Goal: Task Accomplishment & Management: Complete application form

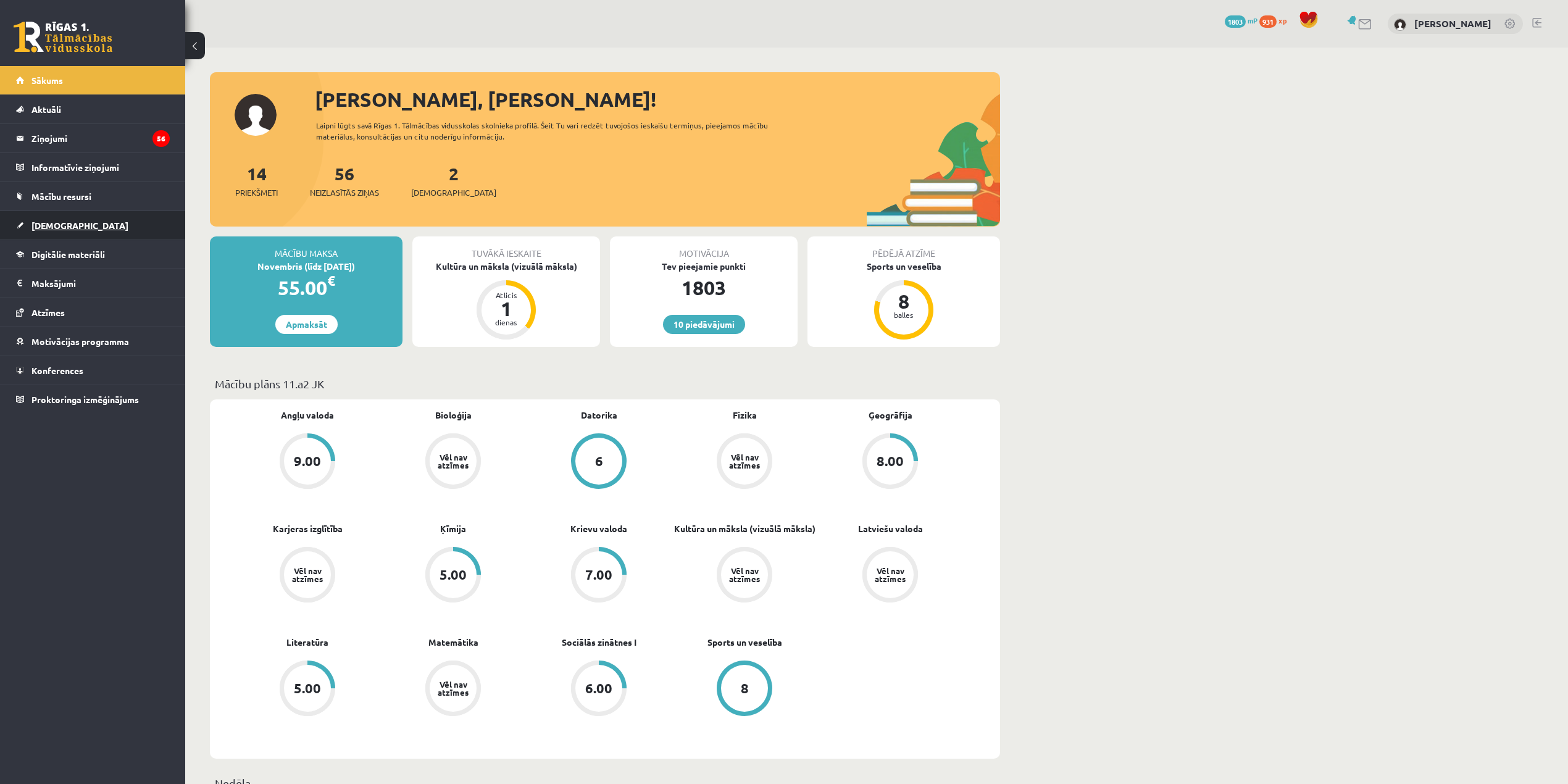
click at [101, 234] on link "[DEMOGRAPHIC_DATA]" at bounding box center [93, 225] width 154 height 28
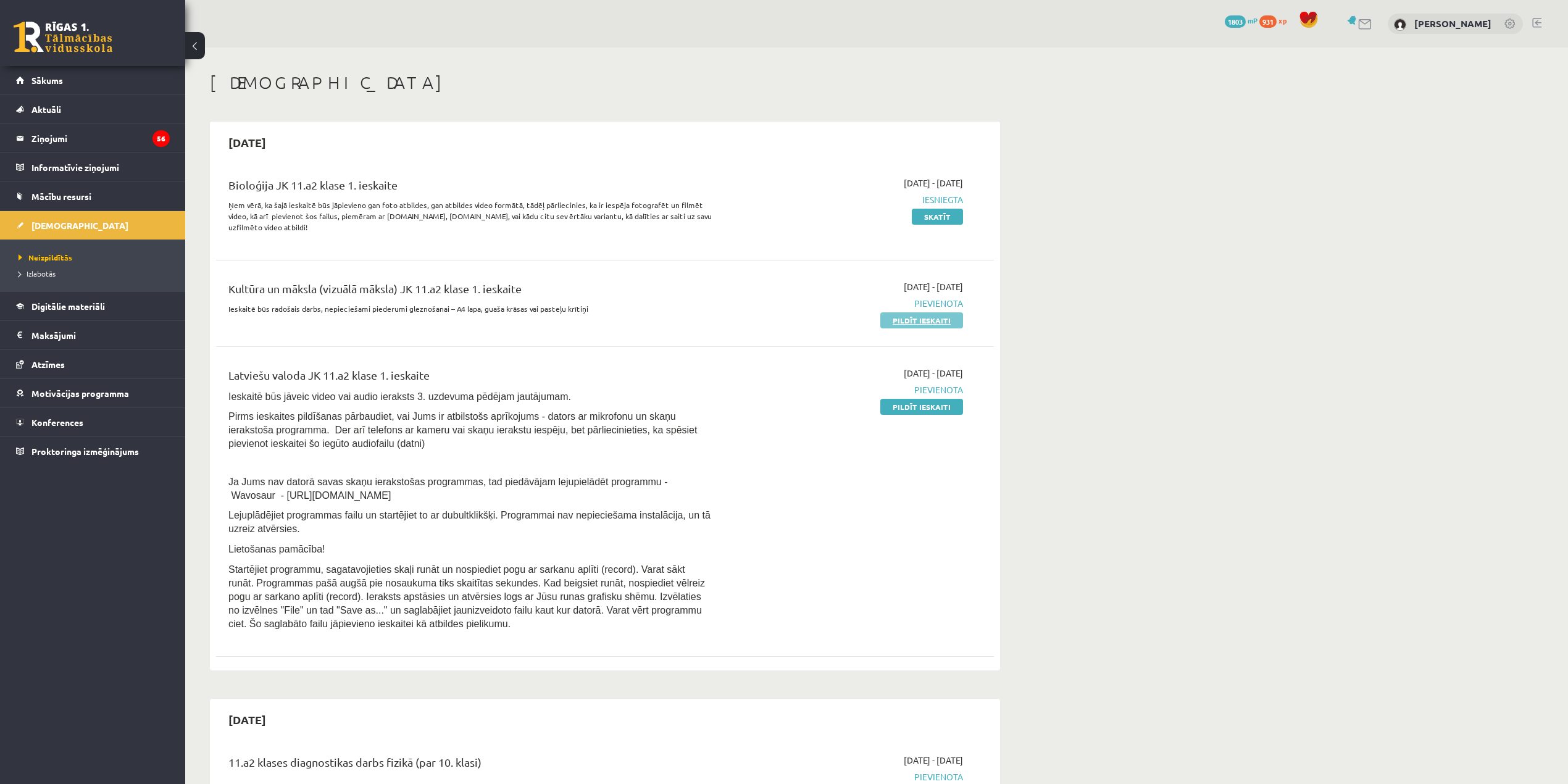
click at [919, 319] on link "Pildīt ieskaiti" at bounding box center [922, 320] width 82 height 16
click at [930, 410] on link "Pildīt ieskaiti" at bounding box center [922, 406] width 82 height 16
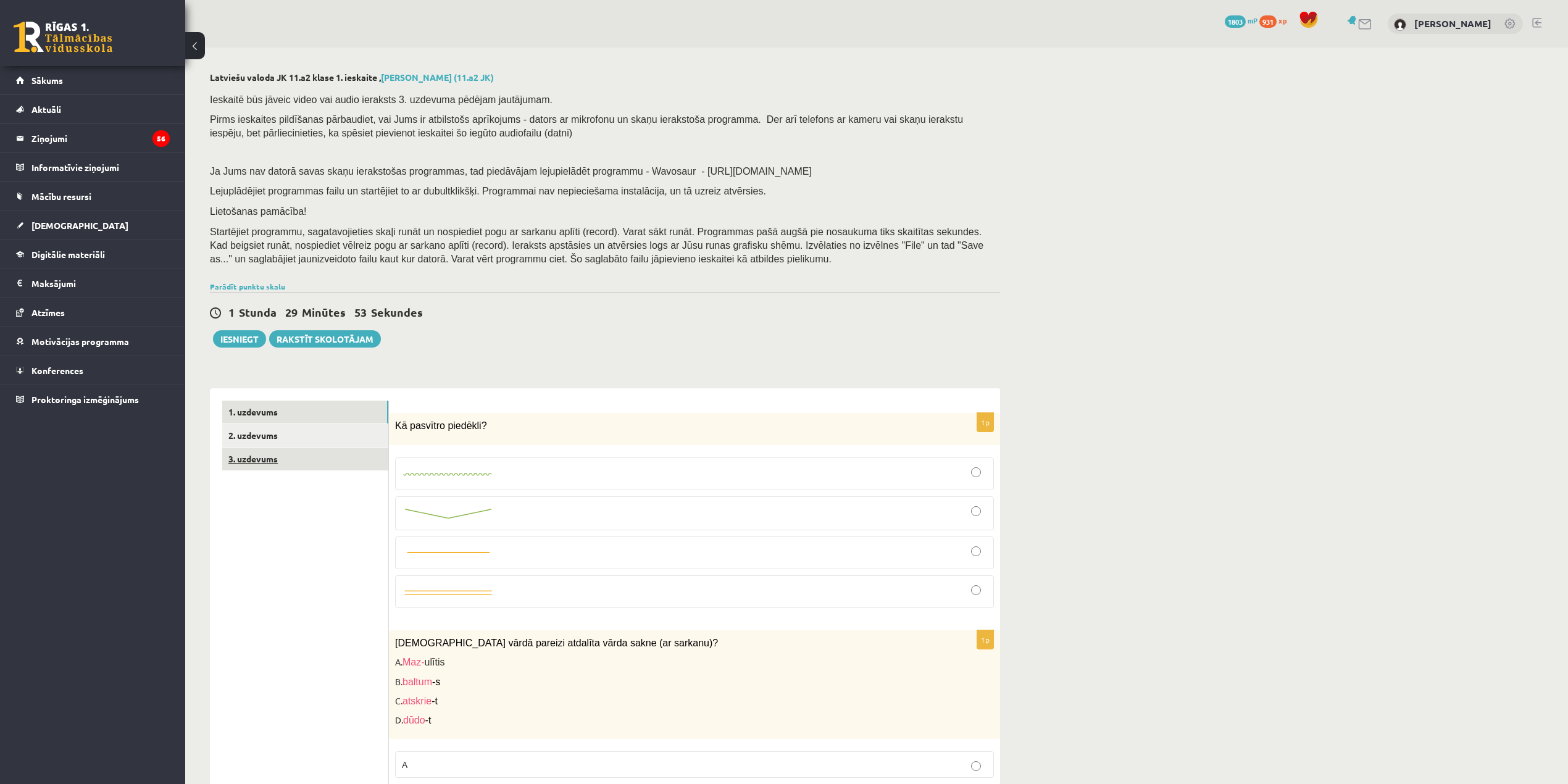
drag, startPoint x: 325, startPoint y: 477, endPoint x: 316, endPoint y: 469, distance: 12.0
click at [316, 469] on link "3. uzdevums" at bounding box center [305, 459] width 166 height 23
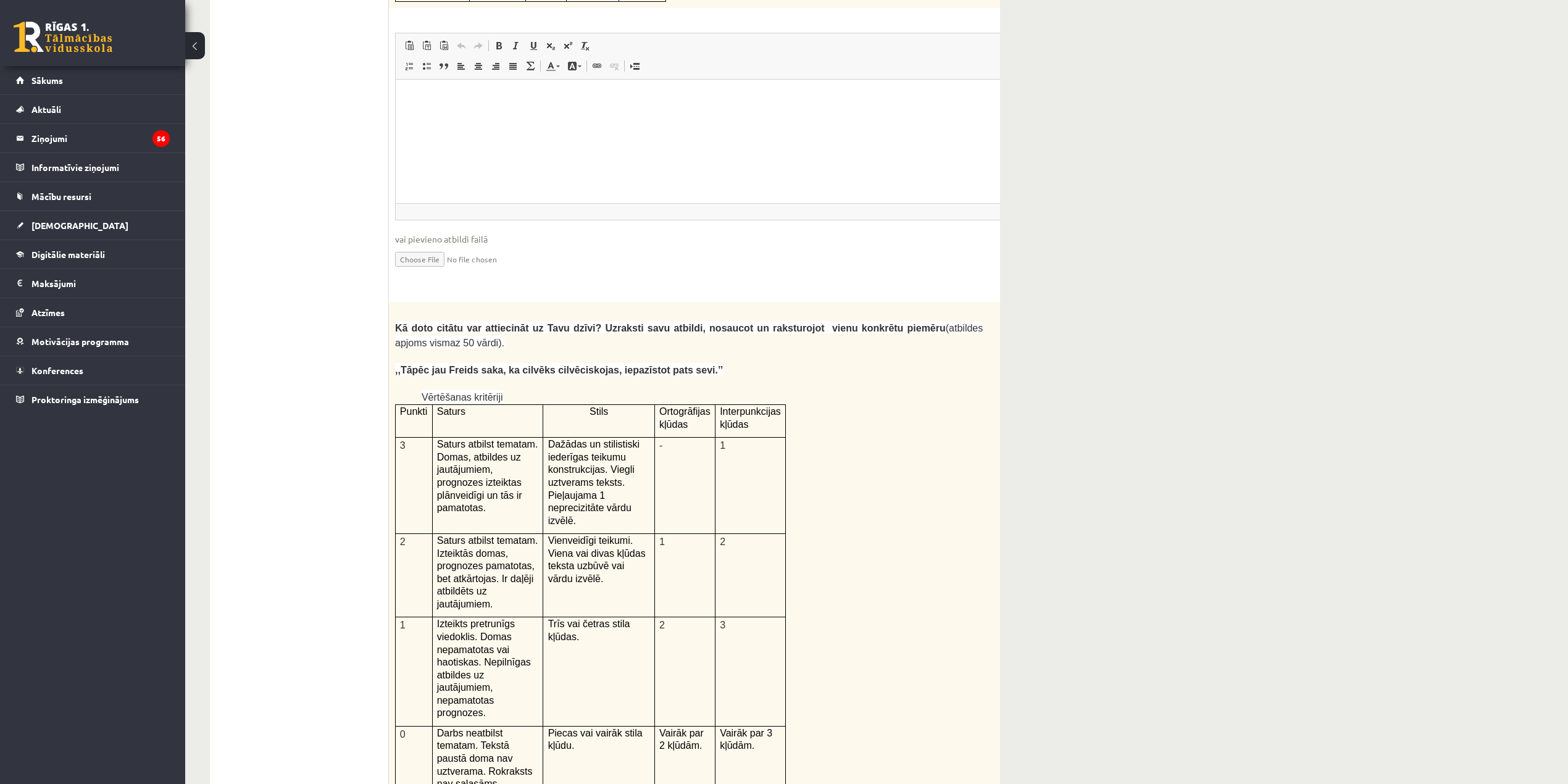
scroll to position [0, 20]
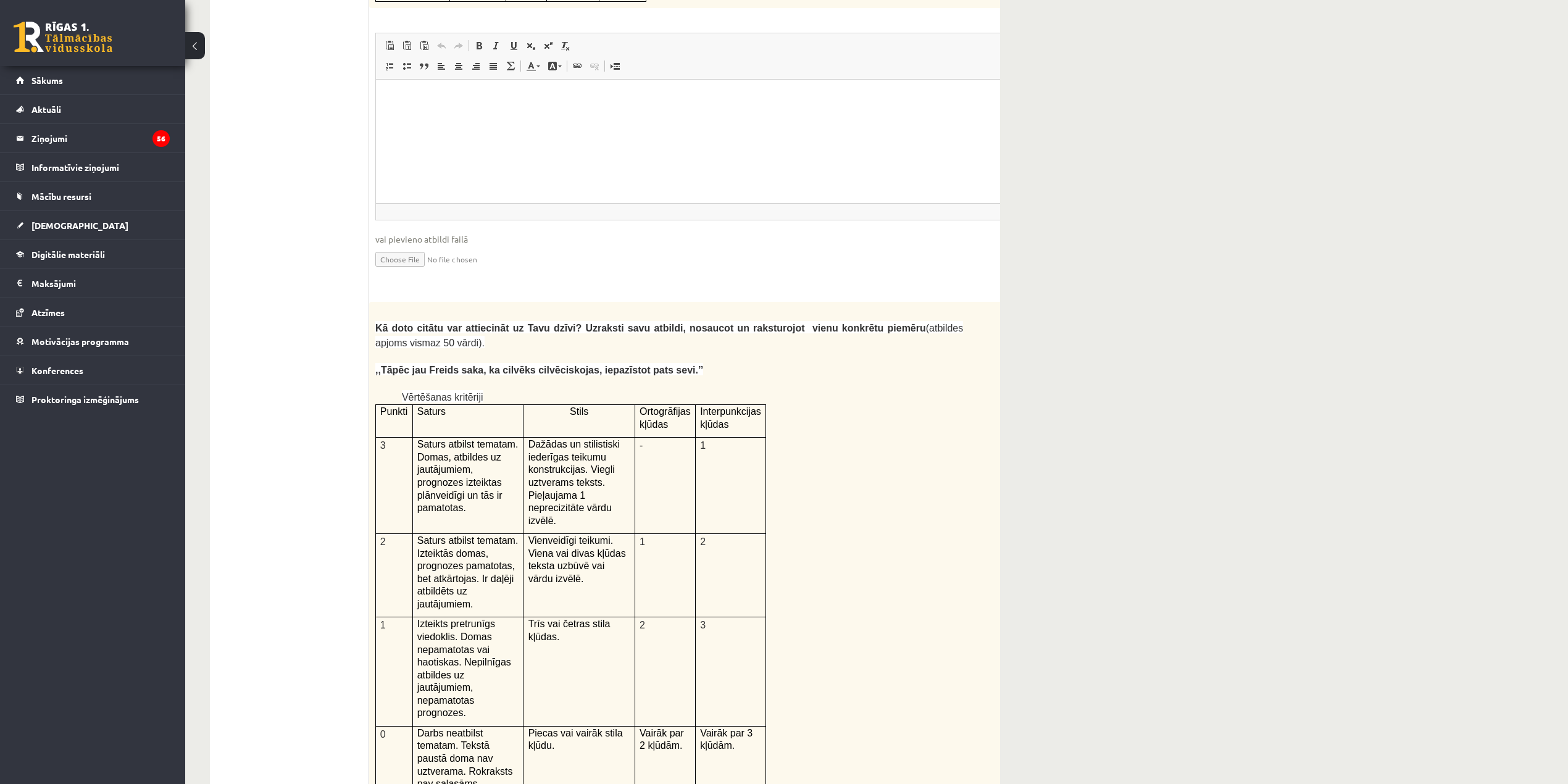
drag, startPoint x: 996, startPoint y: 241, endPoint x: 1020, endPoint y: 250, distance: 25.6
click at [963, 301] on div "Kā doto citātu var attiecināt uz Tavu dzīvi? Uzraksti savu atbildi, nosaucot un…" at bounding box center [700, 622] width 662 height 641
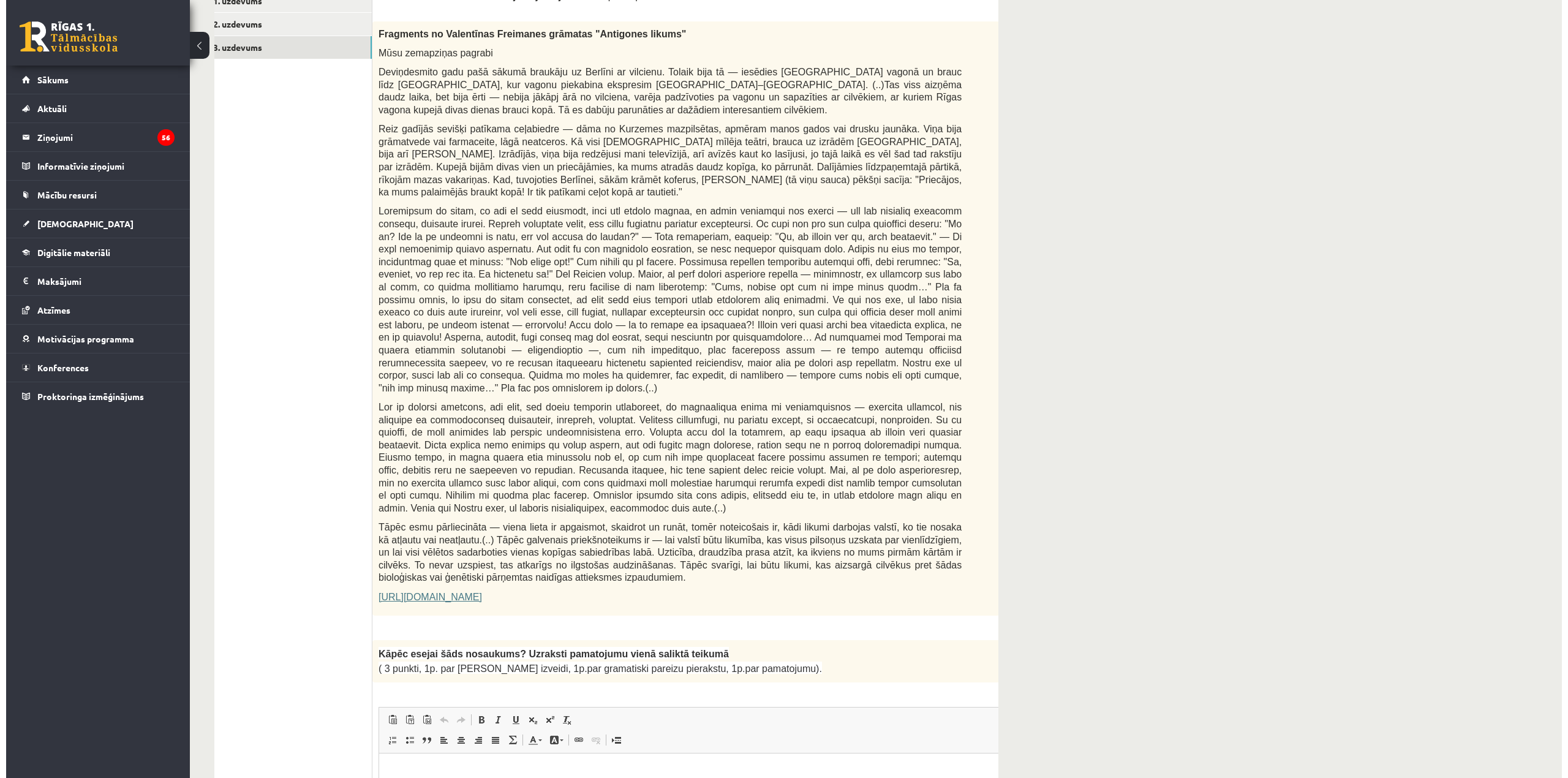
scroll to position [0, 0]
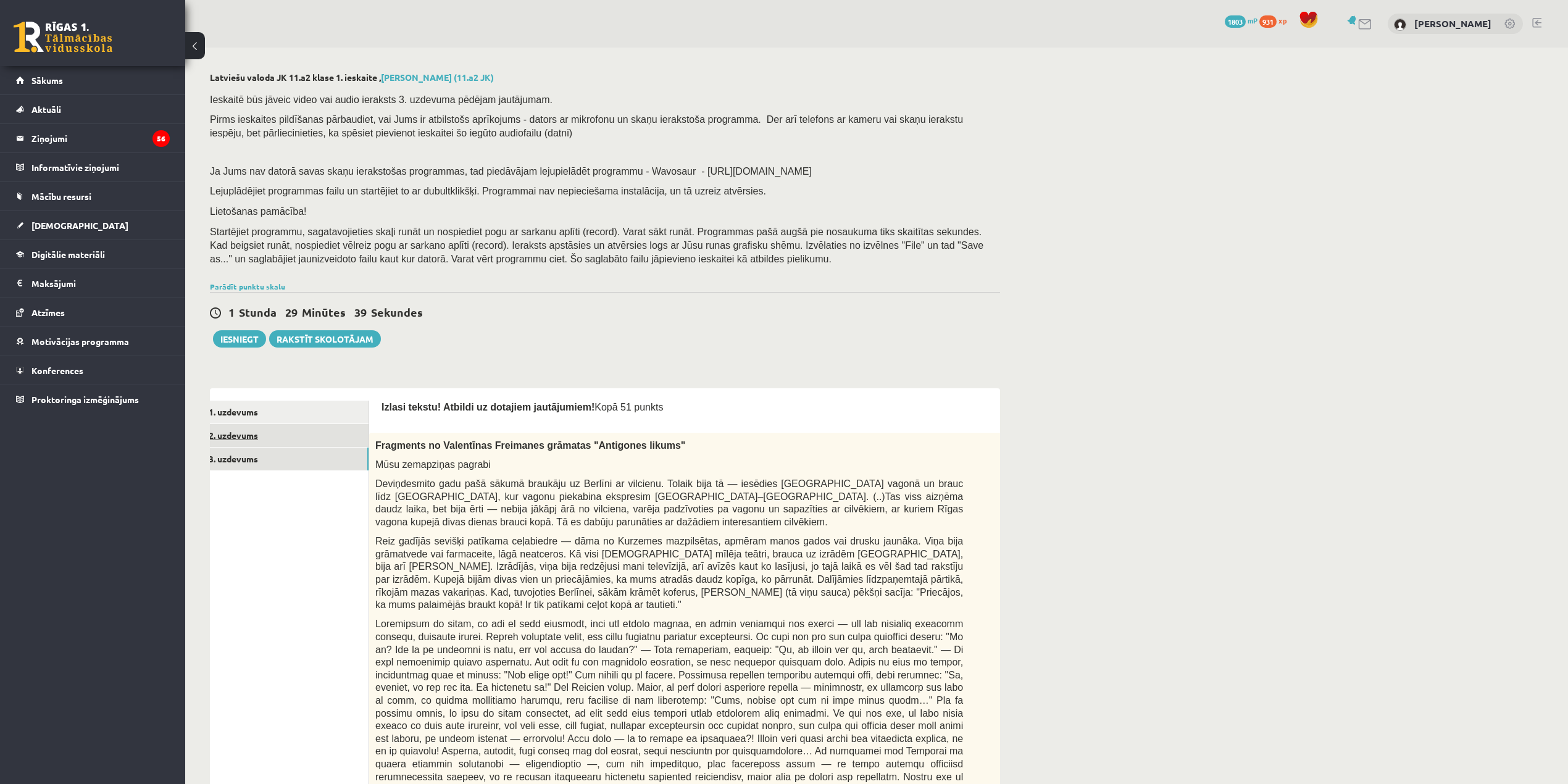
click at [289, 425] on link "2. uzdevums" at bounding box center [286, 435] width 166 height 23
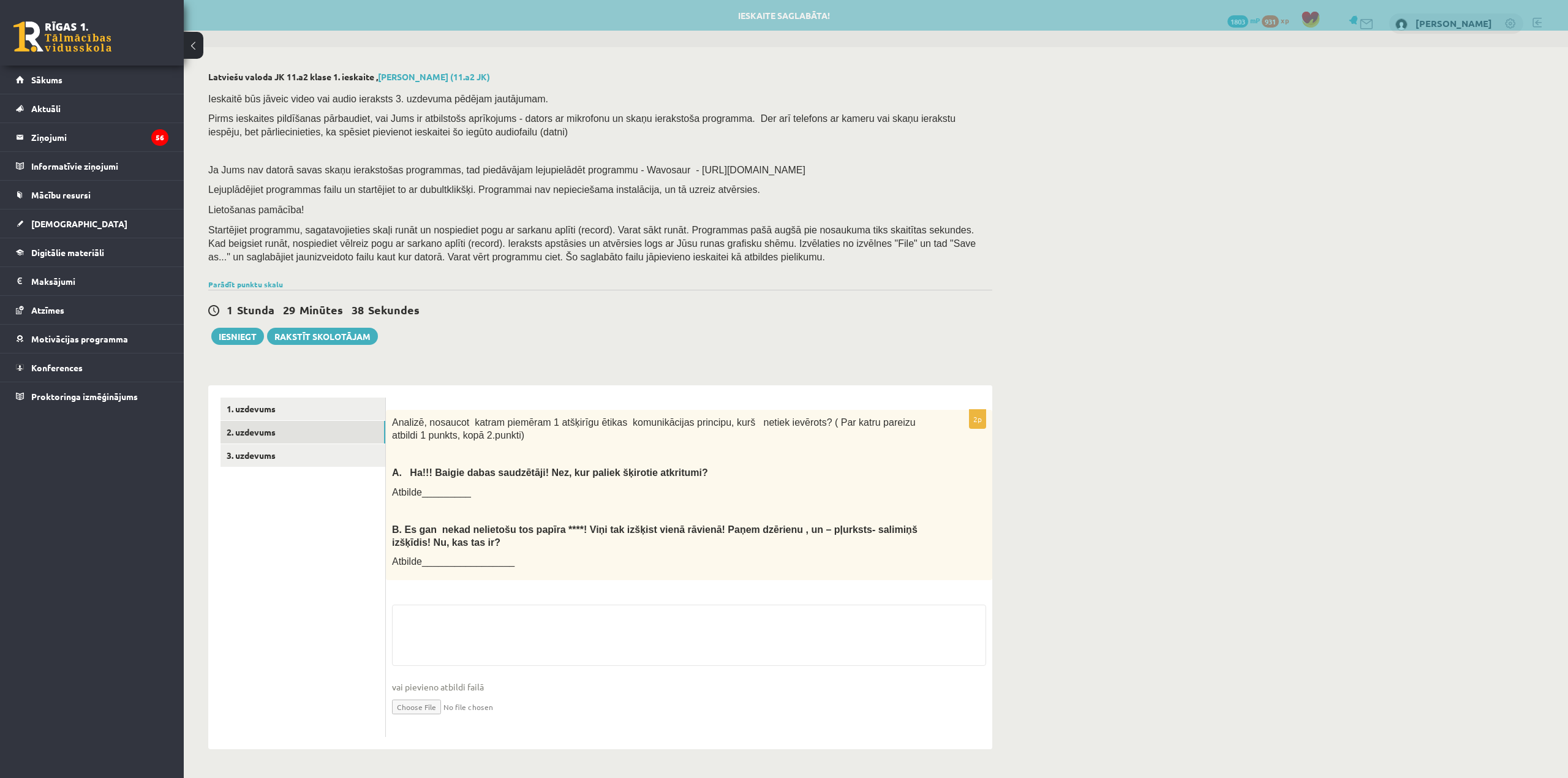
click at [501, 520] on div "Analizē, nosaucot katram piemēram 1 atšķirīgu ētikas komunikācijas principu, ku…" at bounding box center [689, 495] width 606 height 170
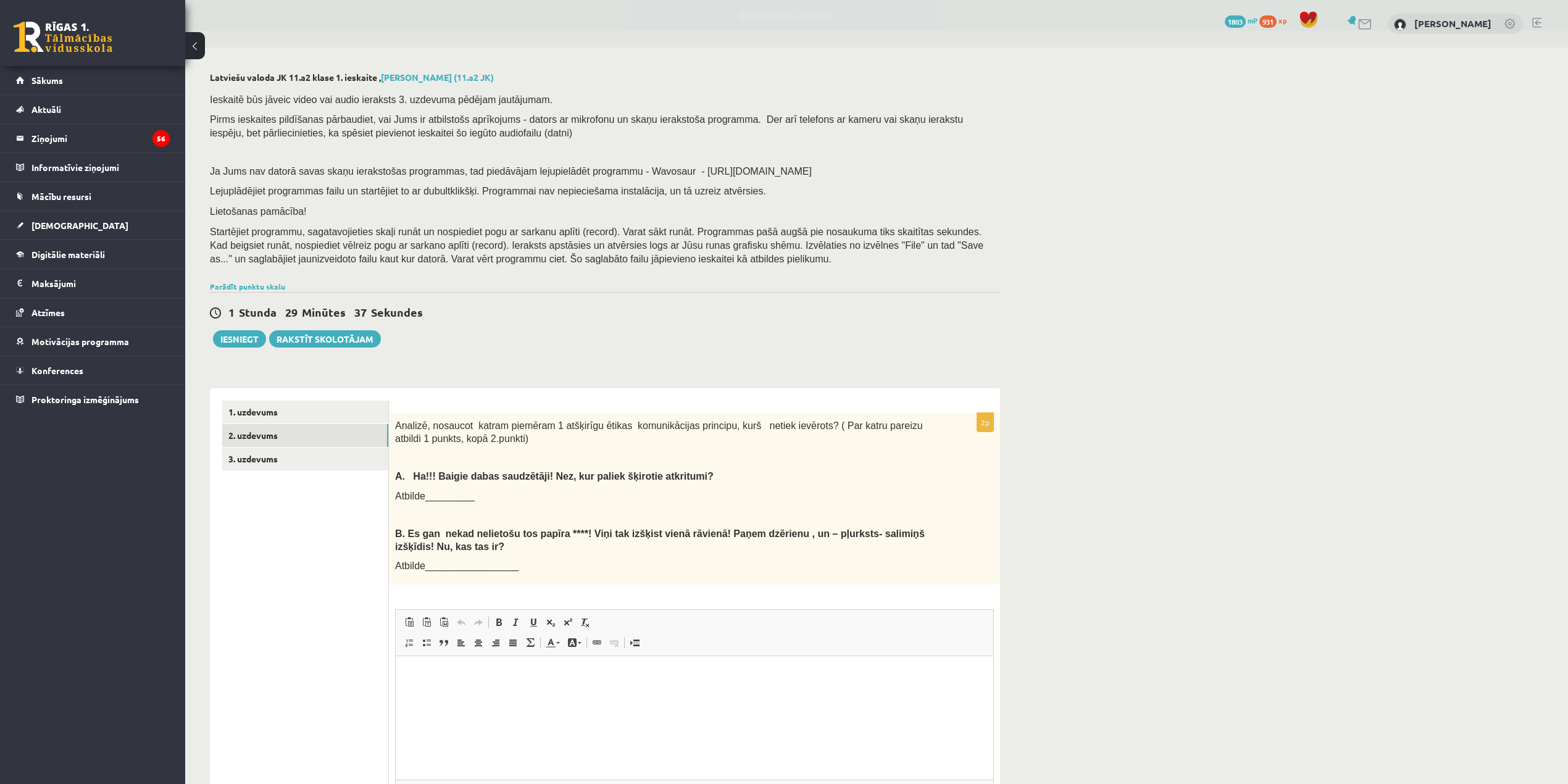
click at [550, 468] on div "Analizē, nosaucot katram piemēram 1 atšķirīgu ētikas komunikācijas principu, ku…" at bounding box center [695, 499] width 611 height 171
click at [302, 410] on link "1. uzdevums" at bounding box center [305, 412] width 166 height 23
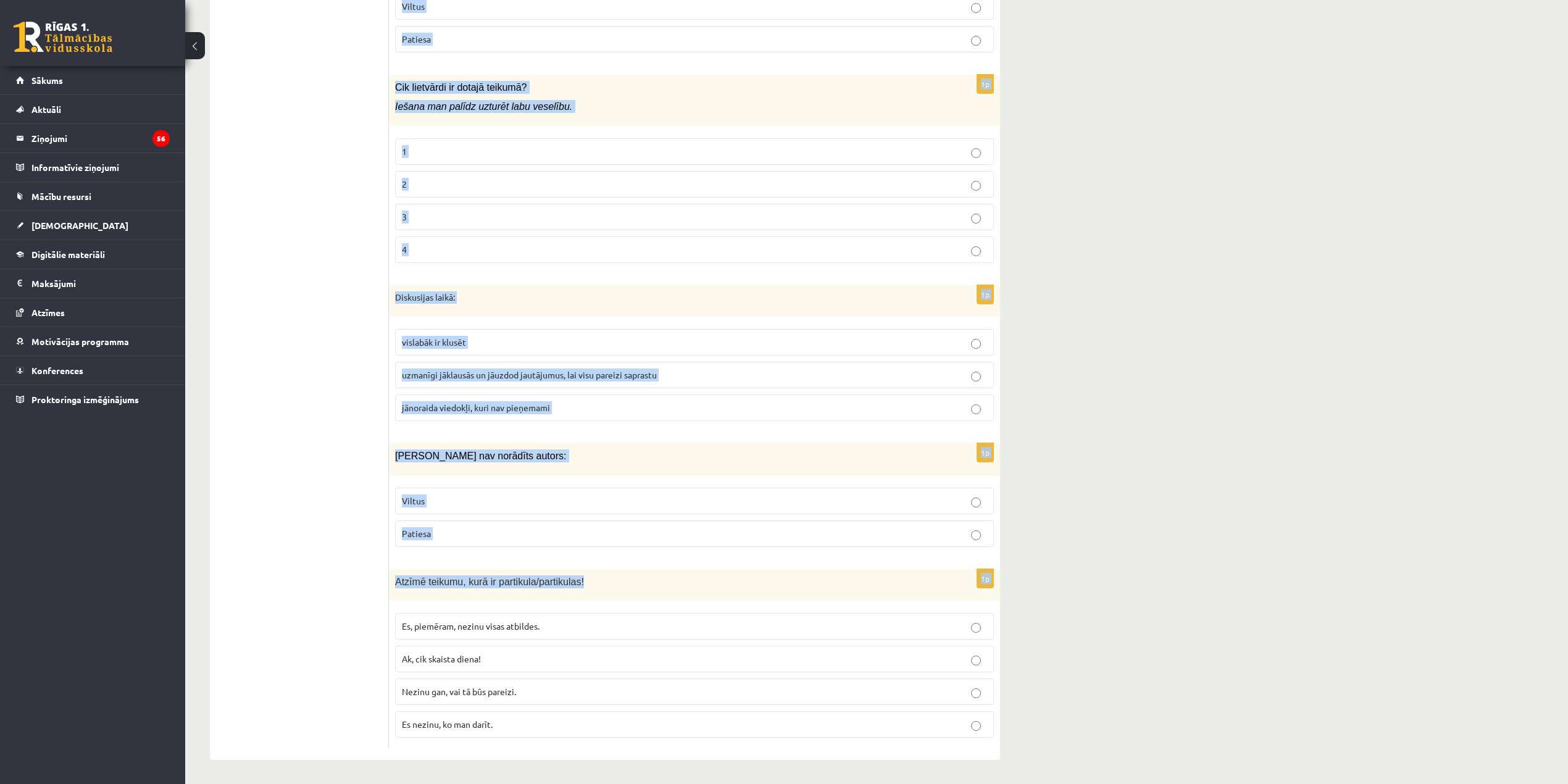
scroll to position [5654, 0]
drag, startPoint x: 392, startPoint y: 166, endPoint x: 748, endPoint y: 727, distance: 664.4
copy form "Kā pasvītro piedēkli? 1p Kurā vārdā pareizi atdalīta vārda sakne (ar sarkanu)? …"
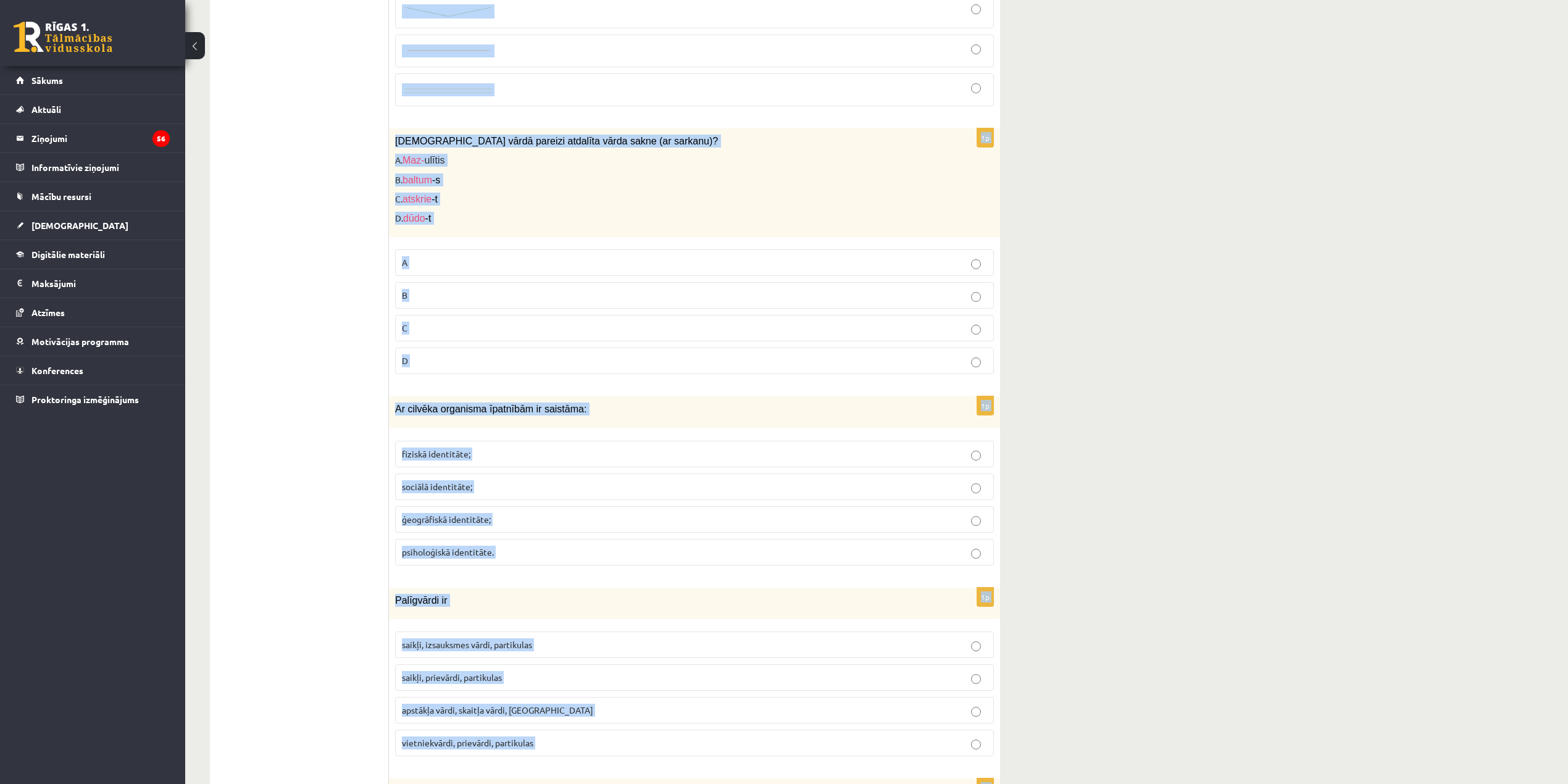
scroll to position [0, 0]
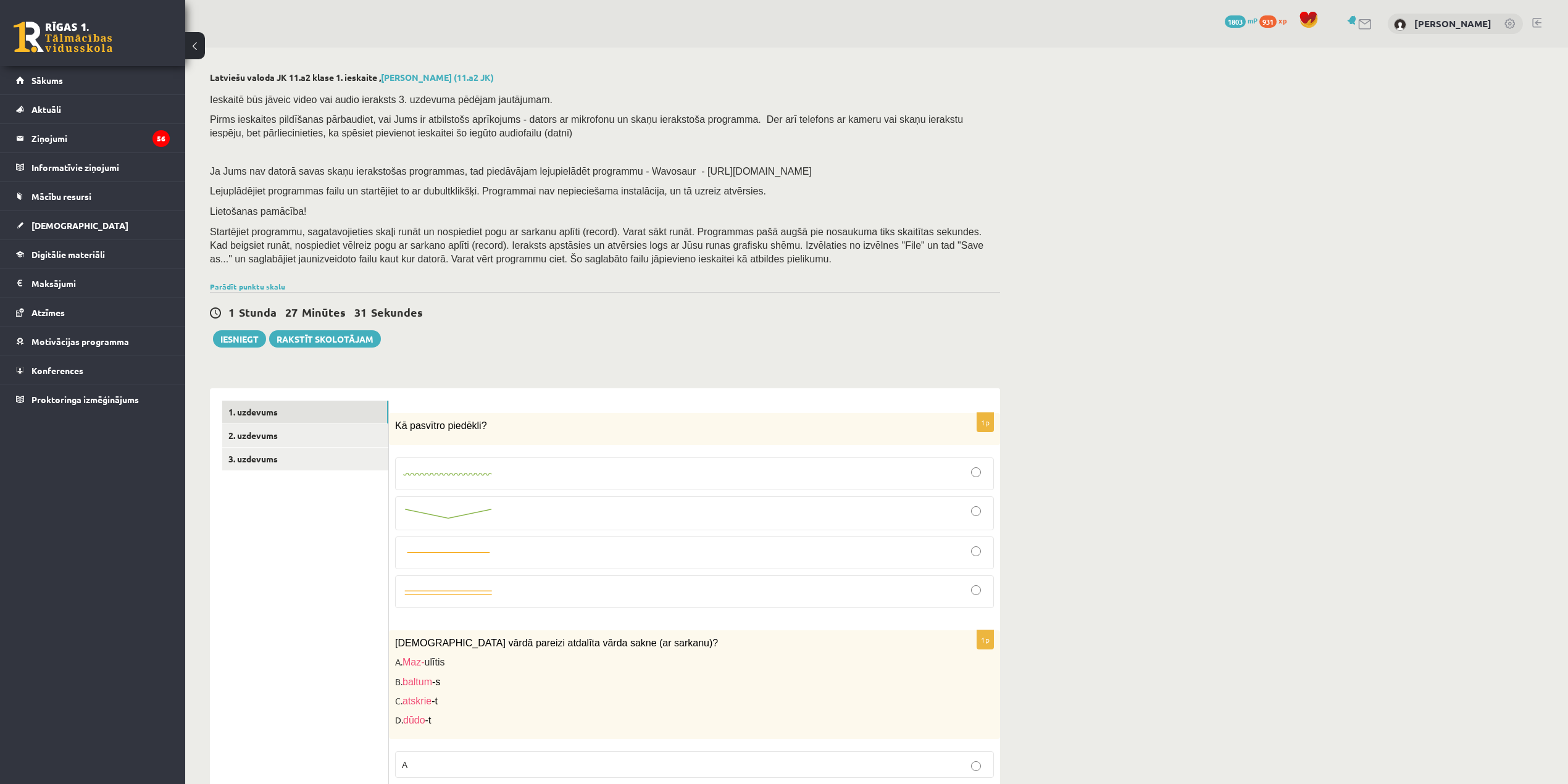
click at [598, 481] on div at bounding box center [695, 473] width 585 height 19
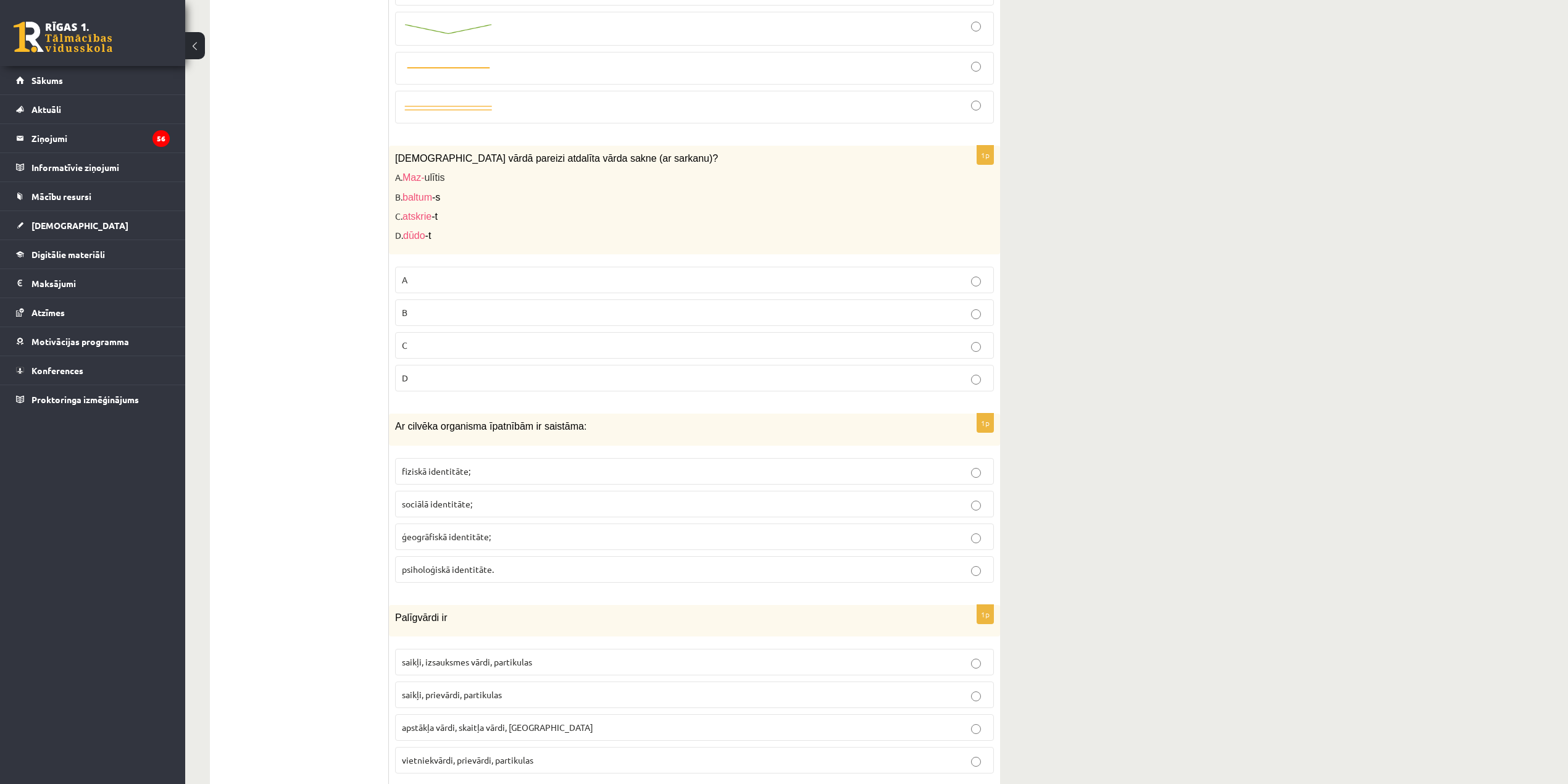
scroll to position [493, 0]
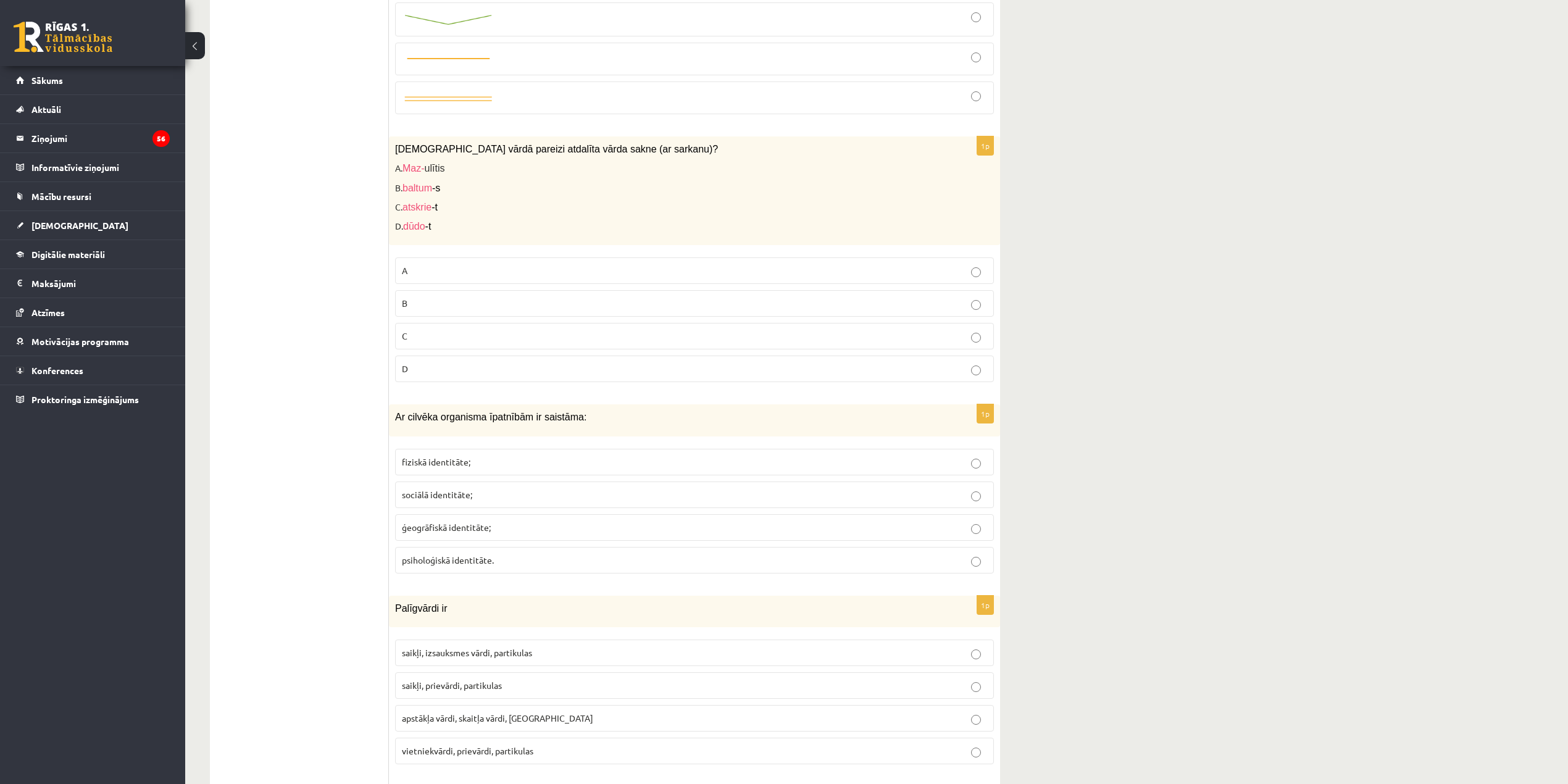
click at [682, 343] on p "C" at bounding box center [695, 336] width 585 height 13
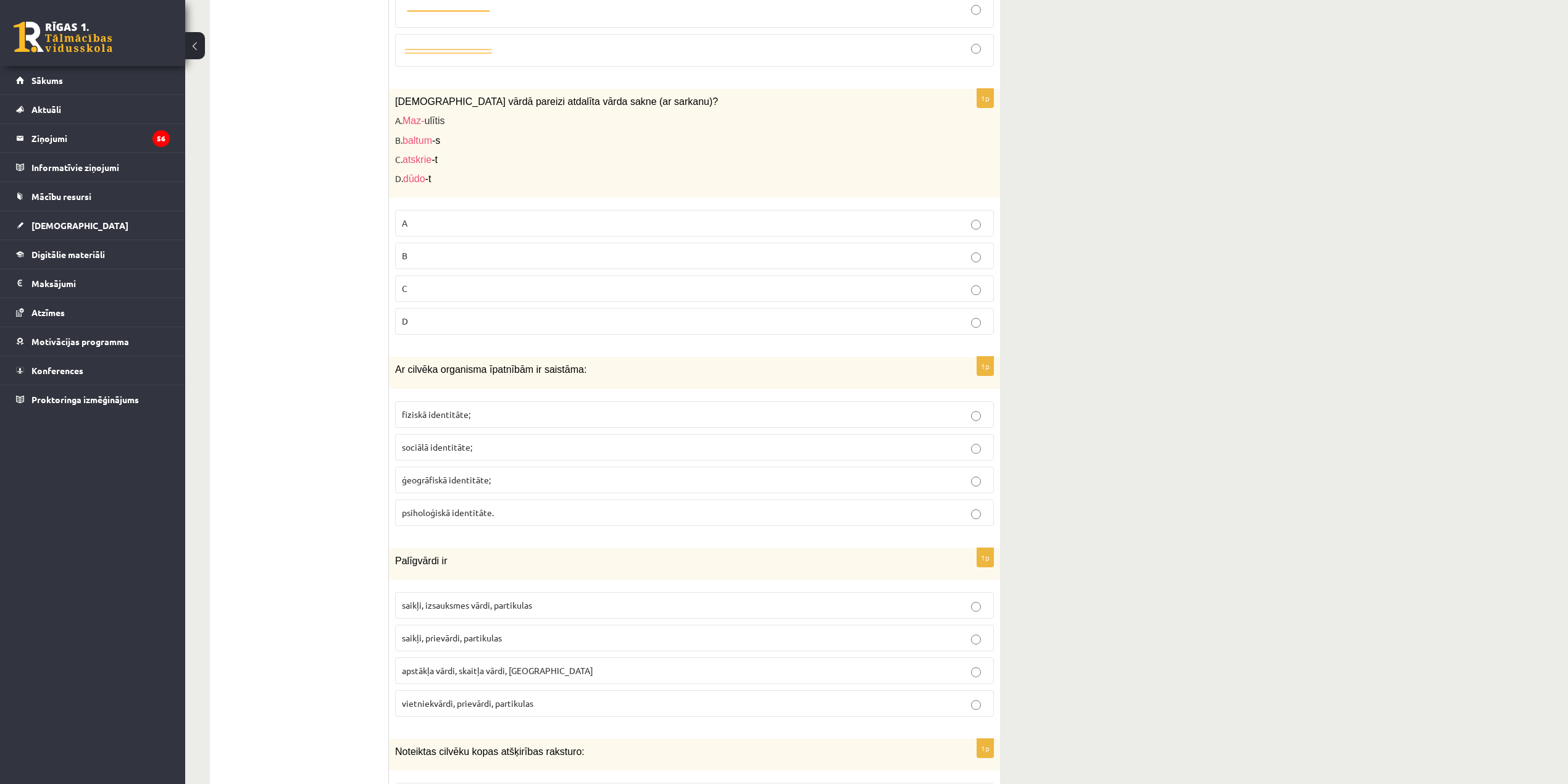
scroll to position [658, 0]
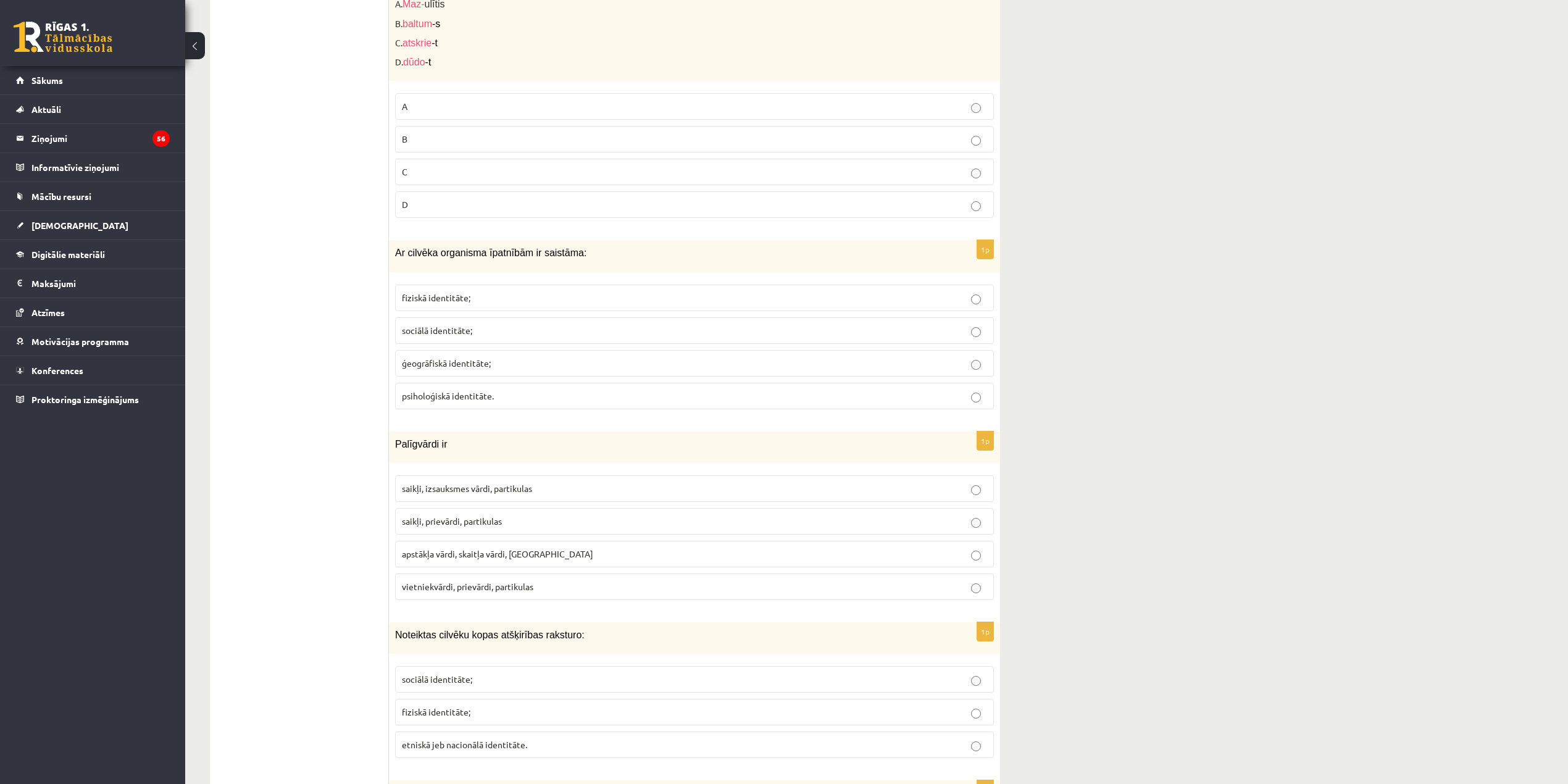
click at [545, 285] on label "fiziskā identitāte;" at bounding box center [694, 298] width 599 height 26
click at [553, 494] on p "saikļi, izsauksmes vārdi, partikulas" at bounding box center [695, 488] width 585 height 13
click at [601, 514] on label "saikļi, prievārdi, partikulas" at bounding box center [694, 521] width 599 height 26
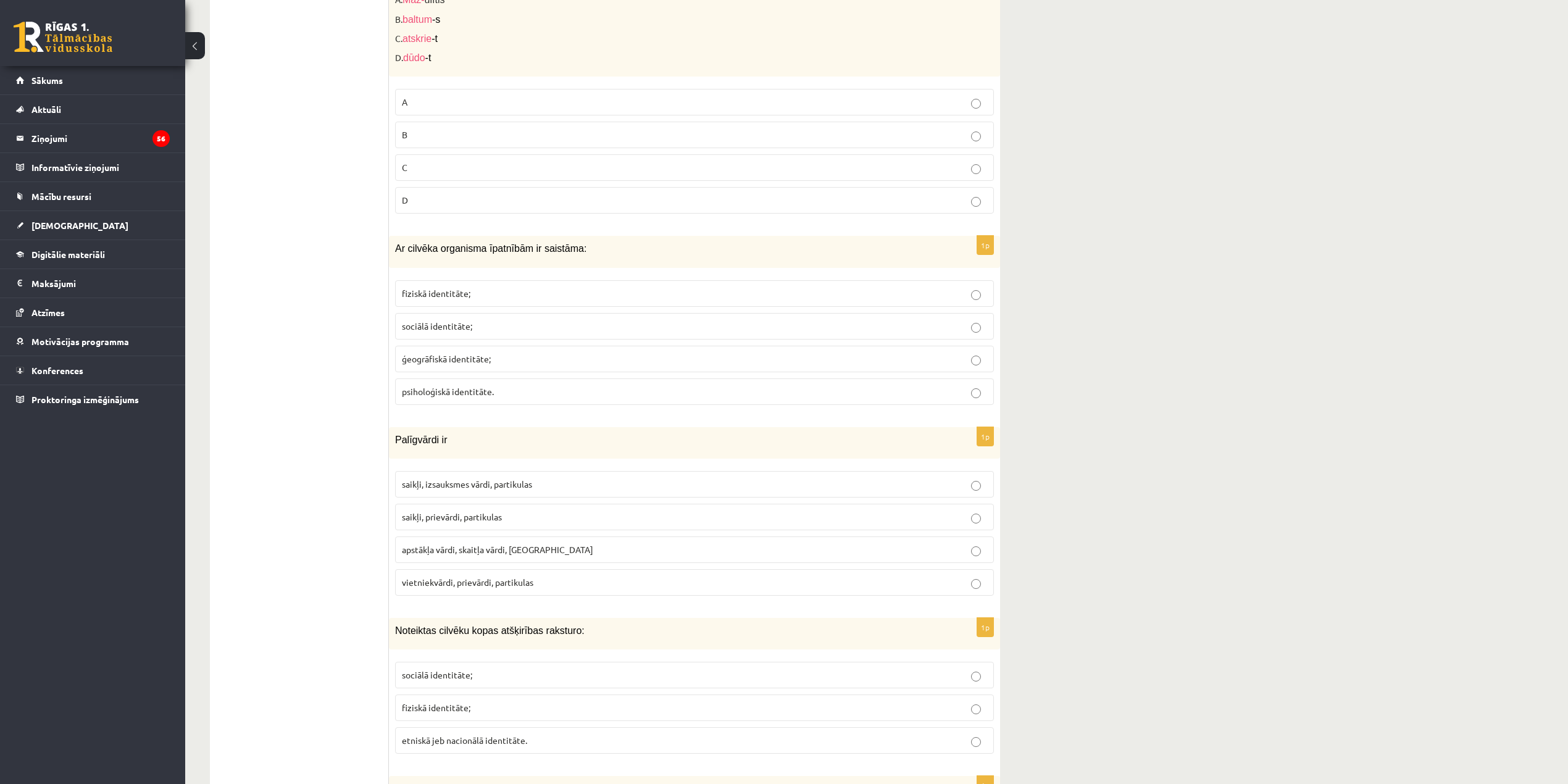
scroll to position [1152, 0]
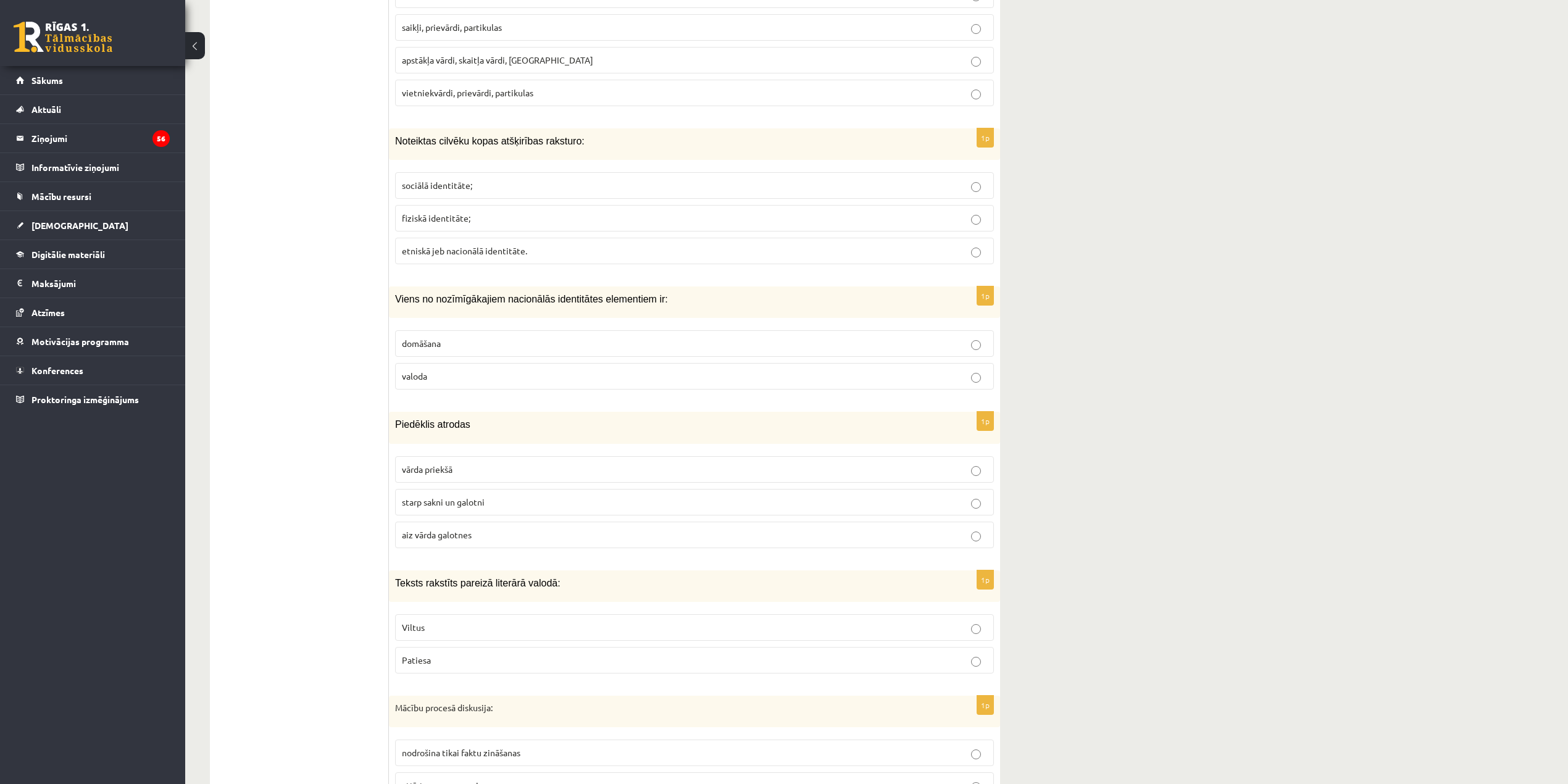
click at [569, 257] on p "etniskā jeb nacionālā identitāte." at bounding box center [695, 251] width 585 height 13
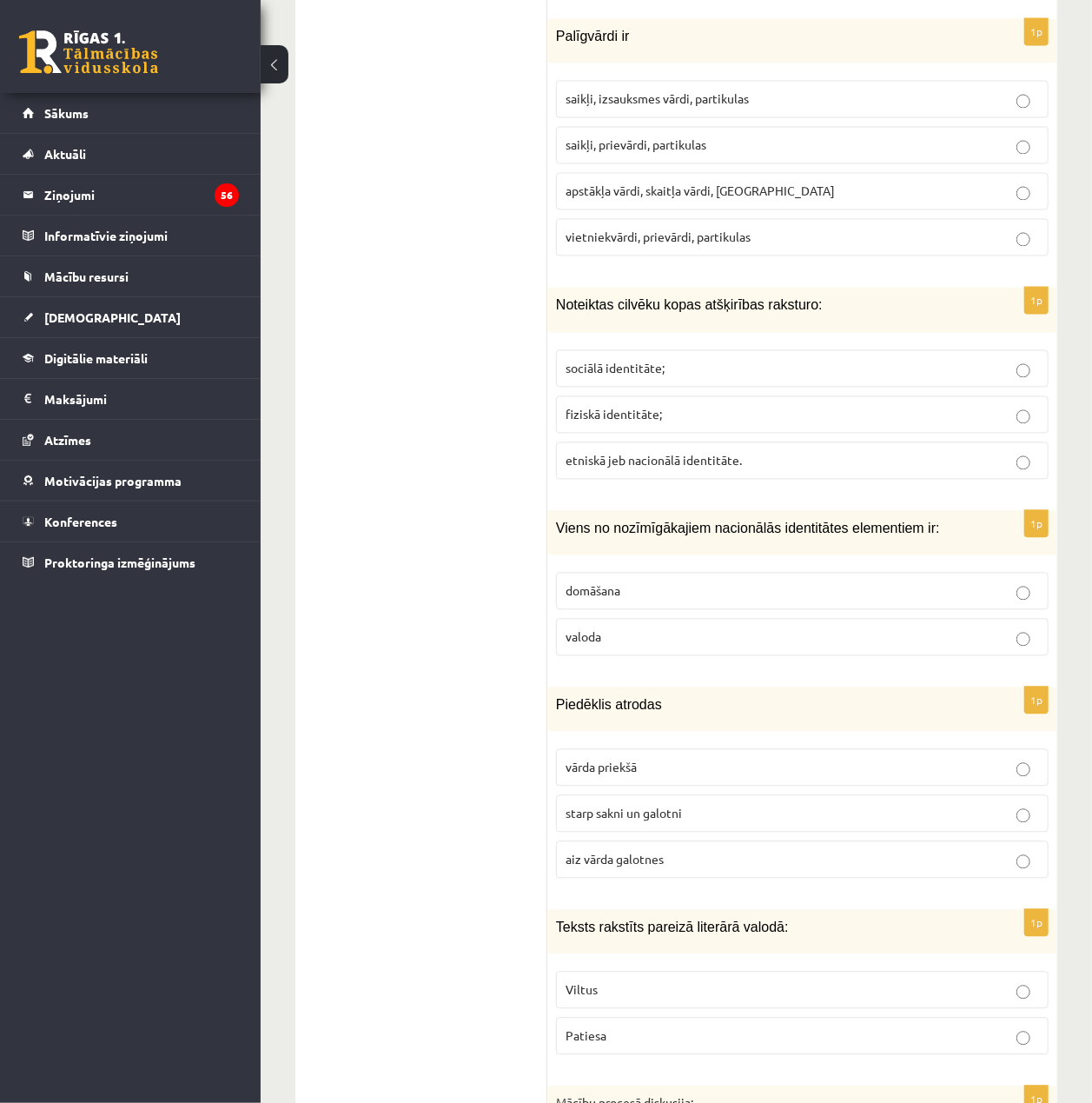
scroll to position [1660, 0]
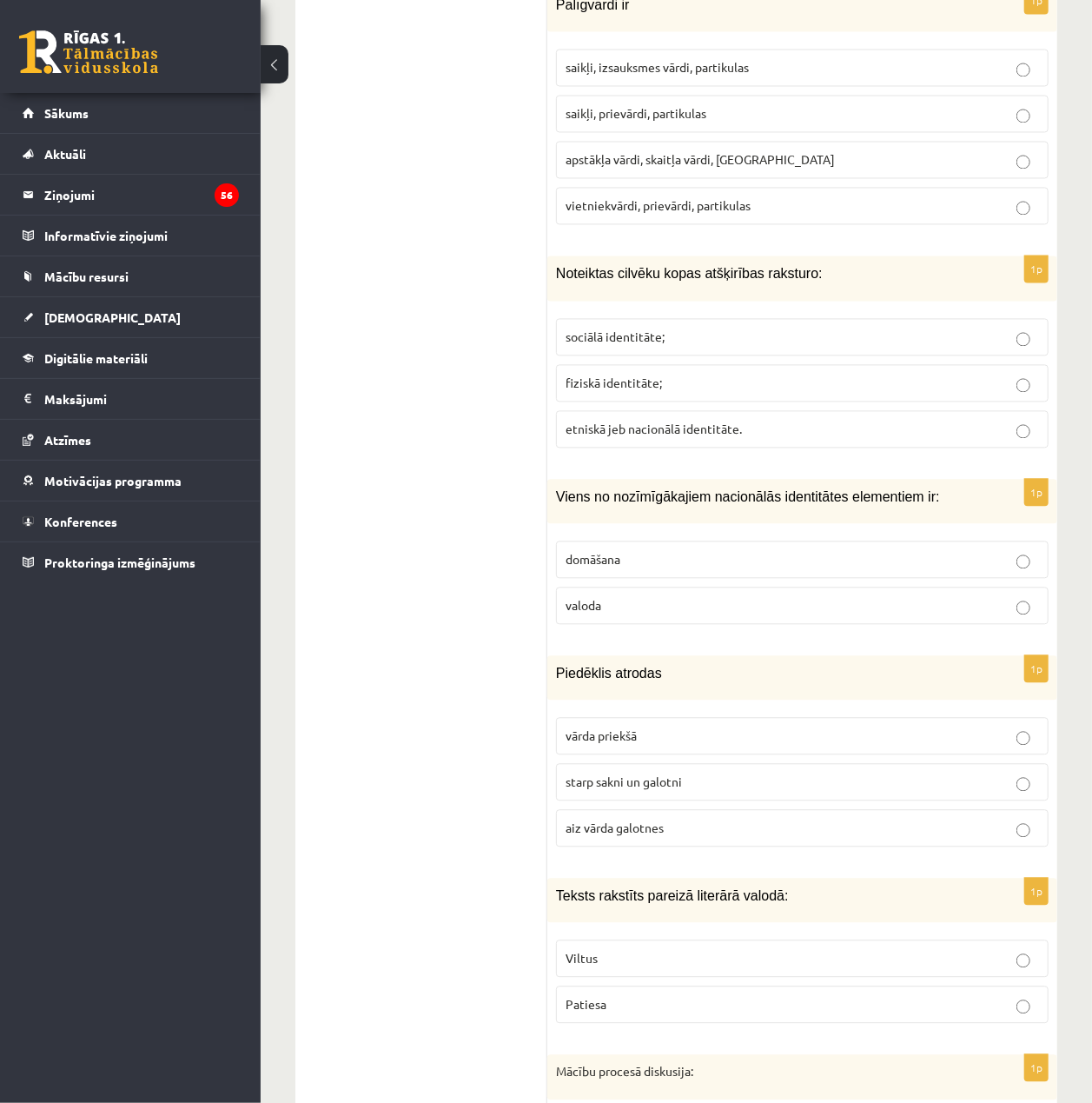
click at [916, 596] on p "valoda" at bounding box center [803, 605] width 473 height 18
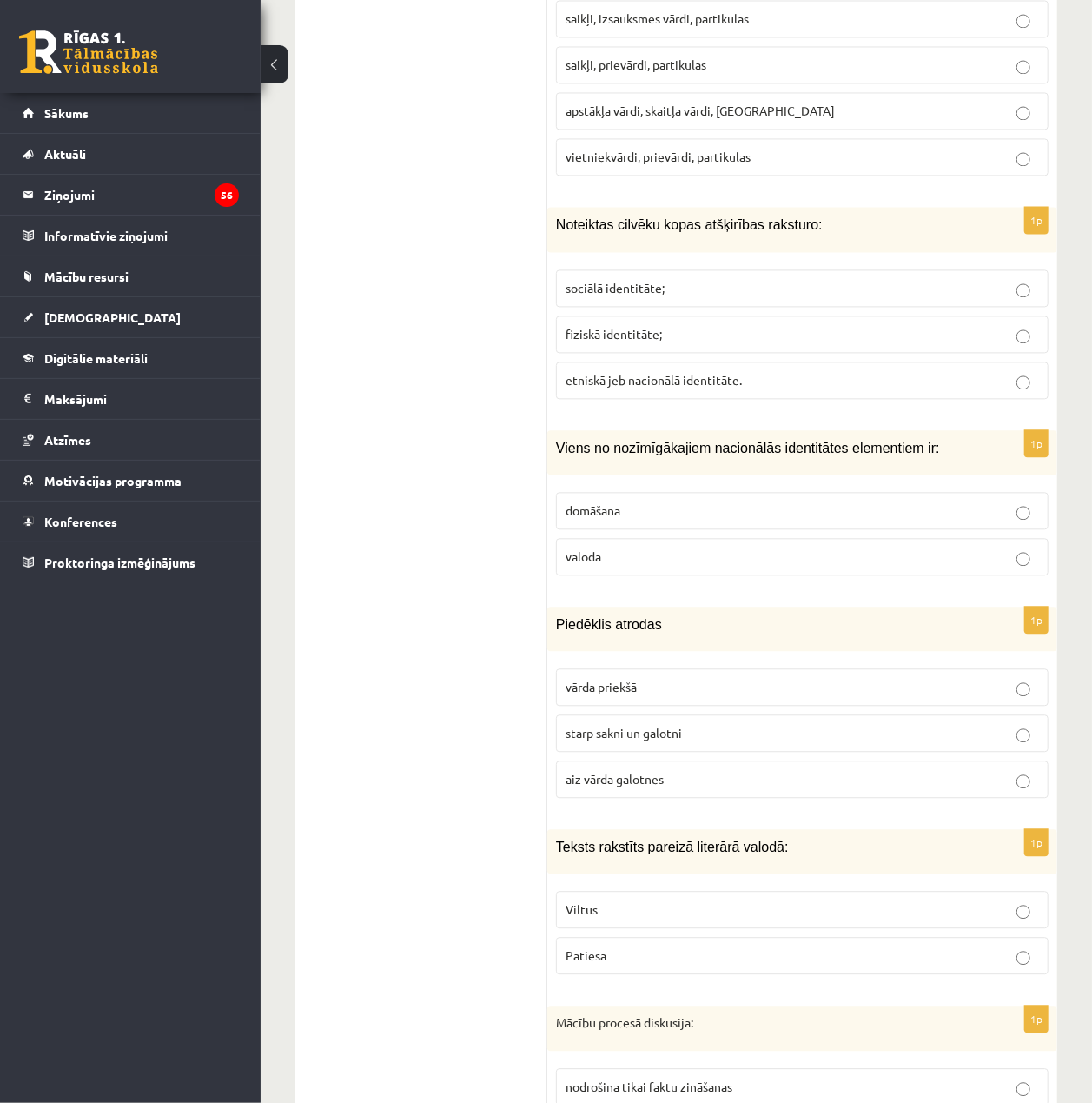
scroll to position [1776, 0]
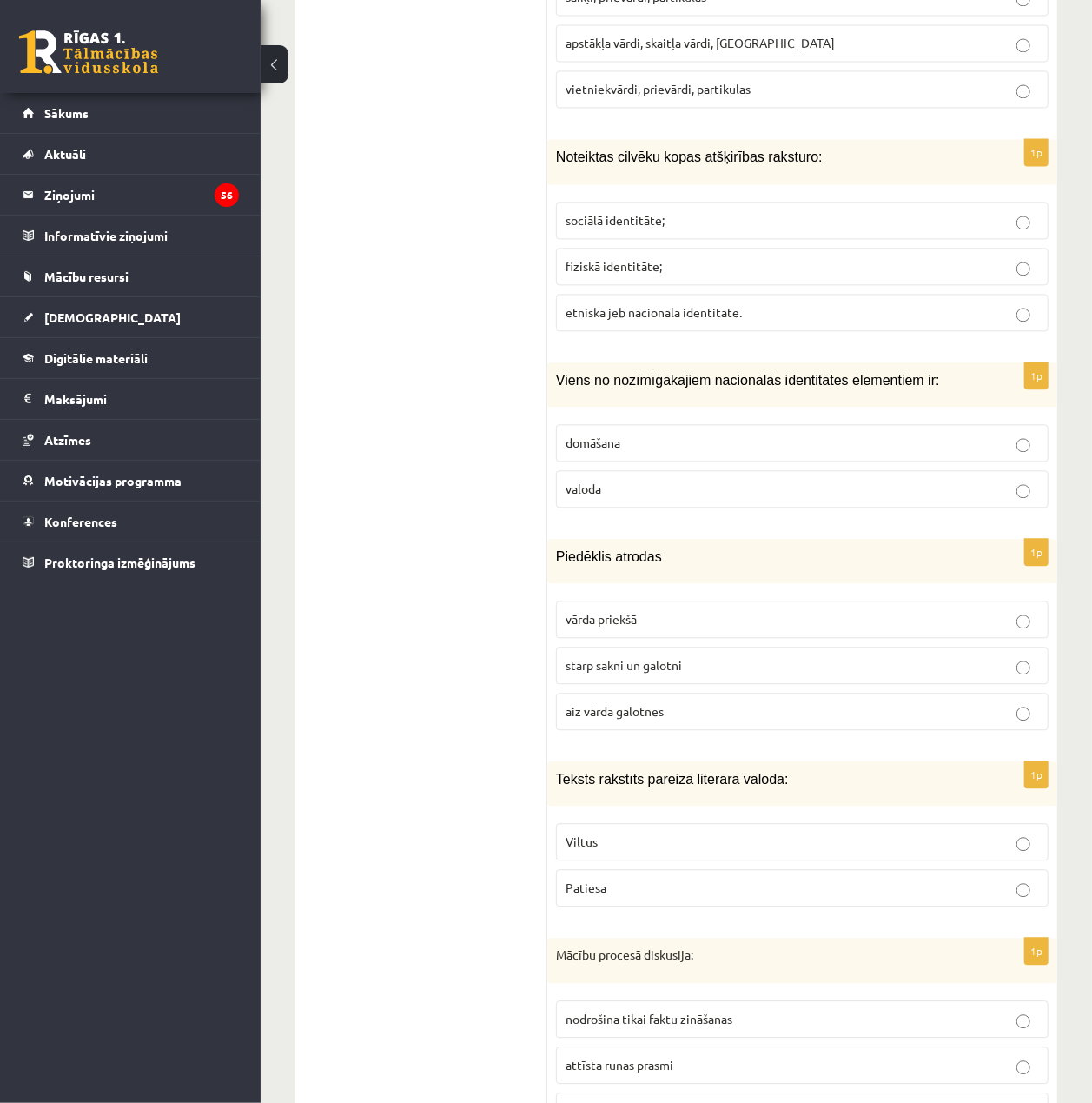
click at [942, 656] on p "starp sakni un galotni" at bounding box center [803, 665] width 473 height 18
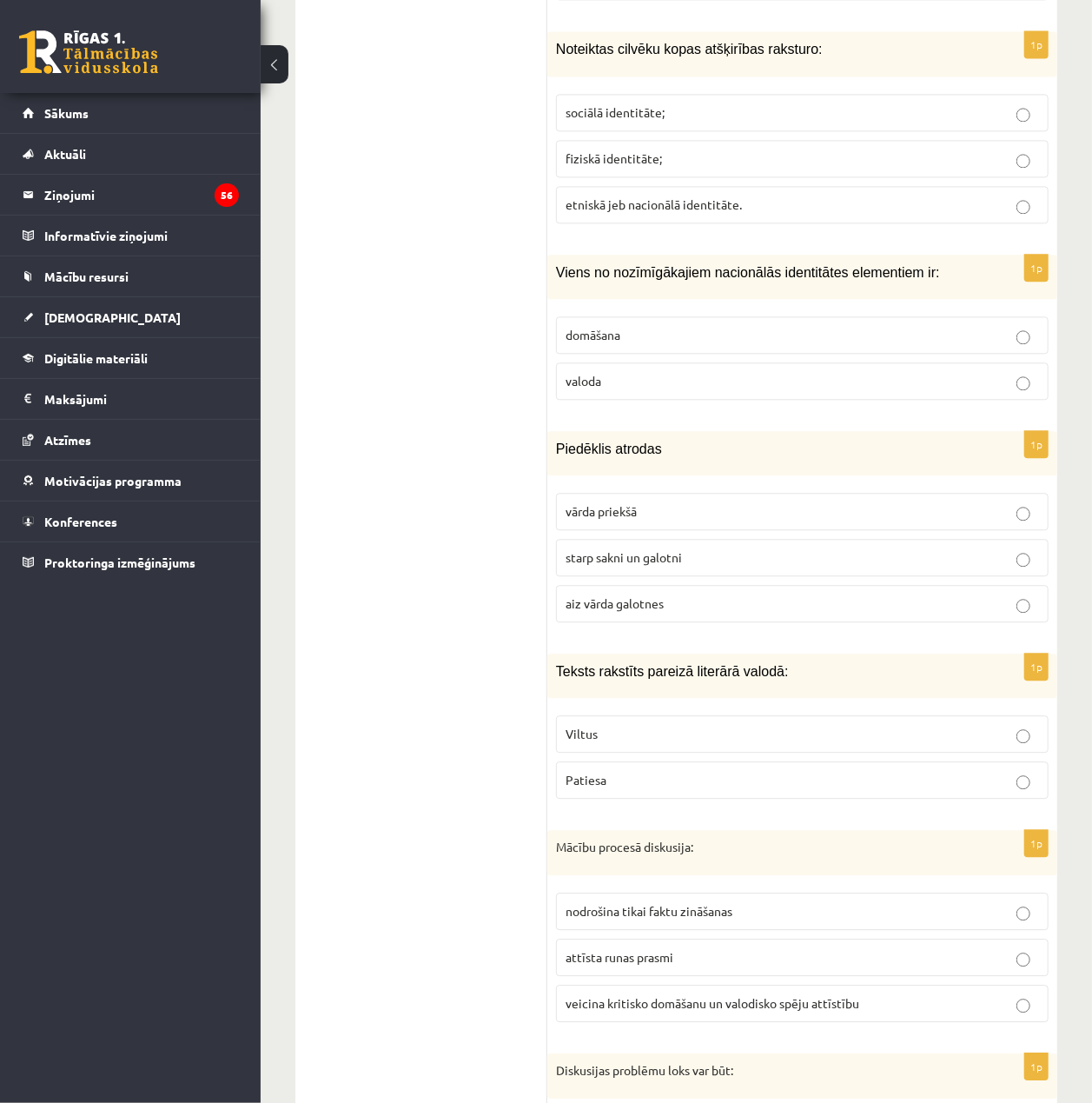
scroll to position [1892, 0]
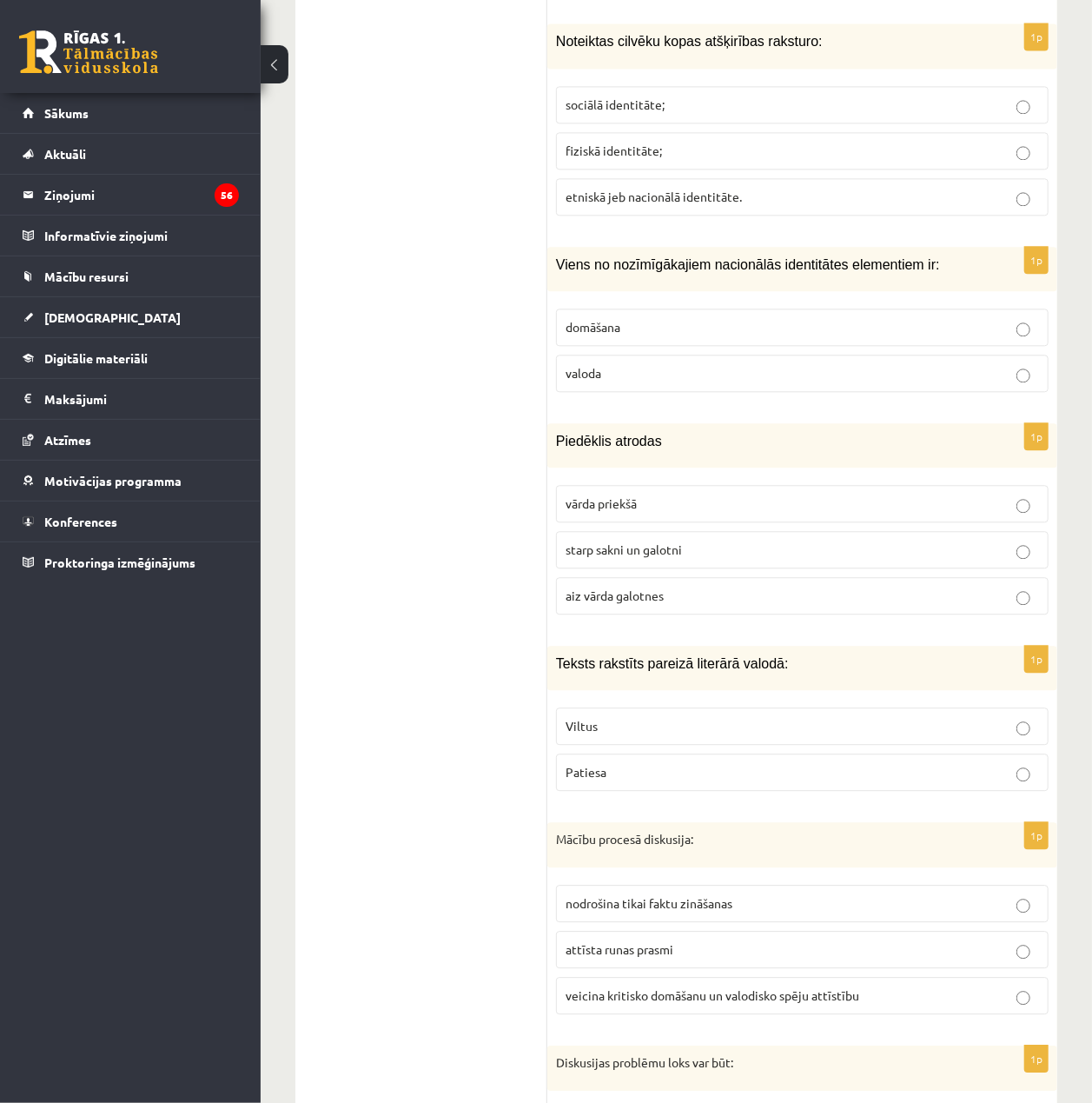
click at [979, 763] on p "Patiesa" at bounding box center [803, 772] width 473 height 18
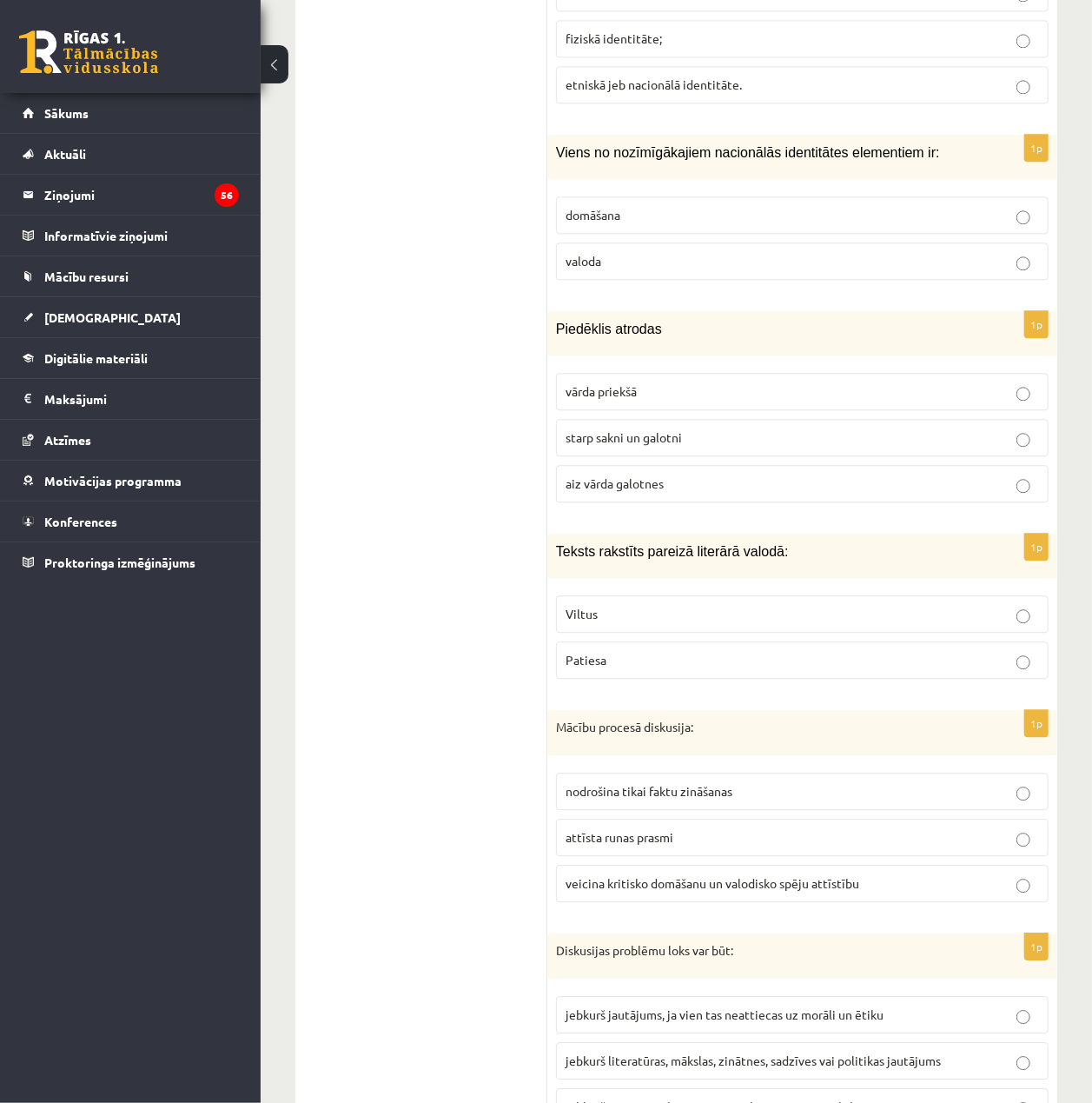
scroll to position [2007, 0]
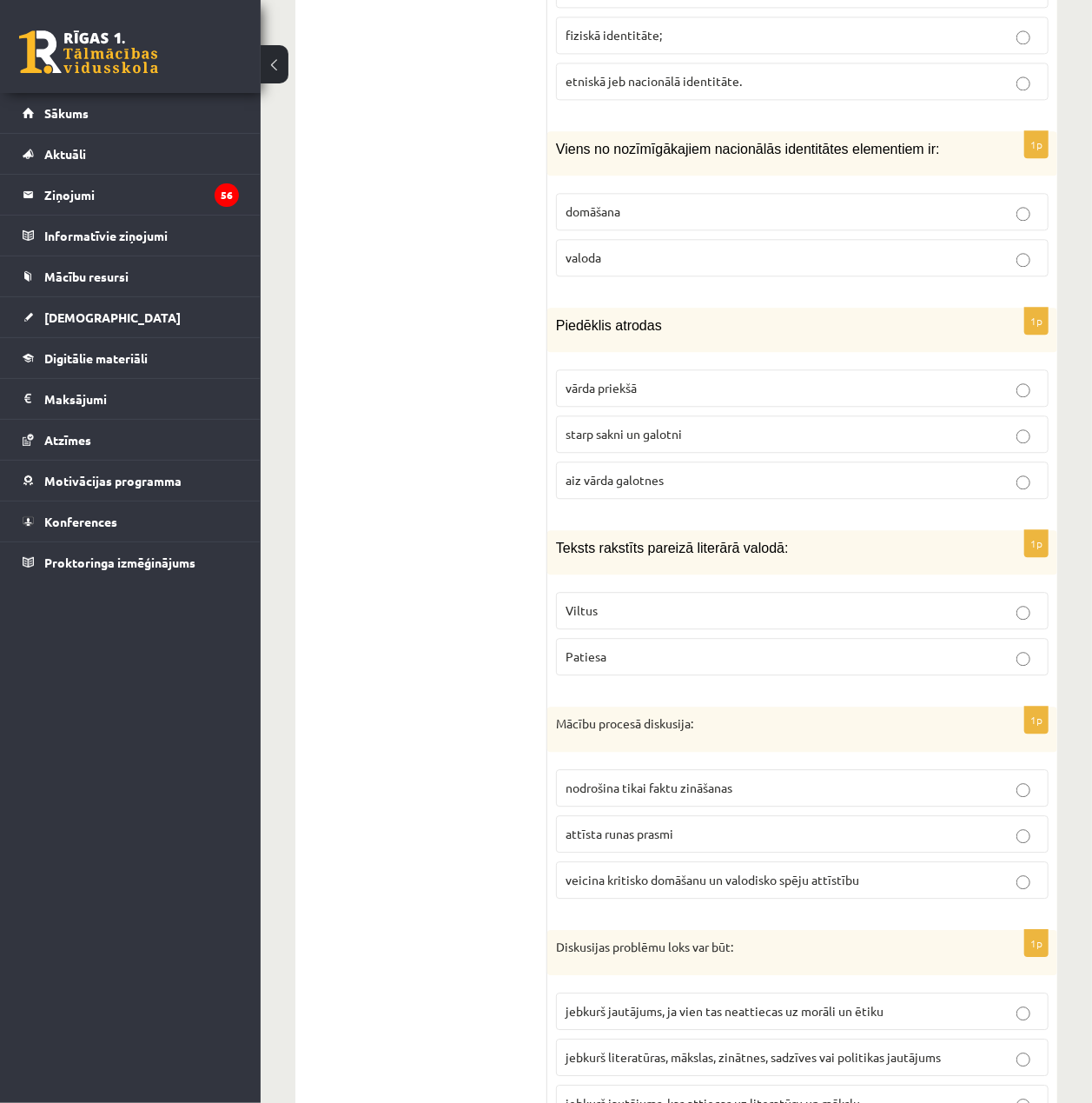
click at [992, 871] on p "veicina kritisko domāšanu un valodisko spēju attīstību" at bounding box center [803, 880] width 473 height 18
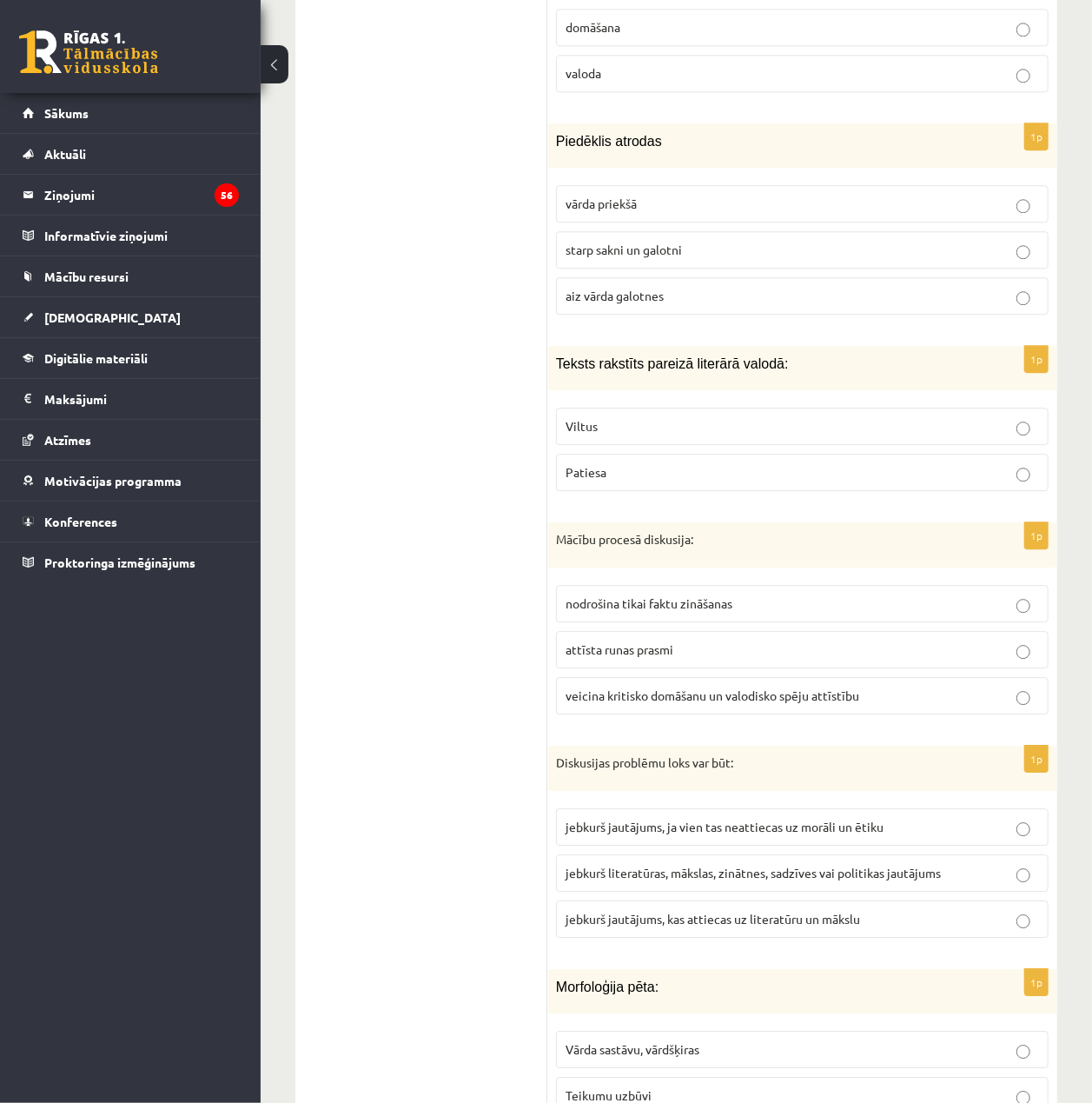
scroll to position [2240, 0]
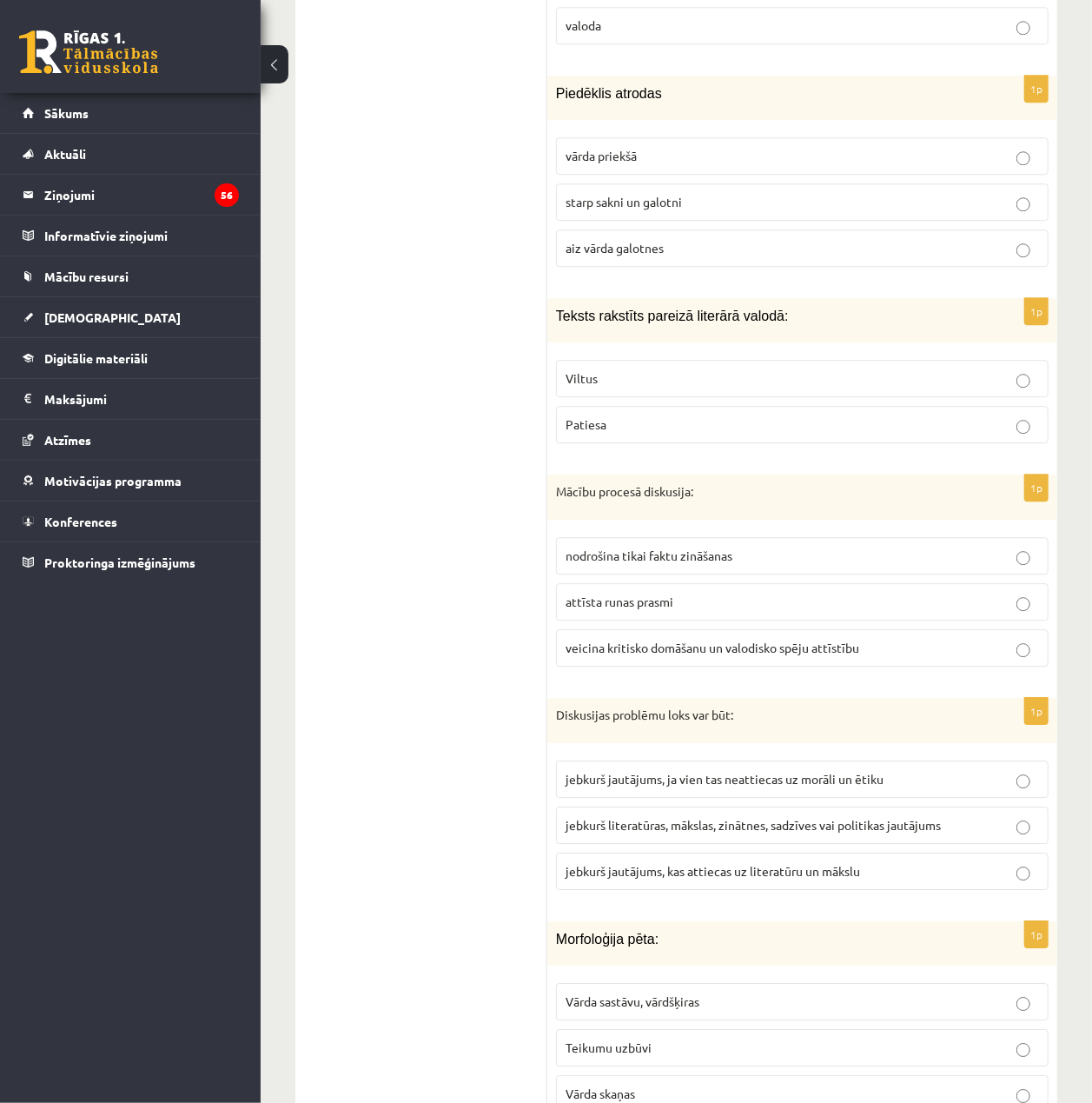
click at [940, 817] on span "jebkurš literatūras, mākslas, zinātnes, sadzīves vai politikas jautājums" at bounding box center [754, 825] width 375 height 15
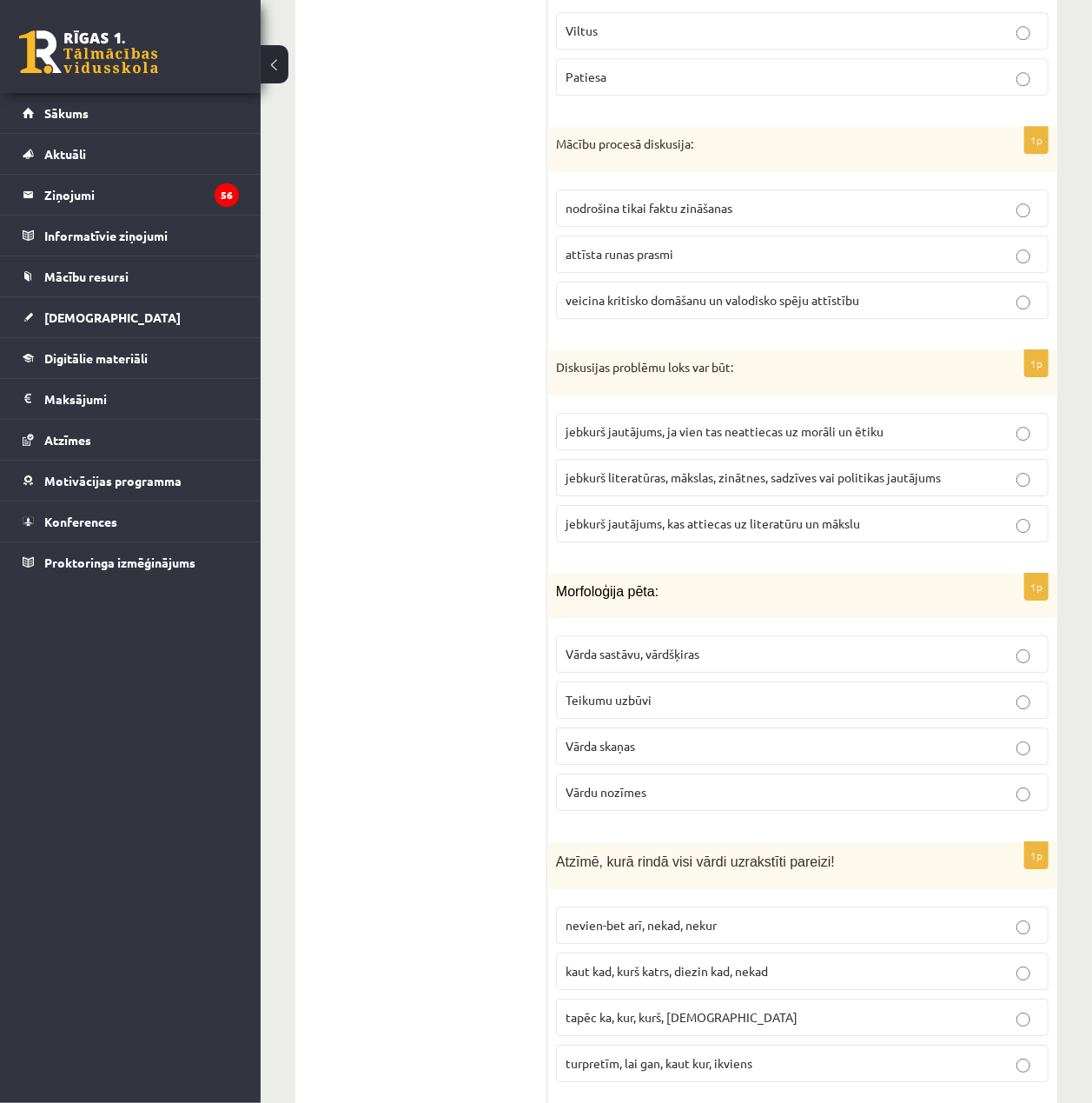
click at [898, 645] on p "Vārda sastāvu, vārdšķiras" at bounding box center [803, 654] width 473 height 18
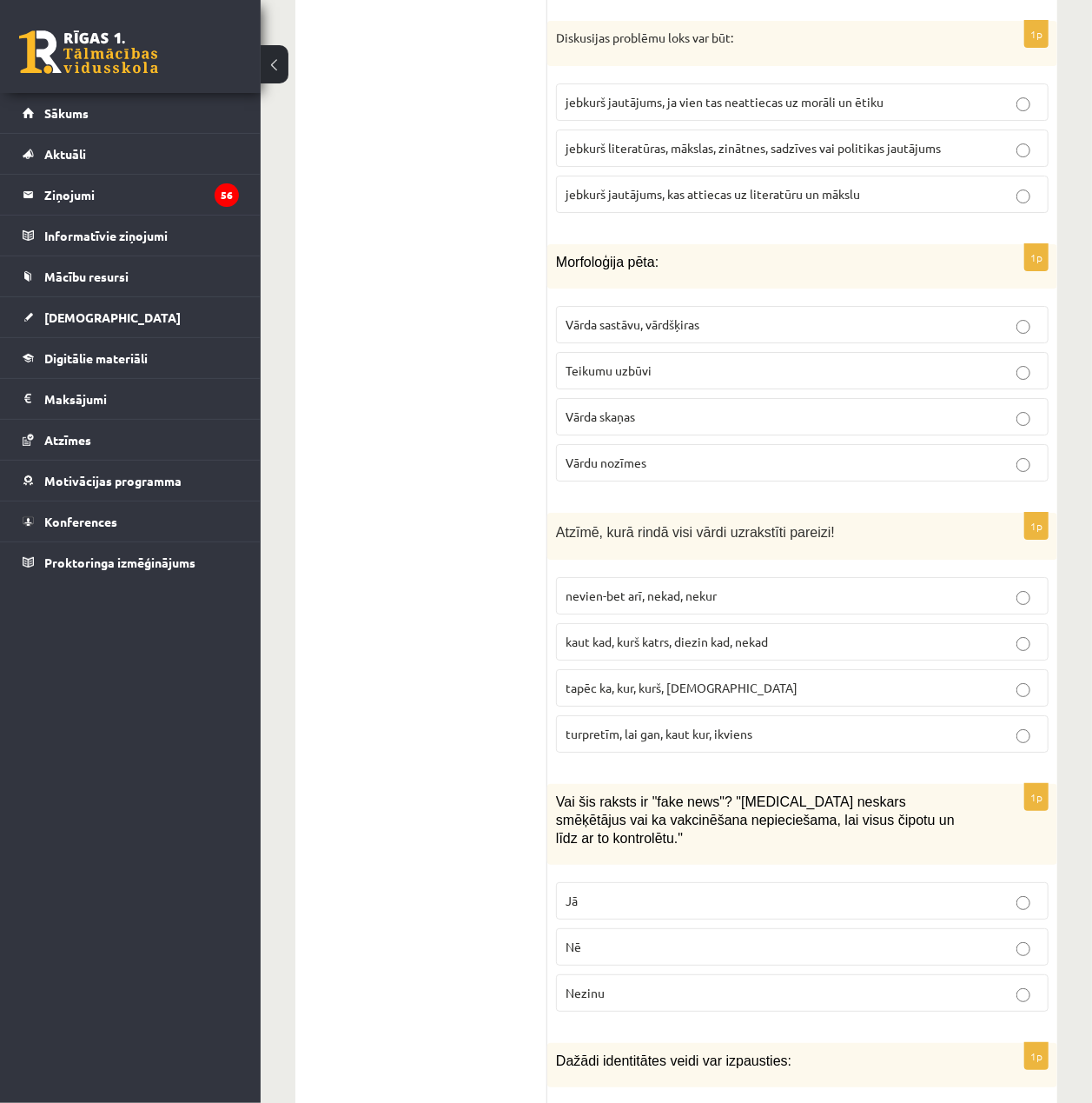
scroll to position [2934, 0]
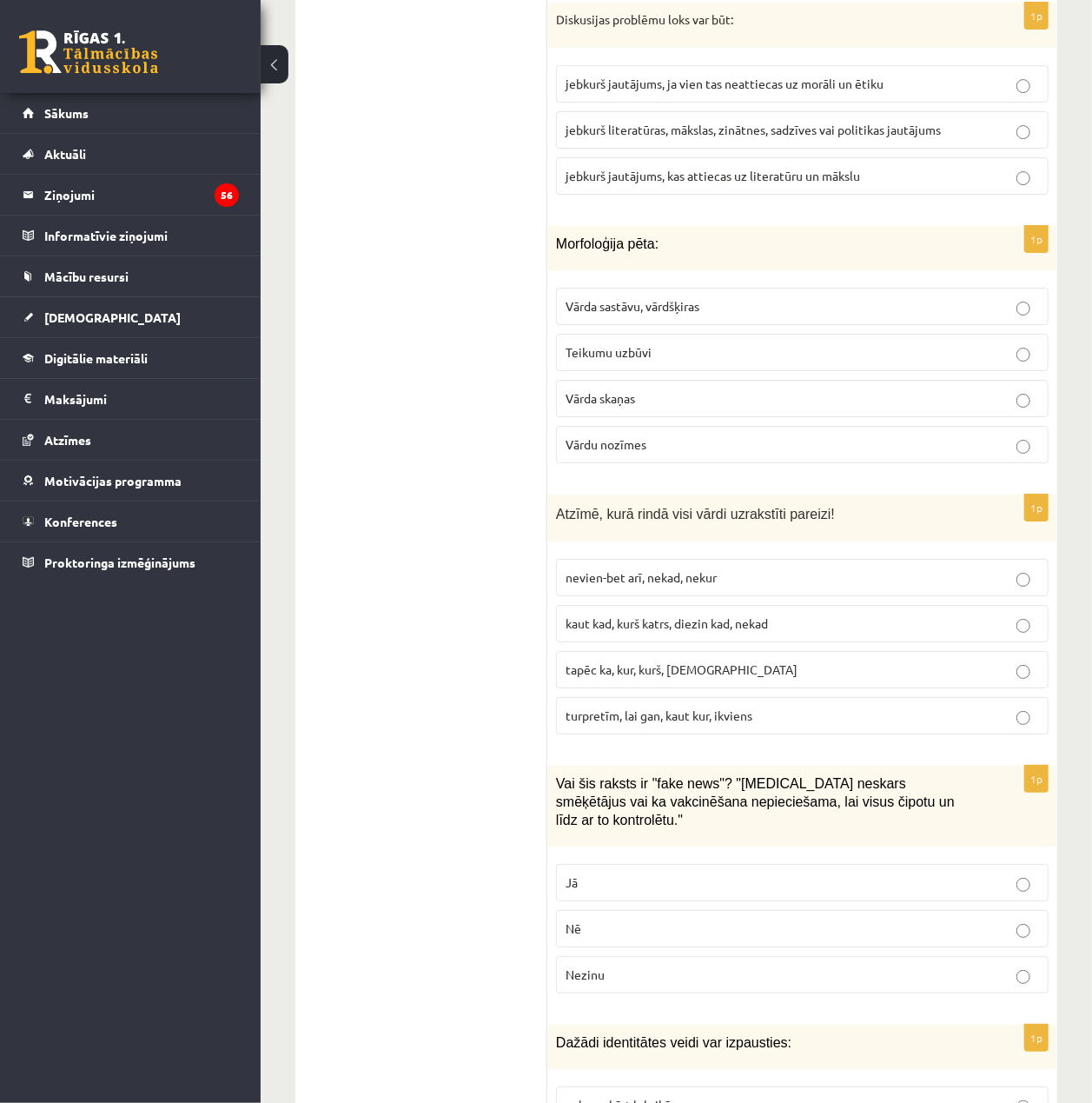
click at [863, 707] on p "turpretīm, lai gan, kaut kur, ikviens" at bounding box center [803, 716] width 473 height 18
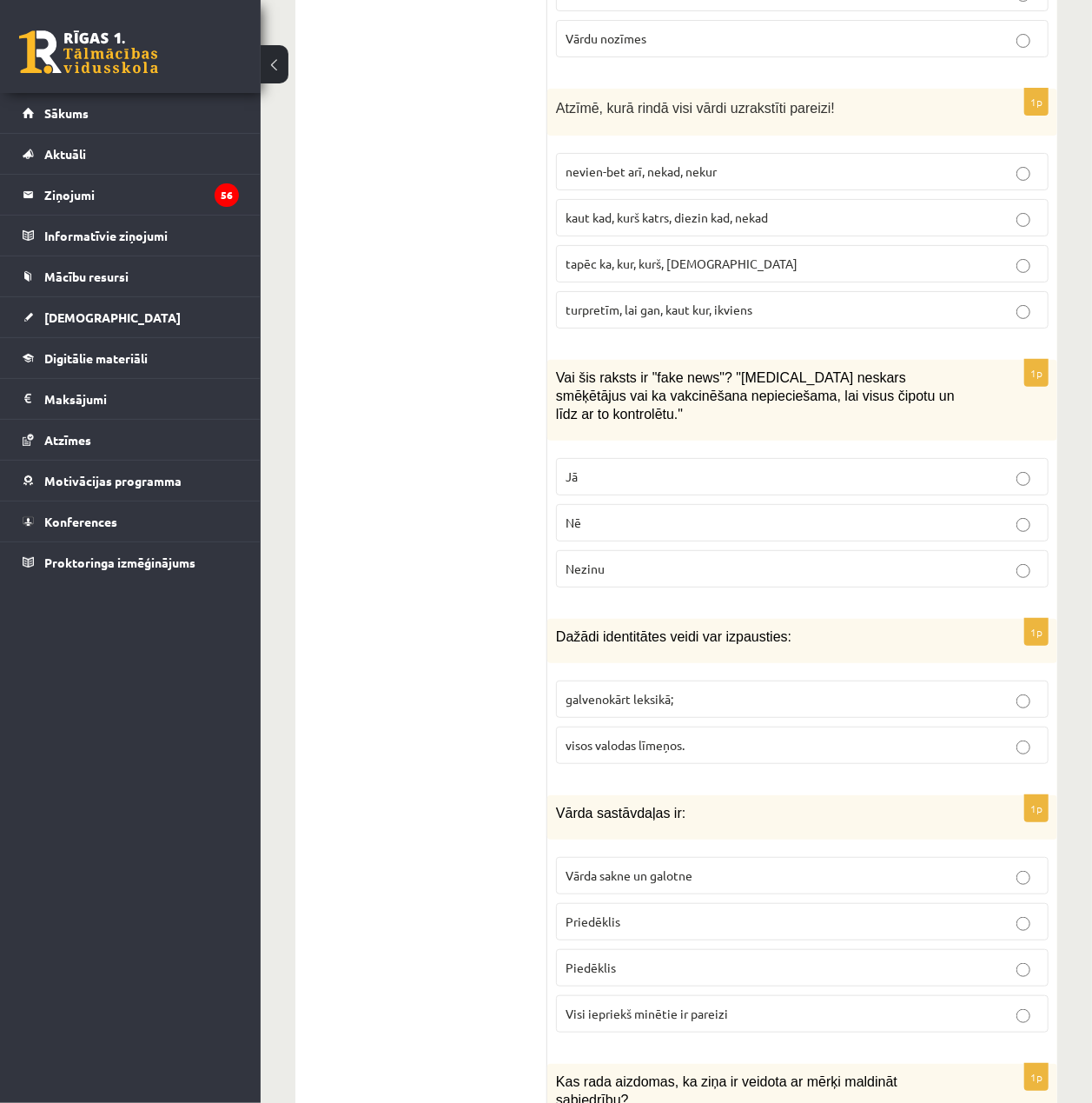
scroll to position [3398, 0]
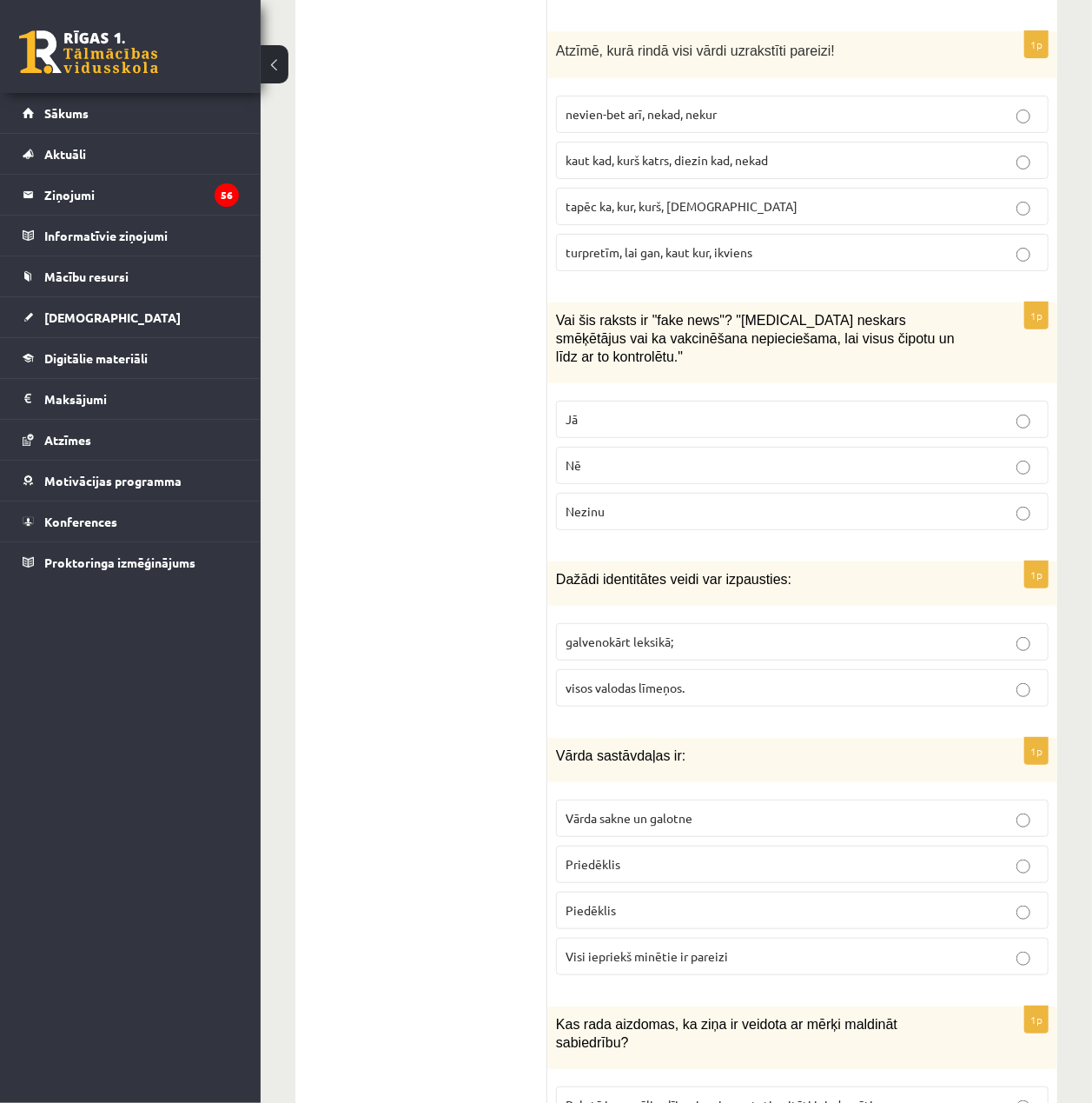
click at [946, 401] on label "Jā" at bounding box center [802, 419] width 492 height 37
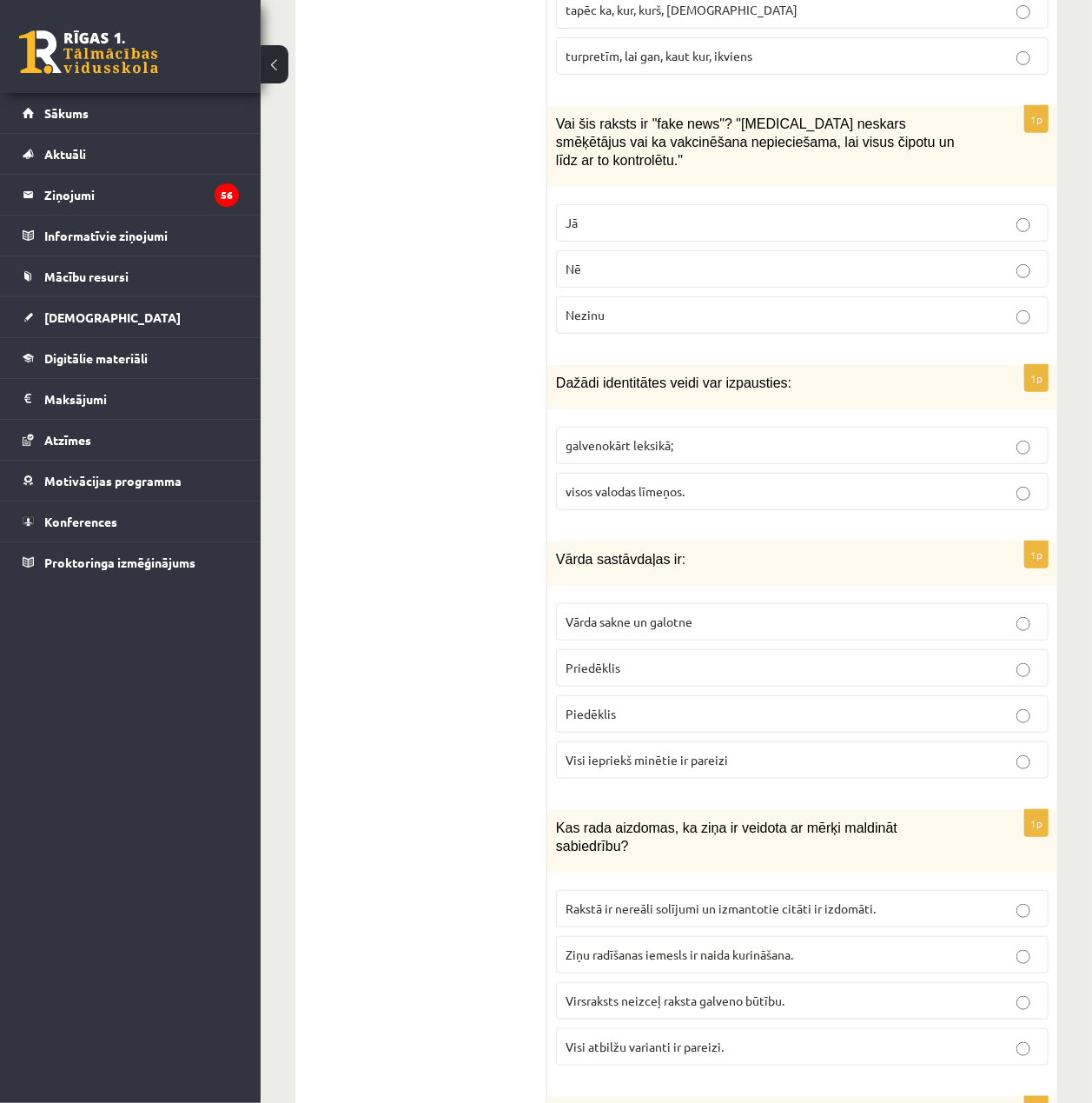
scroll to position [3630, 0]
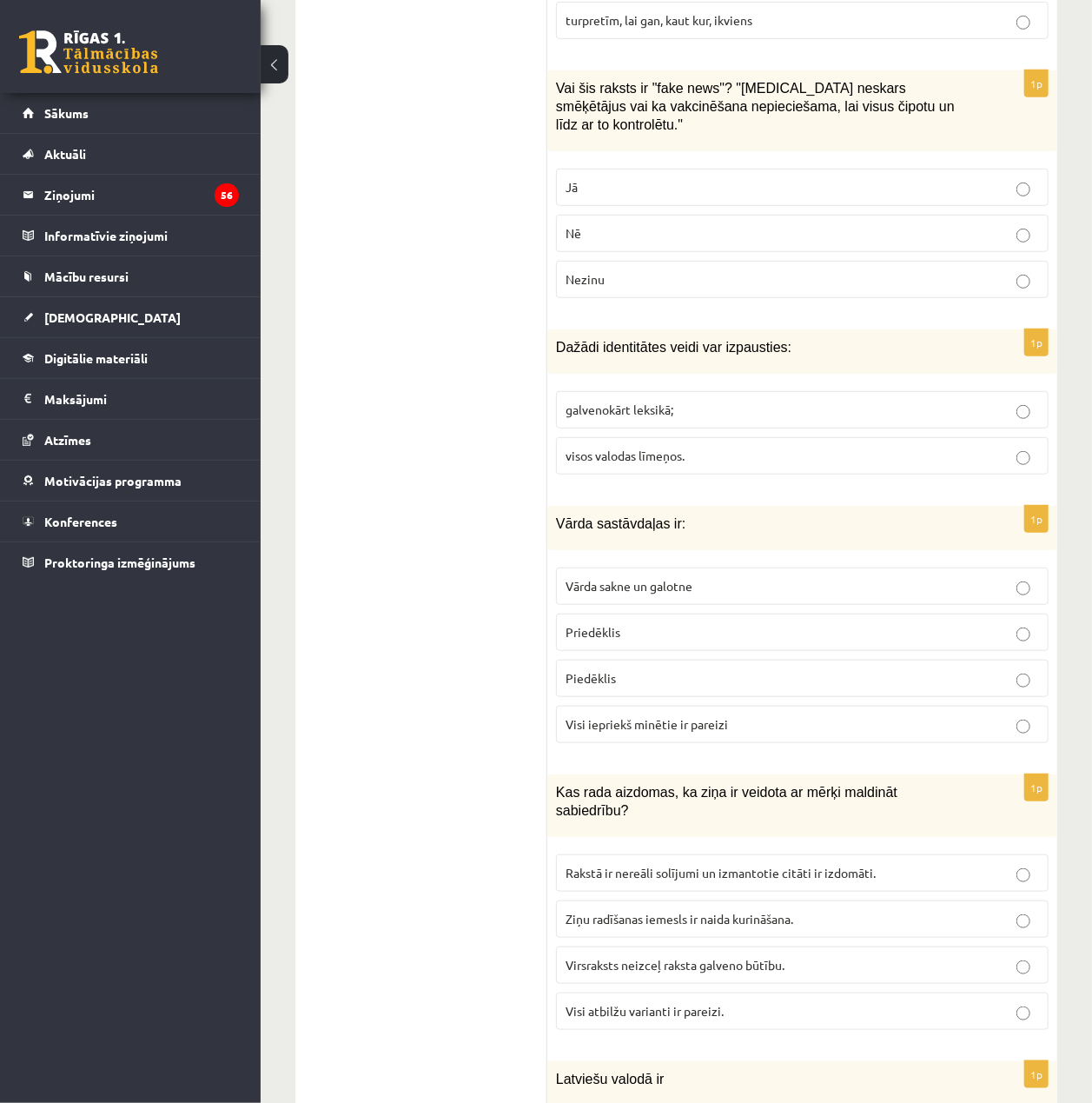
click at [753, 446] on p "visos valodas līmeņos." at bounding box center [803, 455] width 473 height 18
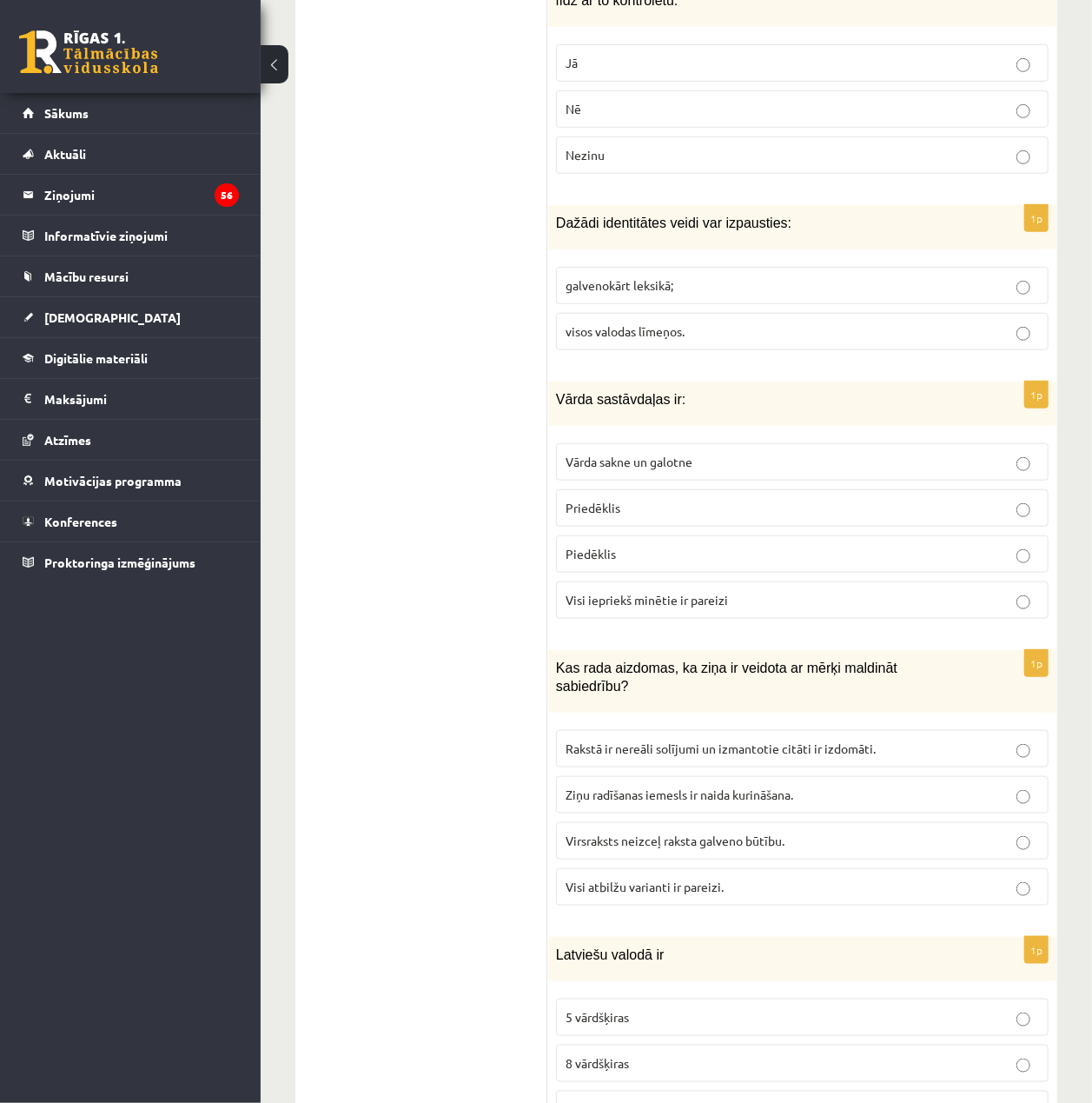
scroll to position [3861, 0]
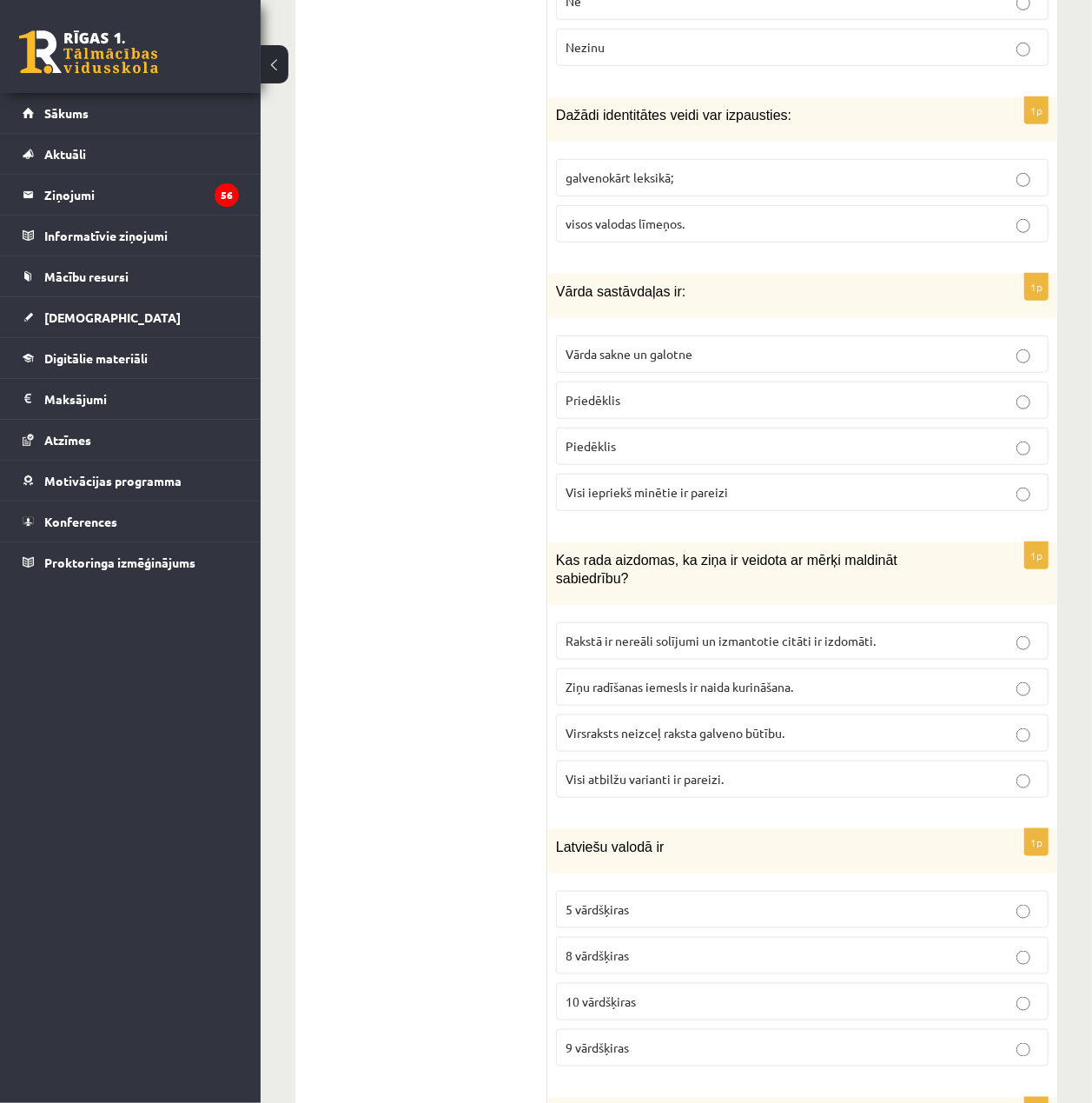
click at [803, 483] on p "Visi iepriekš minētie ir pareizi" at bounding box center [803, 493] width 473 height 18
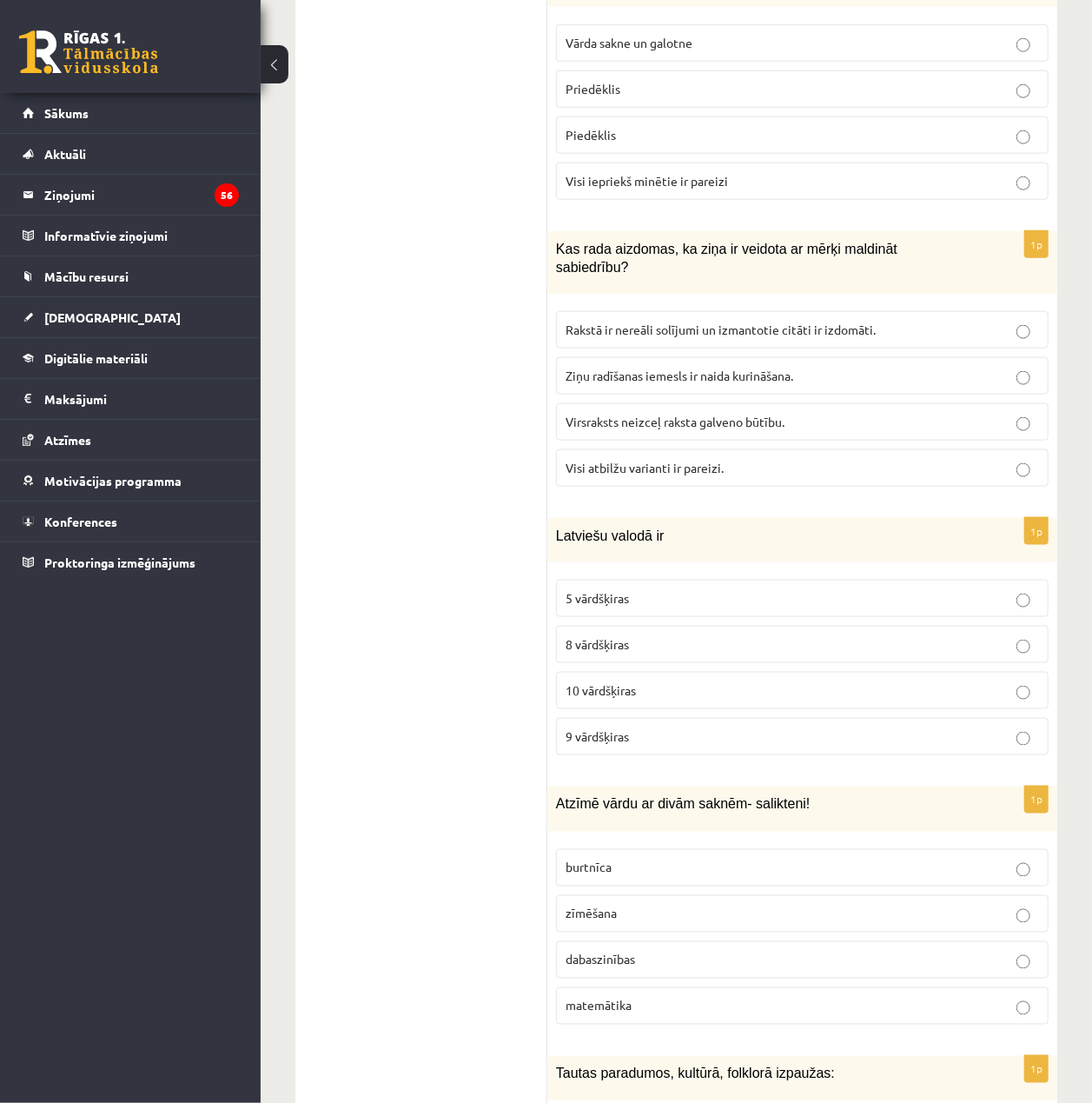
scroll to position [4210, 0]
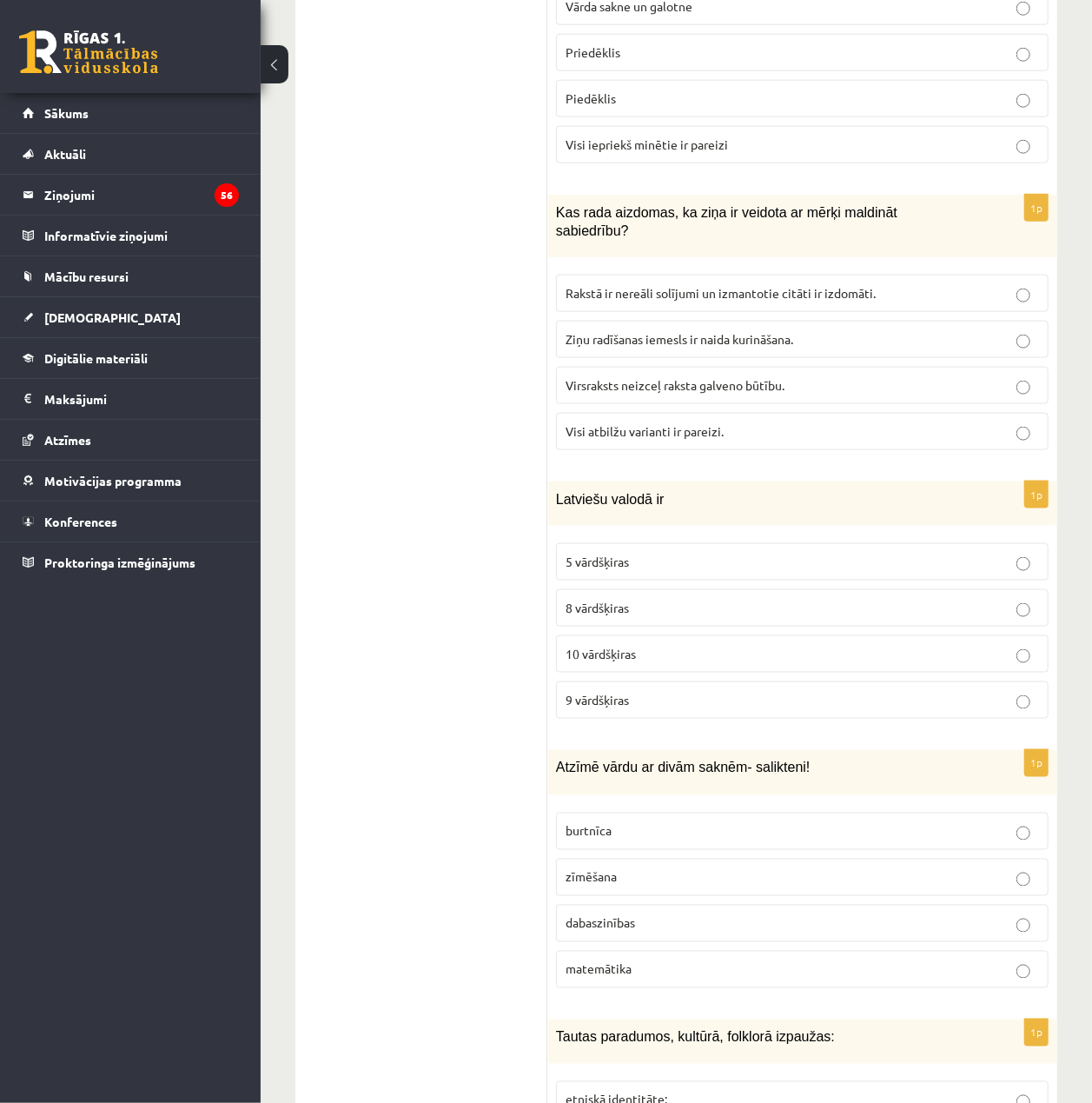
click at [784, 423] on p "Visi atbilžu varianti ir pareizi." at bounding box center [803, 432] width 473 height 18
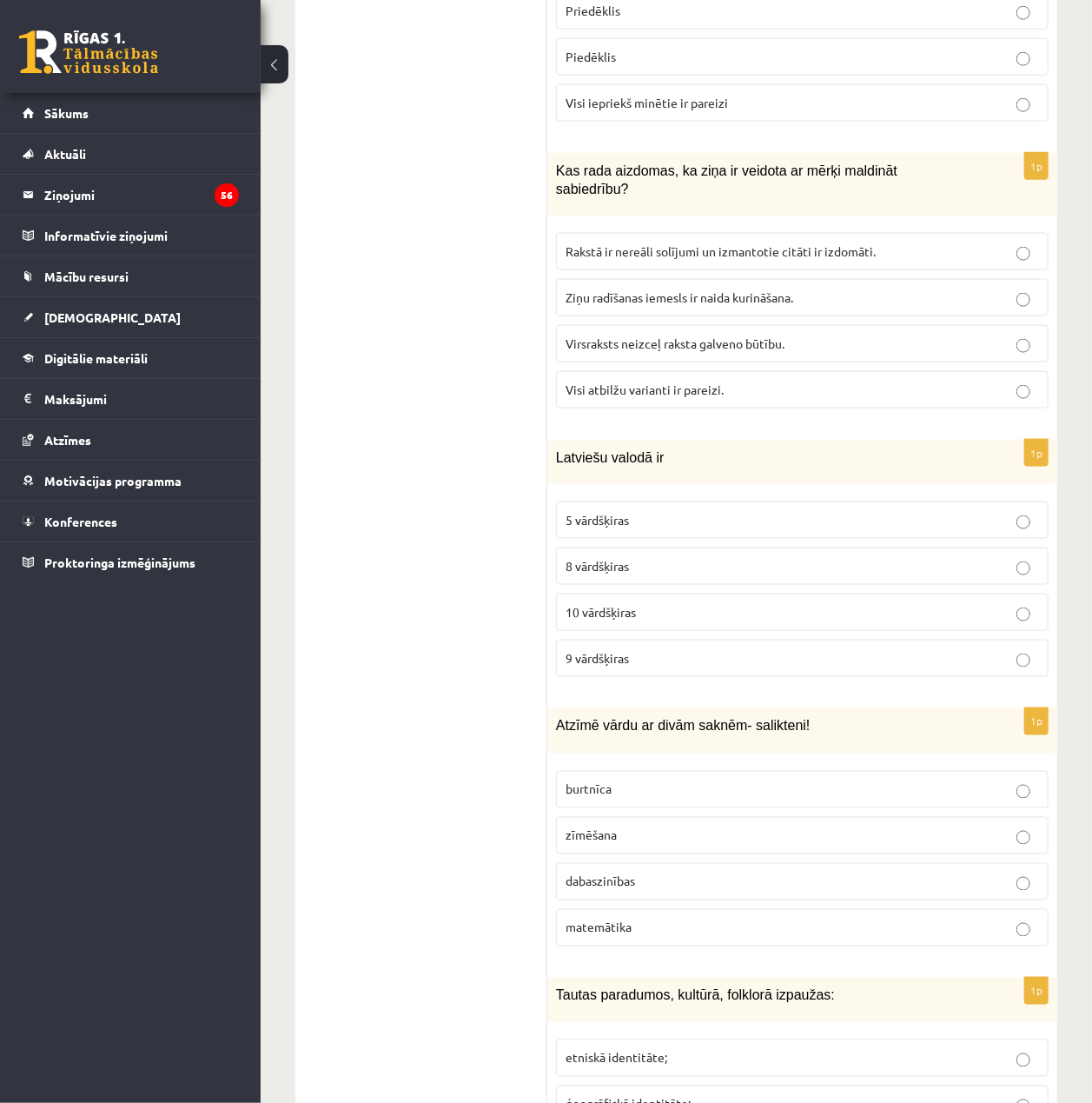
scroll to position [4325, 0]
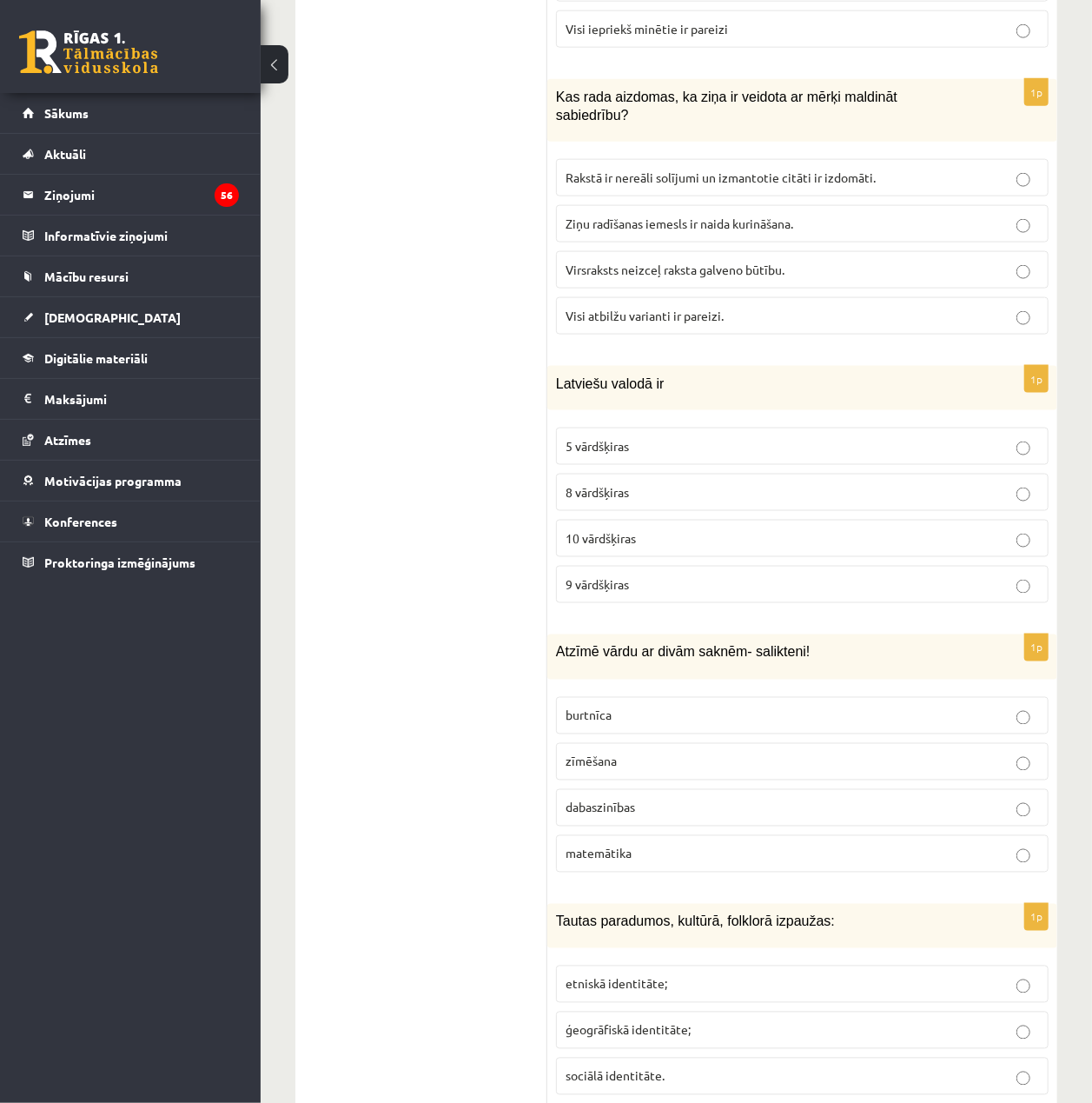
click at [753, 483] on p "8 vārdšķiras" at bounding box center [803, 493] width 473 height 18
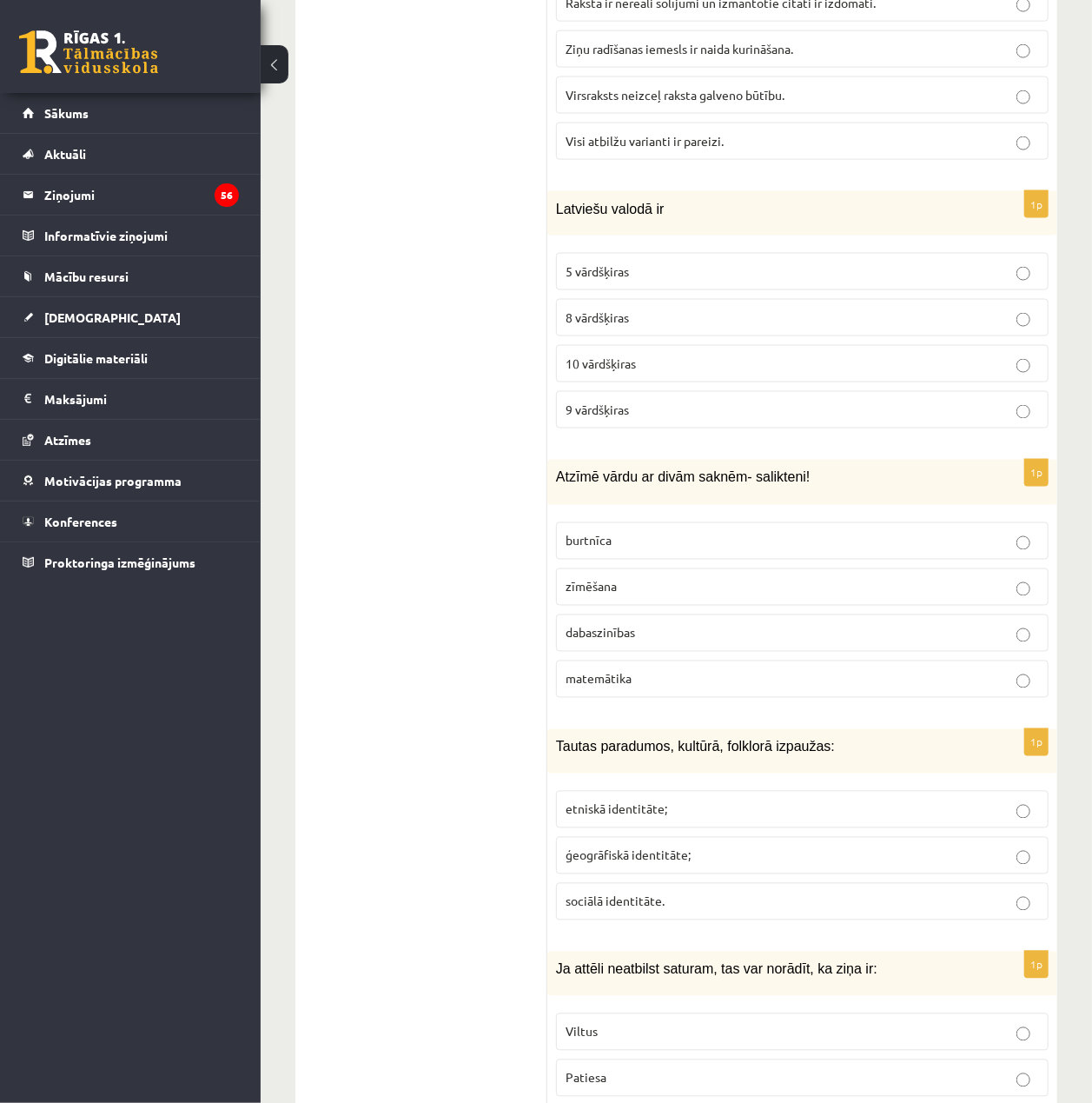
scroll to position [4557, 0]
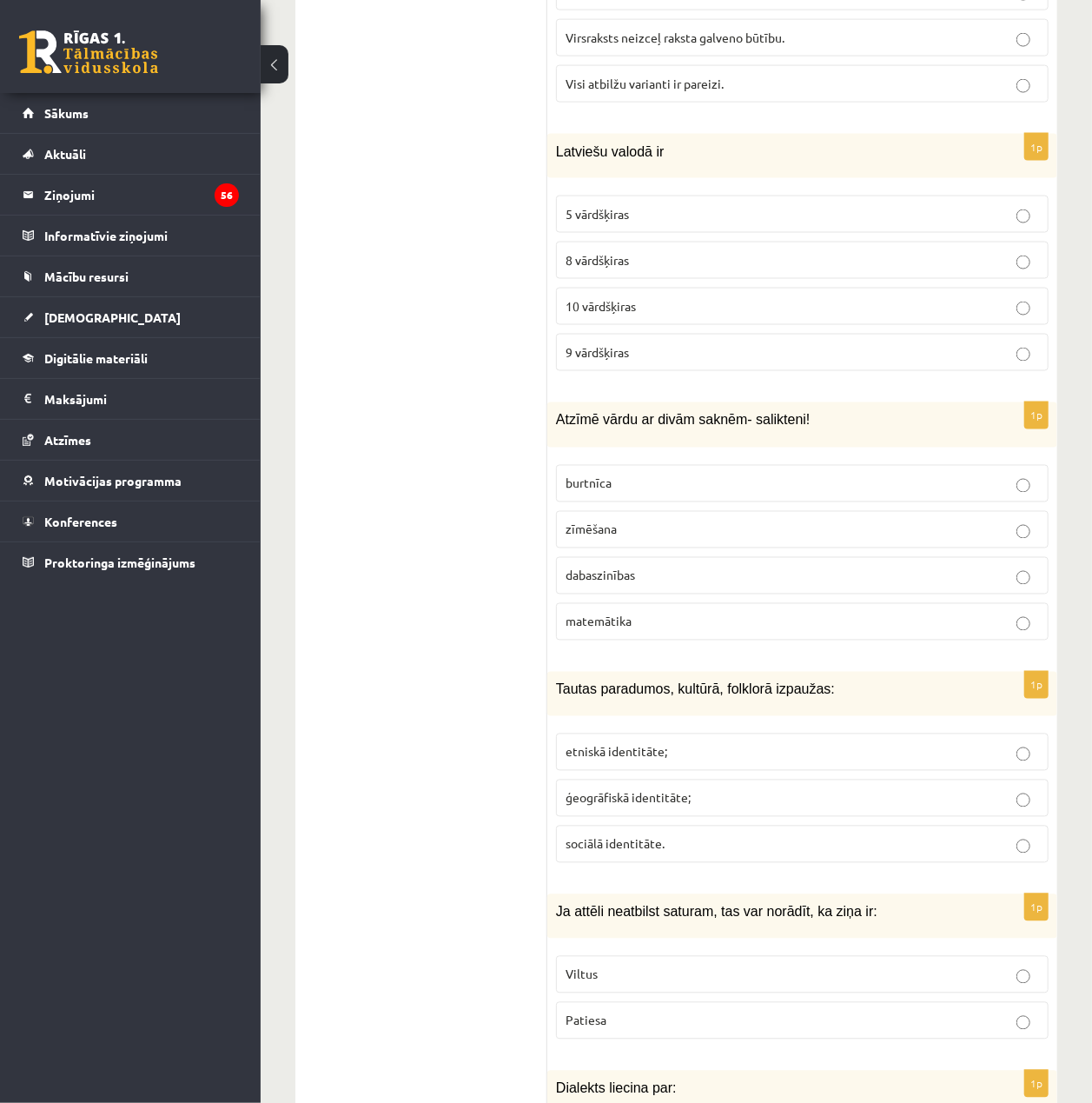
click at [774, 567] on p "dabaszinības" at bounding box center [803, 576] width 473 height 18
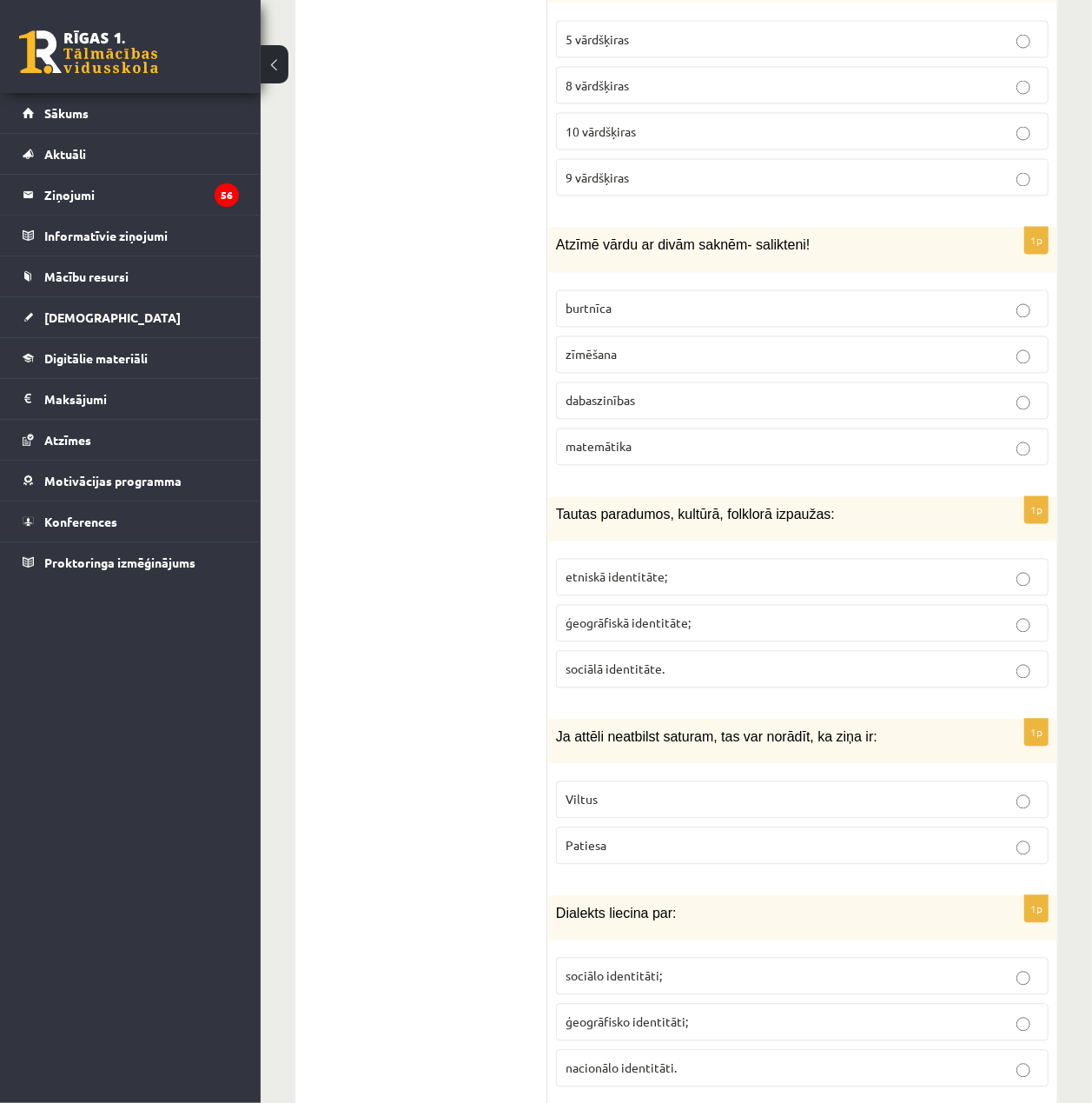
scroll to position [4788, 0]
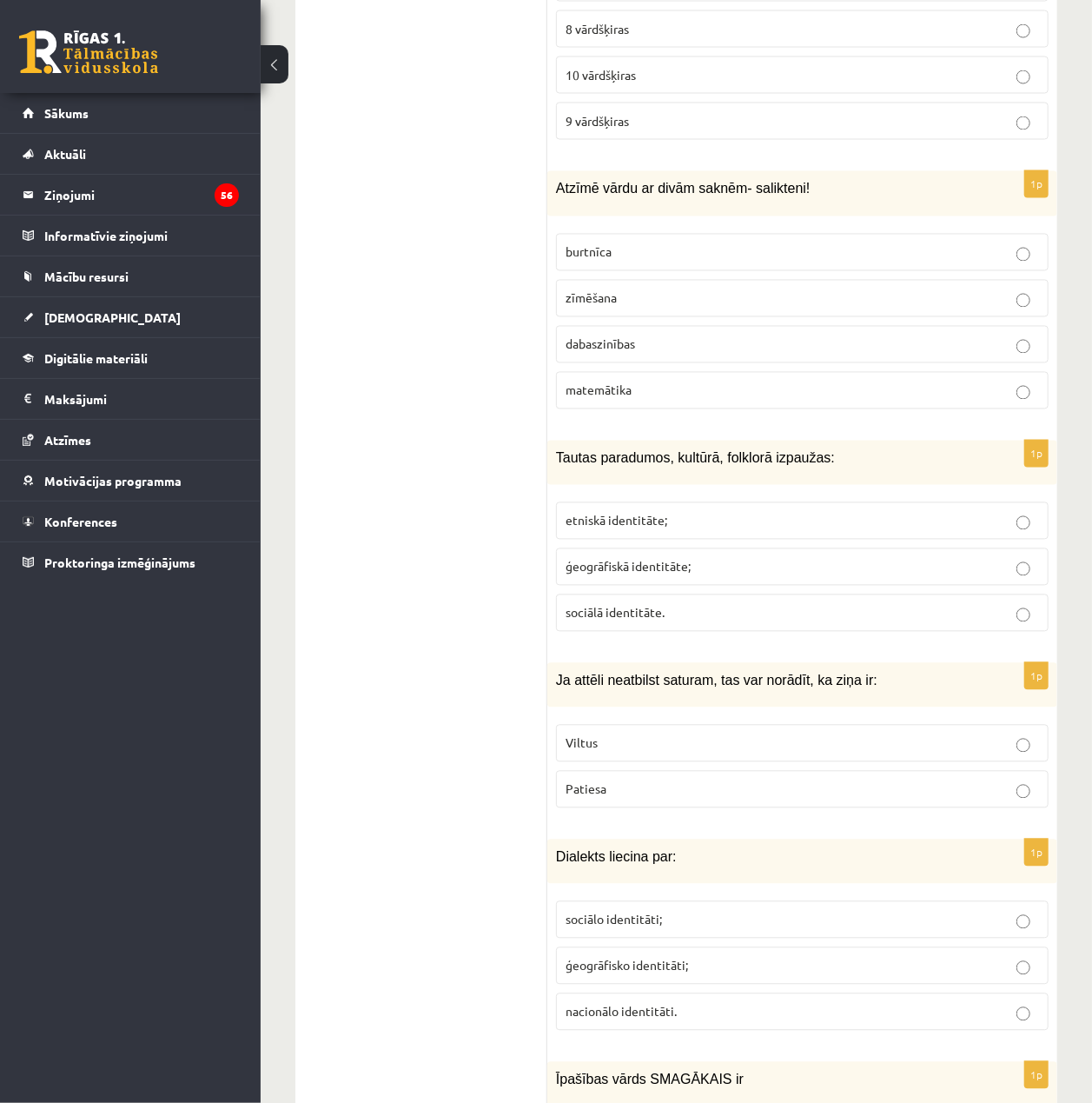
click at [766, 503] on label "etniskā identitāte;" at bounding box center [802, 521] width 492 height 37
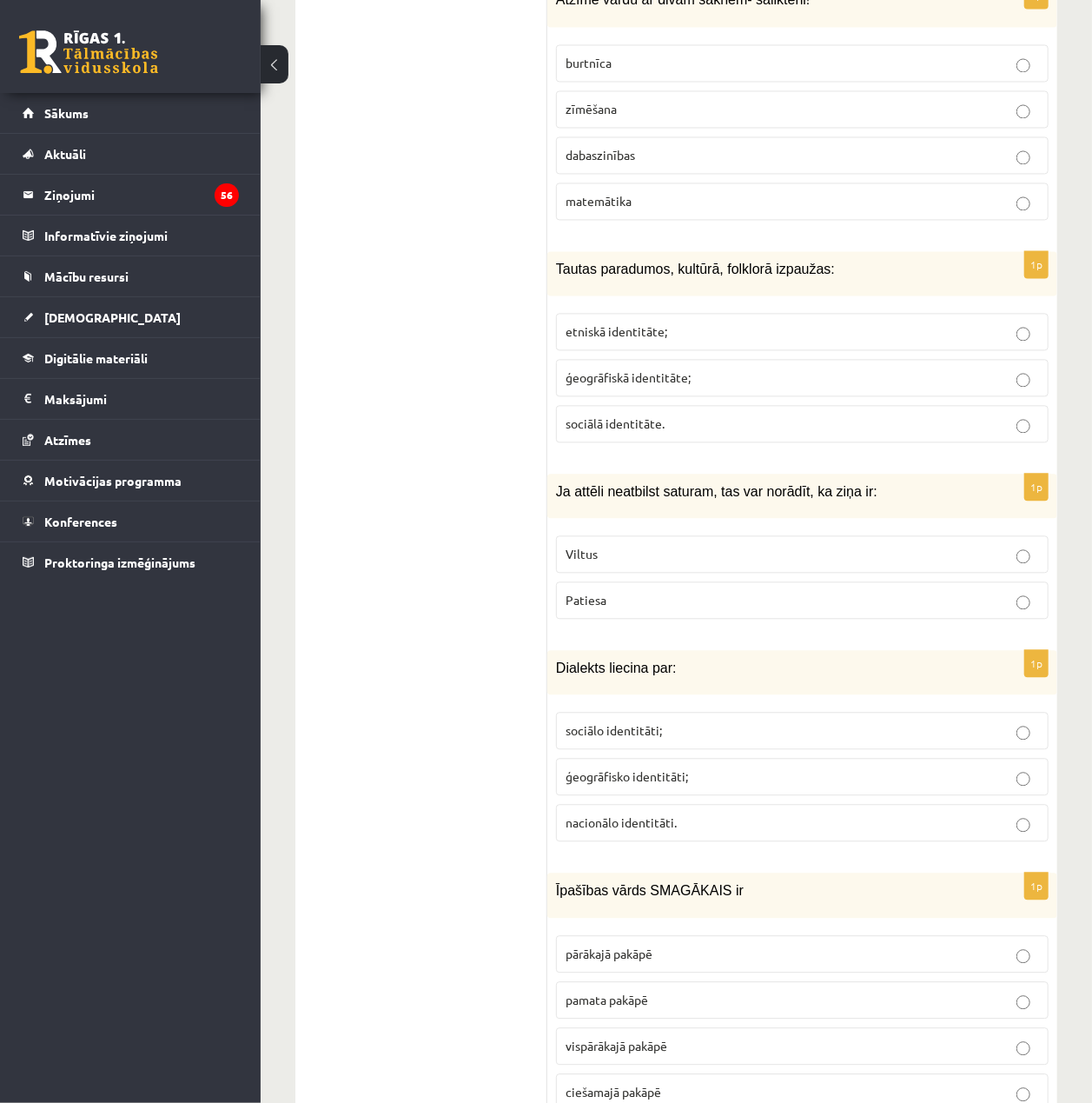
scroll to position [5020, 0]
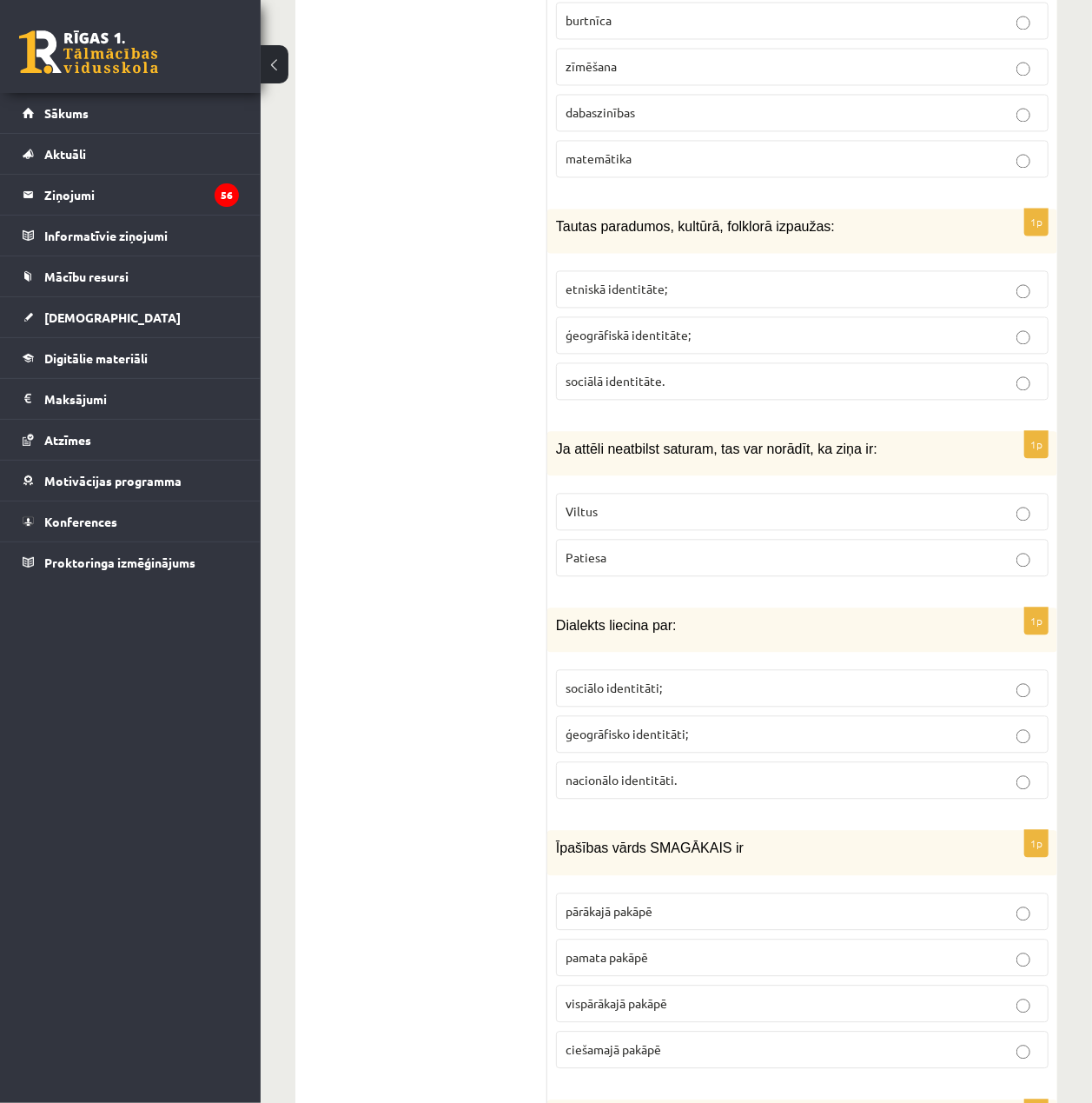
click at [686, 503] on p "Viltus" at bounding box center [803, 512] width 473 height 18
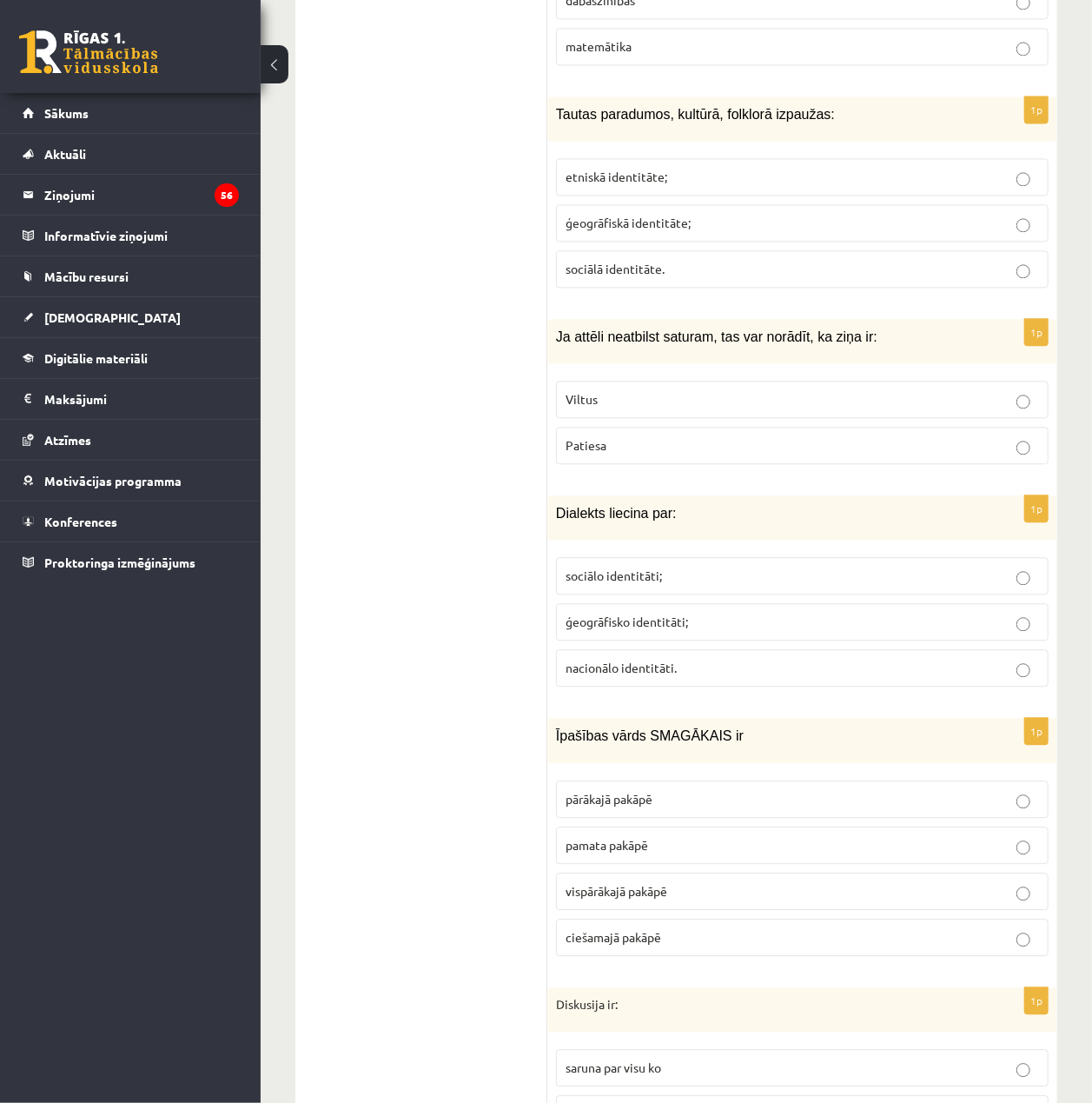
scroll to position [5136, 0]
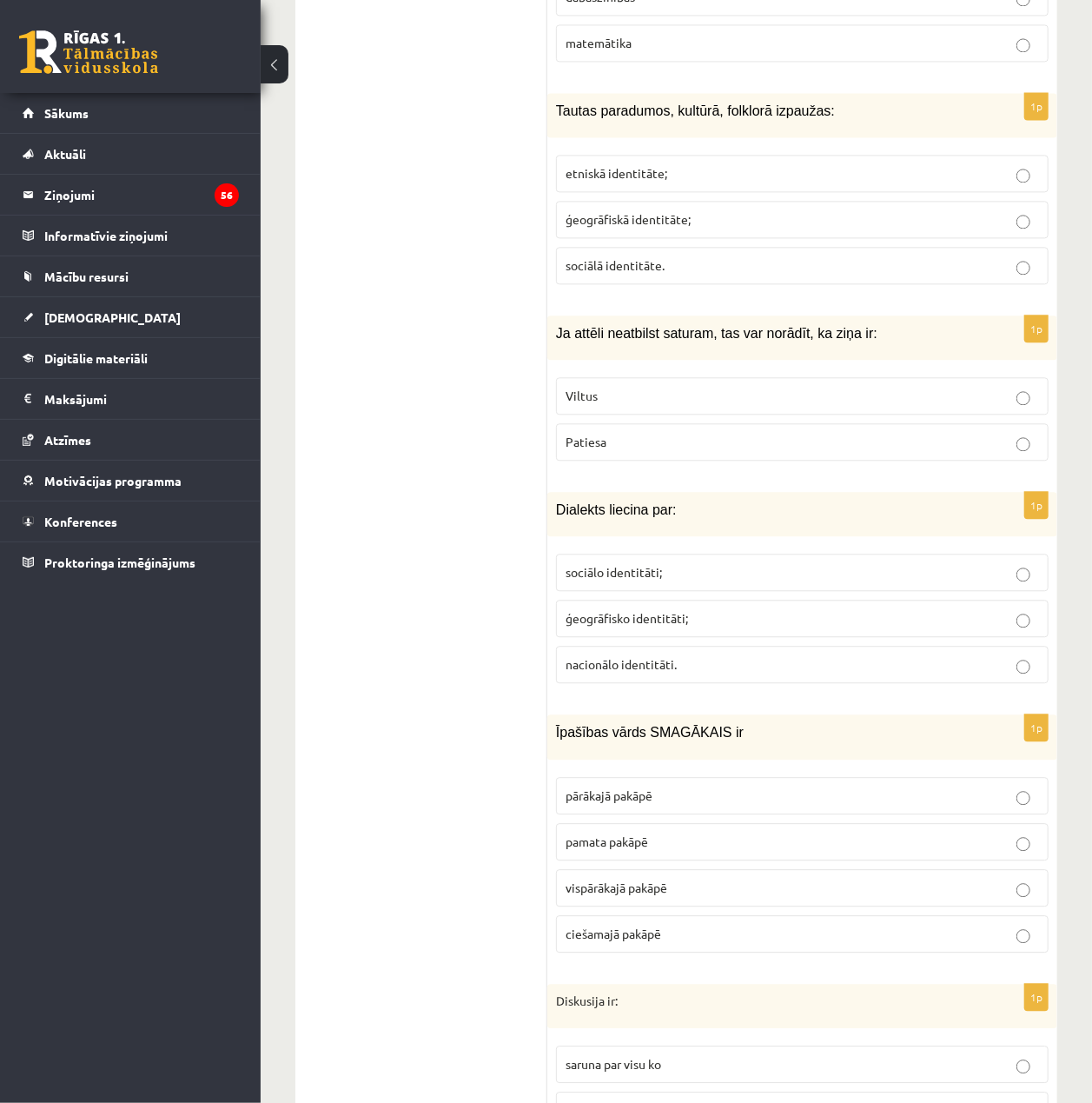
click at [845, 610] on p "ģeogrāfisko identitāti;" at bounding box center [803, 619] width 473 height 18
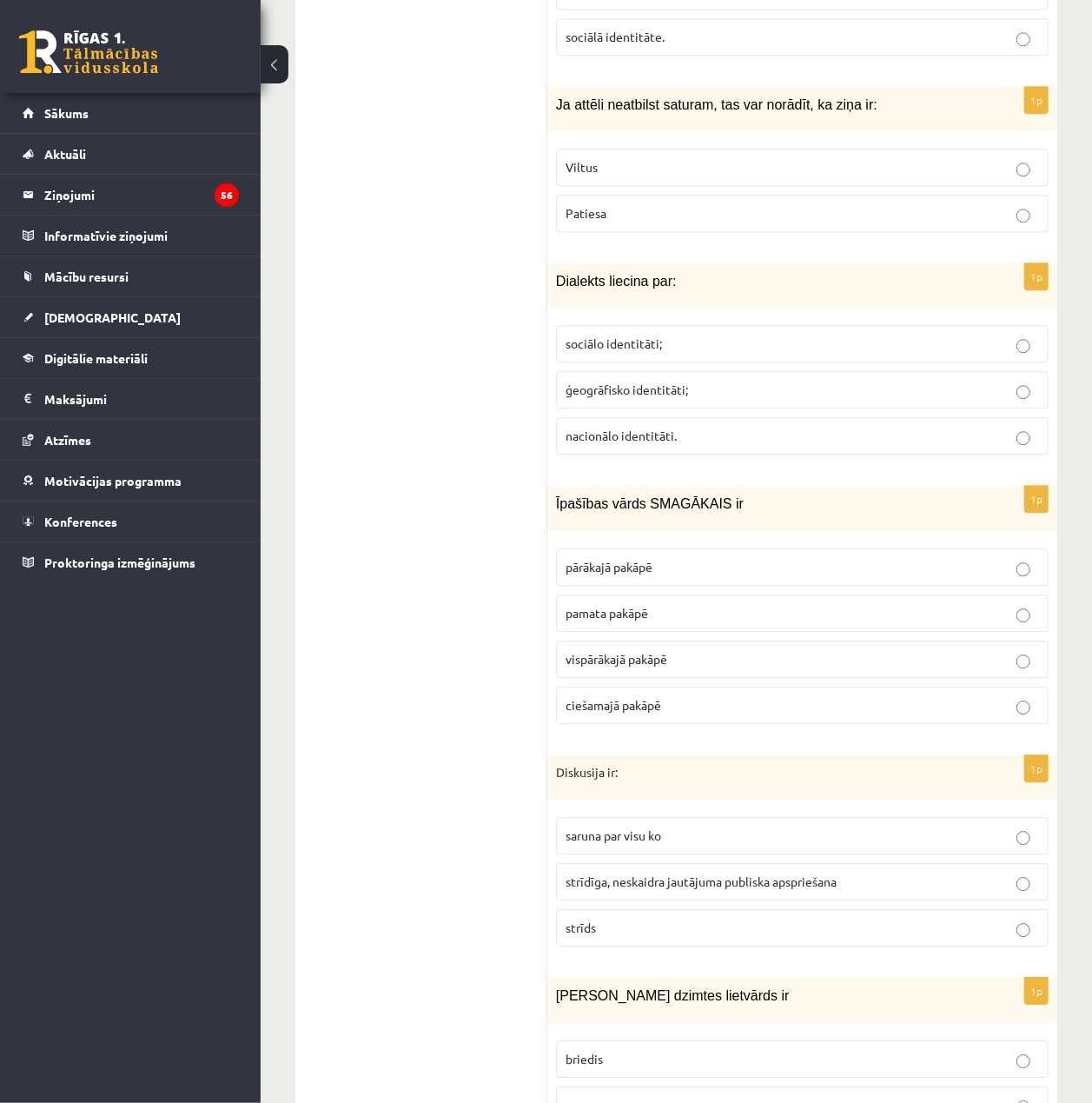
scroll to position [5368, 0]
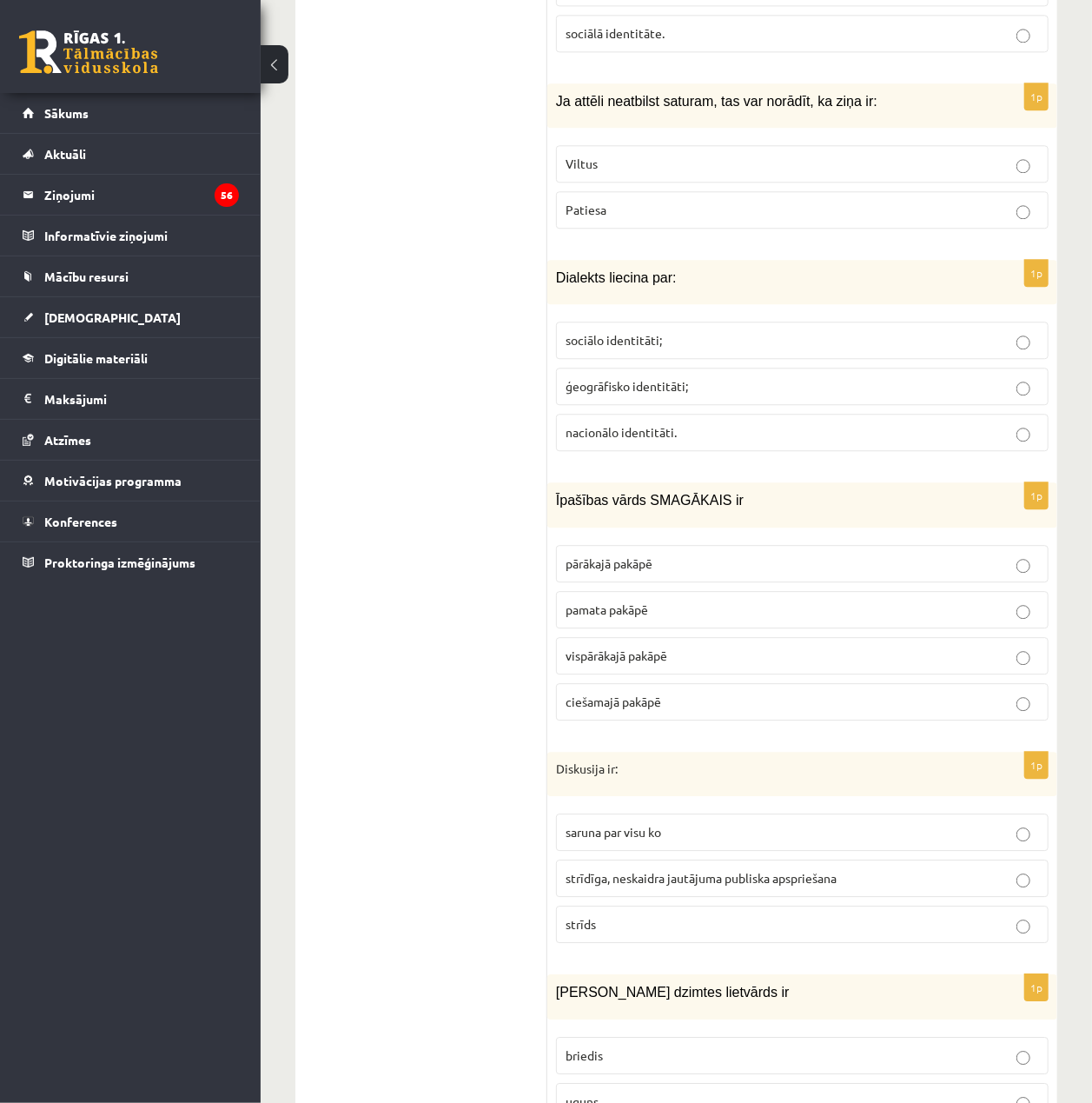
click at [800, 870] on span "strīdīga, neskaidra jautājuma publiska apspriešana" at bounding box center [701, 877] width 271 height 15
click at [824, 647] on p "vispārākajā pakāpē" at bounding box center [803, 656] width 473 height 18
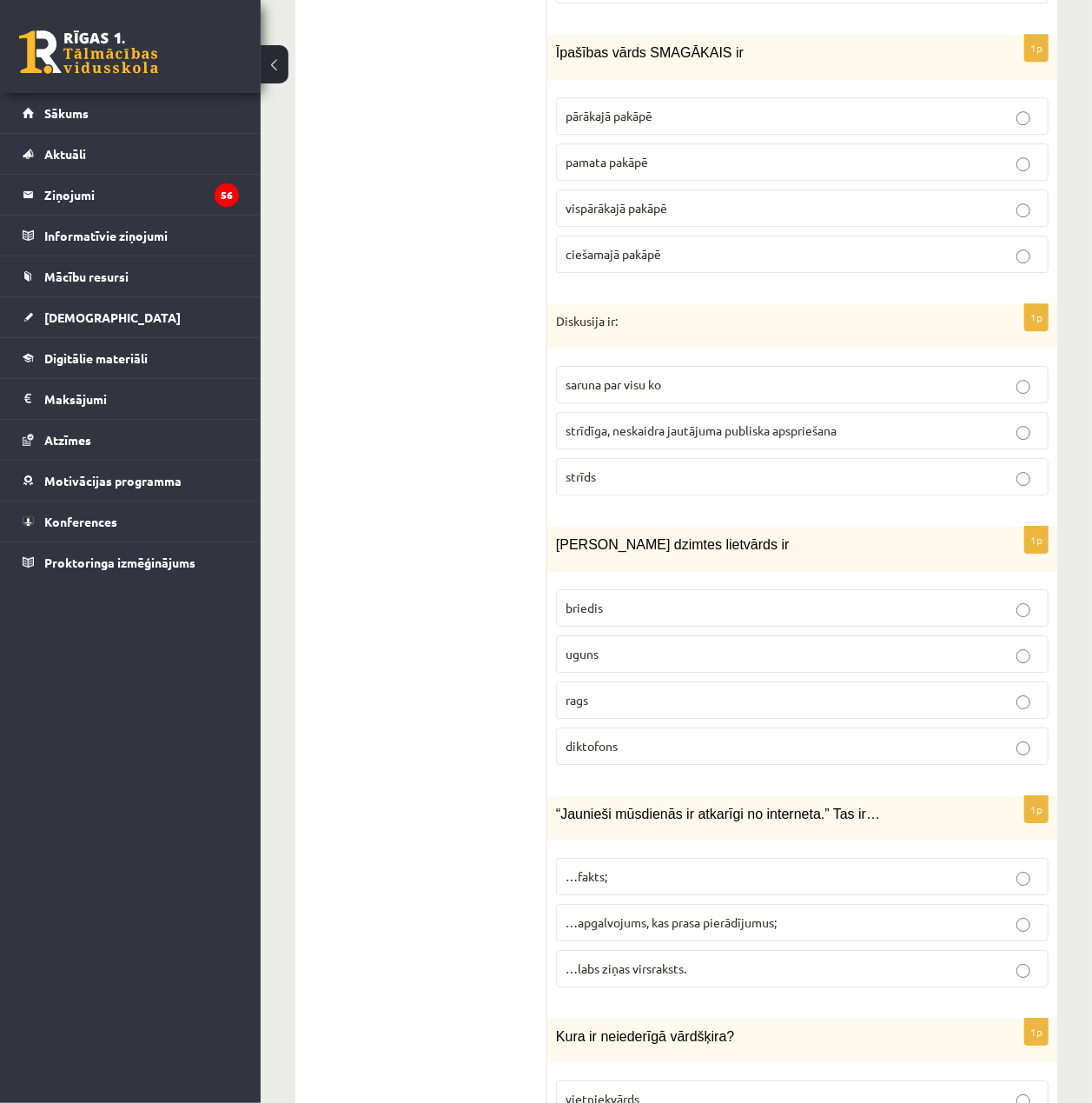
scroll to position [5816, 0]
click at [867, 634] on label "uguns" at bounding box center [802, 652] width 492 height 37
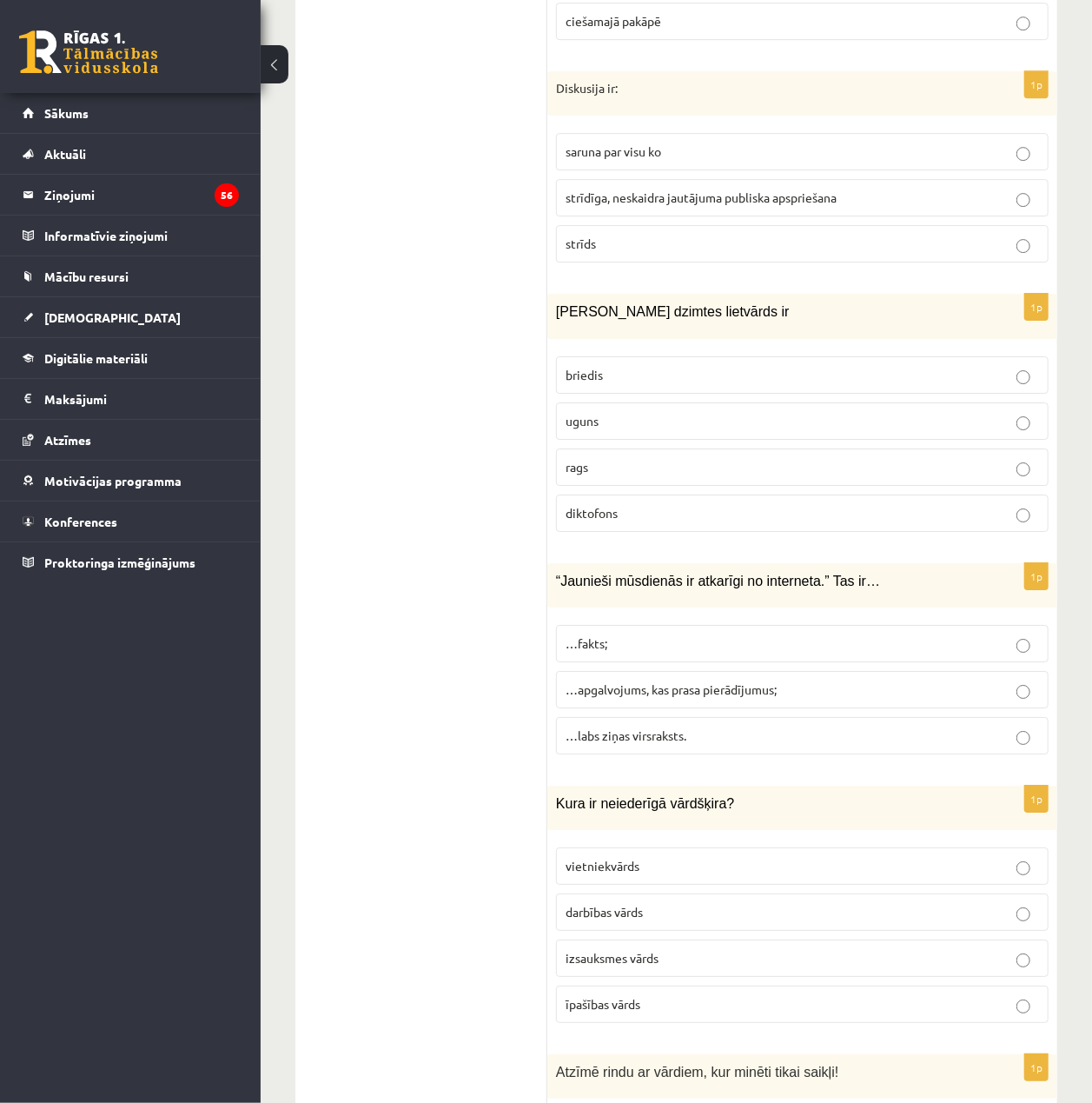
click at [856, 680] on p "…apgalvojums, kas prasa pierādījumus;" at bounding box center [803, 689] width 473 height 18
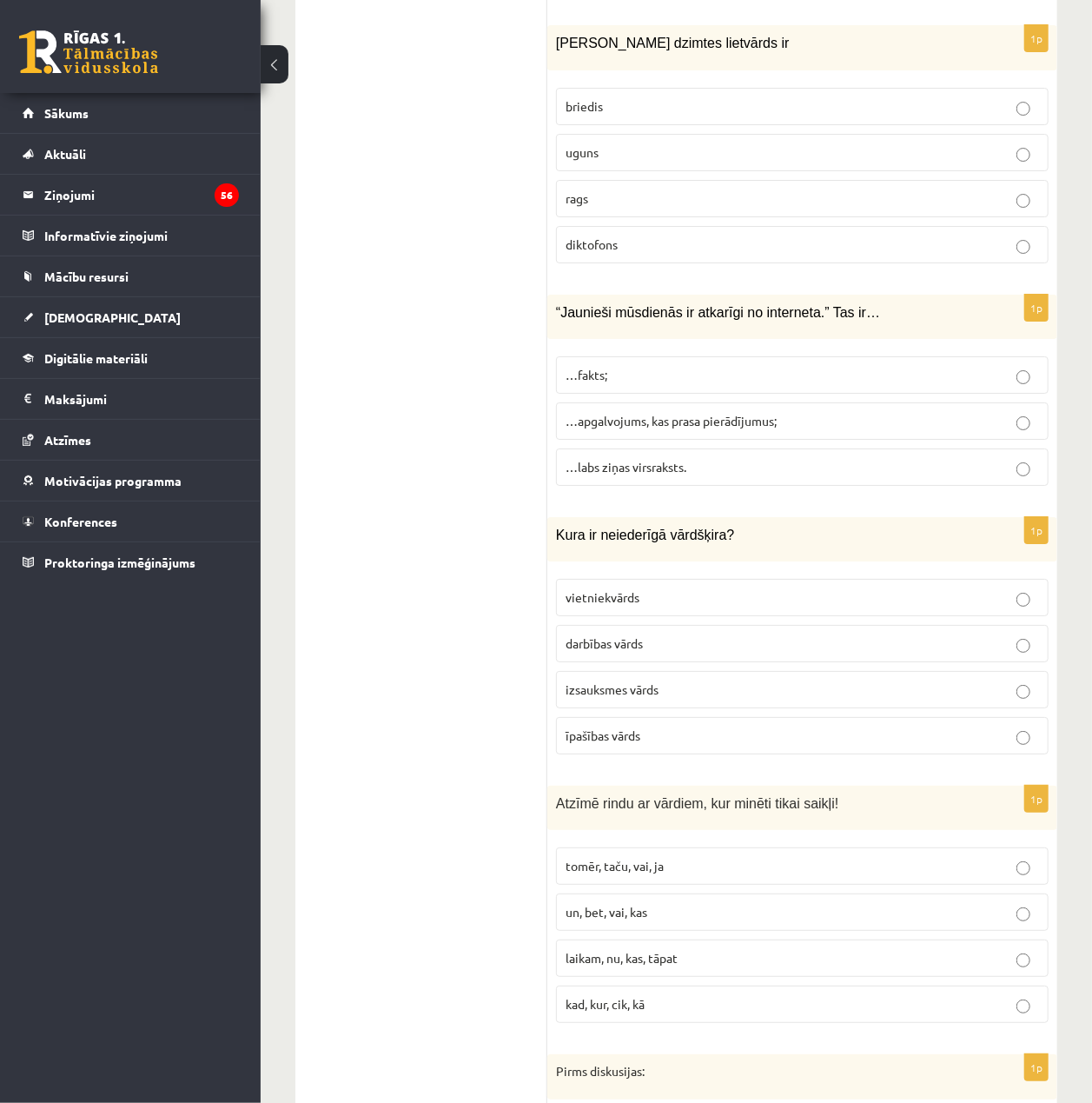
scroll to position [6396, 0]
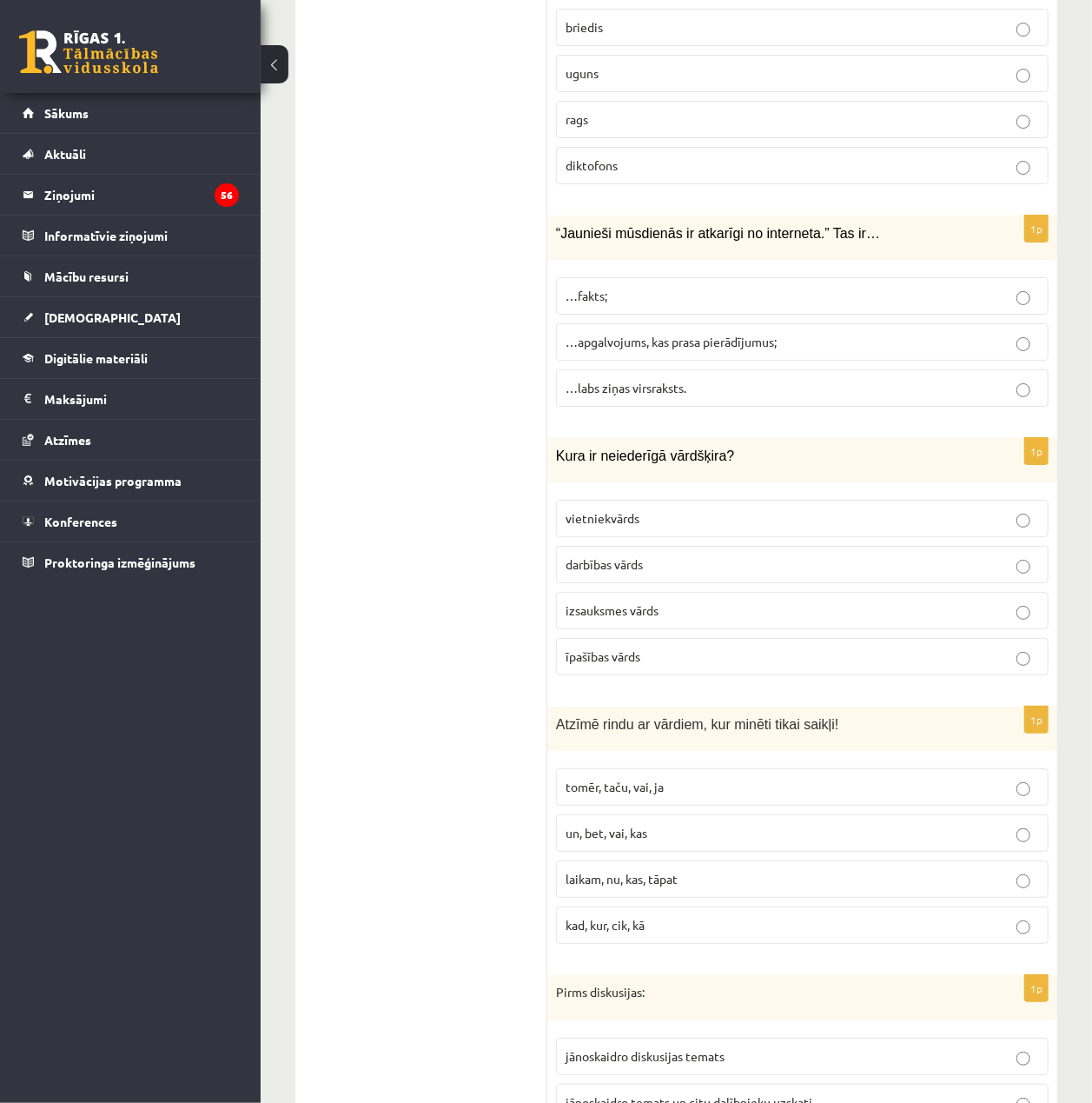
click at [775, 601] on p "izsauksmes vārds" at bounding box center [803, 610] width 473 height 18
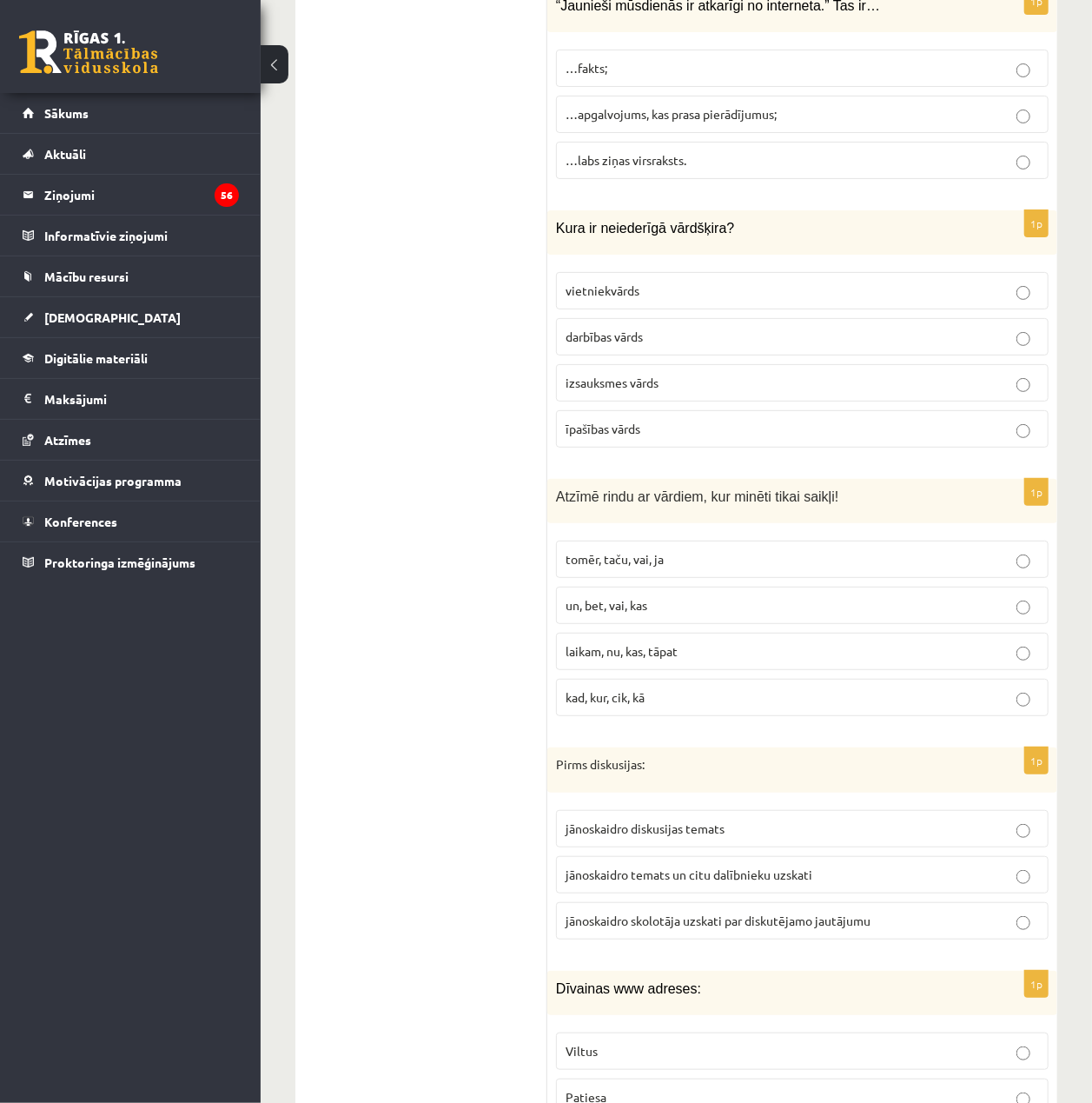
scroll to position [6627, 0]
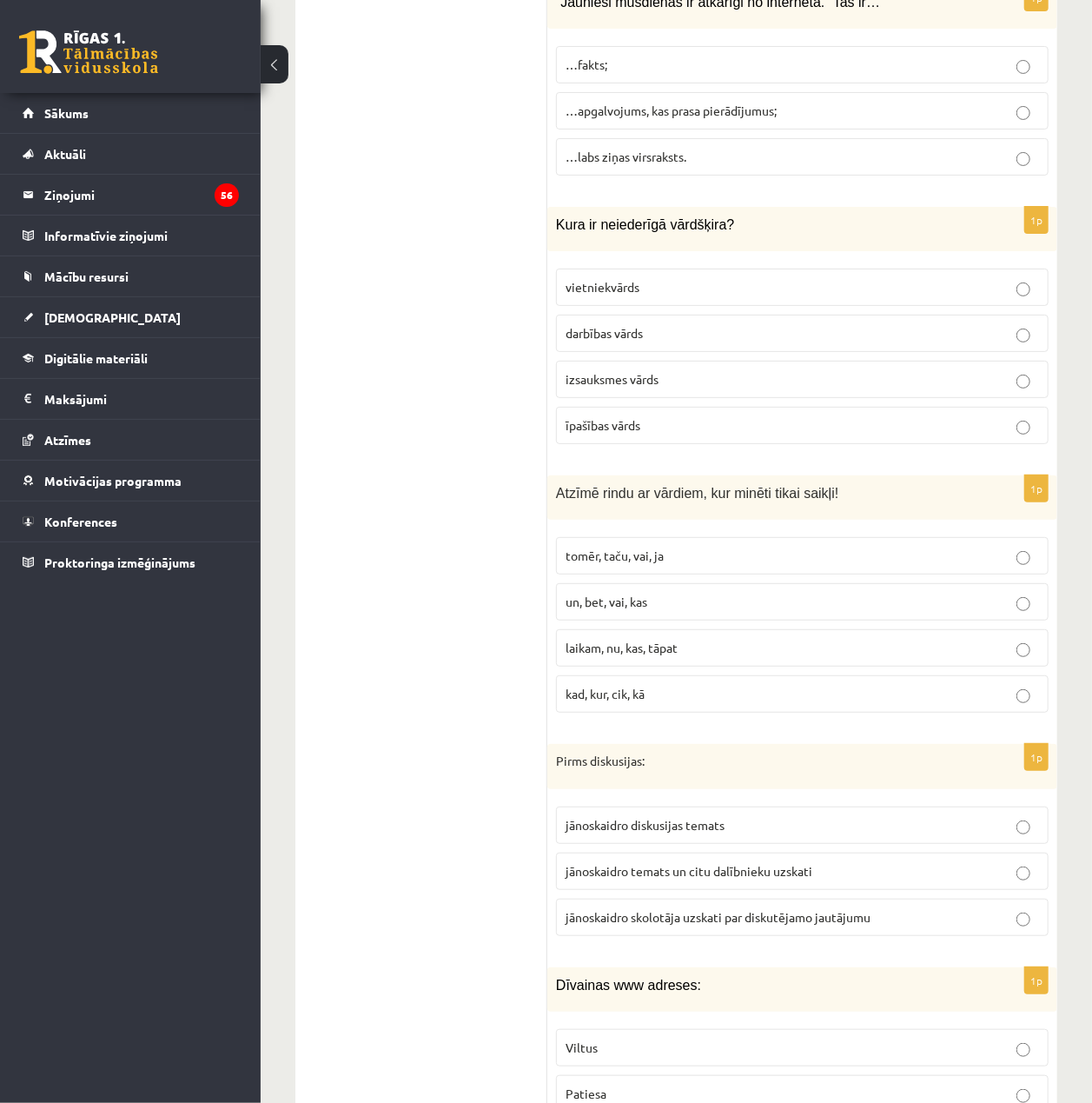
click at [751, 547] on p "tomēr, taču, vai, ja" at bounding box center [803, 556] width 473 height 18
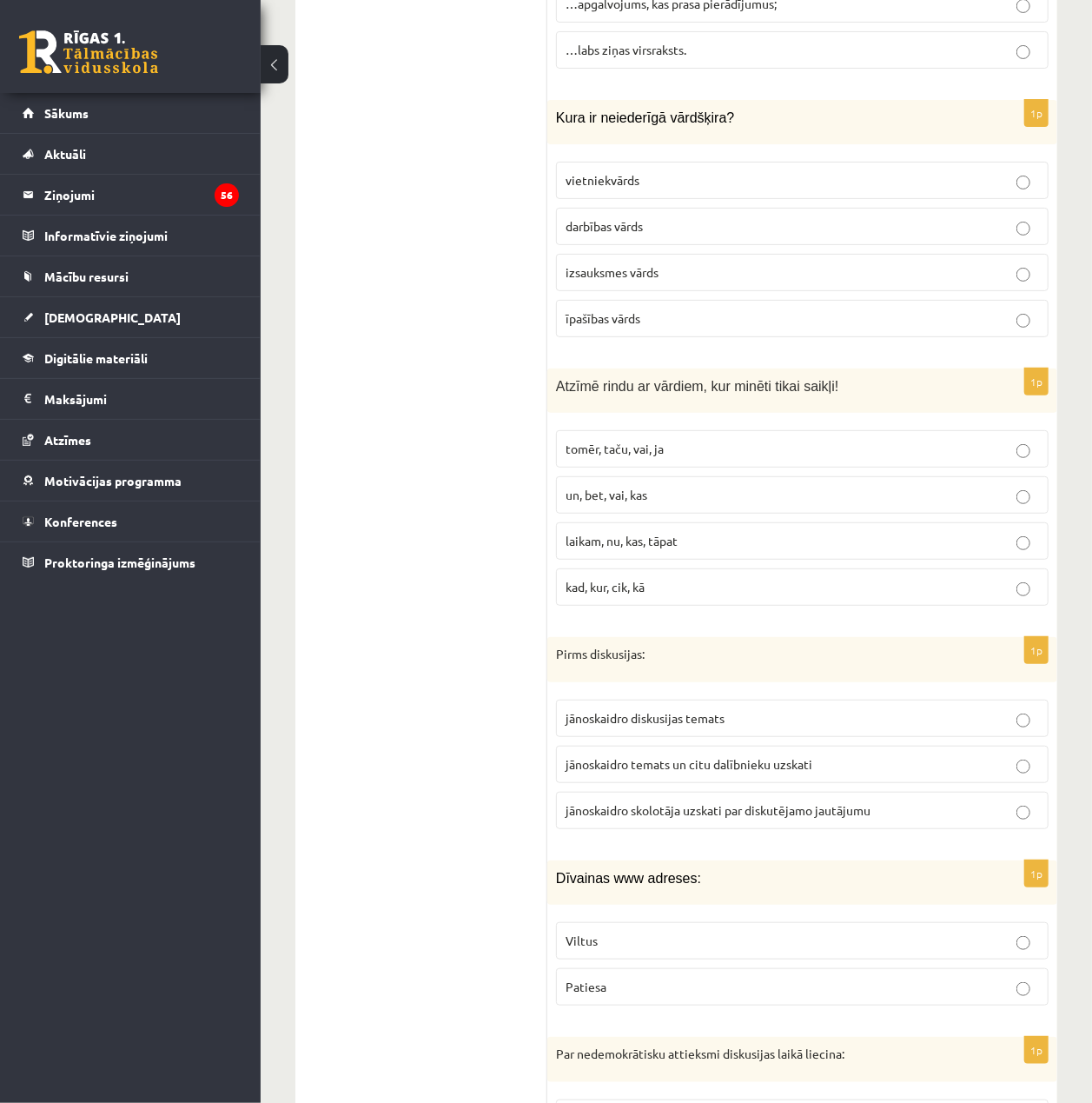
scroll to position [6743, 0]
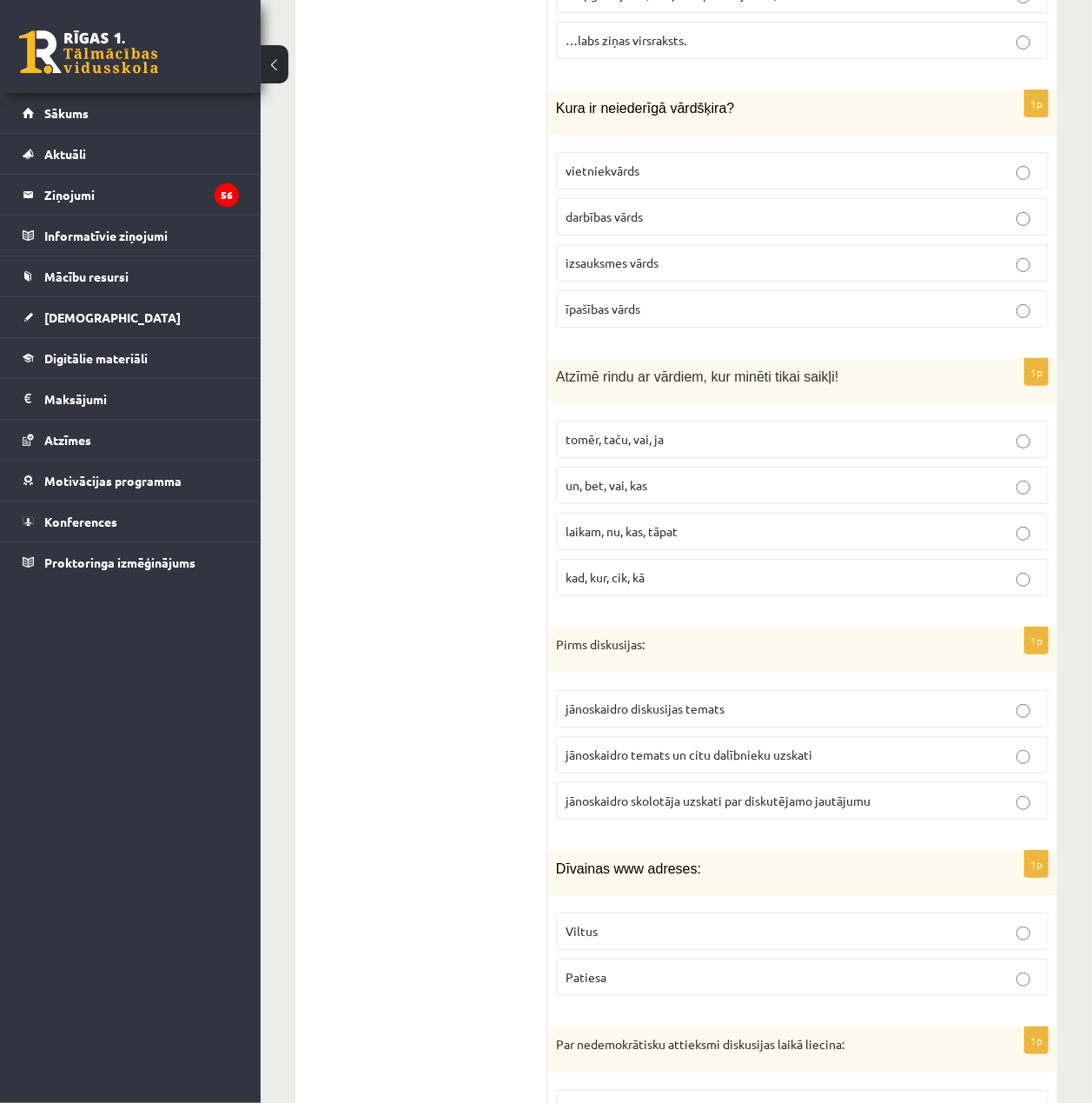
click at [909, 746] on p "jānoskaidro temats un citu dalībnieku uzskati" at bounding box center [803, 755] width 473 height 18
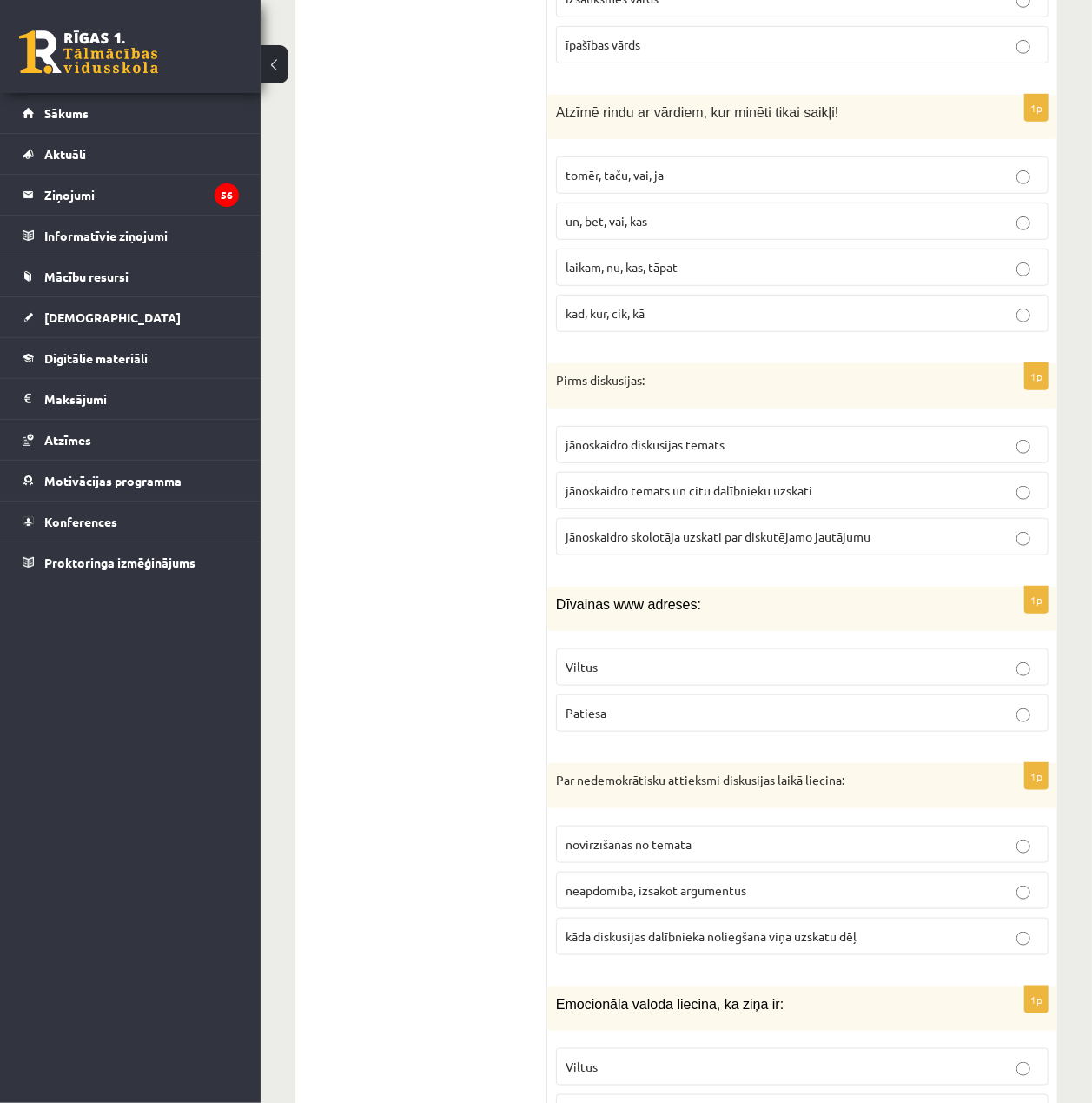
scroll to position [7091, 0]
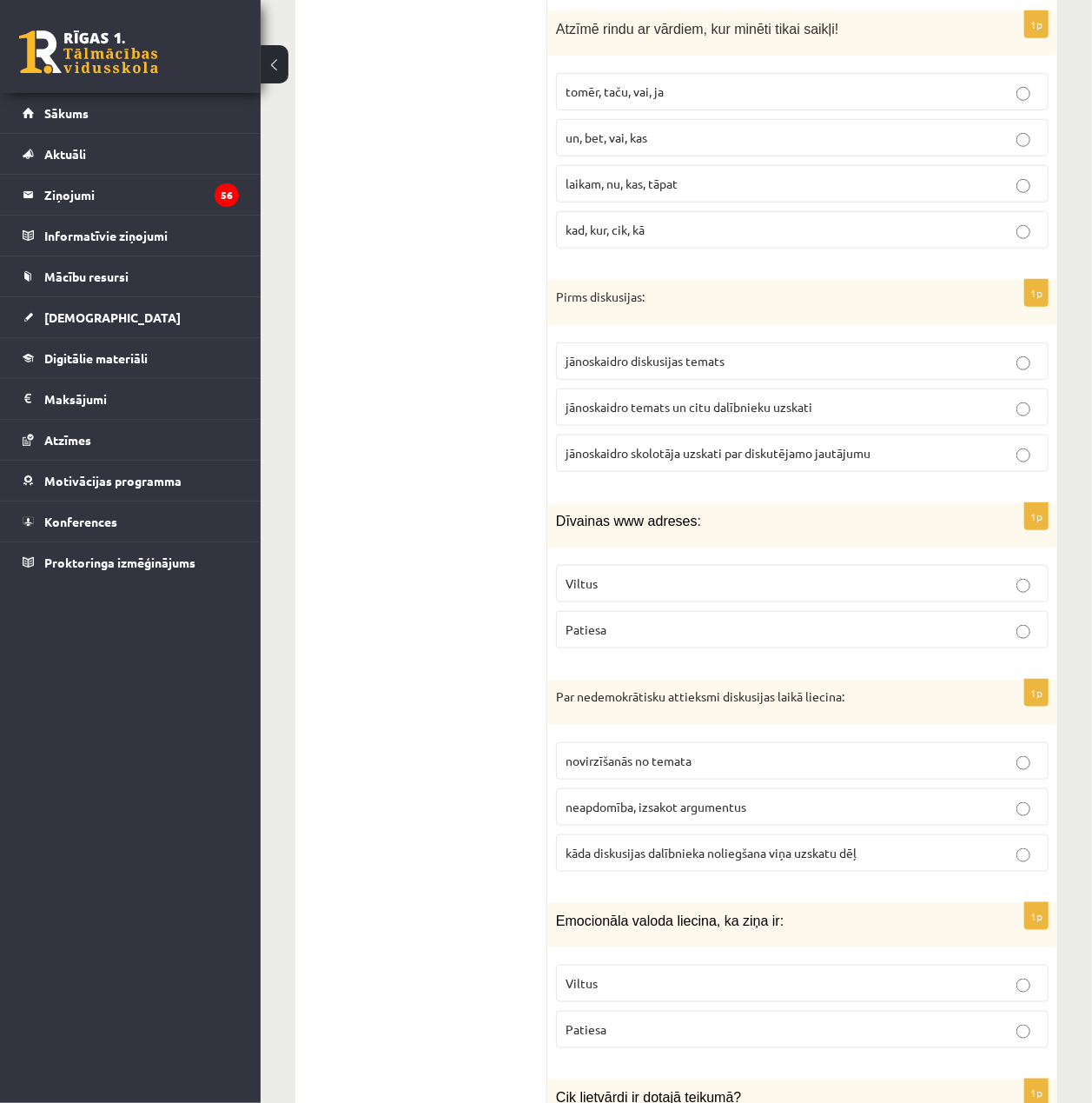
click at [946, 574] on p "Viltus" at bounding box center [803, 583] width 473 height 18
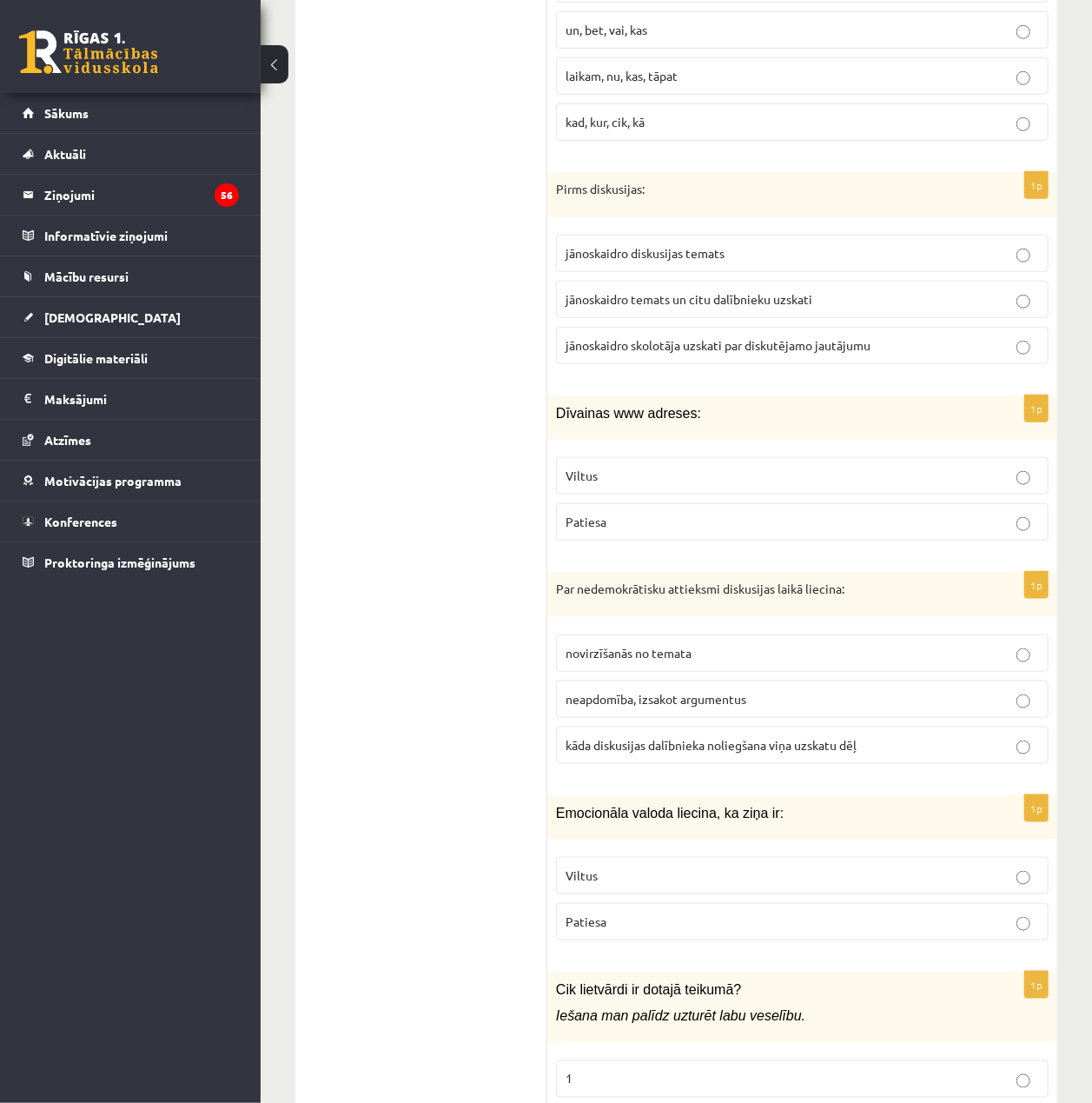
scroll to position [7207, 0]
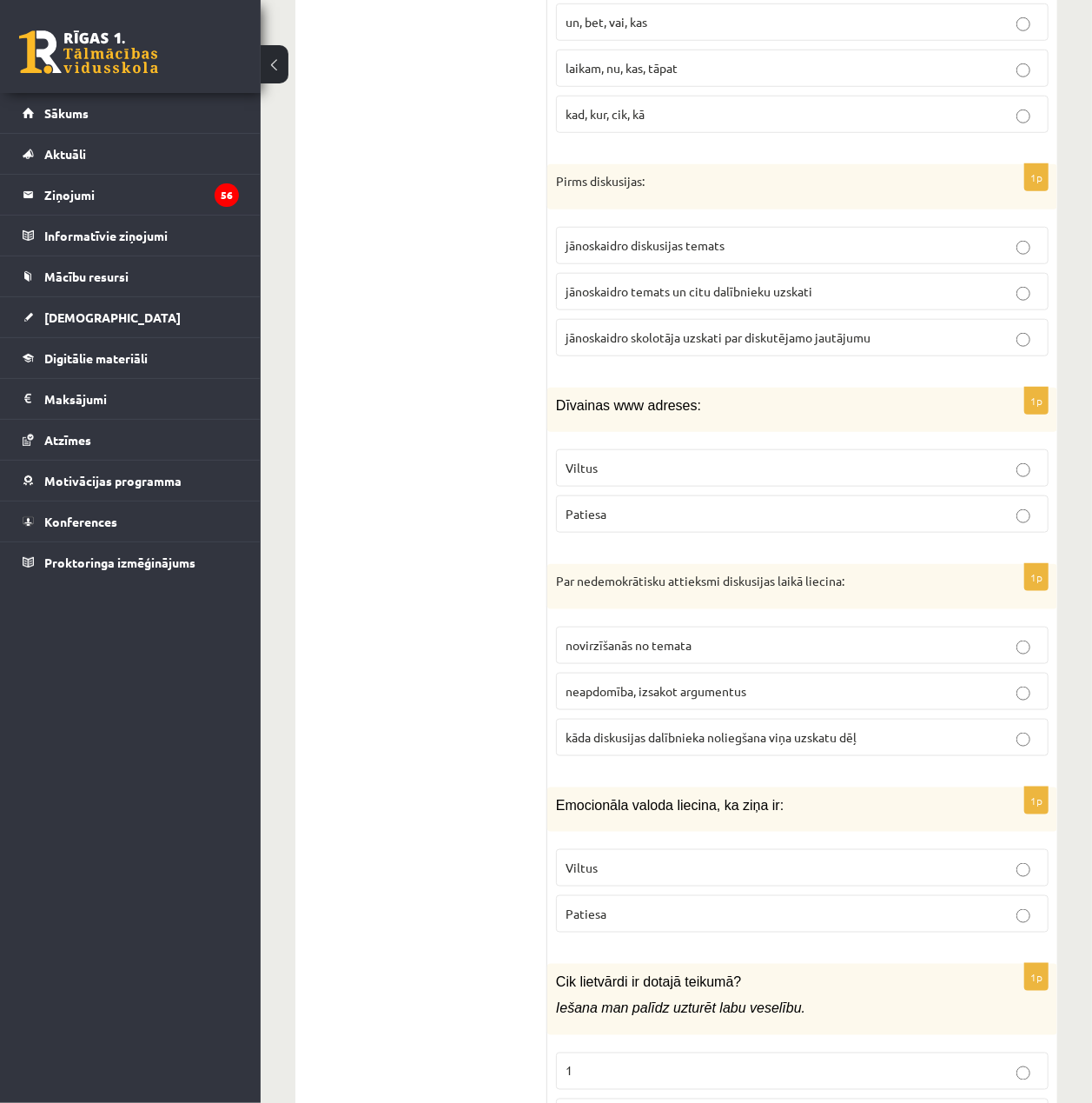
click at [929, 728] on p "kāda diskusijas dalībnieka noliegšana viņa uzskatu dēļ" at bounding box center [803, 737] width 473 height 18
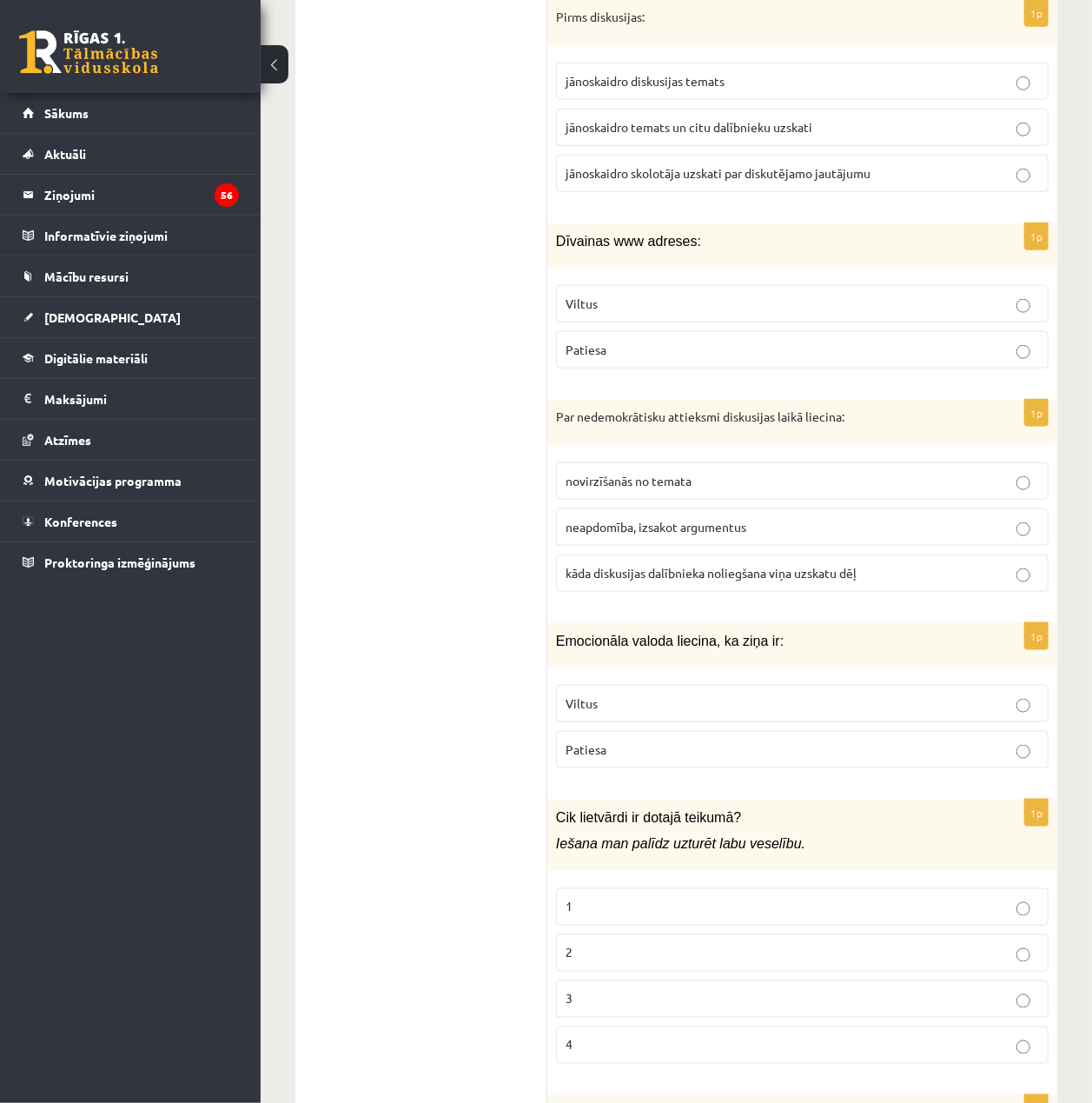
scroll to position [7439, 0]
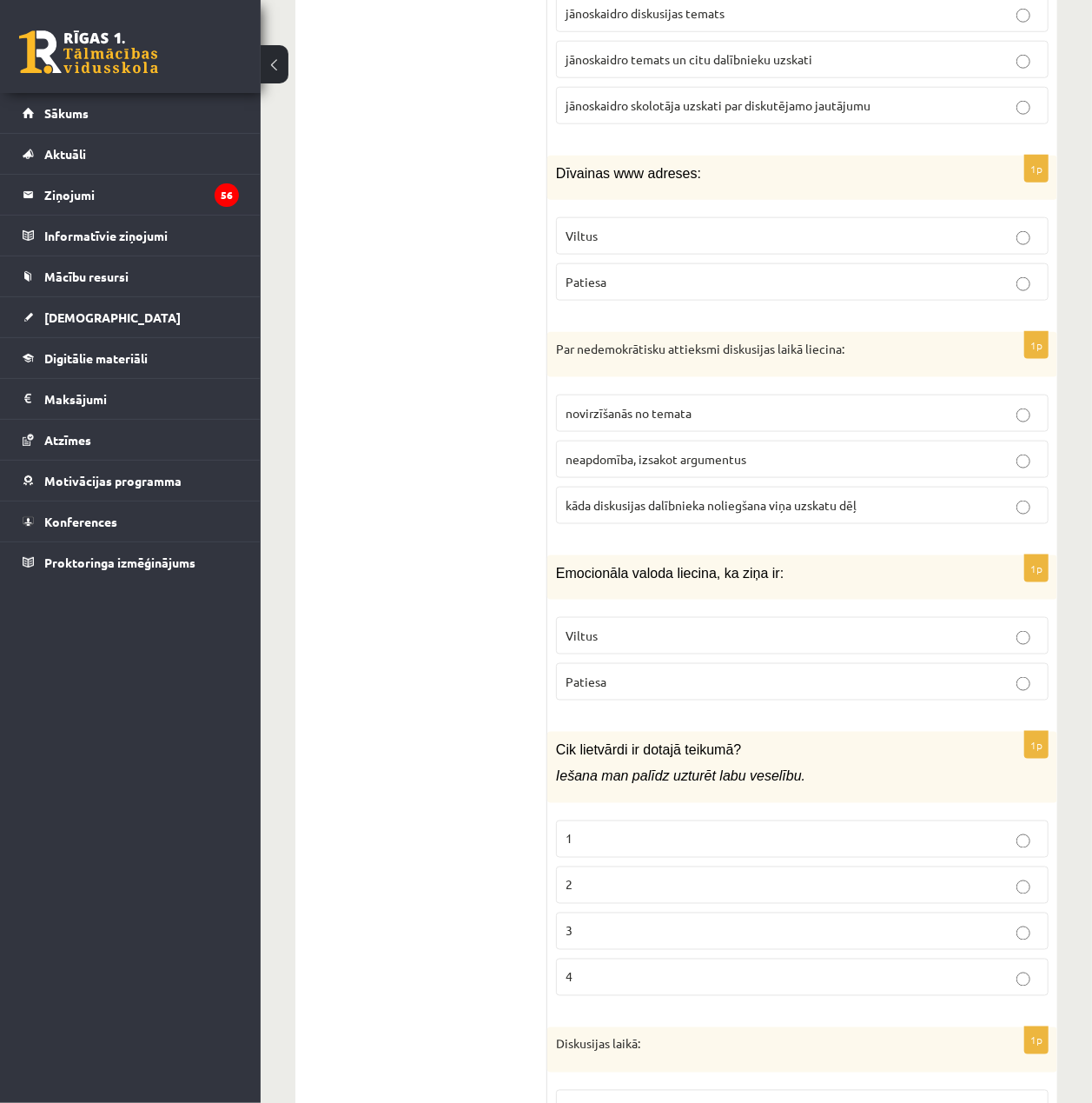
drag, startPoint x: 829, startPoint y: 592, endPoint x: 848, endPoint y: 592, distance: 19.0
click at [831, 617] on label "Viltus" at bounding box center [802, 635] width 492 height 37
click at [869, 876] on p "2" at bounding box center [803, 885] width 473 height 18
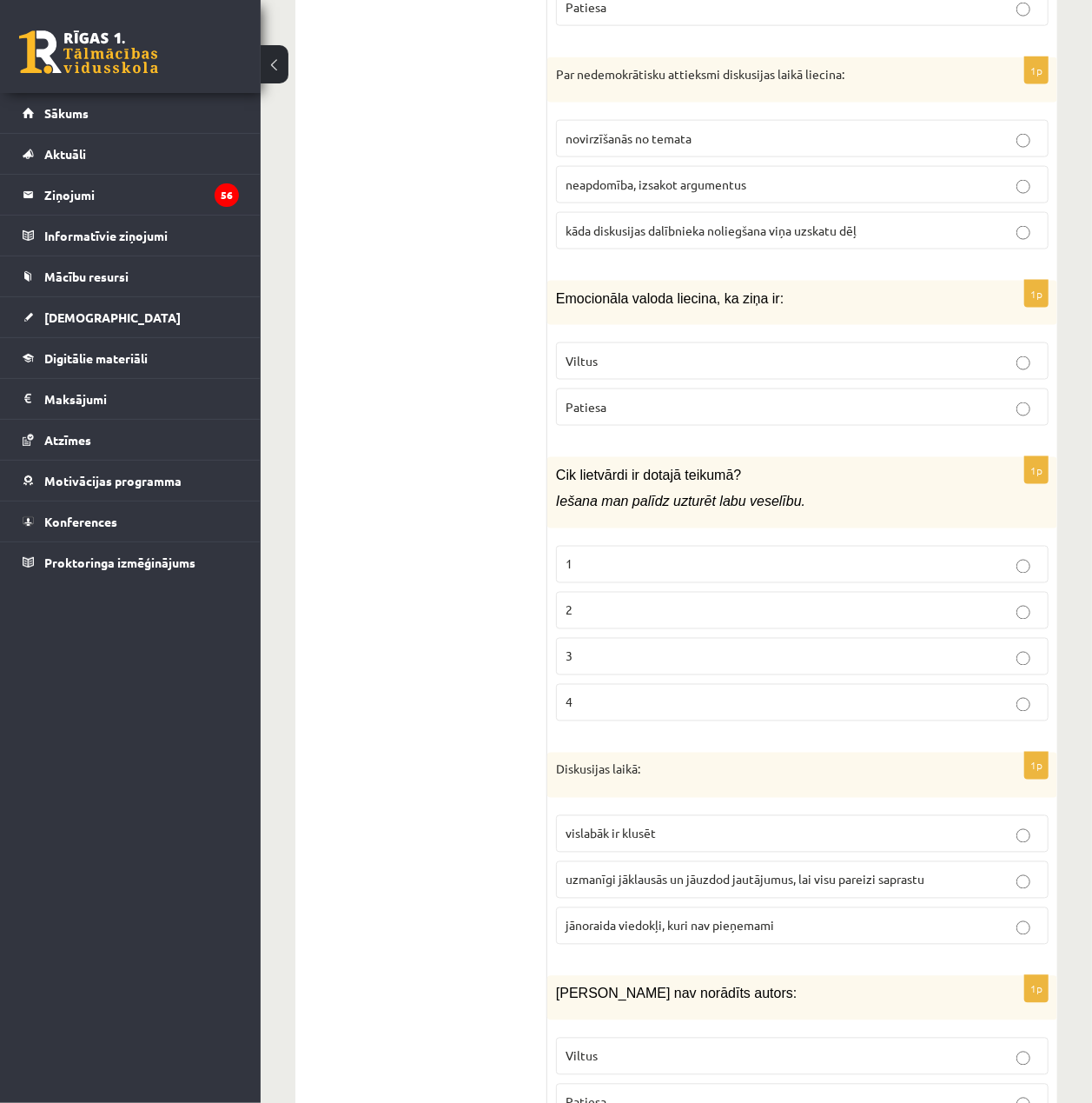
scroll to position [7786, 0]
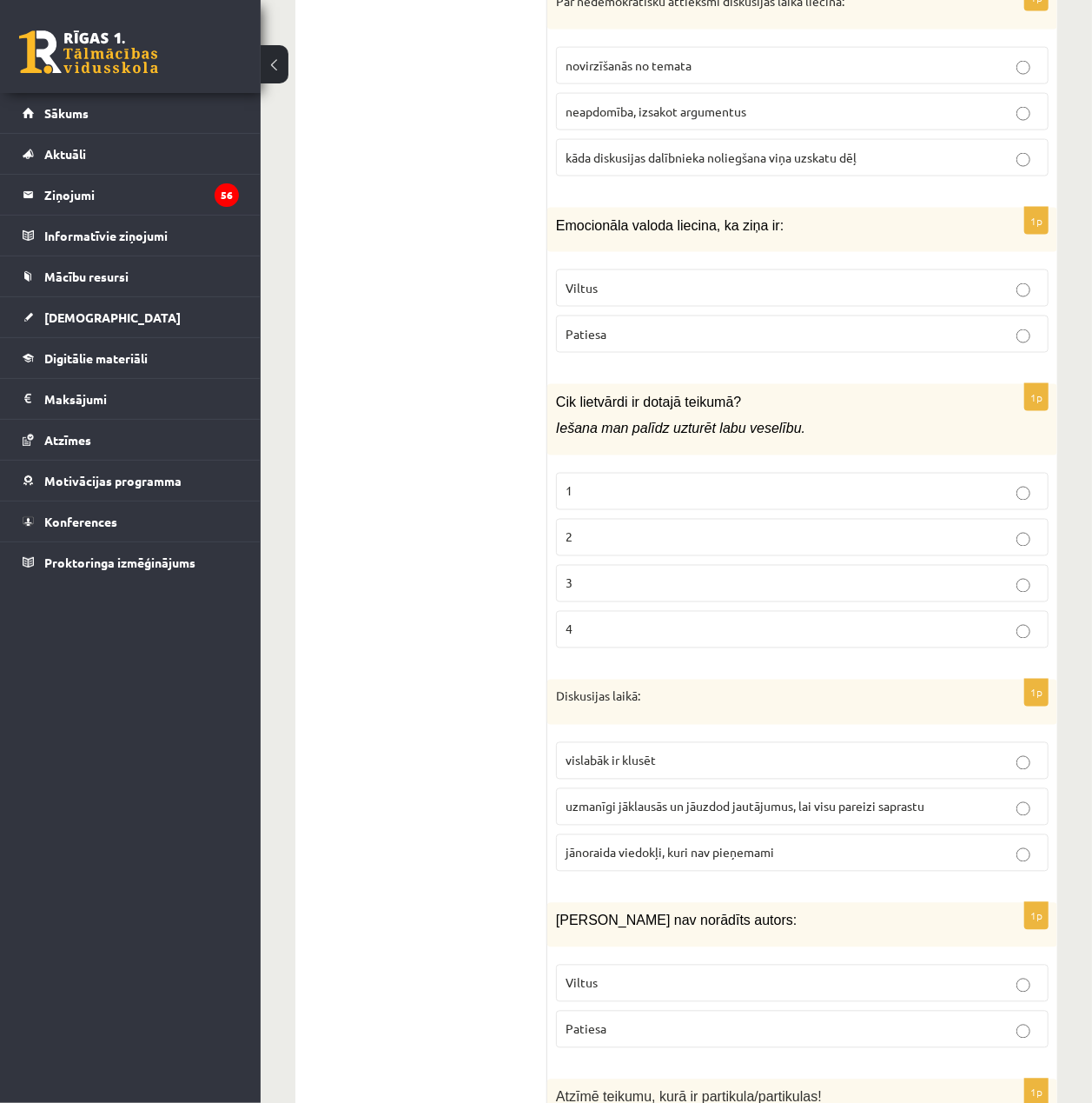
click at [832, 797] on p "uzmanīgi jāklausās un jāuzdod jautājumus, lai visu pareizi saprastu" at bounding box center [803, 806] width 473 height 18
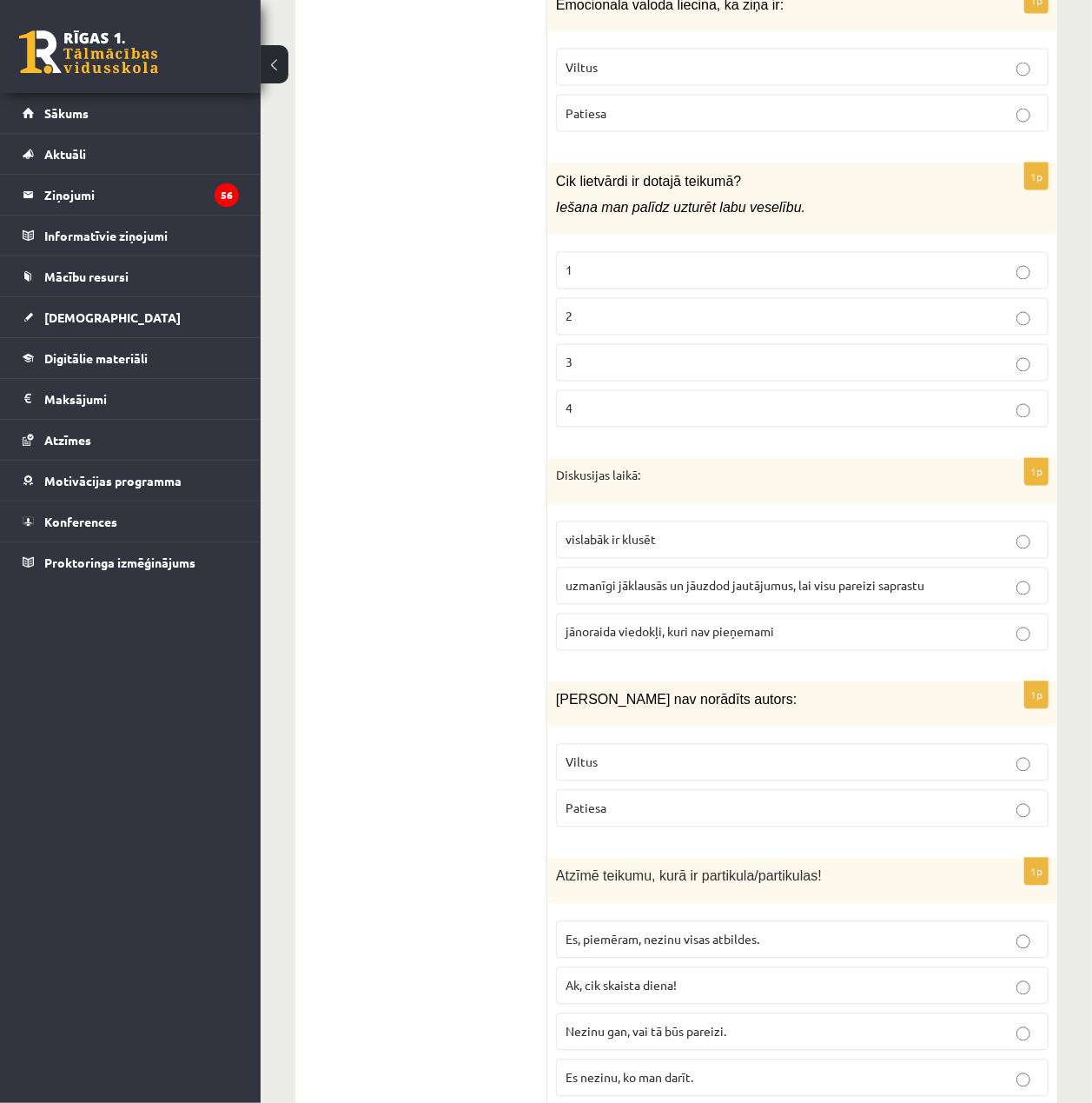
scroll to position [8018, 0]
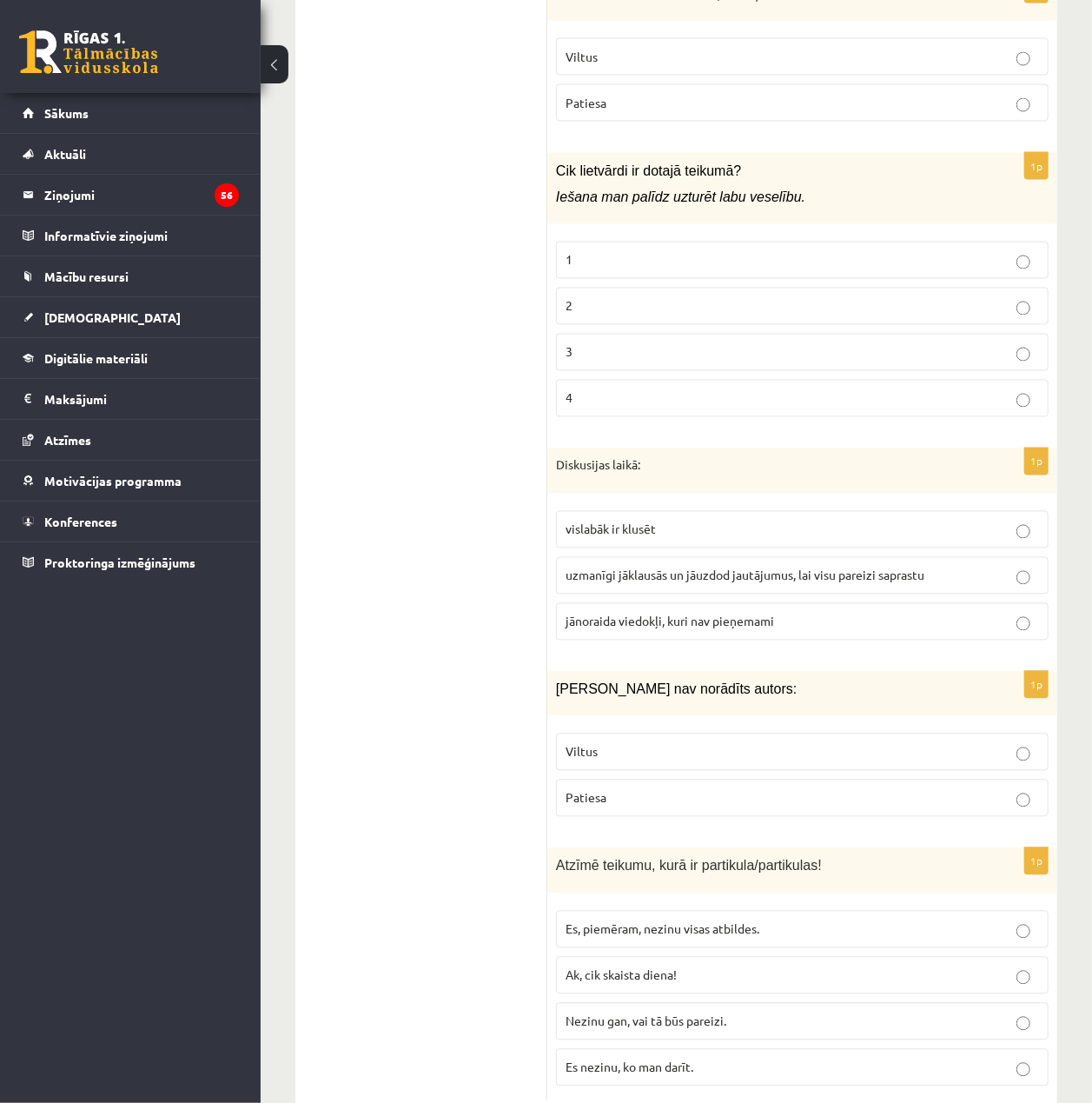
click at [921, 743] on p "Viltus" at bounding box center [803, 752] width 473 height 18
click at [821, 1057] on p "Es nezinu, ko man darīt." at bounding box center [803, 1066] width 473 height 18
click at [827, 1001] on label "Nezinu gan, vai tā būs pareizi." at bounding box center [802, 1020] width 492 height 37
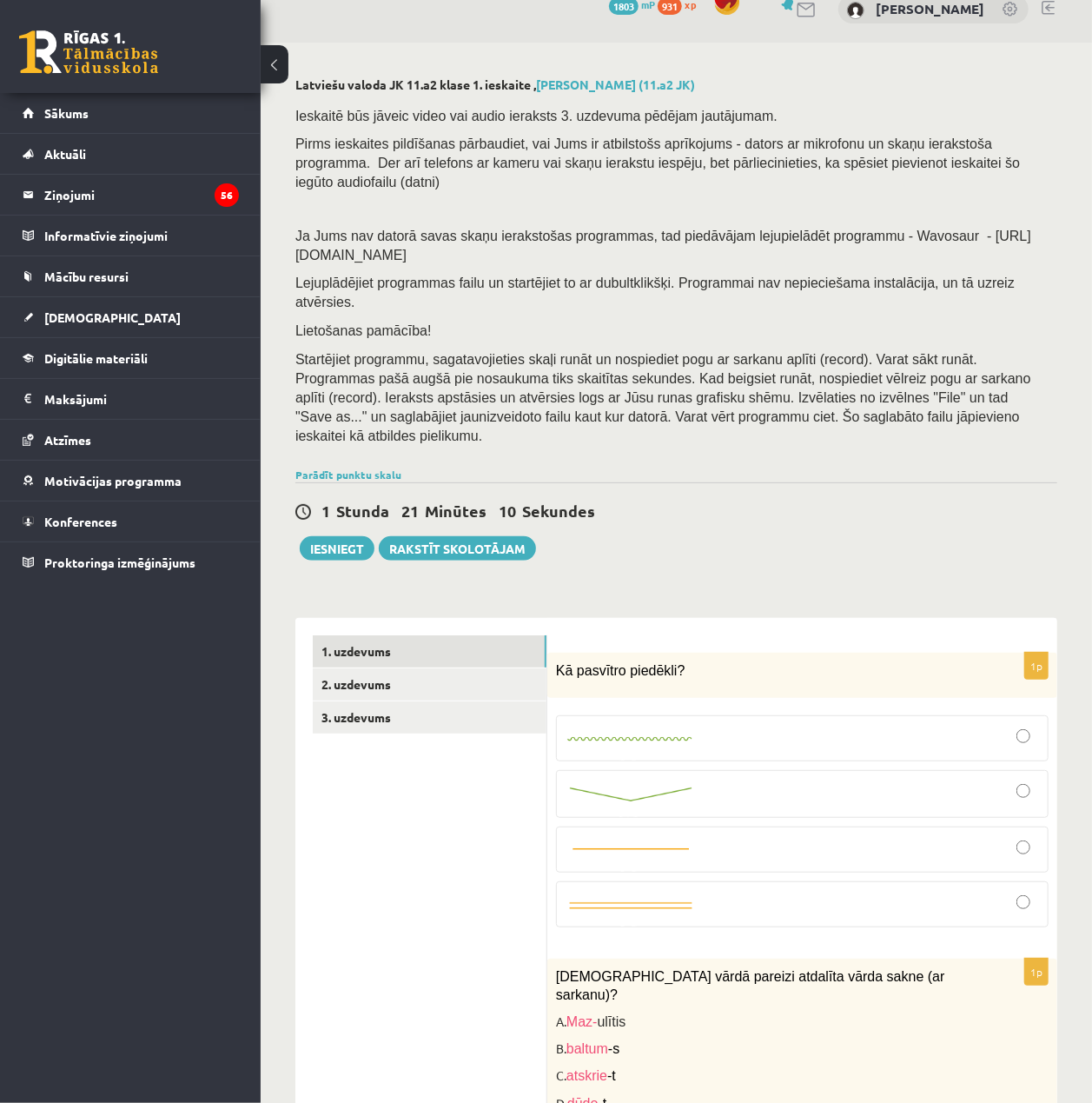
scroll to position [0, 0]
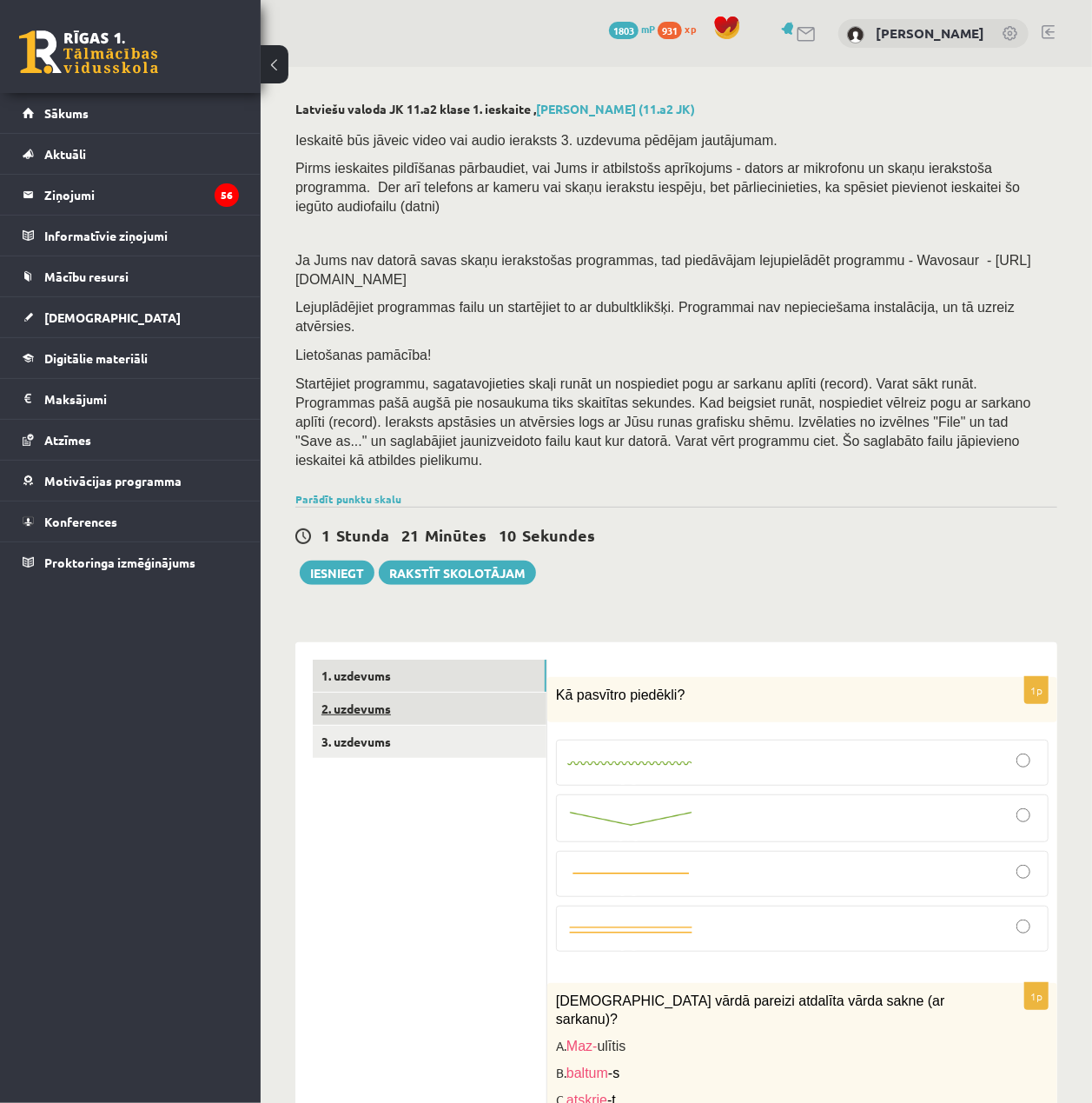
click at [418, 693] on link "2. uzdevums" at bounding box center [430, 708] width 234 height 32
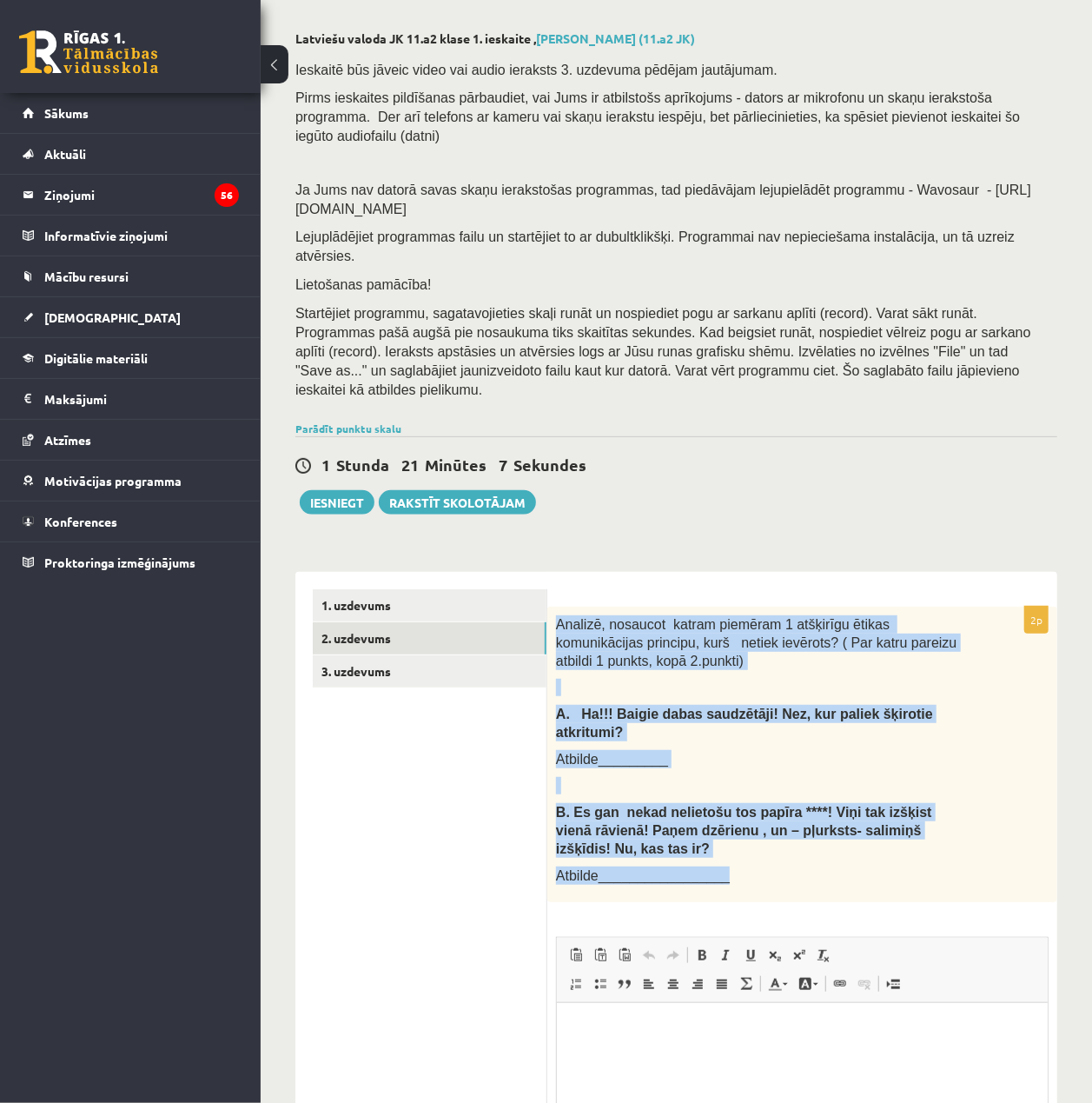
drag, startPoint x: 553, startPoint y: 622, endPoint x: 921, endPoint y: 835, distance: 425.2
click at [921, 835] on div "2p Analizē, nosaucot katram piemēram 1 atšķirīgu ētikas komunikācijas principu,…" at bounding box center [803, 952] width 510 height 692
copy div "Analizē, nosaucot katram piemēram 1 atšķirīgu ētikas komunikācijas principu, ku…"
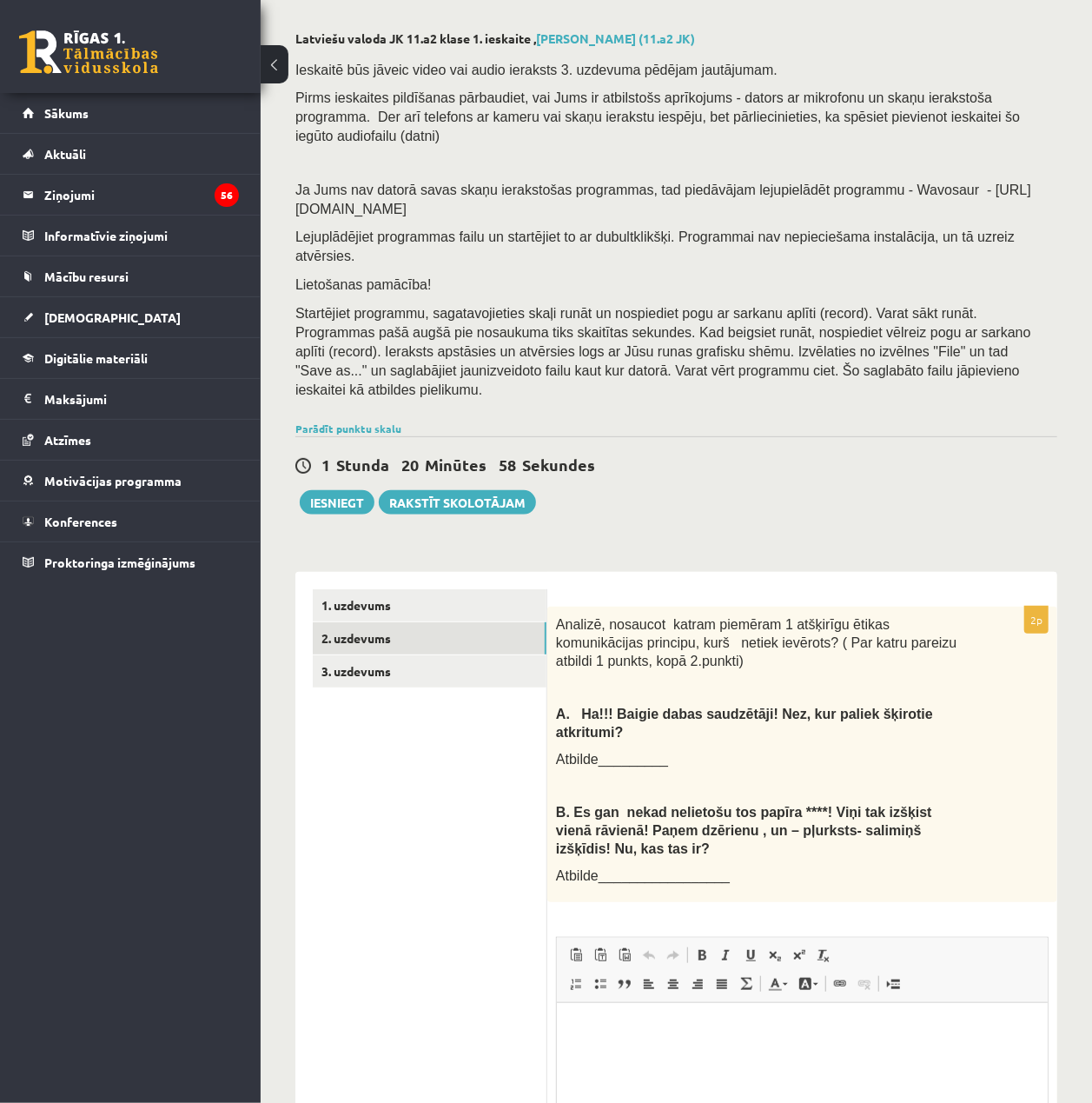
click at [735, 1055] on html at bounding box center [801, 1029] width 491 height 53
click at [678, 1065] on p "*" at bounding box center [801, 1058] width 456 height 18
click at [365, 490] on button "Iesniegt" at bounding box center [337, 502] width 74 height 24
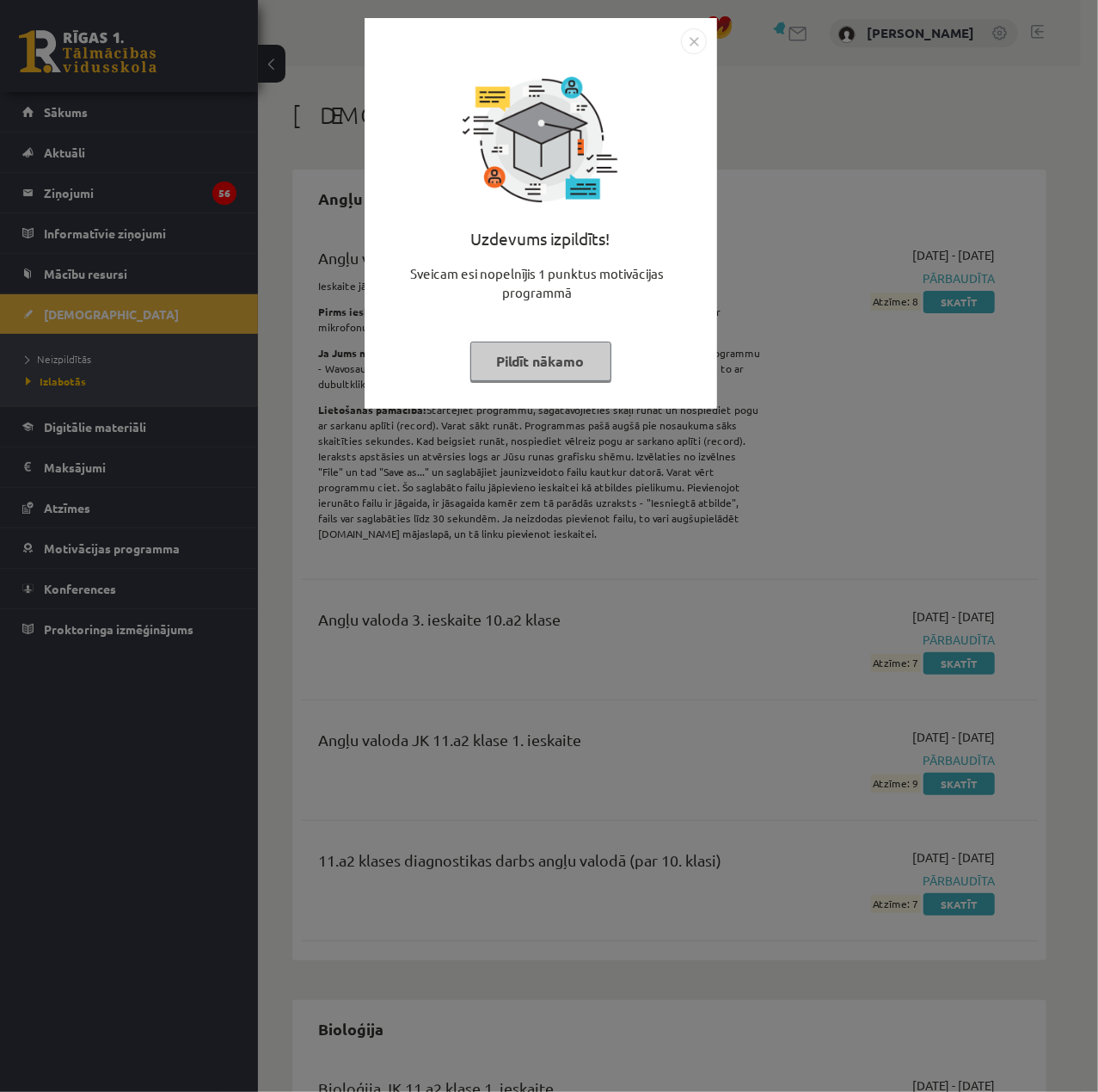
click at [516, 338] on div "Uzdevums izpildīts! Sveicam esi nopelnījis 1 punktus motivācijas programmā Pild…" at bounding box center [541, 225] width 332 height 344
click at [538, 358] on button "Pildīt nākamo" at bounding box center [540, 361] width 141 height 40
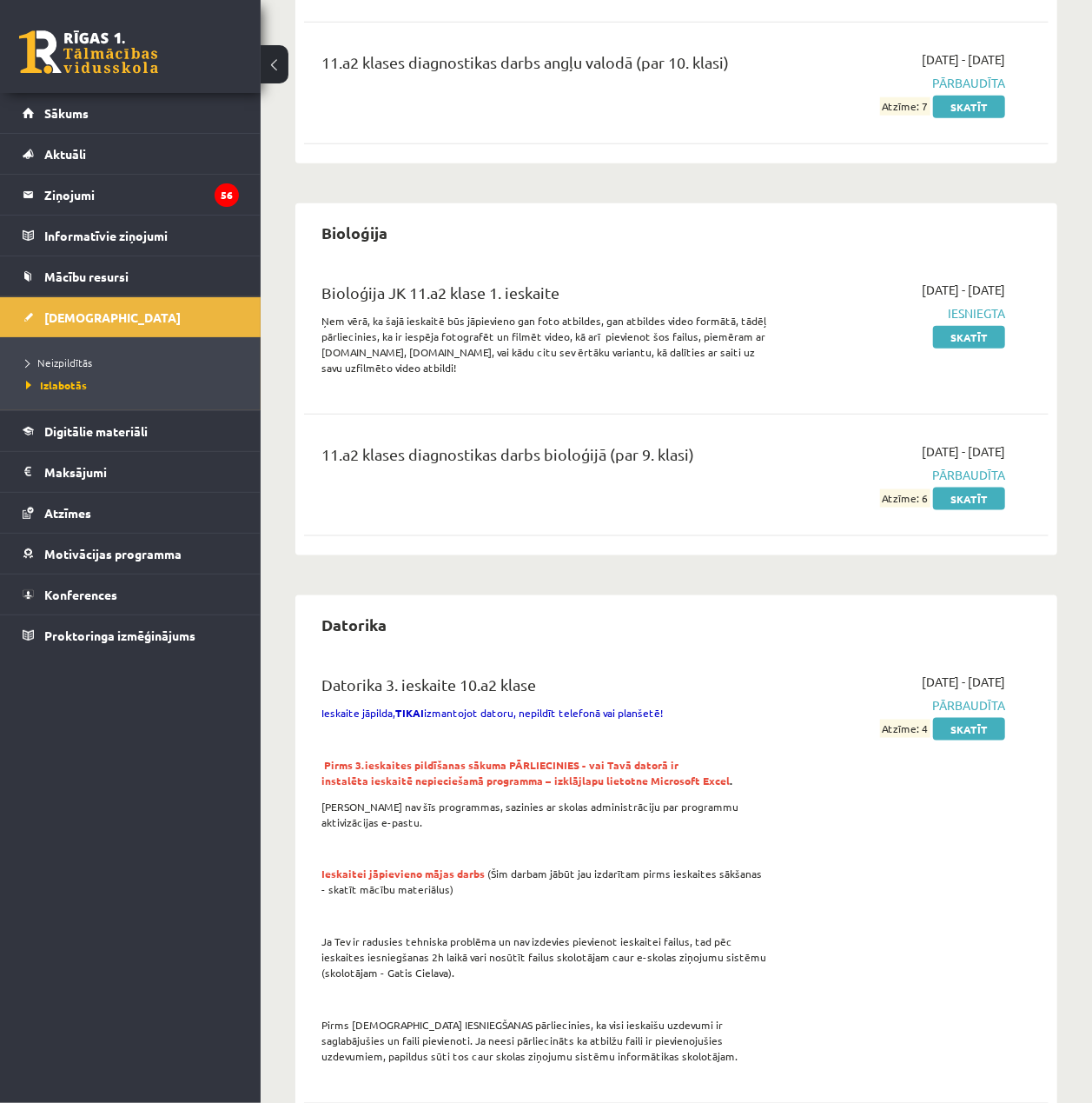
scroll to position [811, 0]
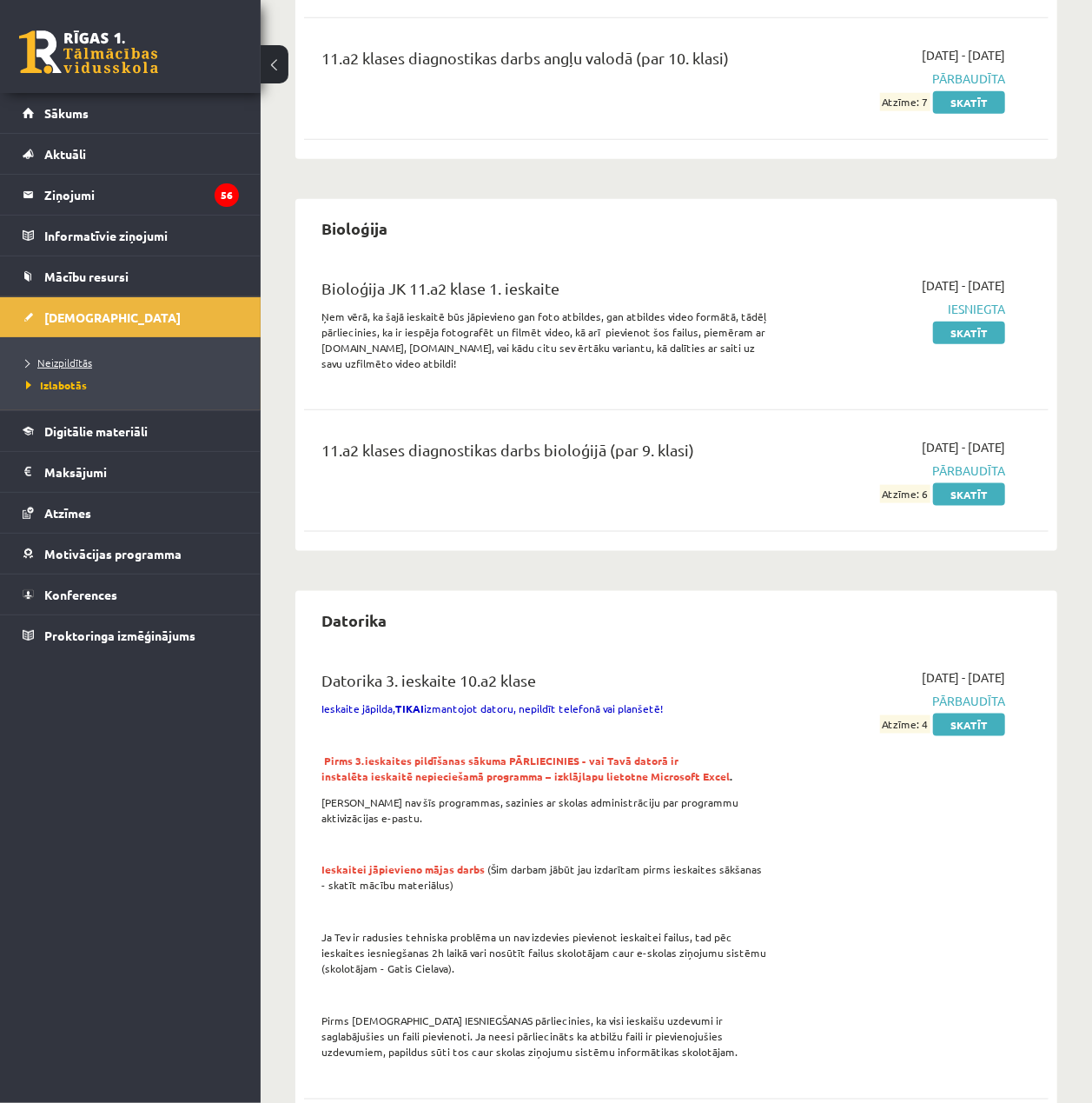
click at [53, 356] on span "Neizpildītās" at bounding box center [59, 362] width 66 height 14
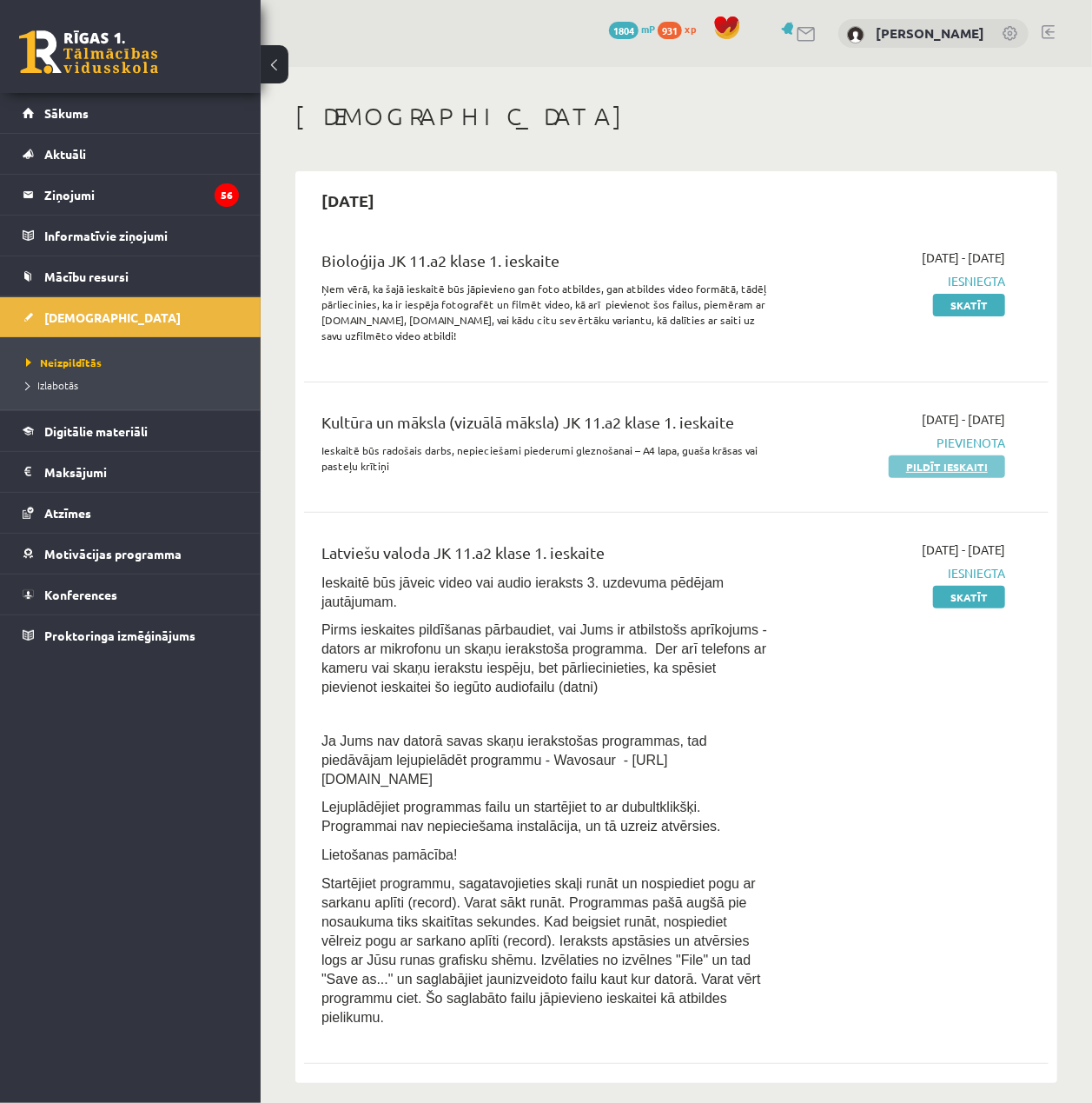
click at [974, 466] on link "Pildīt ieskaiti" at bounding box center [947, 466] width 116 height 23
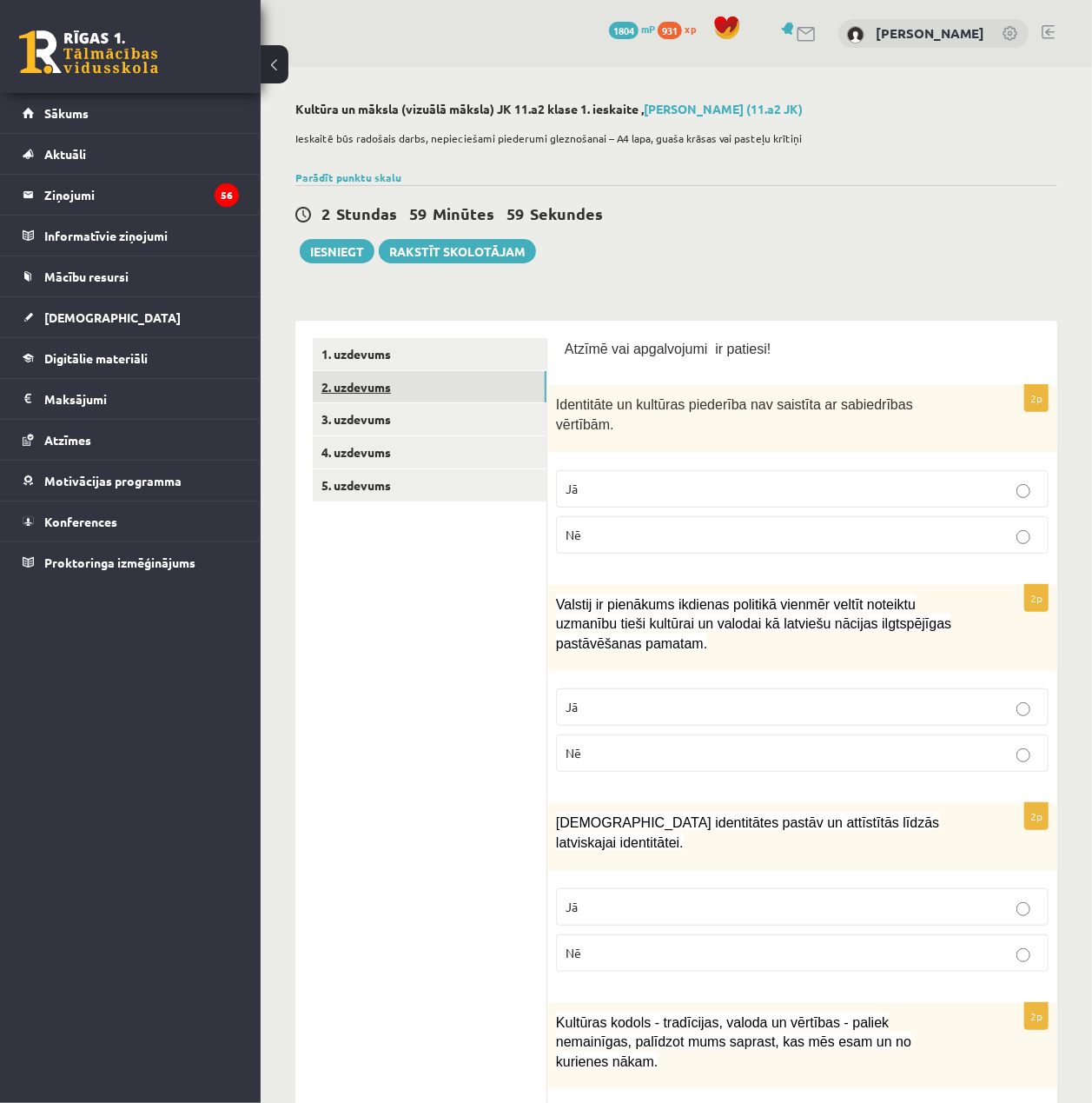
click at [443, 380] on link "2. uzdevums" at bounding box center [430, 386] width 234 height 32
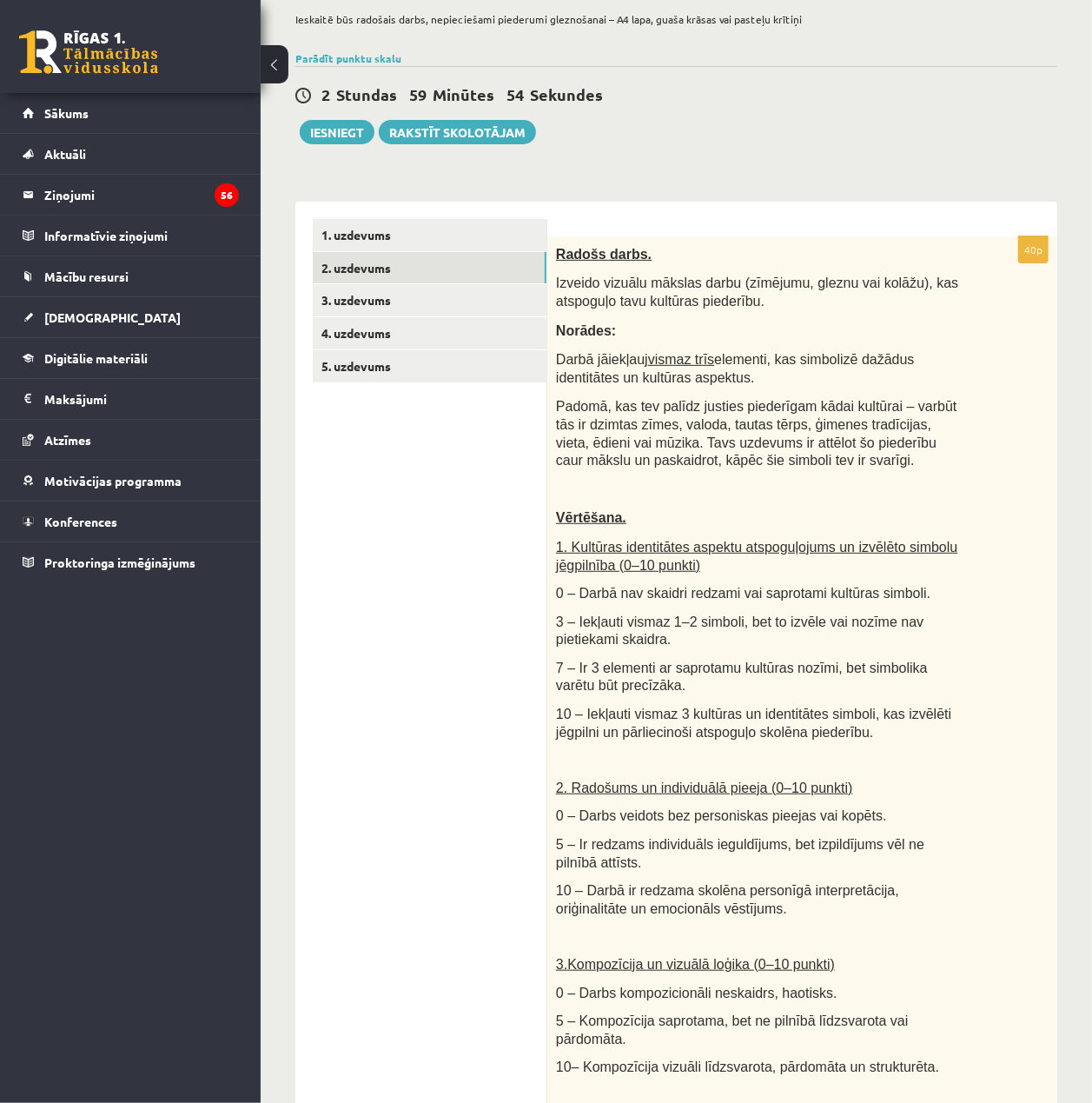
scroll to position [115, 0]
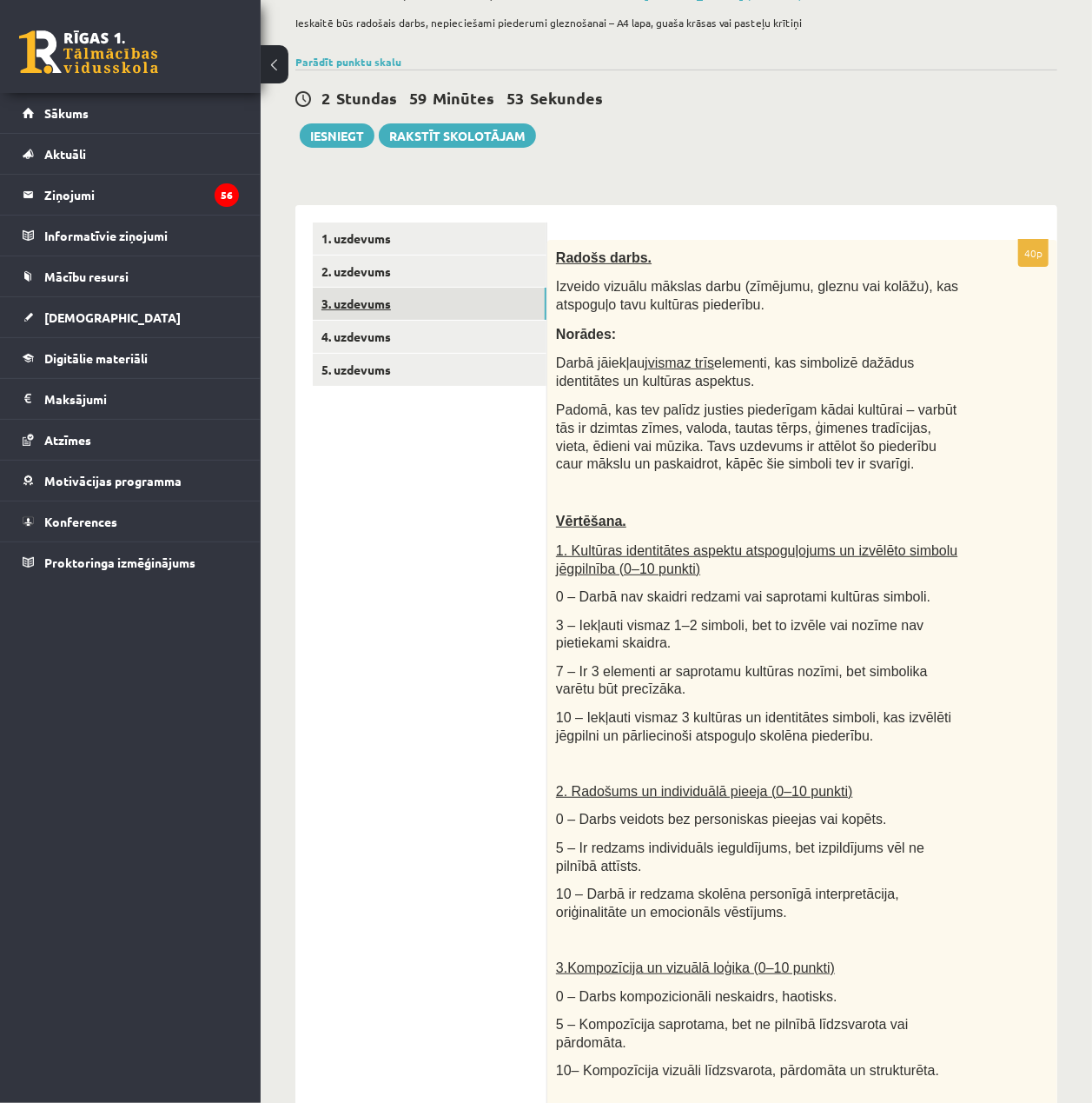
click at [497, 294] on link "3. uzdevums" at bounding box center [430, 303] width 234 height 32
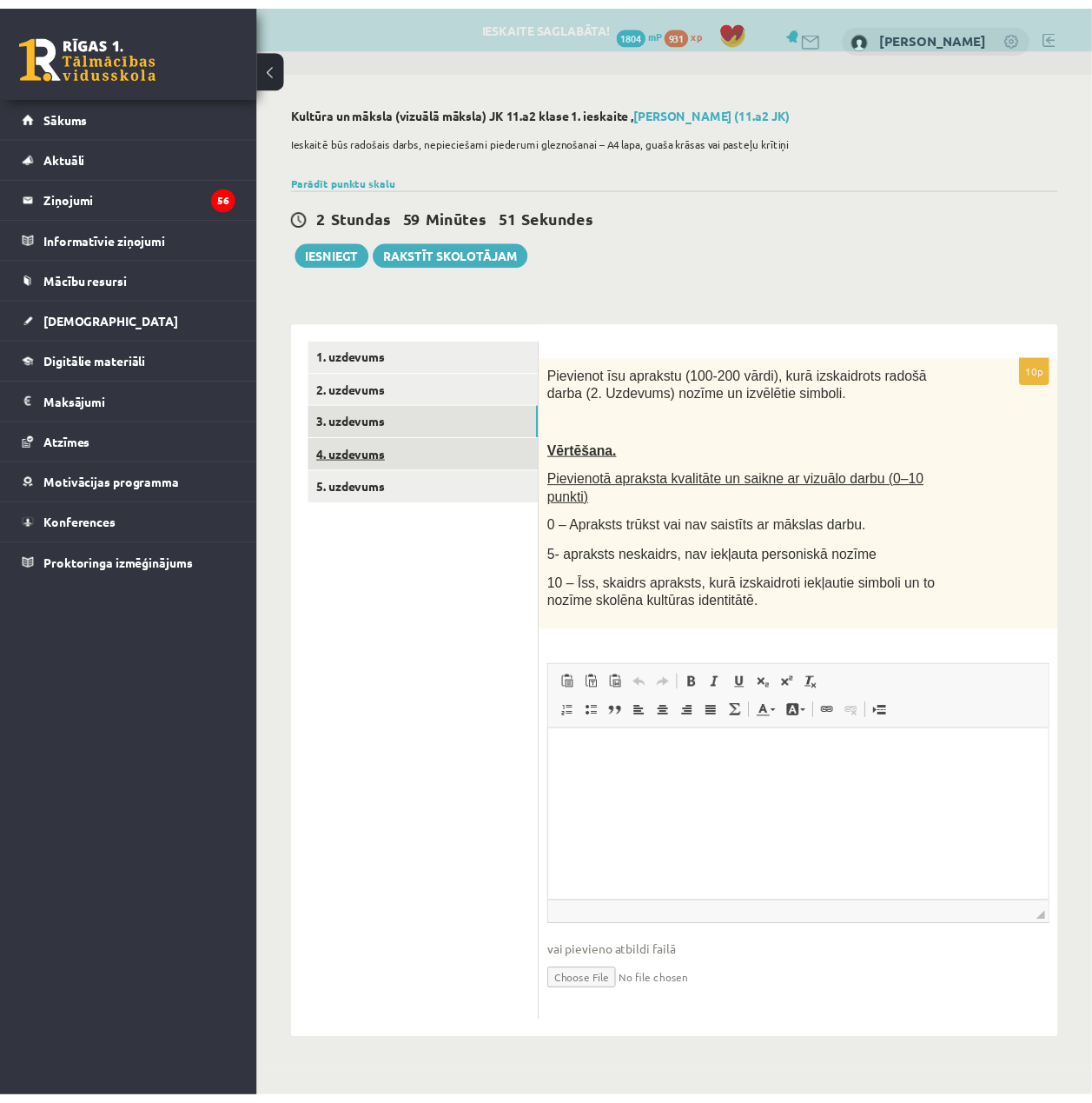
scroll to position [0, 0]
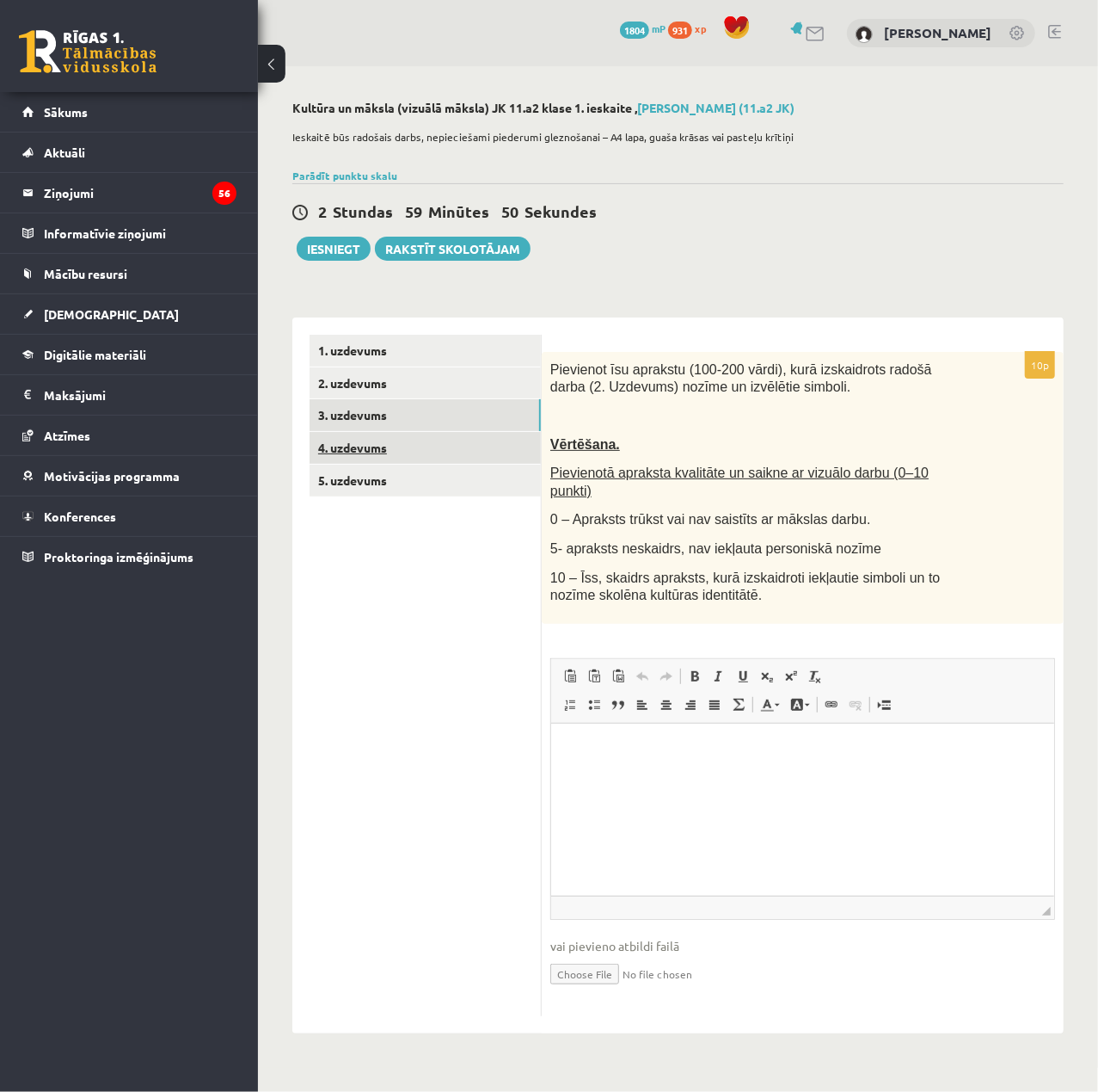
click at [499, 444] on link "4. uzdevums" at bounding box center [426, 447] width 232 height 31
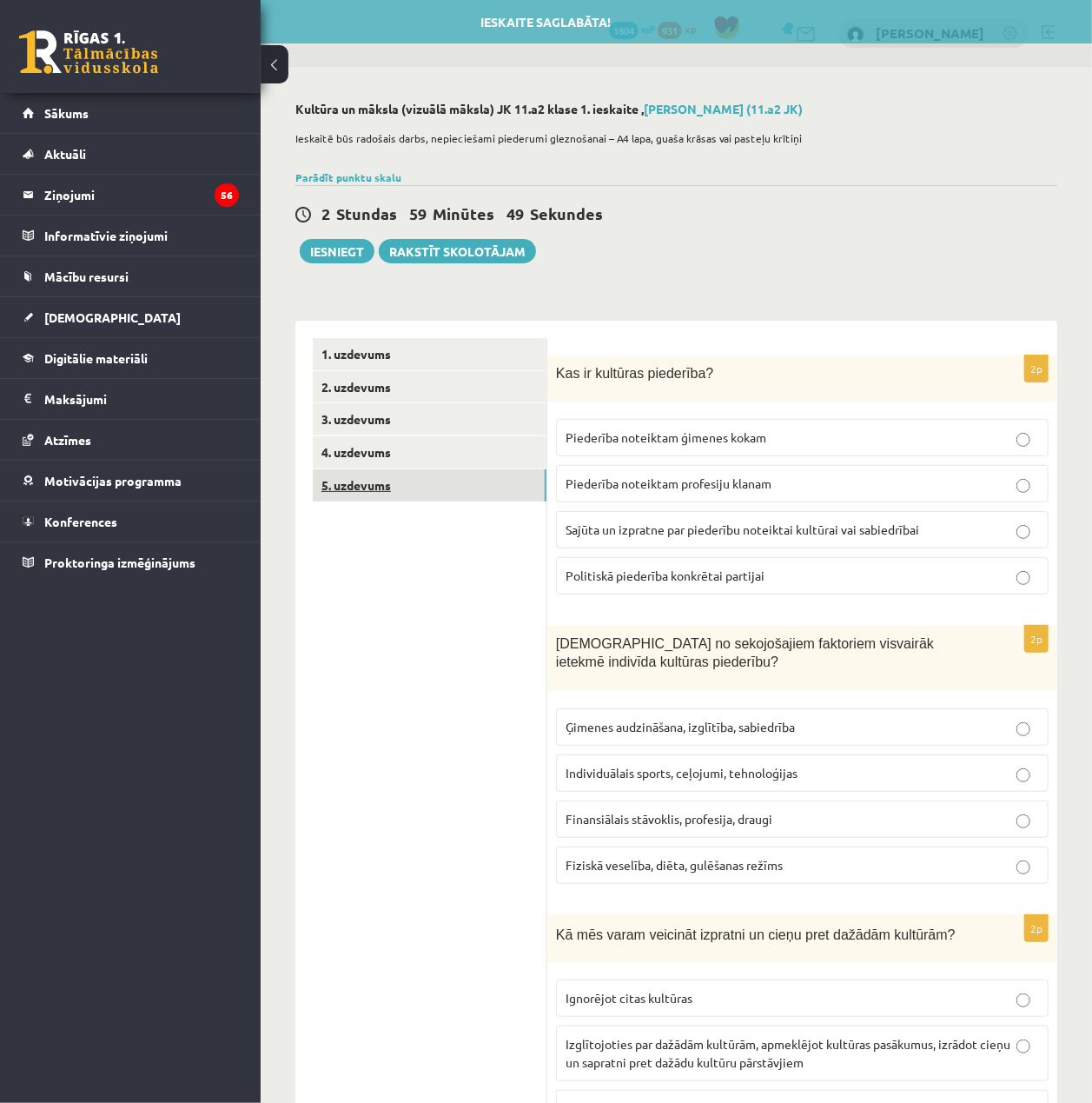
click at [518, 491] on link "5. uzdevums" at bounding box center [430, 484] width 234 height 32
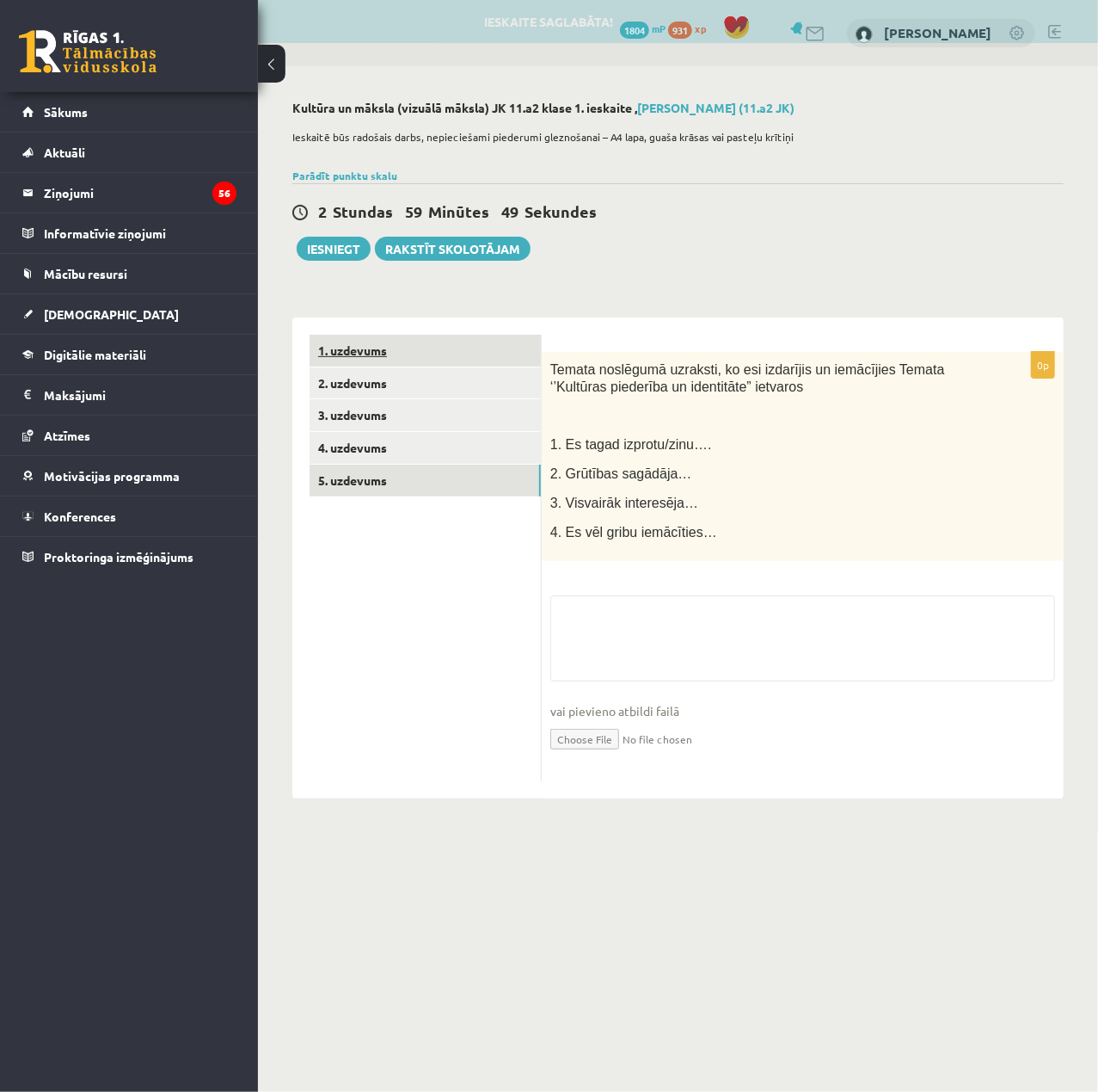
click at [444, 351] on link "1. uzdevums" at bounding box center [426, 350] width 232 height 31
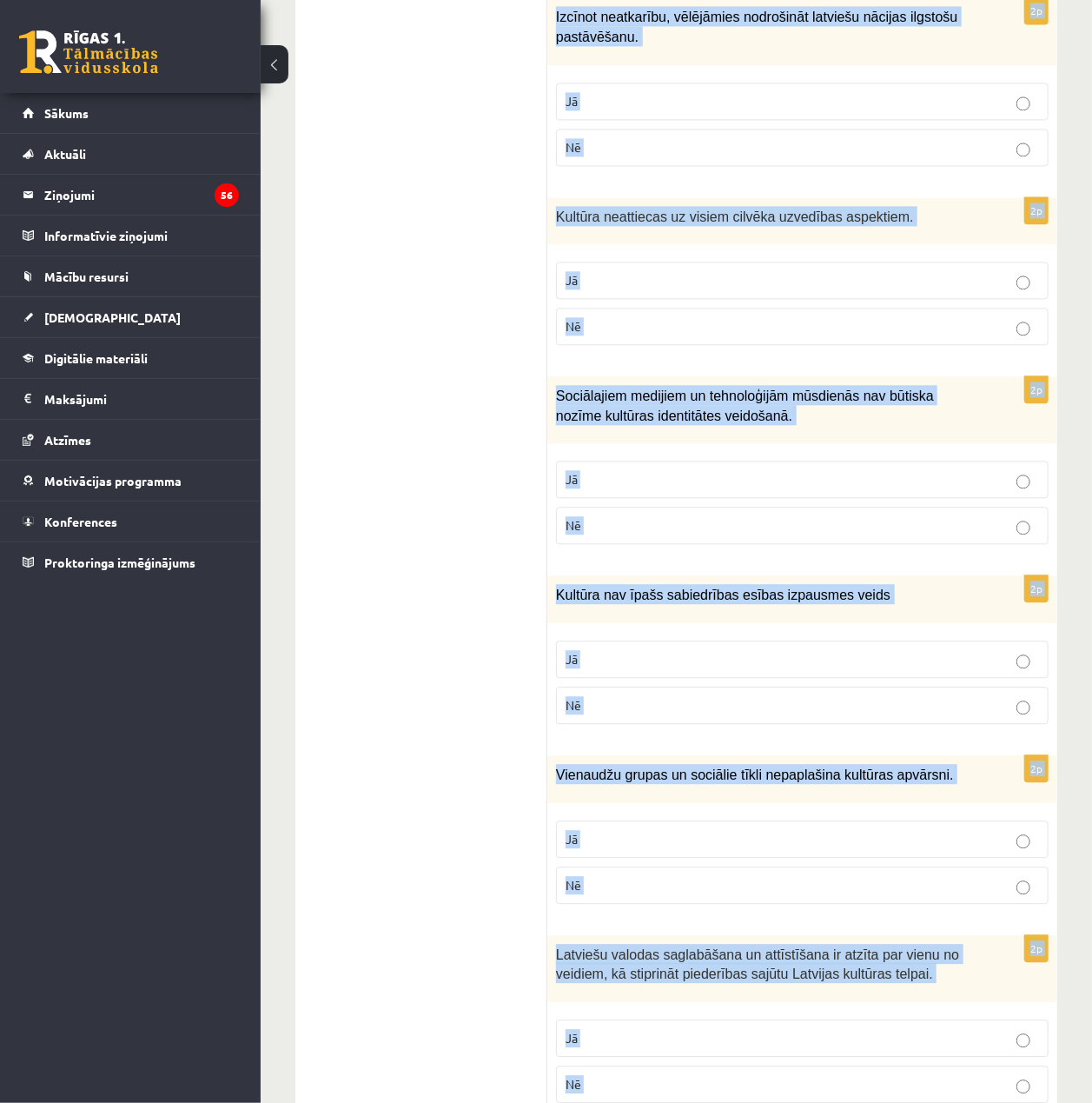
scroll to position [2221, 0]
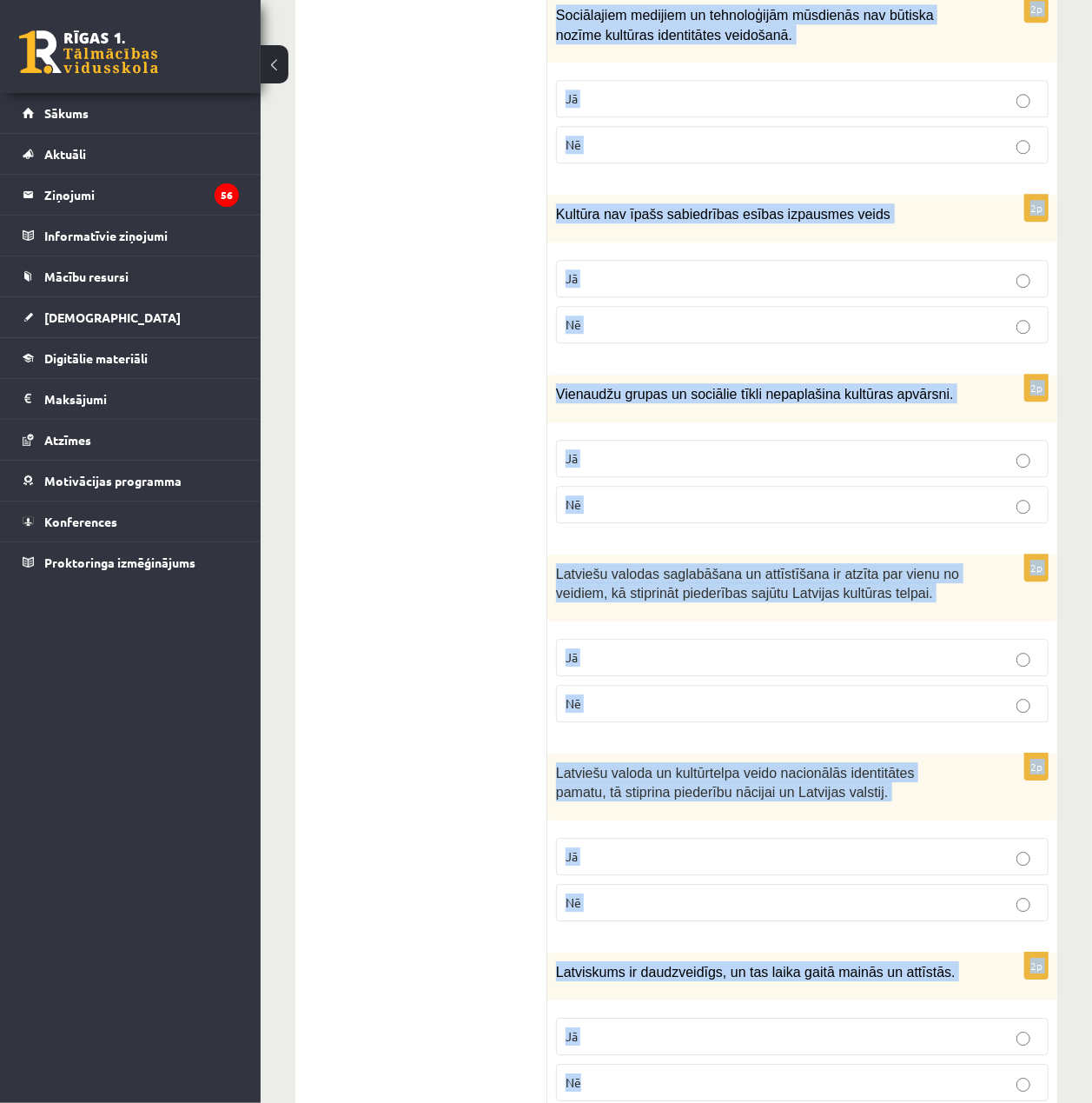
drag, startPoint x: 551, startPoint y: 345, endPoint x: 962, endPoint y: 1079, distance: 841.2
copy form "Atzīmē vai apgalvojumi ir patiesi! 2p Identitāte un kultūras piederība nav sais…"
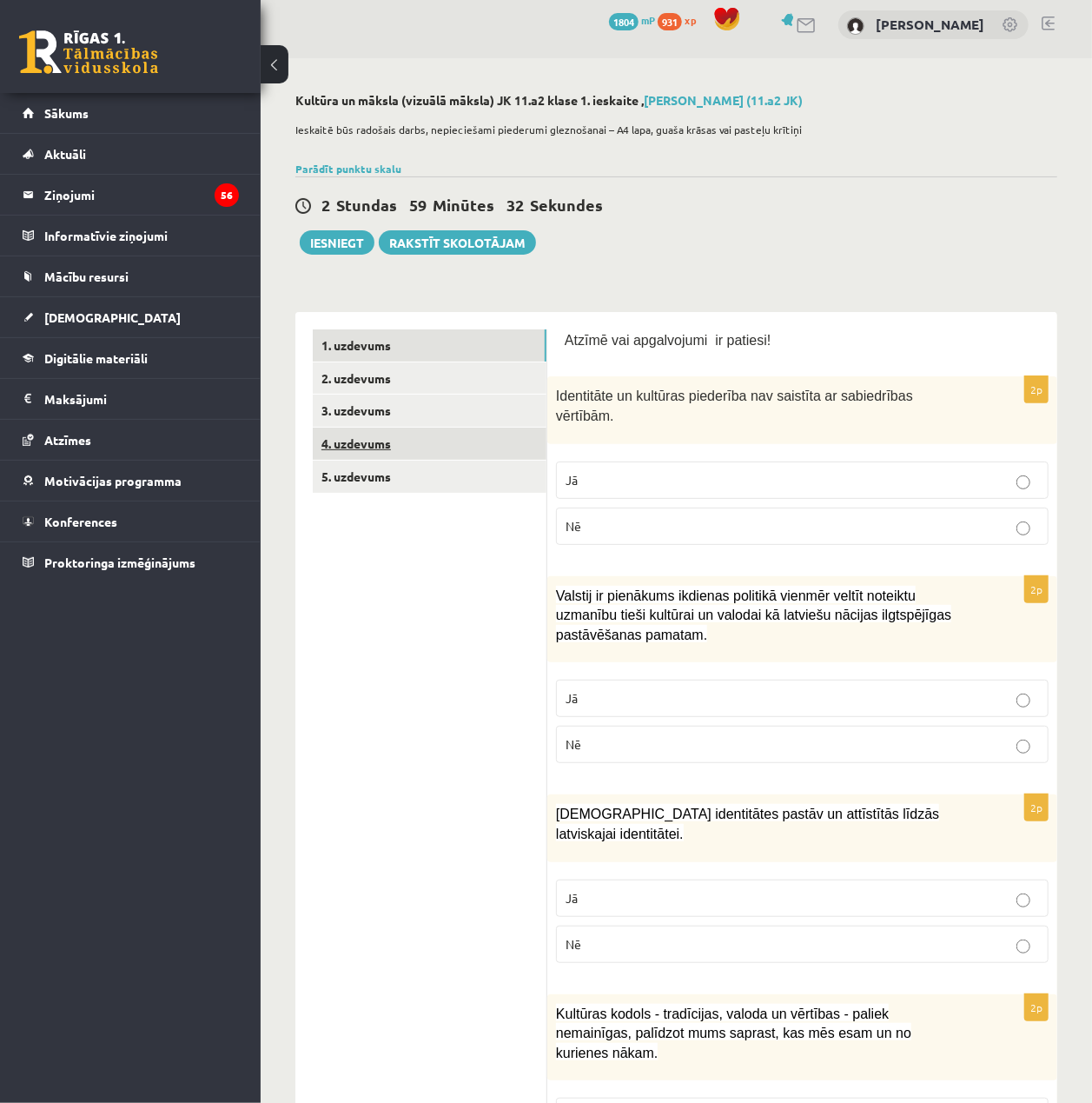
scroll to position [0, 0]
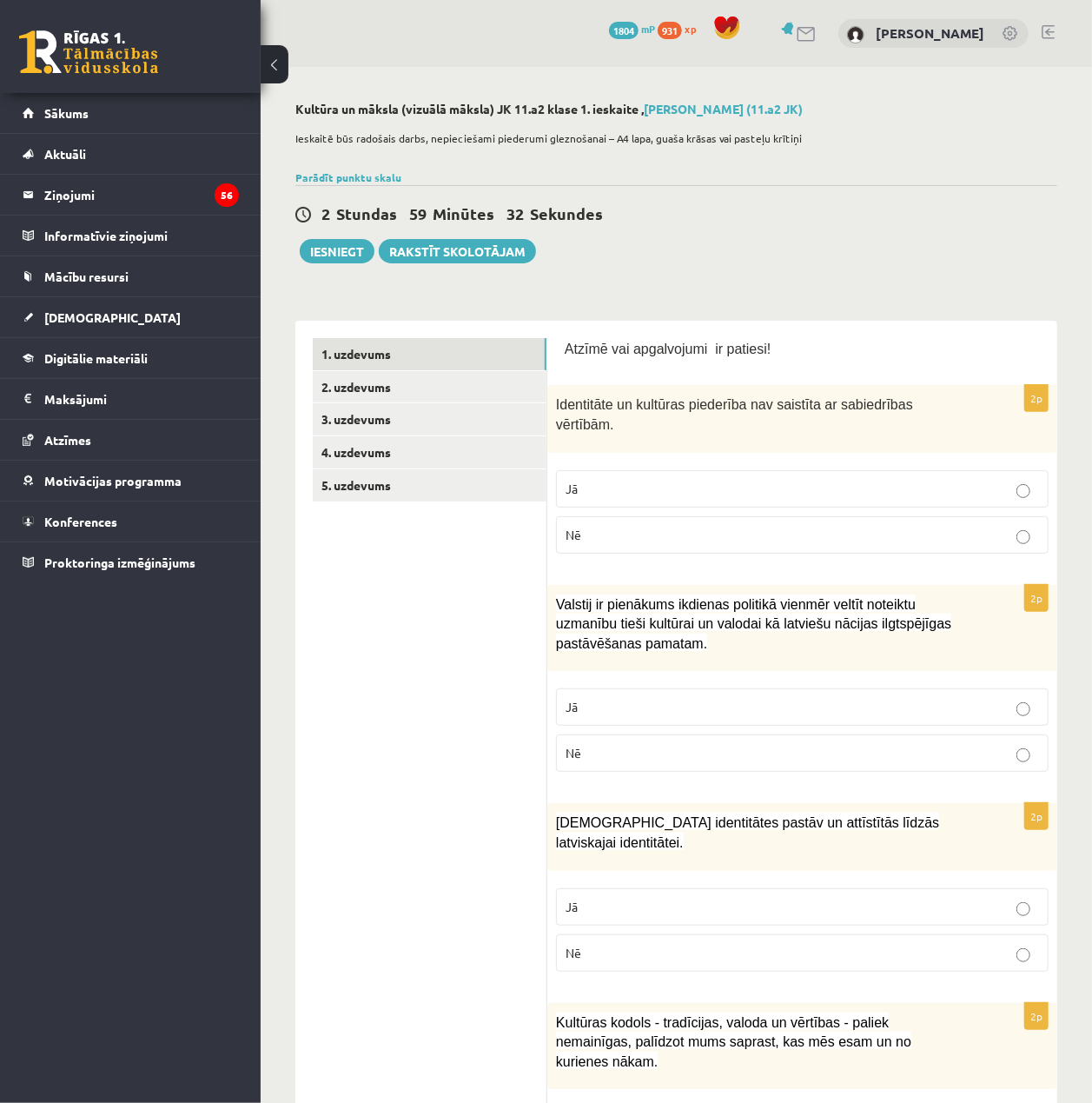
click at [716, 526] on p "Nē" at bounding box center [803, 535] width 473 height 18
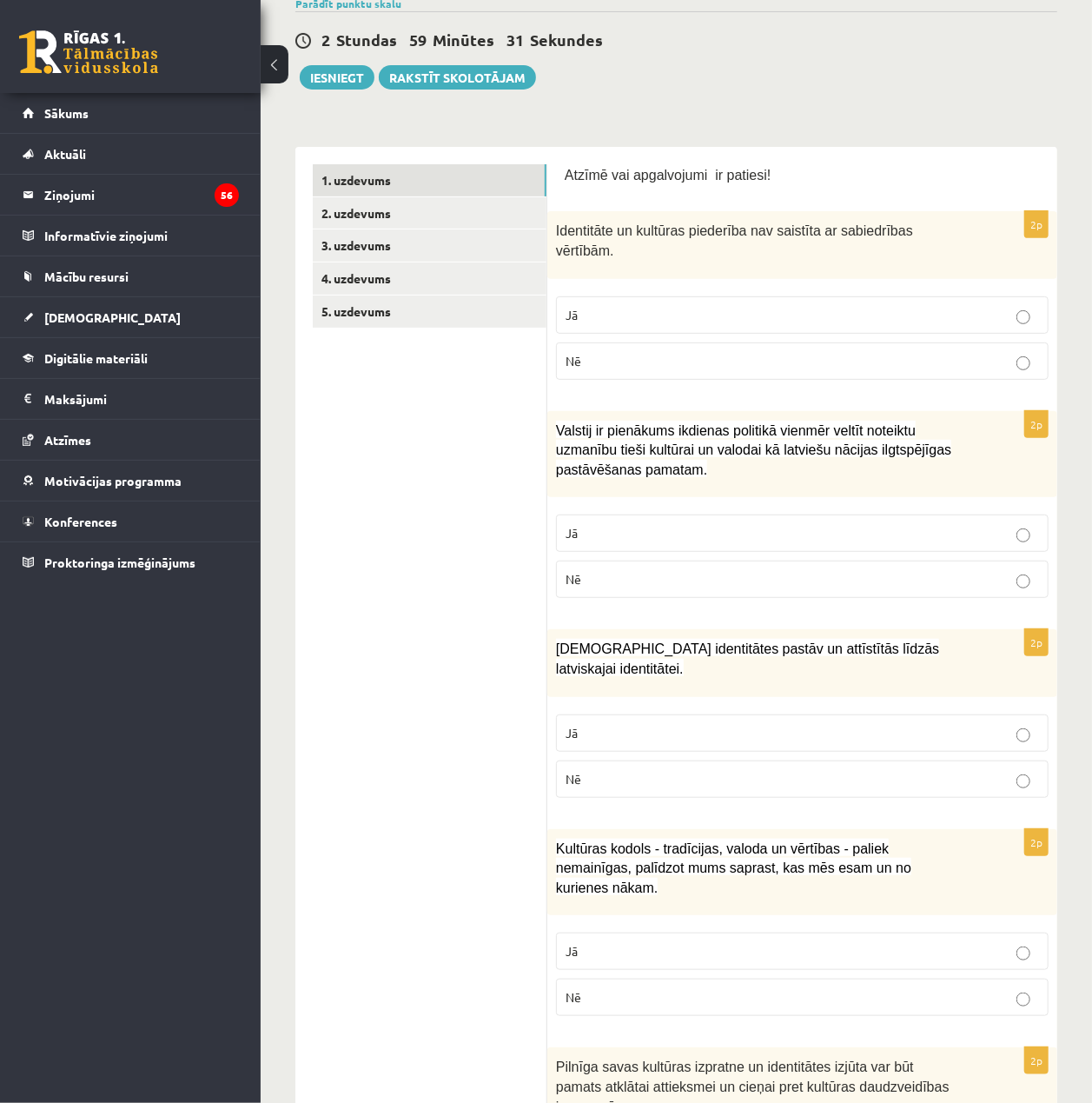
scroll to position [231, 0]
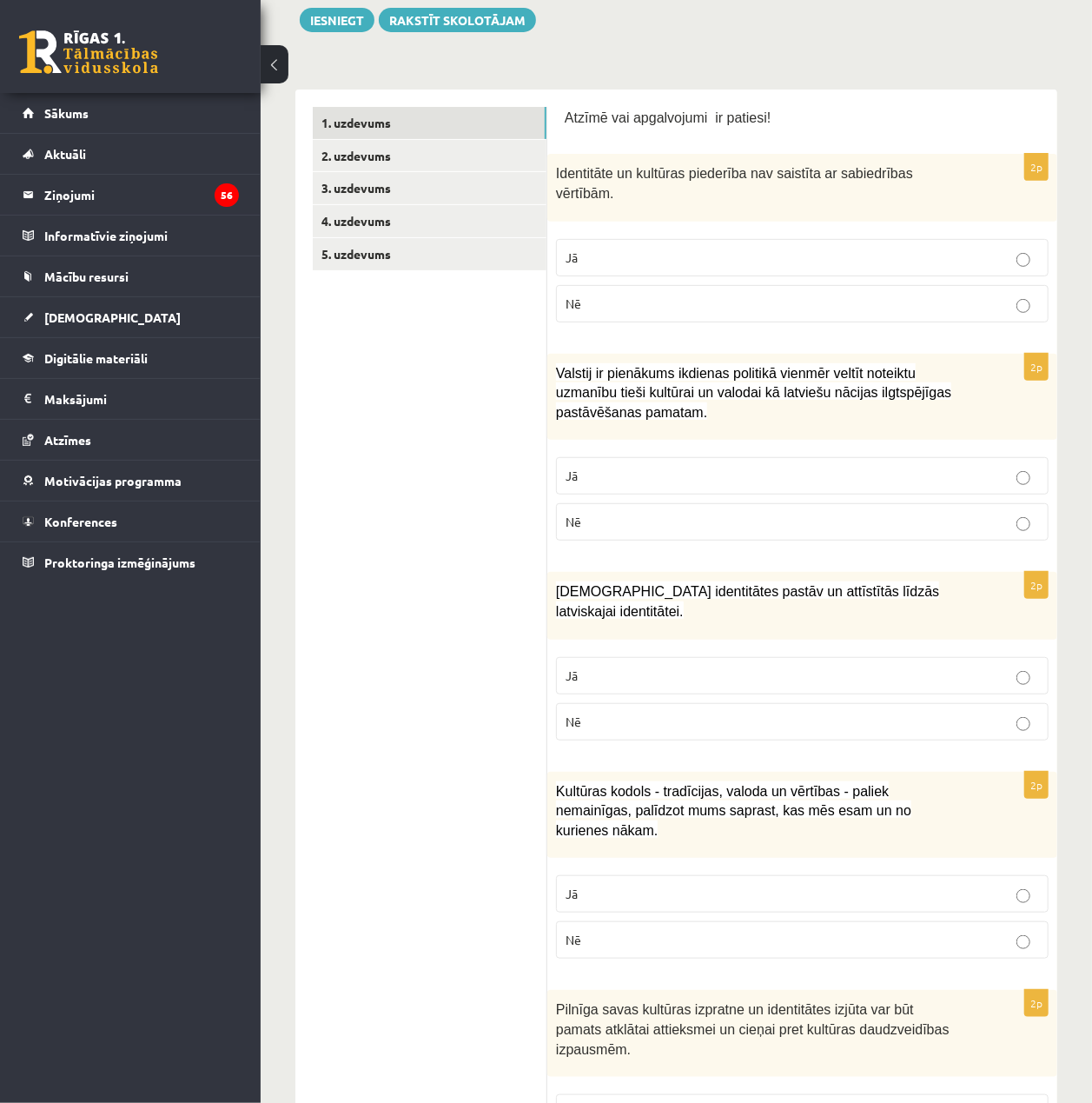
drag, startPoint x: 933, startPoint y: 454, endPoint x: 968, endPoint y: 519, distance: 73.8
click at [933, 466] on p "Jā" at bounding box center [803, 475] width 473 height 18
click at [980, 667] on p "Jā" at bounding box center [803, 676] width 473 height 18
click at [1006, 875] on label "Jā" at bounding box center [802, 893] width 492 height 37
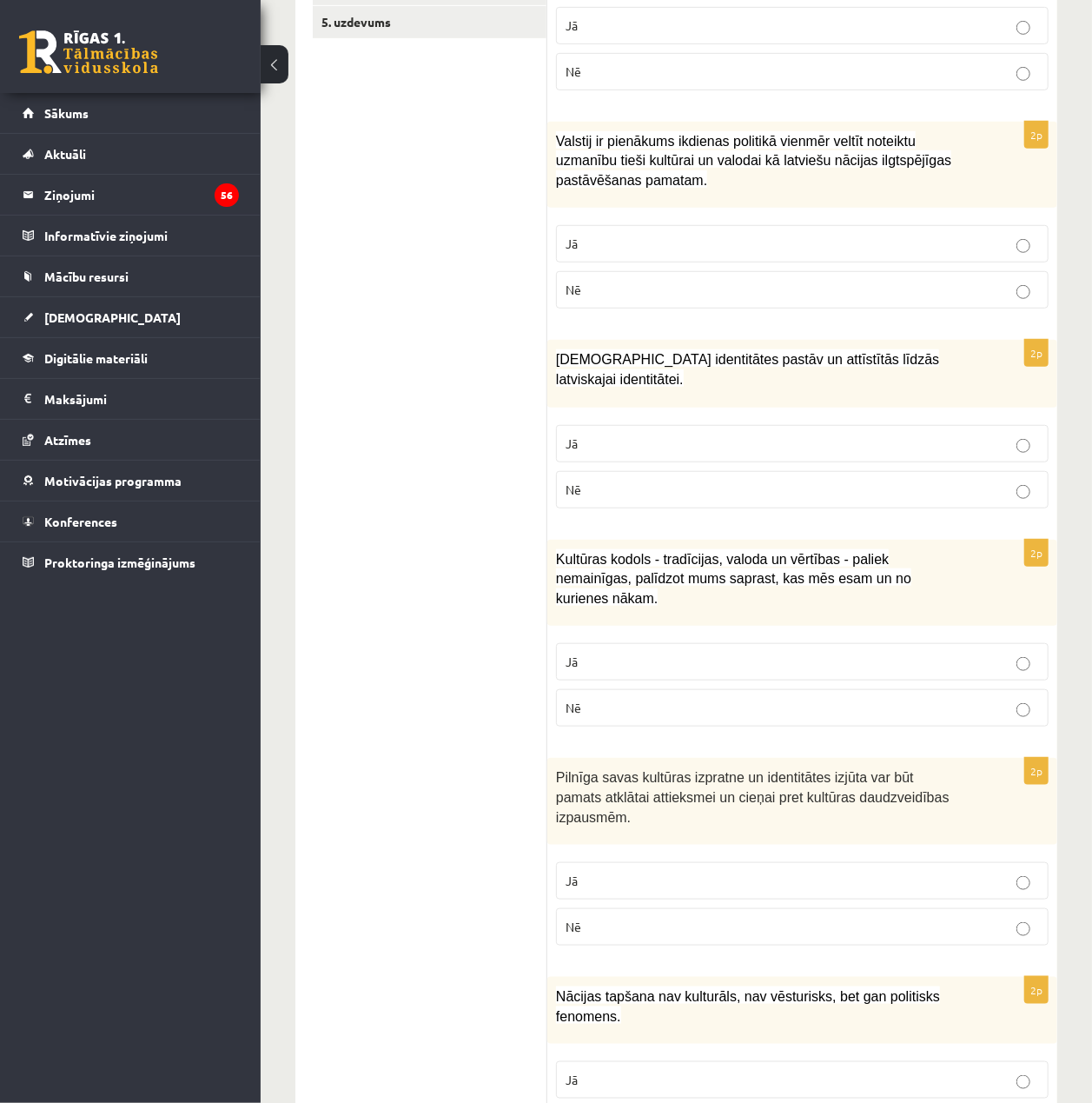
click at [964, 872] on p "Jā" at bounding box center [803, 881] width 473 height 18
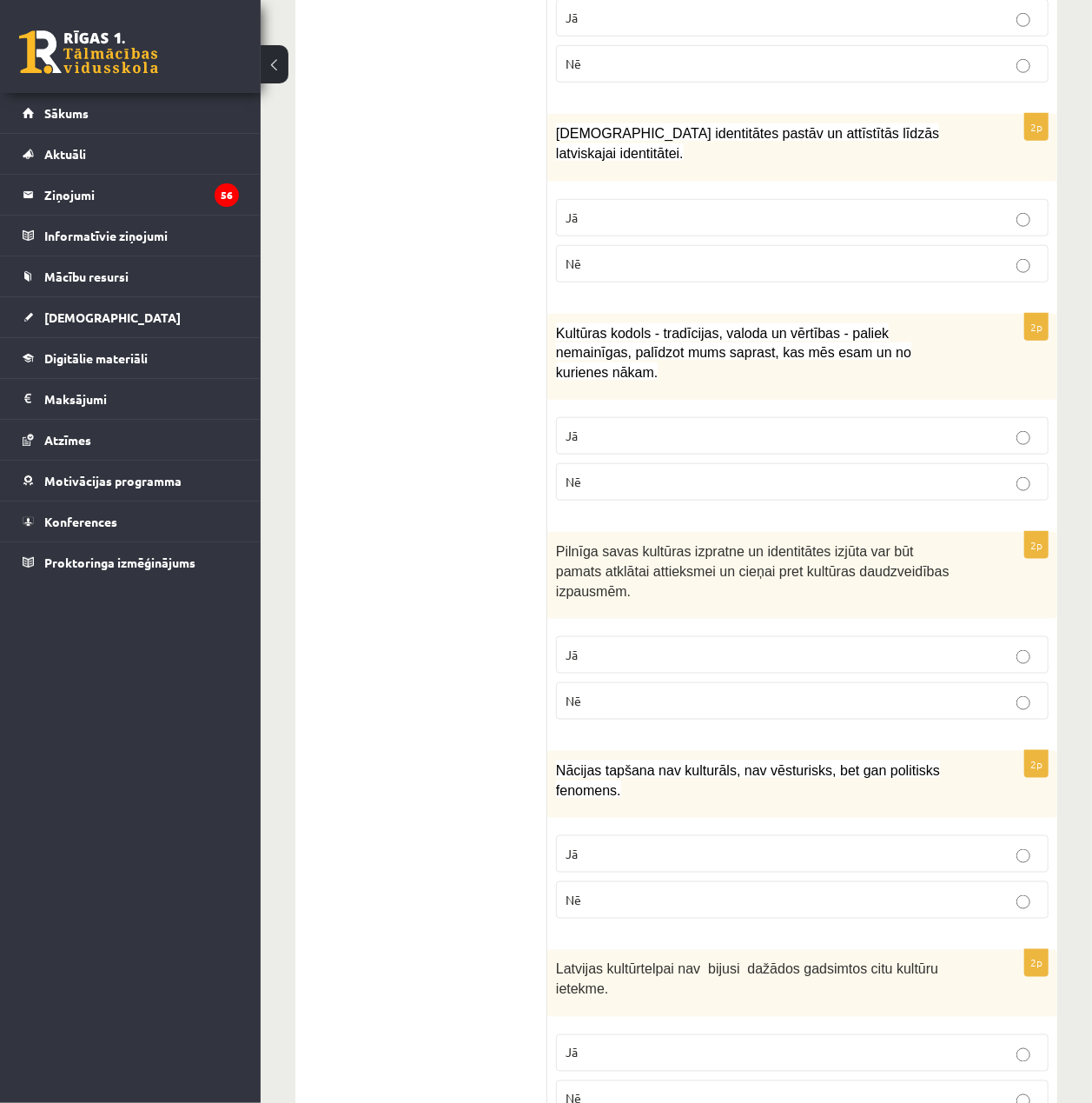
scroll to position [695, 0]
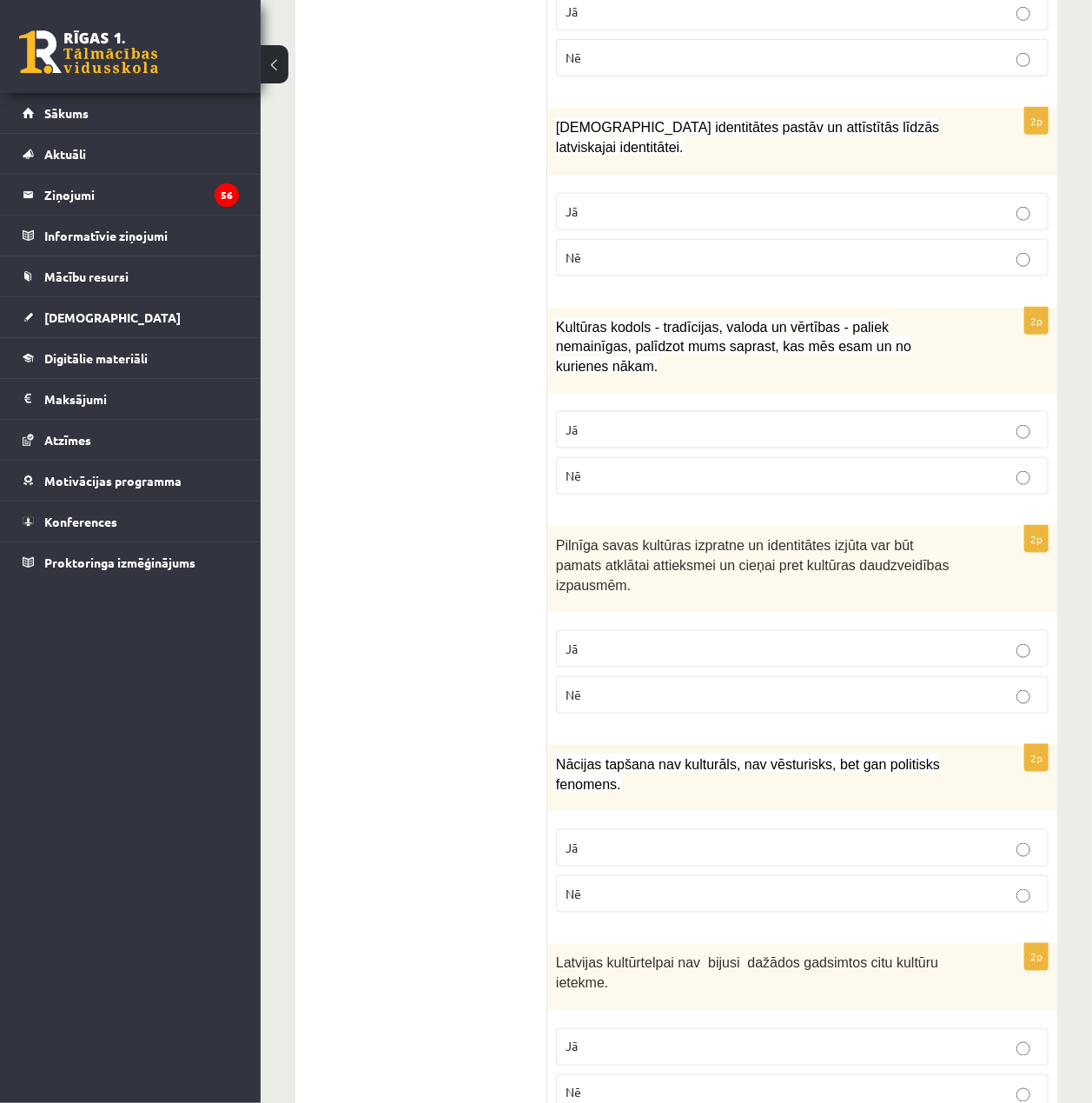
click at [916, 884] on p "Nē" at bounding box center [803, 893] width 473 height 18
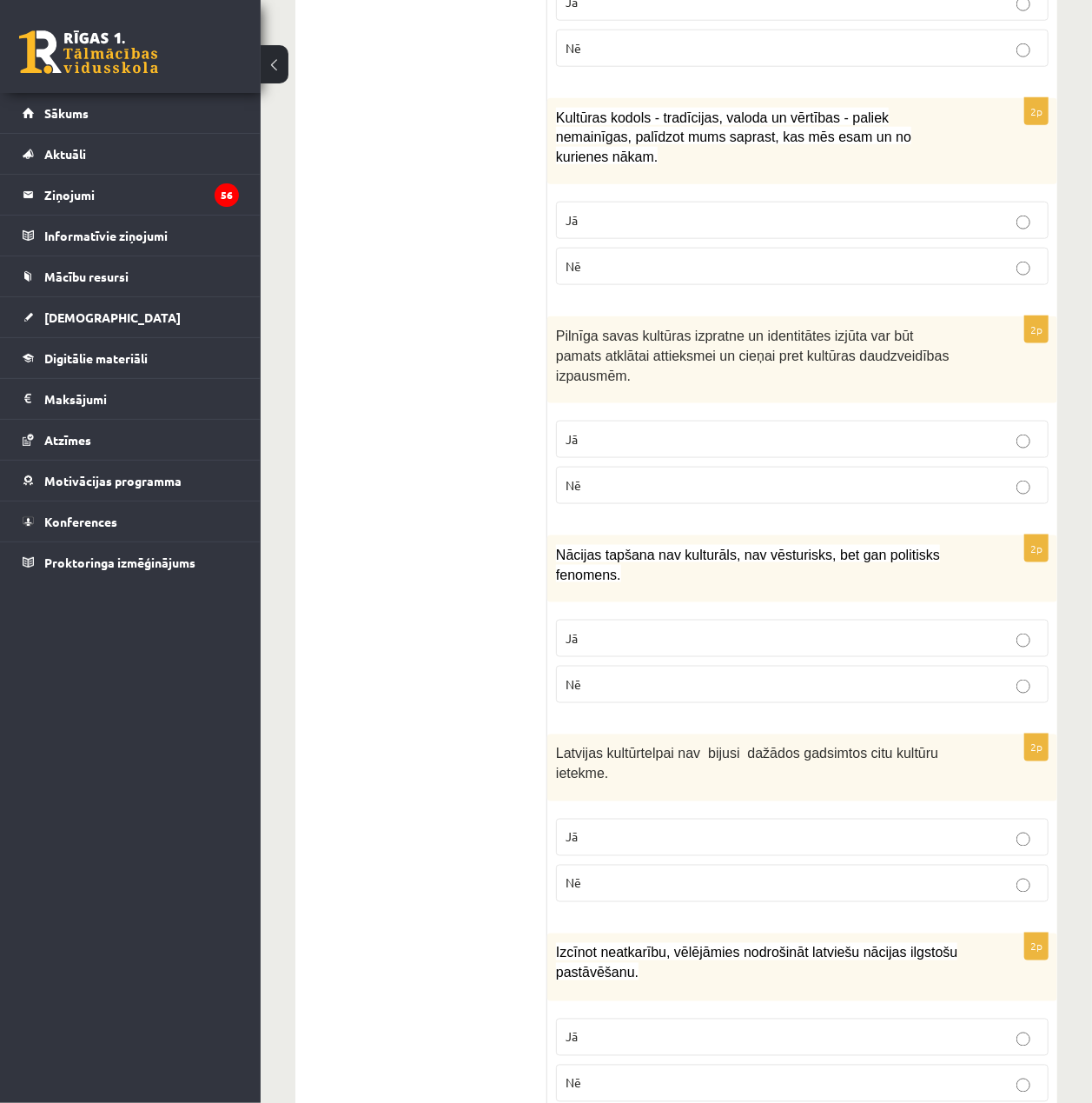
scroll to position [926, 0]
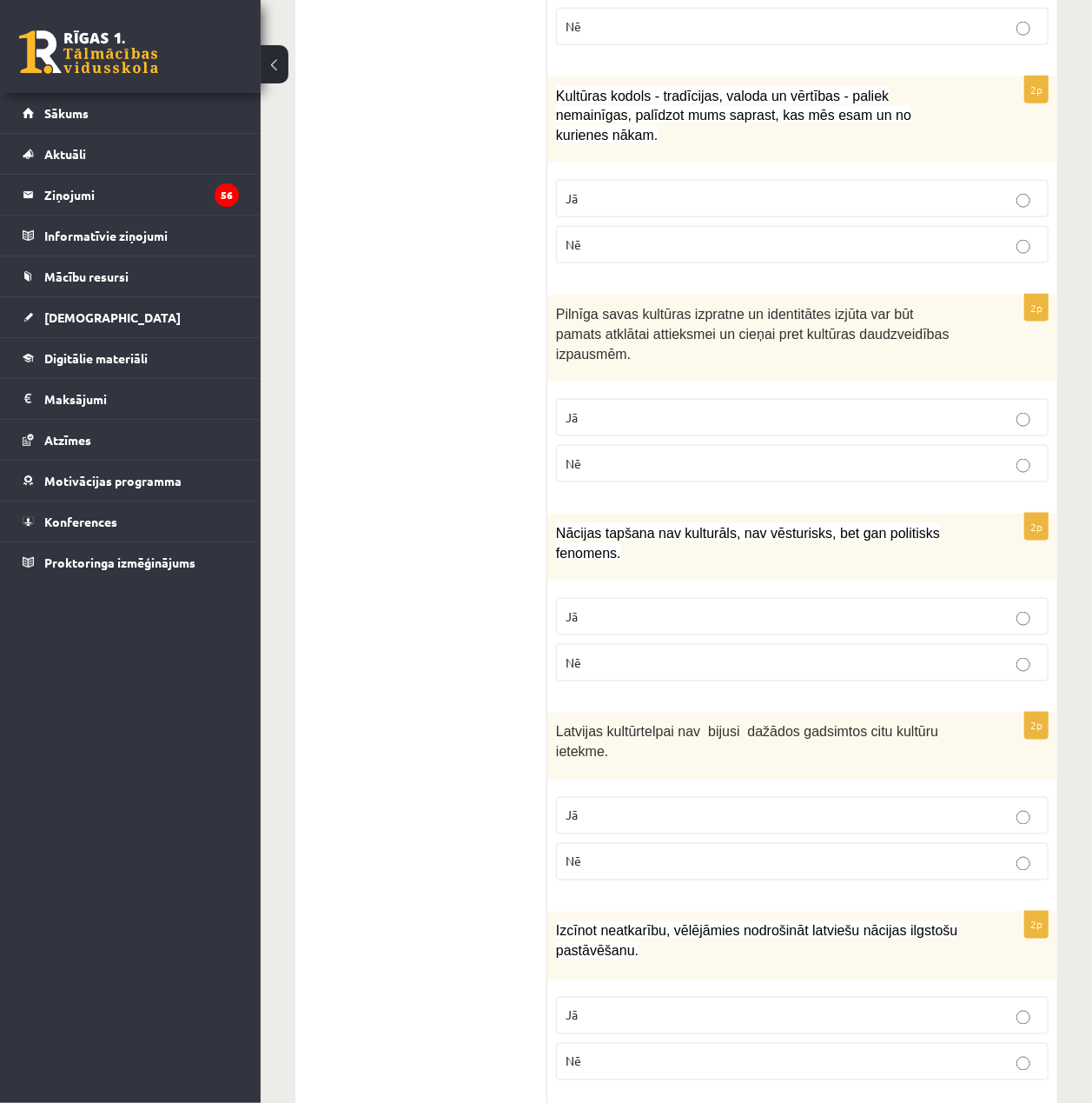
click at [970, 843] on label "Nē" at bounding box center [802, 861] width 492 height 37
click at [1009, 997] on label "Jā" at bounding box center [802, 1015] width 492 height 37
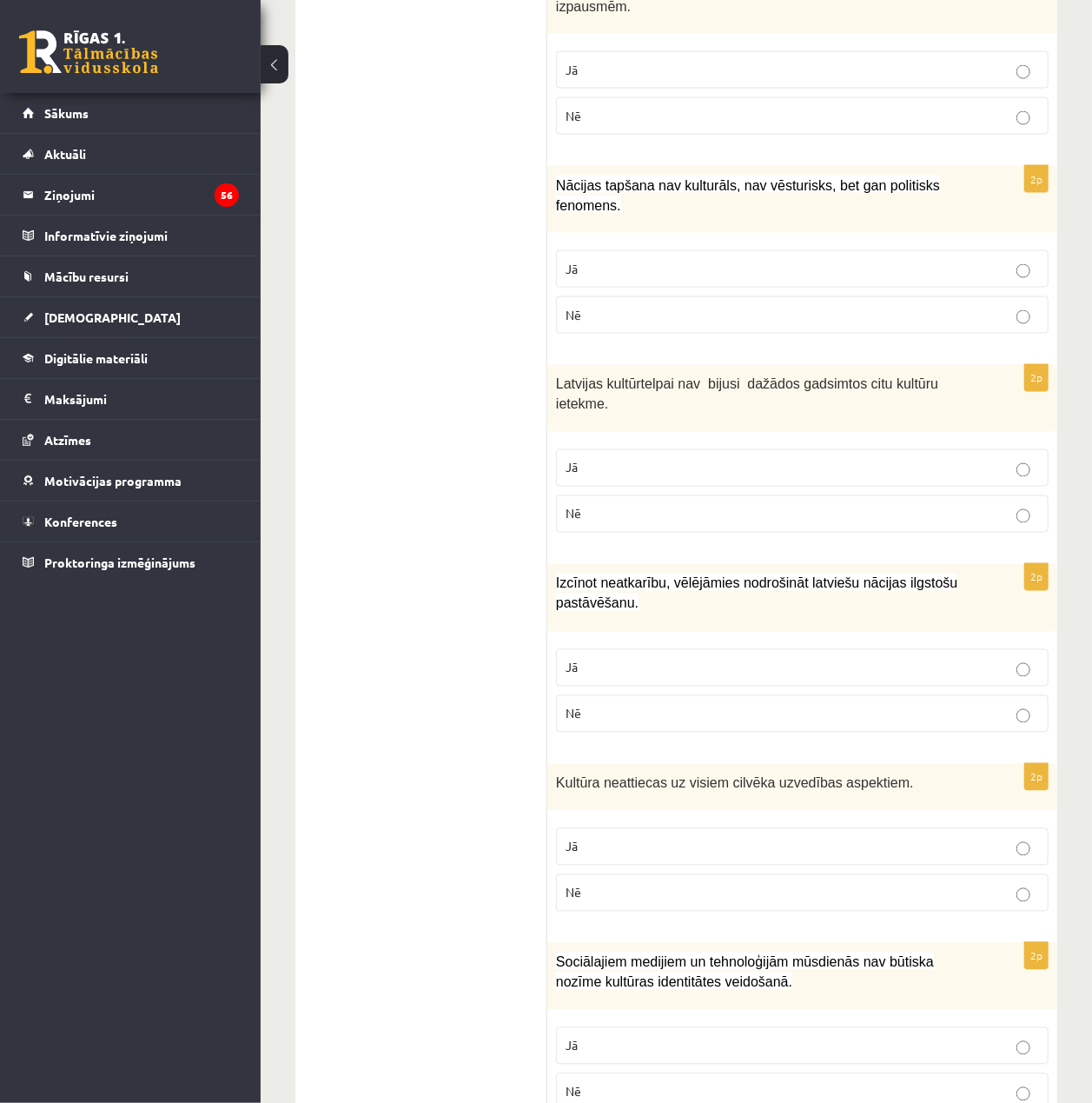
click at [1013, 883] on p "Nē" at bounding box center [803, 893] width 473 height 18
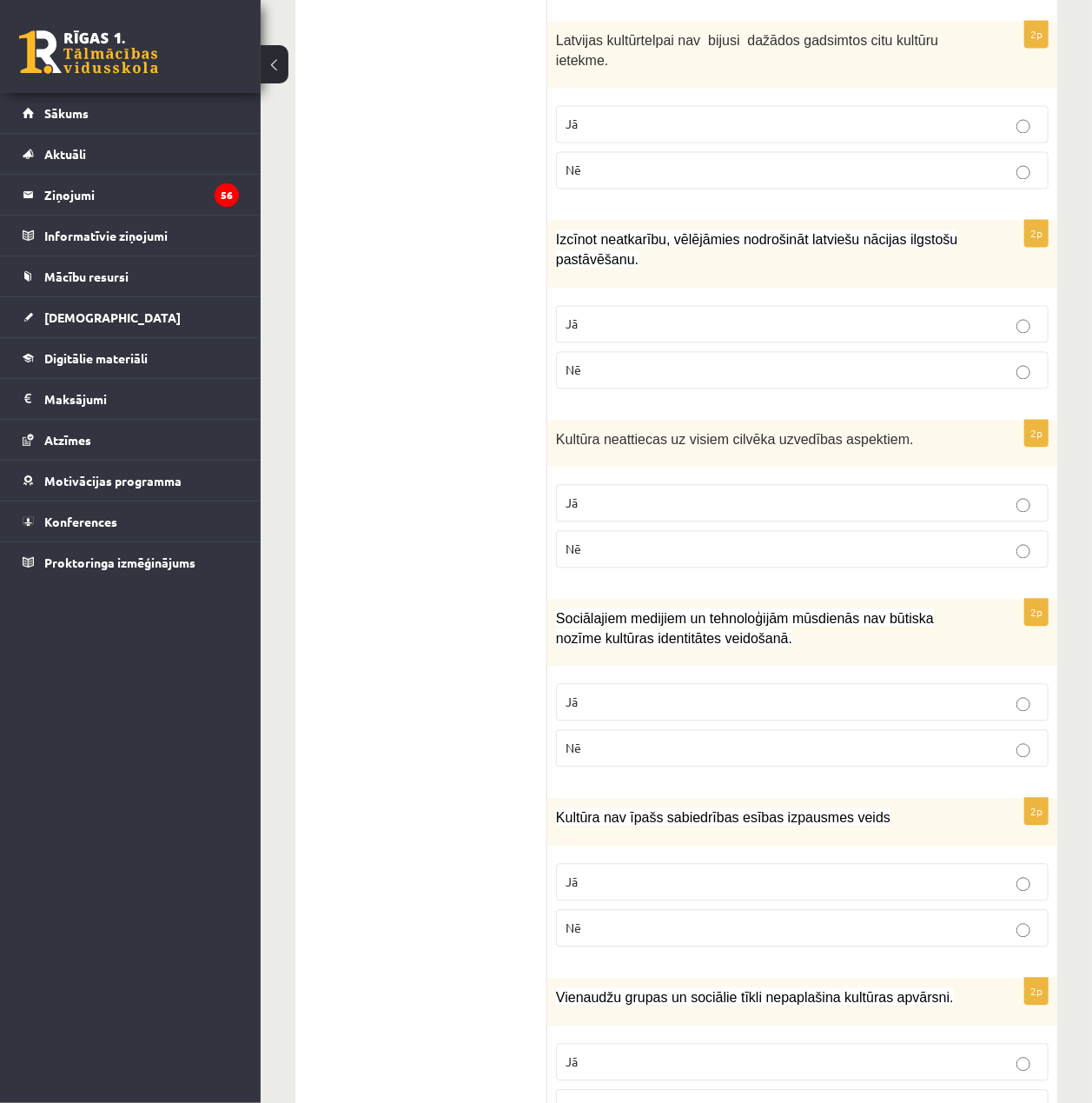
scroll to position [1622, 0]
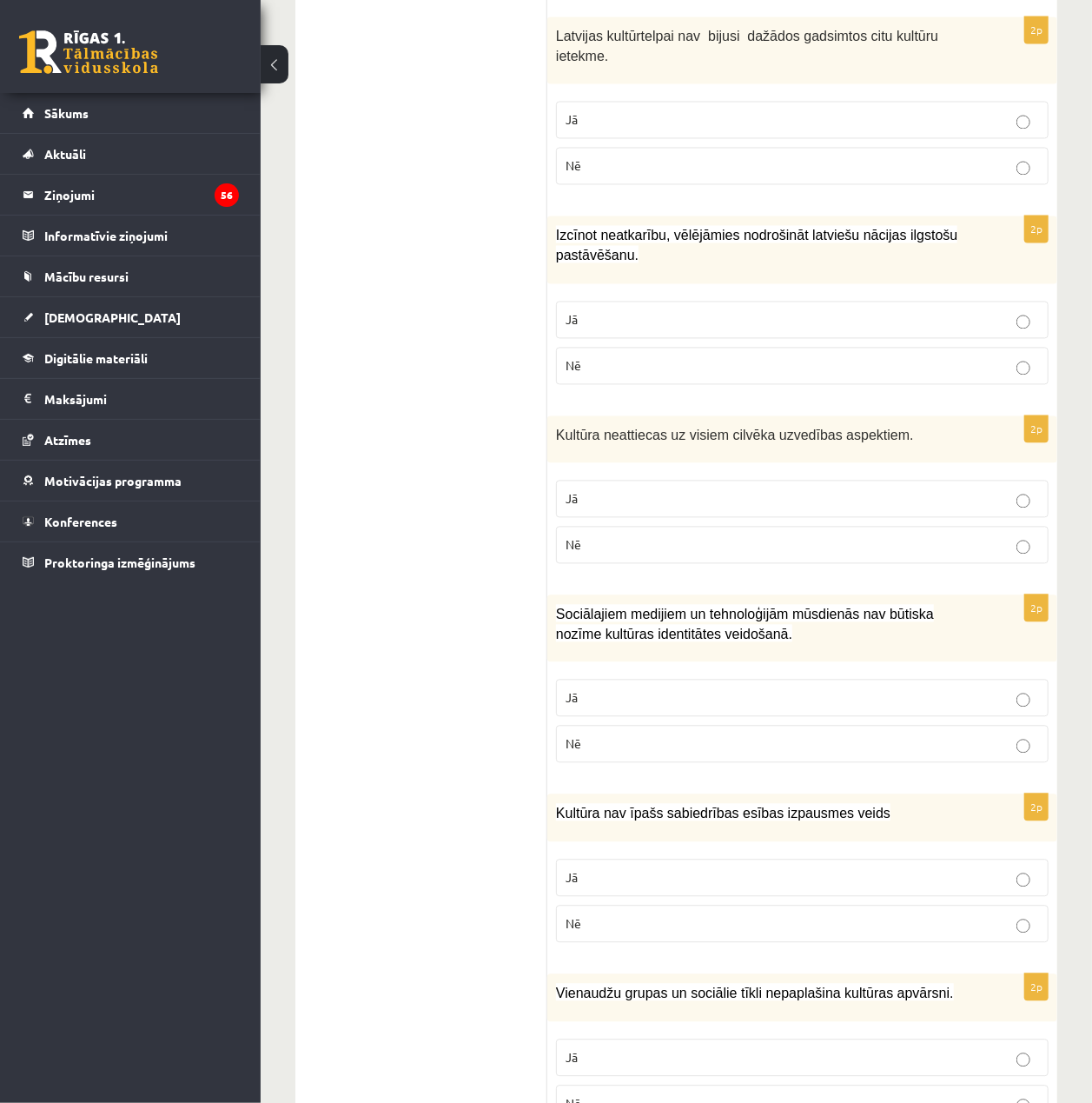
click at [1030, 915] on p "Nē" at bounding box center [803, 924] width 473 height 18
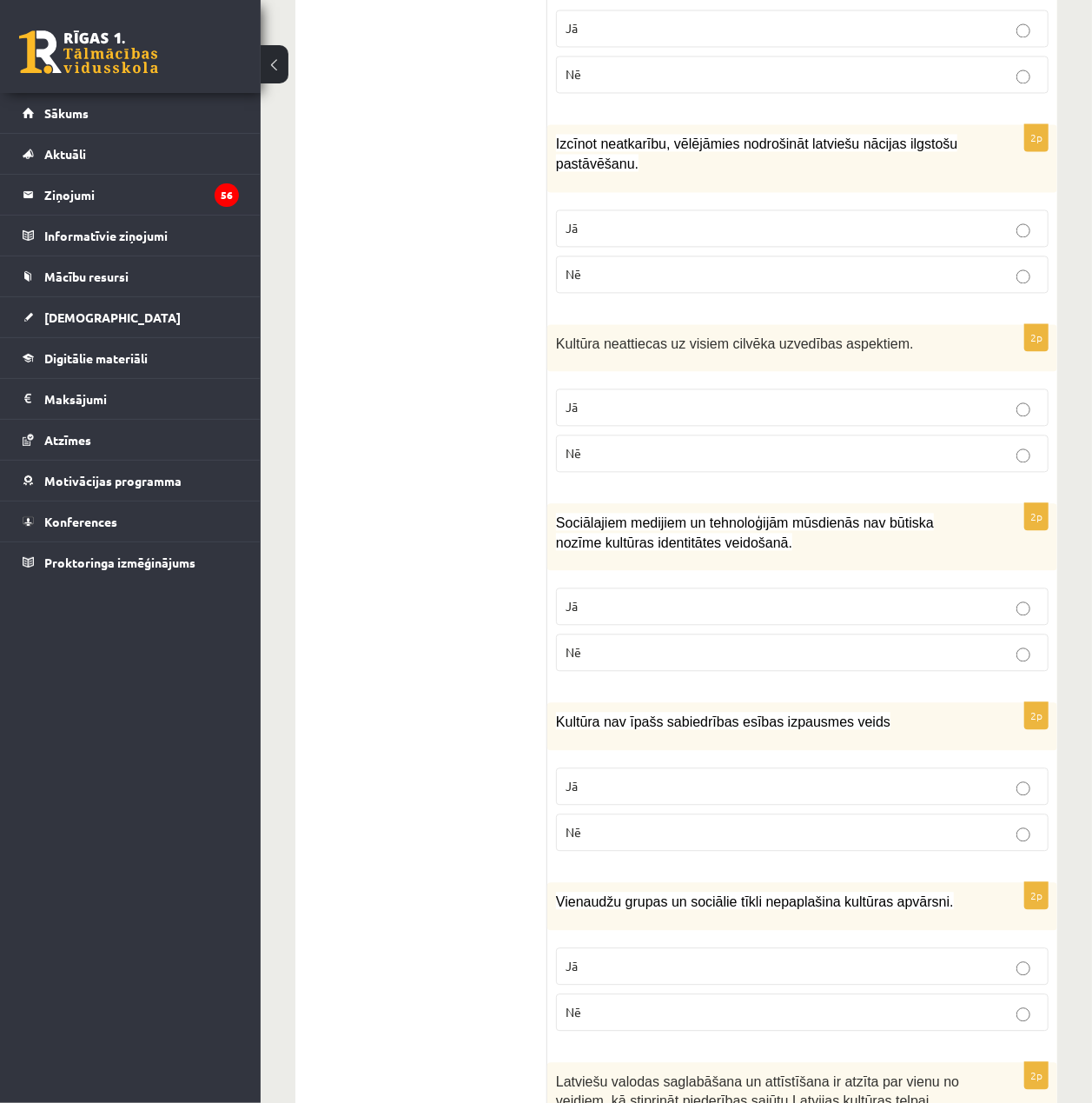
scroll to position [1969, 0]
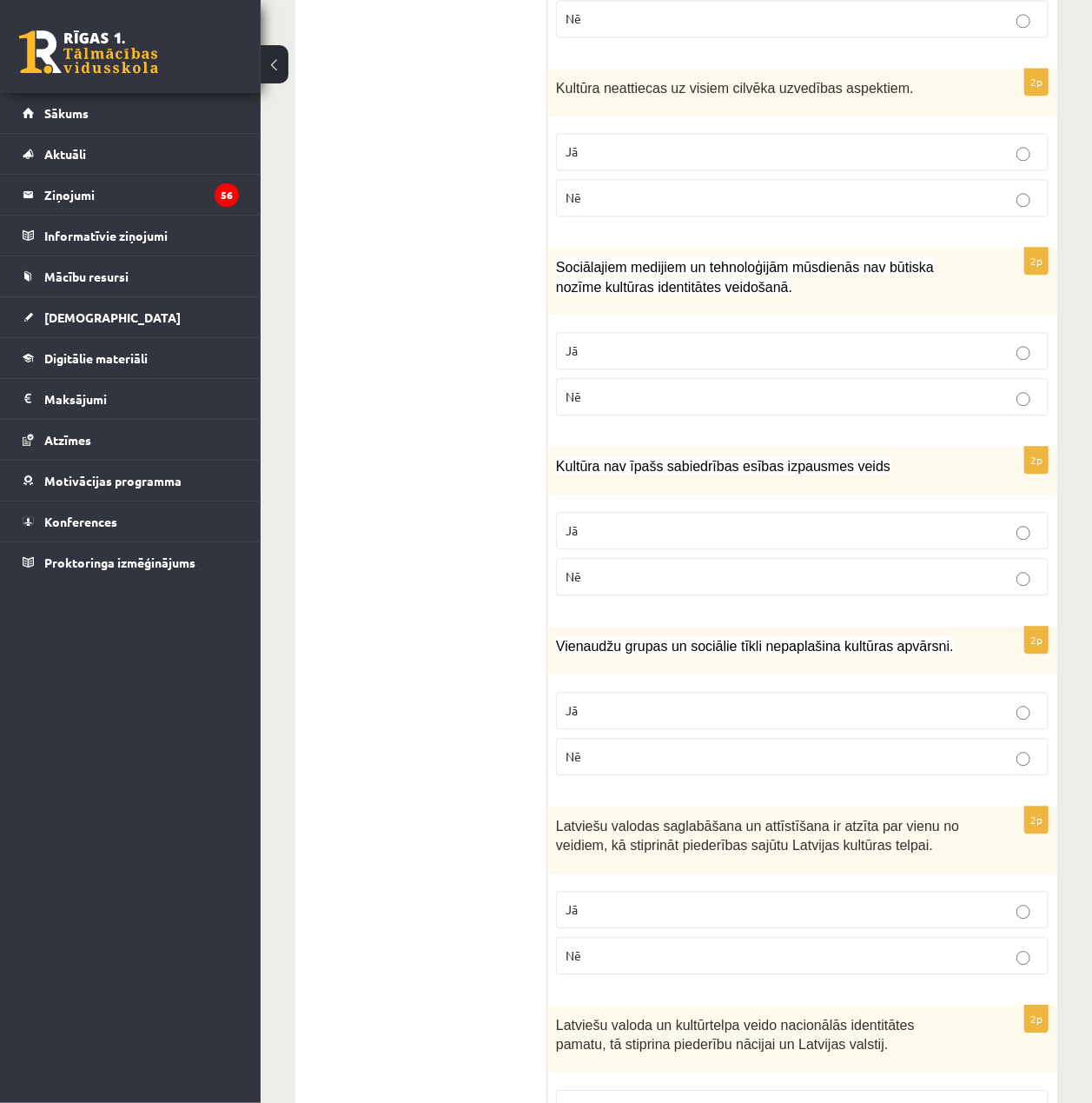
click at [1029, 937] on label "Nē" at bounding box center [802, 955] width 492 height 37
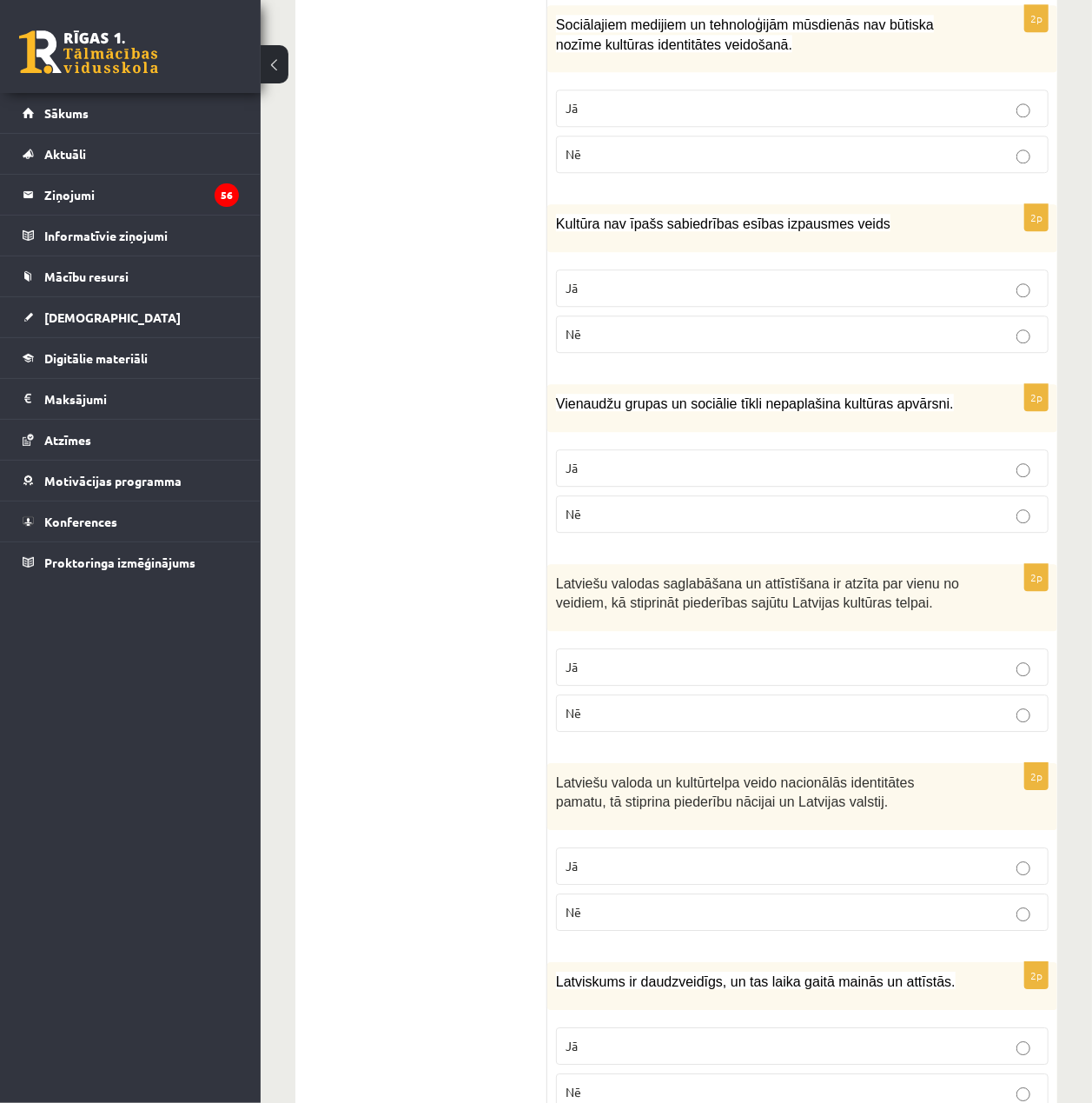
scroll to position [2221, 0]
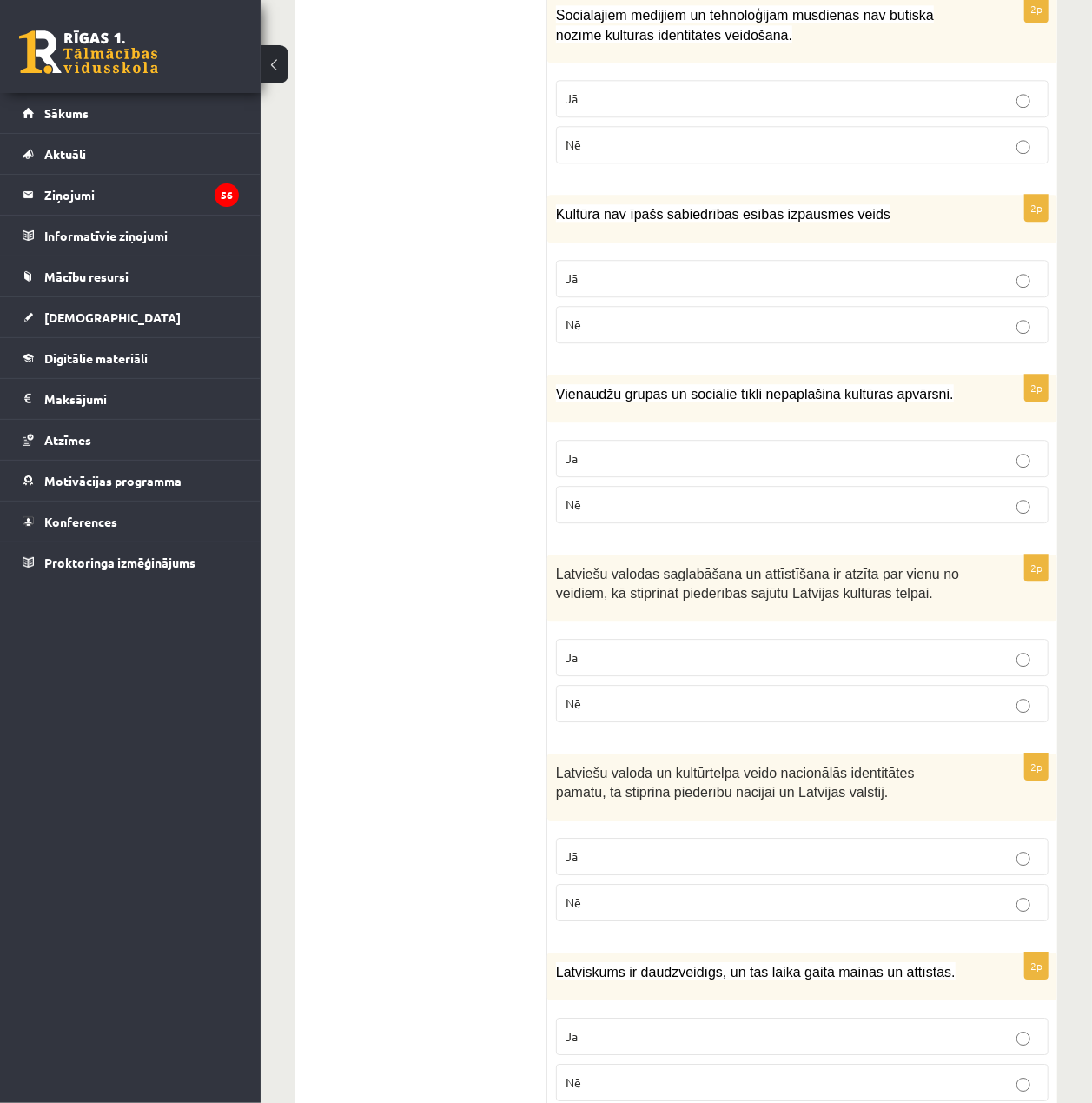
click at [924, 1027] on p "Jā" at bounding box center [803, 1036] width 473 height 18
click at [991, 847] on p "Jā" at bounding box center [803, 856] width 473 height 18
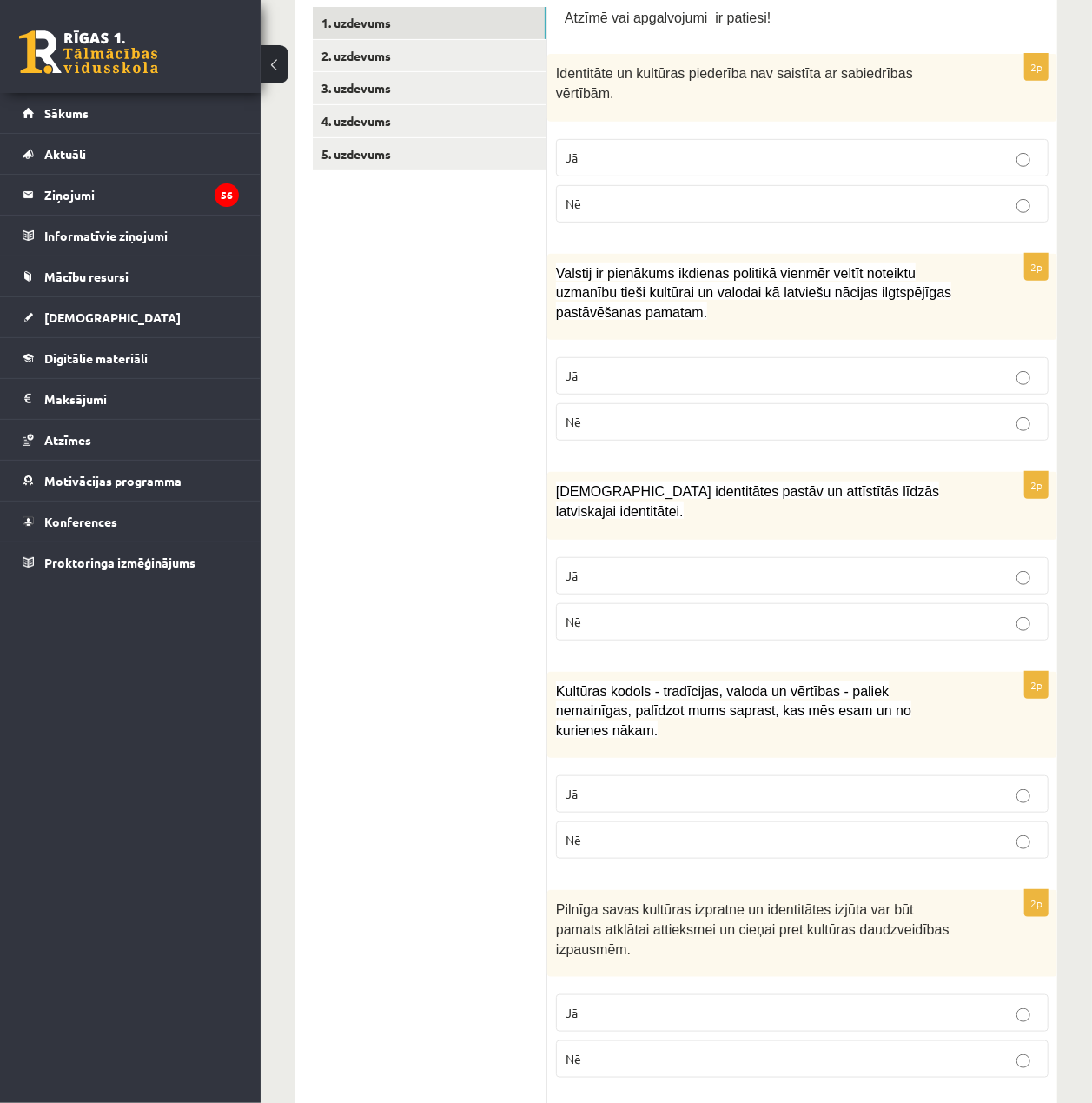
scroll to position [0, 0]
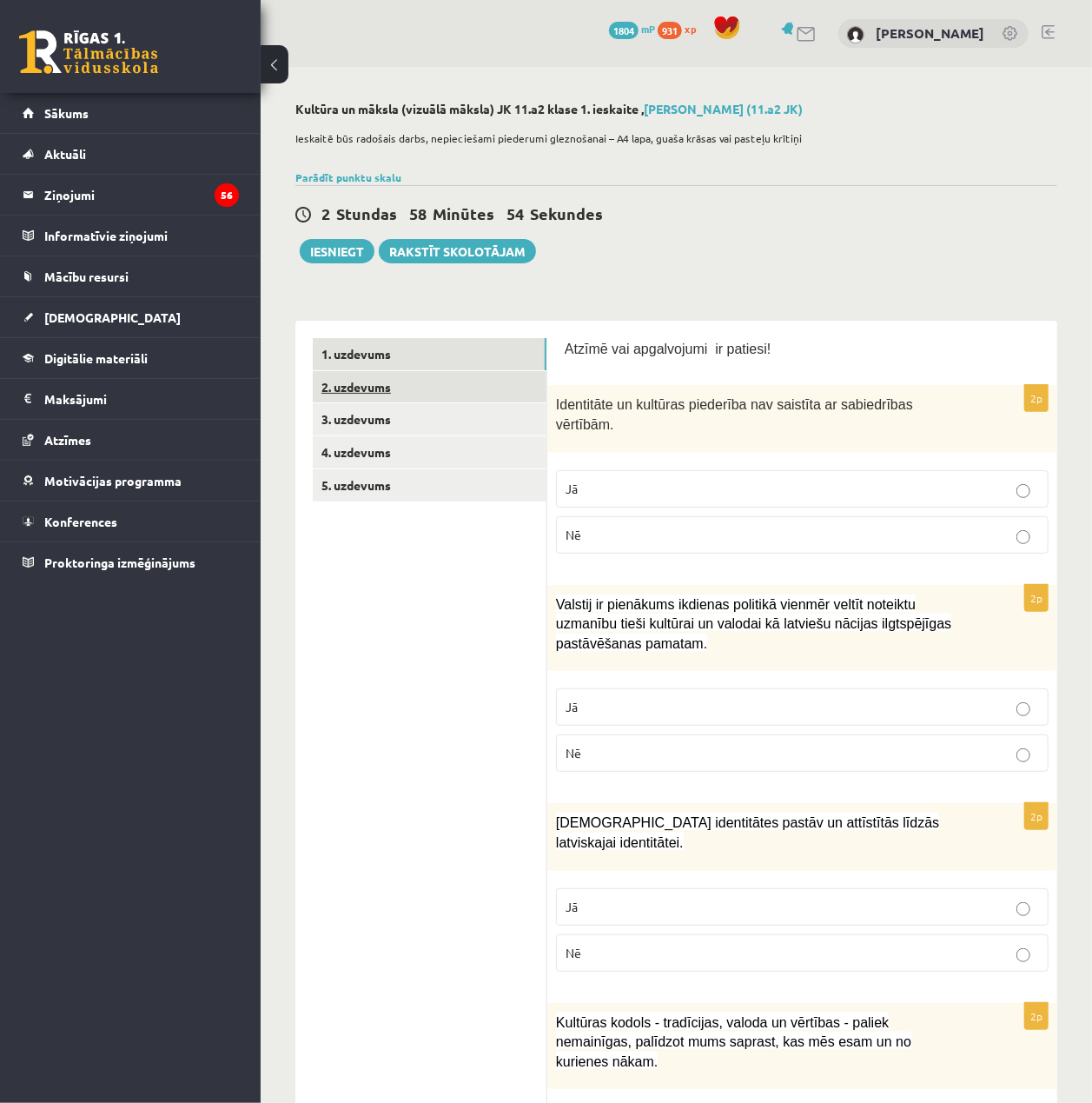
click at [443, 384] on link "2. uzdevums" at bounding box center [430, 386] width 234 height 32
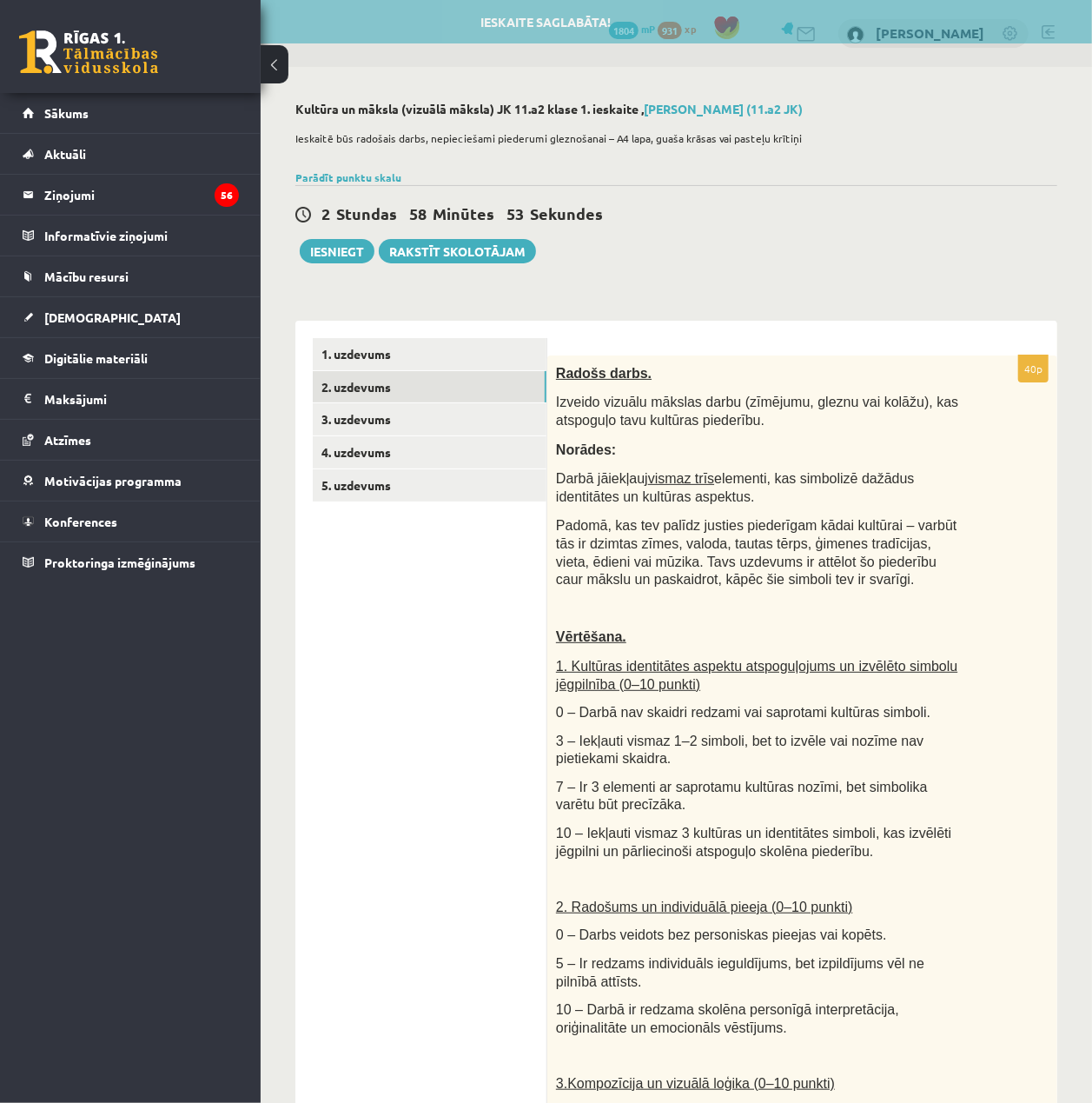
click at [553, 363] on div "Radošs darbs. Izveido vizuālu mākslas darbu (zīmējumu, gleznu vai kolāžu), kas …" at bounding box center [803, 864] width 510 height 1019
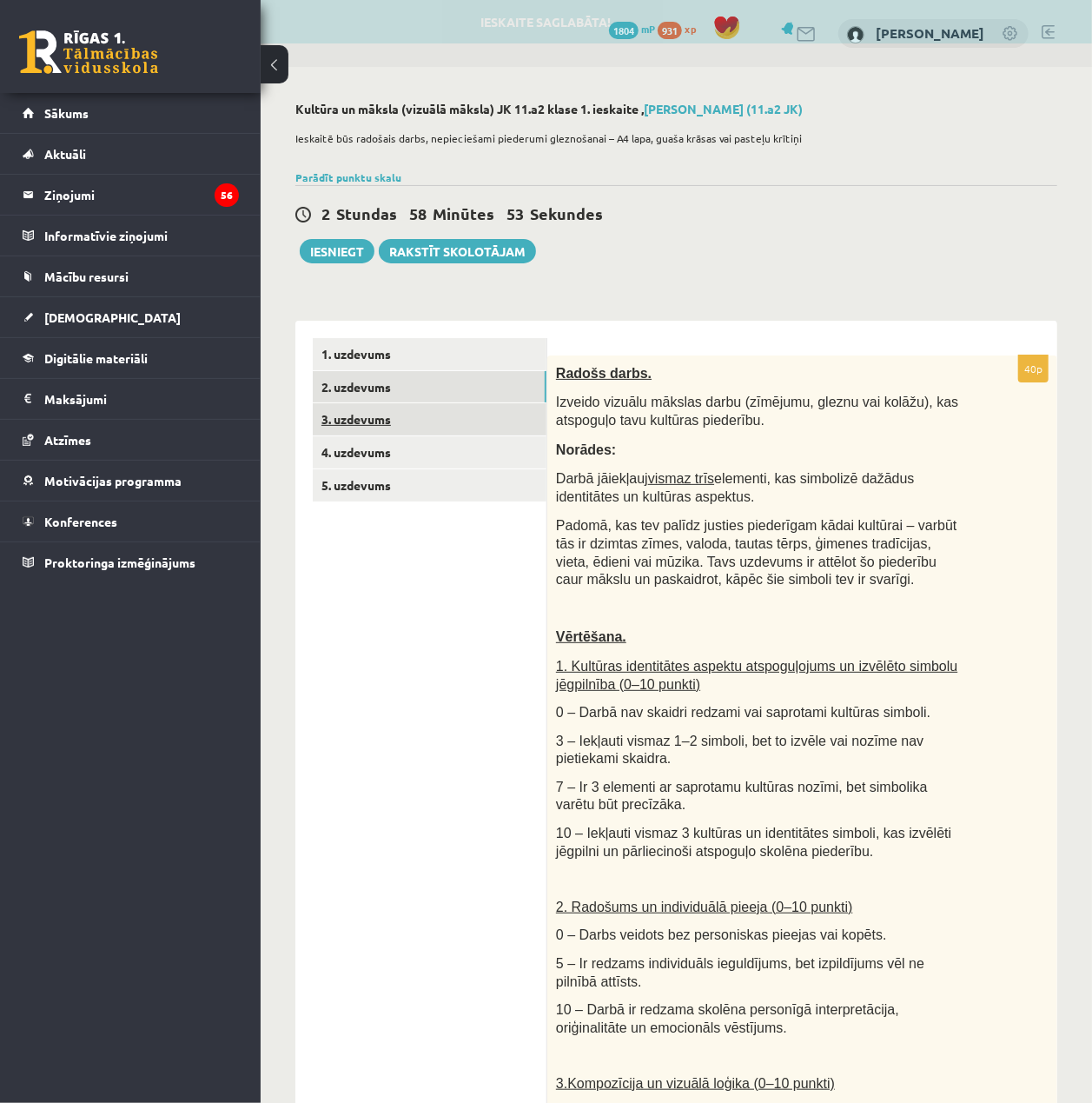
click at [429, 433] on link "3. uzdevums" at bounding box center [430, 419] width 234 height 32
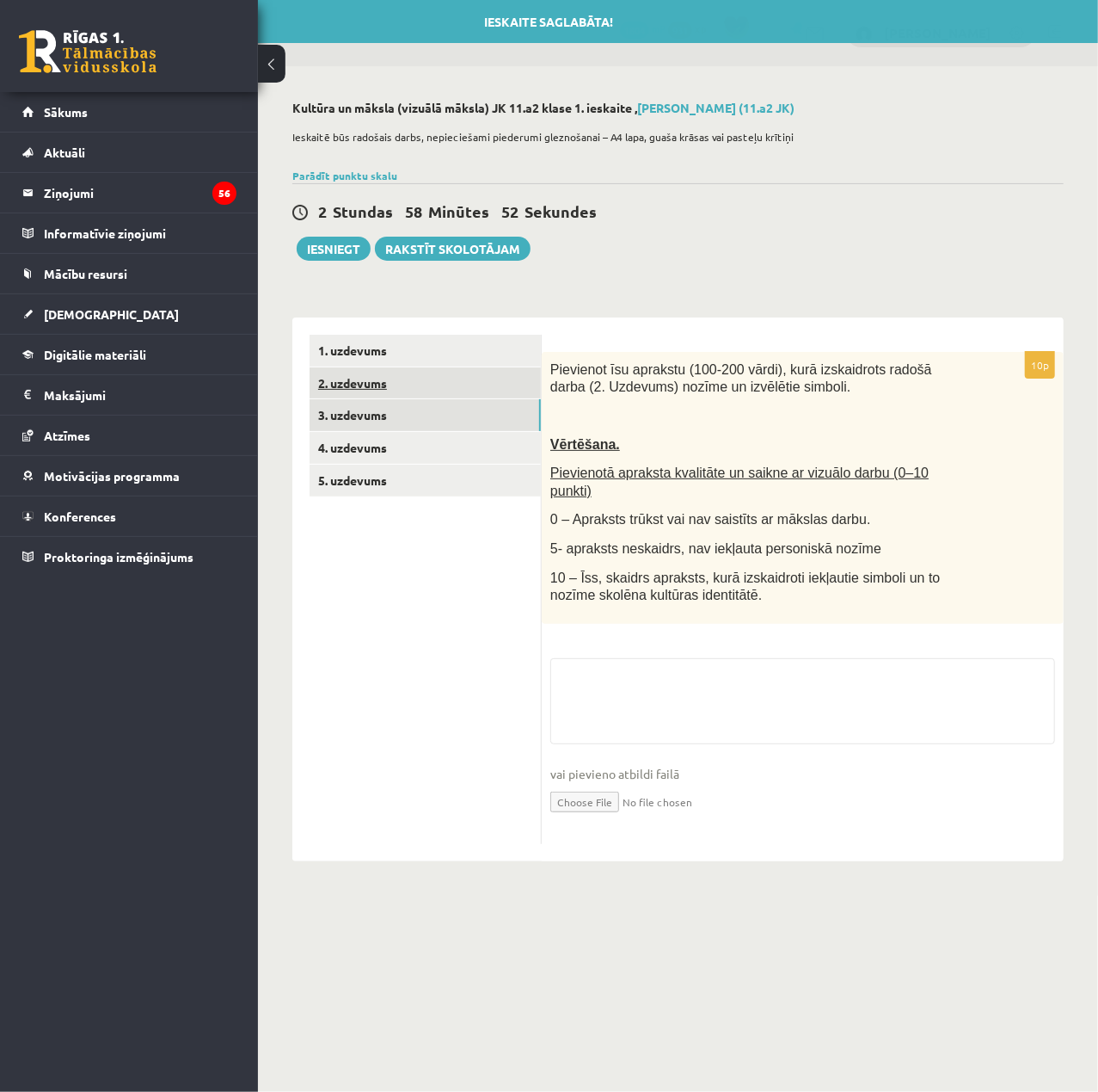
click at [417, 374] on link "2. uzdevums" at bounding box center [426, 383] width 232 height 31
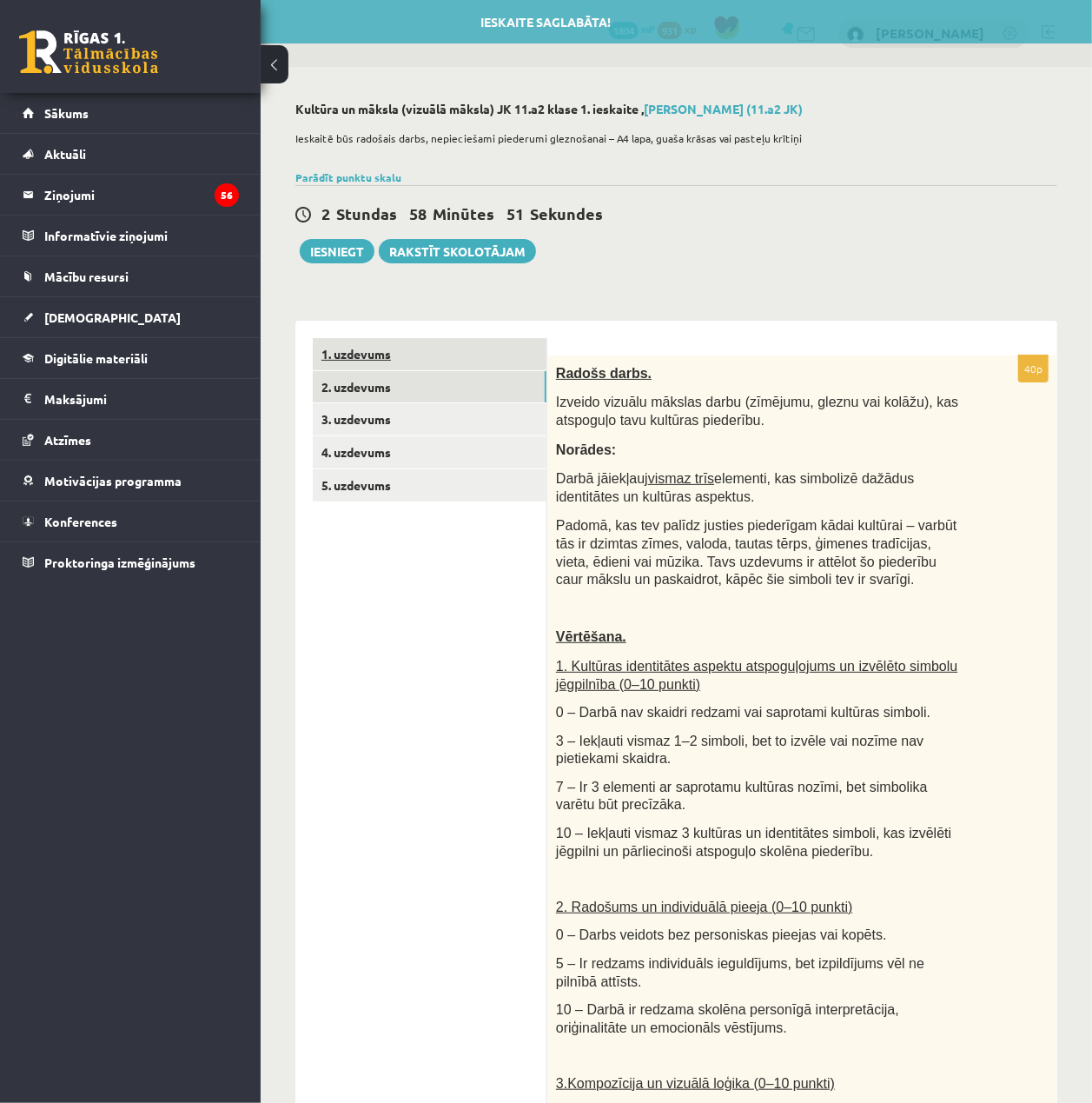
click at [422, 345] on link "1. uzdevums" at bounding box center [430, 354] width 234 height 32
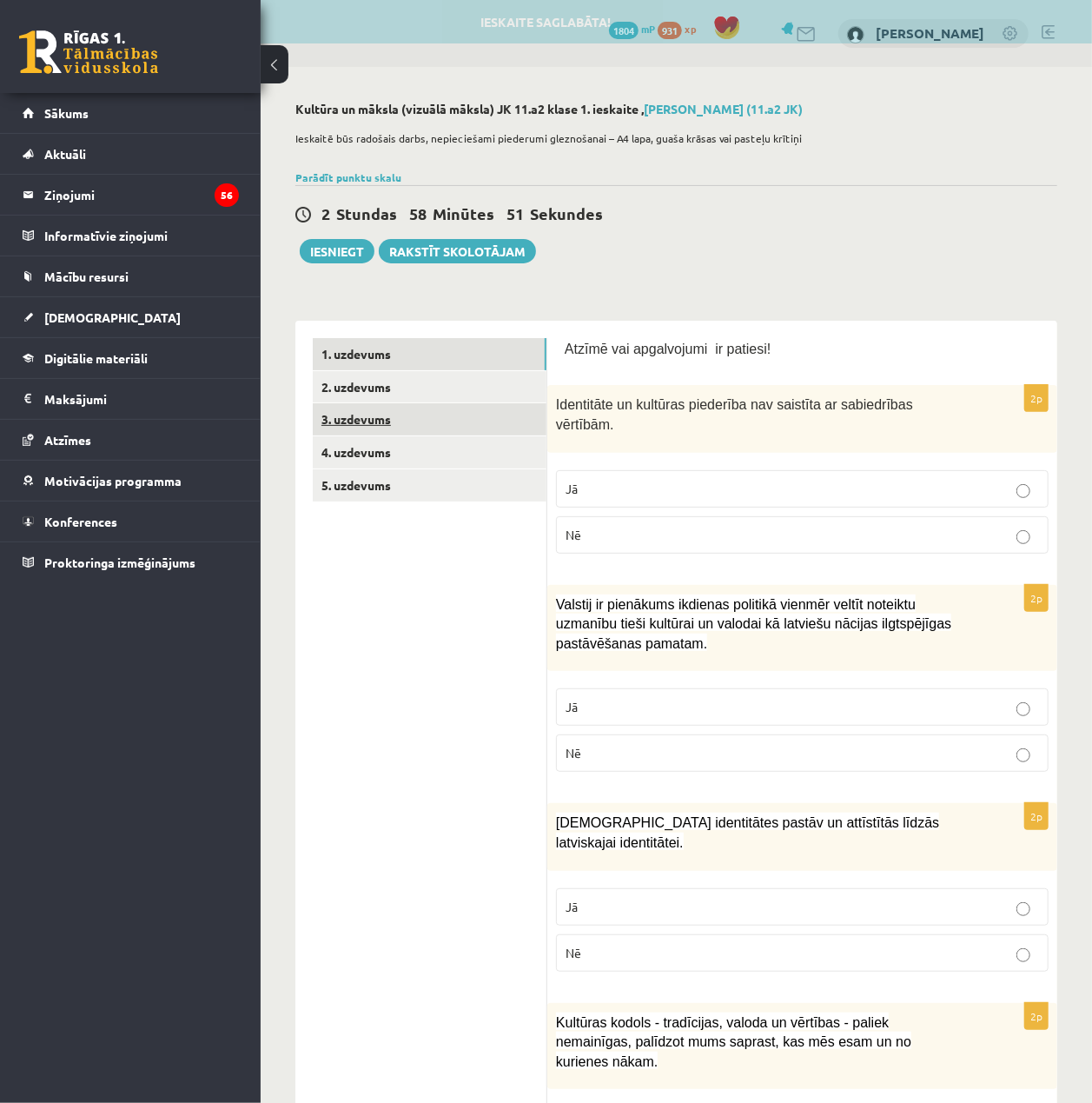
click at [429, 408] on link "3. uzdevums" at bounding box center [430, 419] width 234 height 32
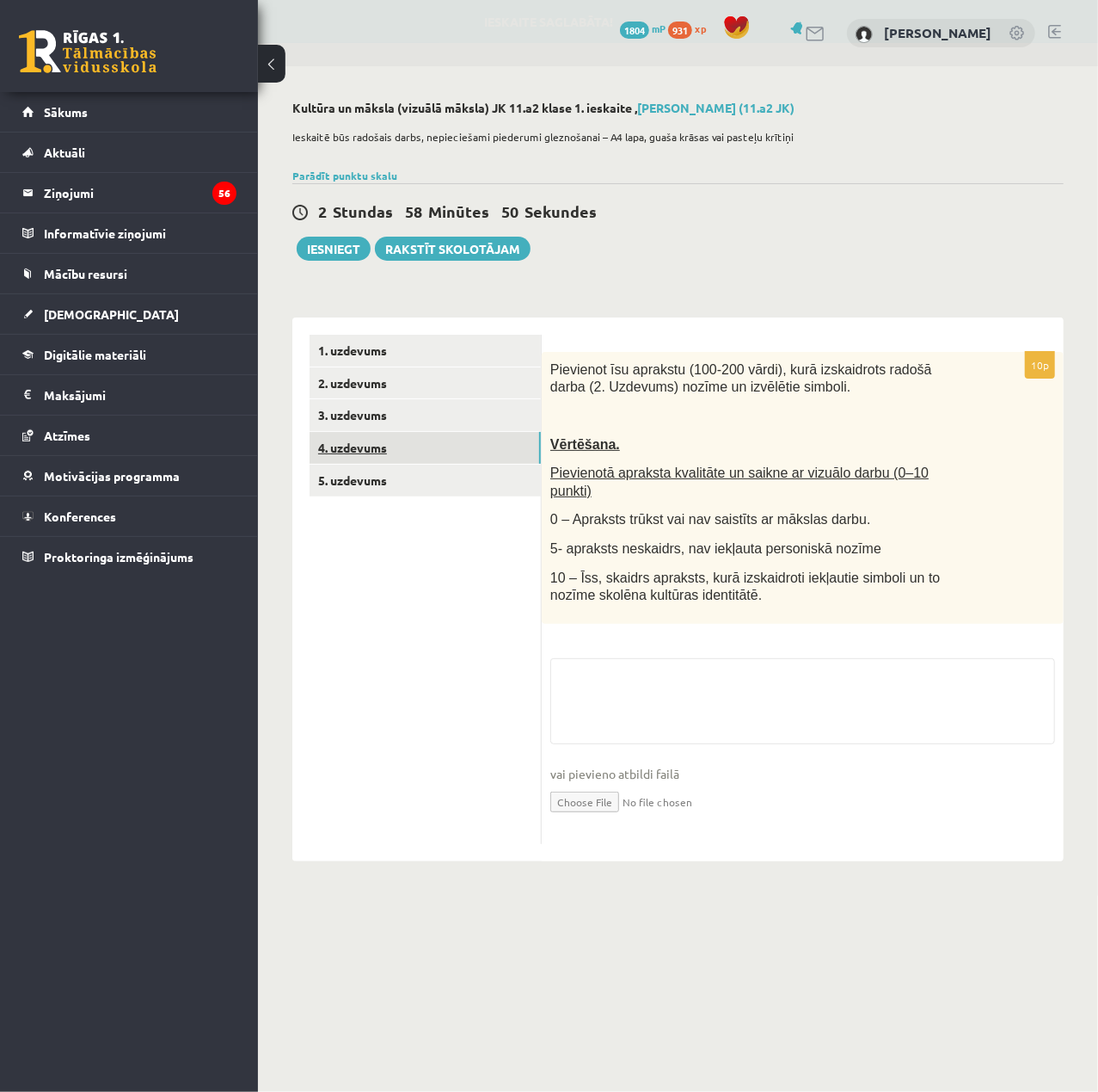
click at [430, 438] on link "4. uzdevums" at bounding box center [426, 447] width 232 height 31
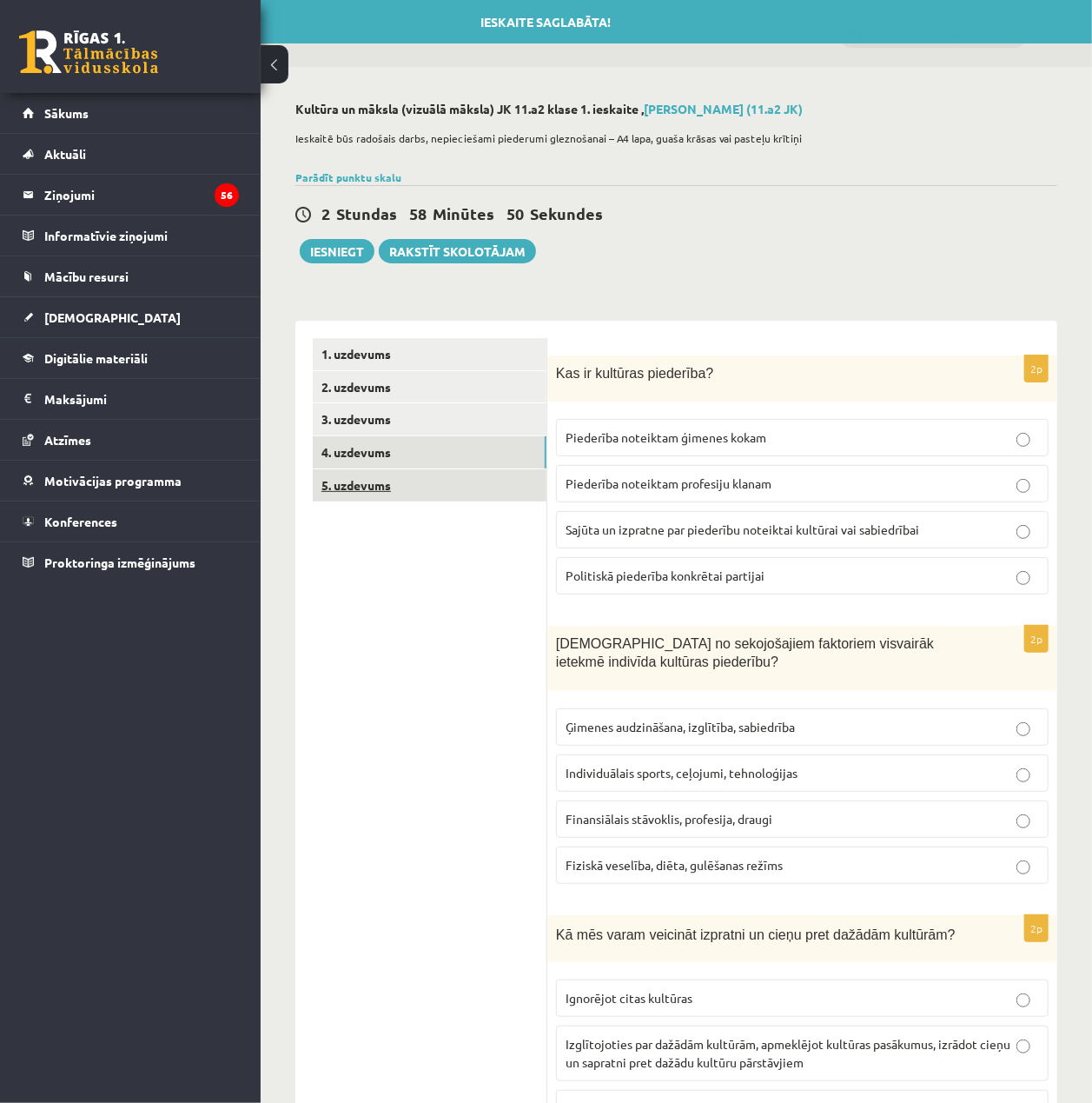
click at [442, 484] on link "5. uzdevums" at bounding box center [430, 484] width 234 height 32
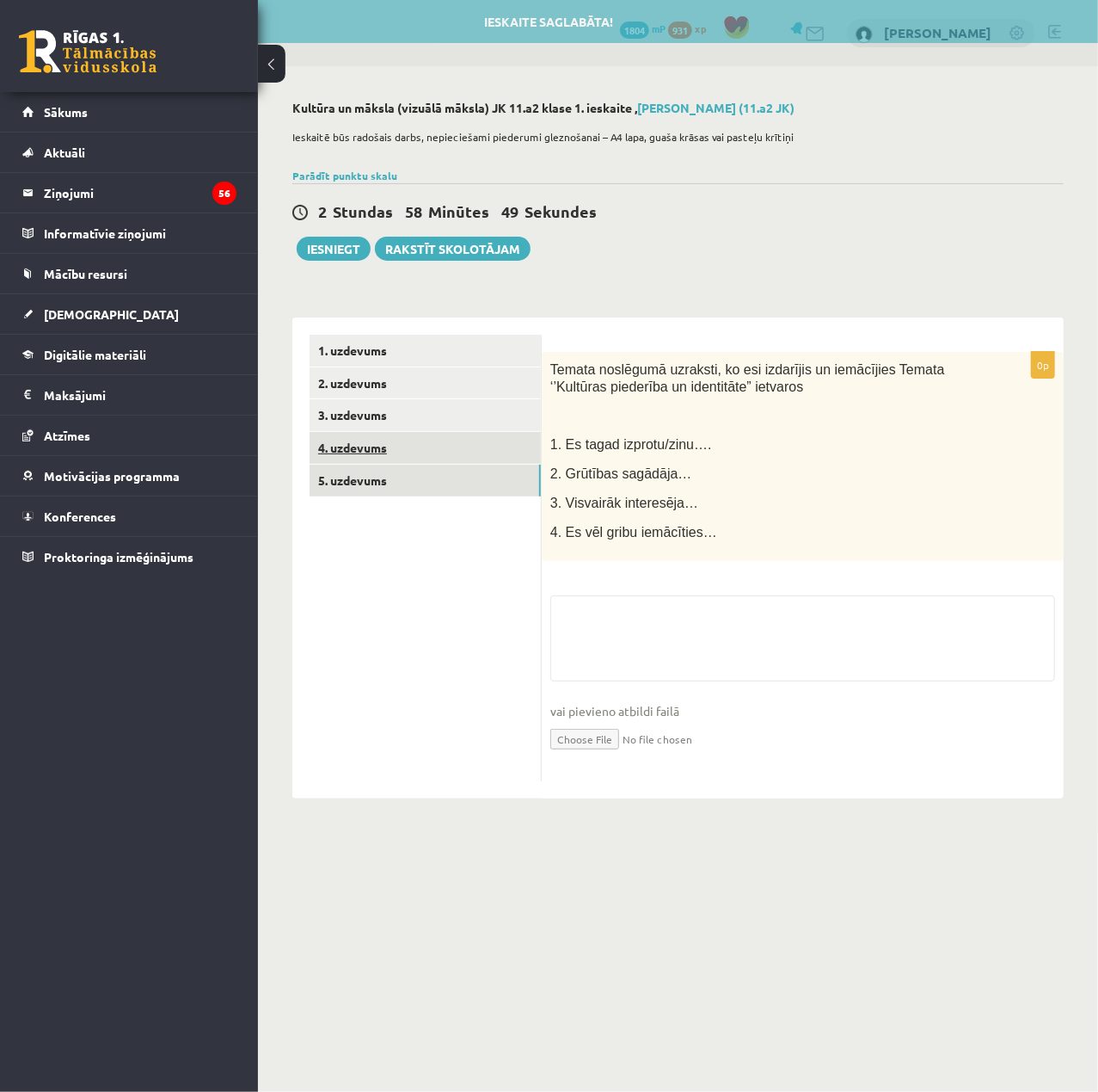
click at [432, 456] on link "4. uzdevums" at bounding box center [426, 447] width 232 height 31
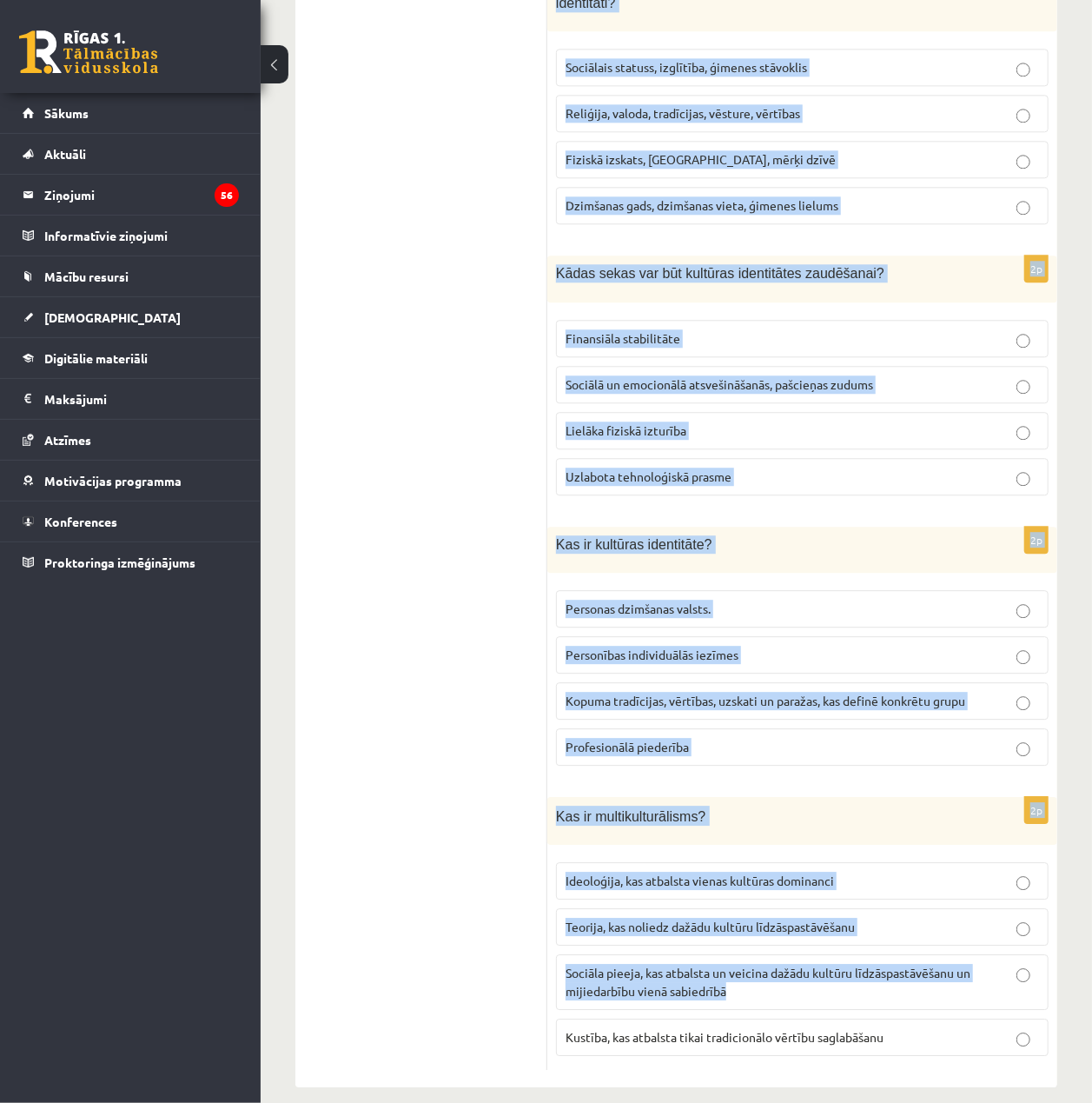
scroll to position [2112, 0]
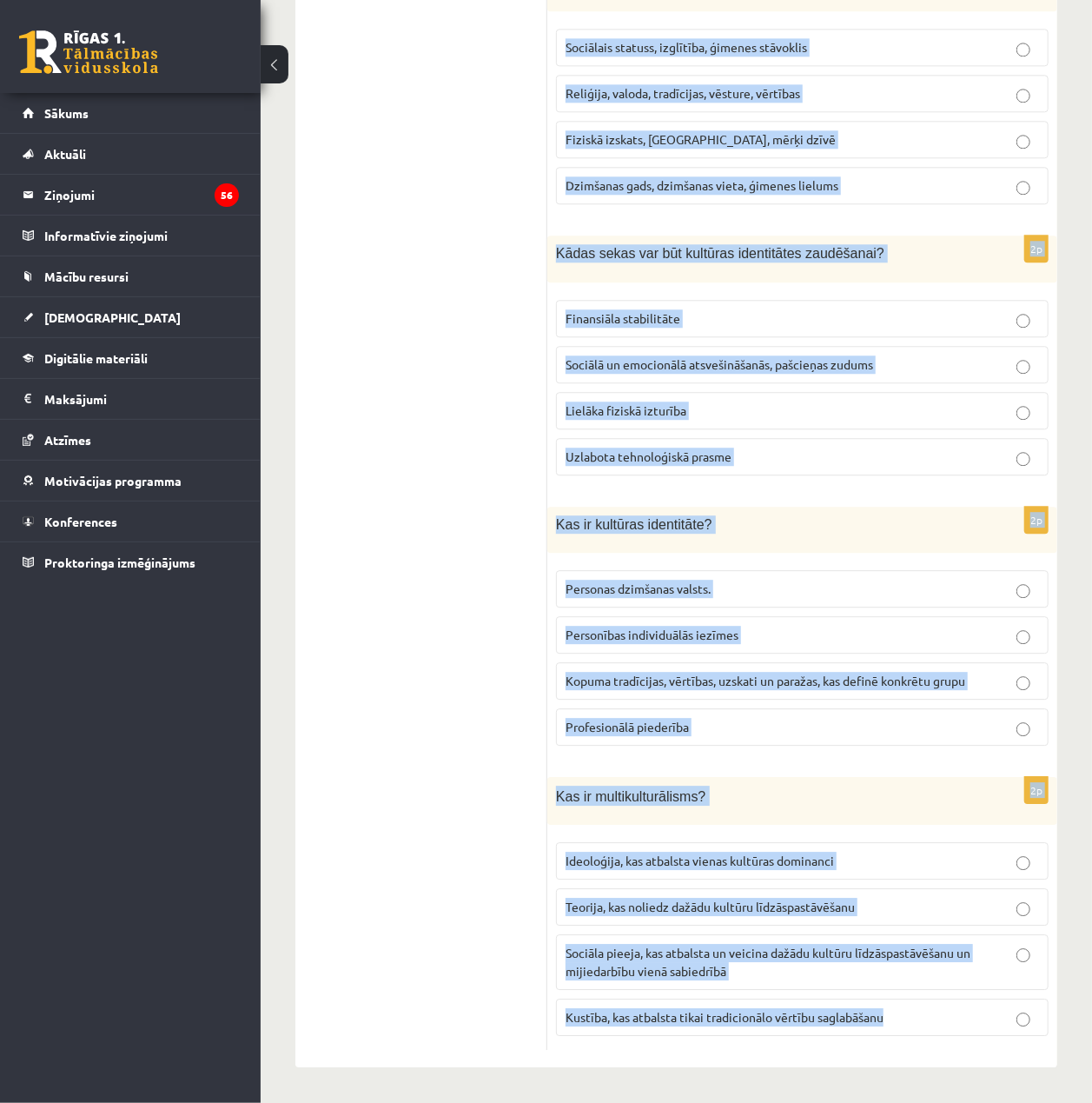
drag, startPoint x: 553, startPoint y: 351, endPoint x: 991, endPoint y: 1030, distance: 808.0
copy form "Kas ir kultūras piederība? Piederība noteiktam ģimenes kokam Piederība noteikta…"
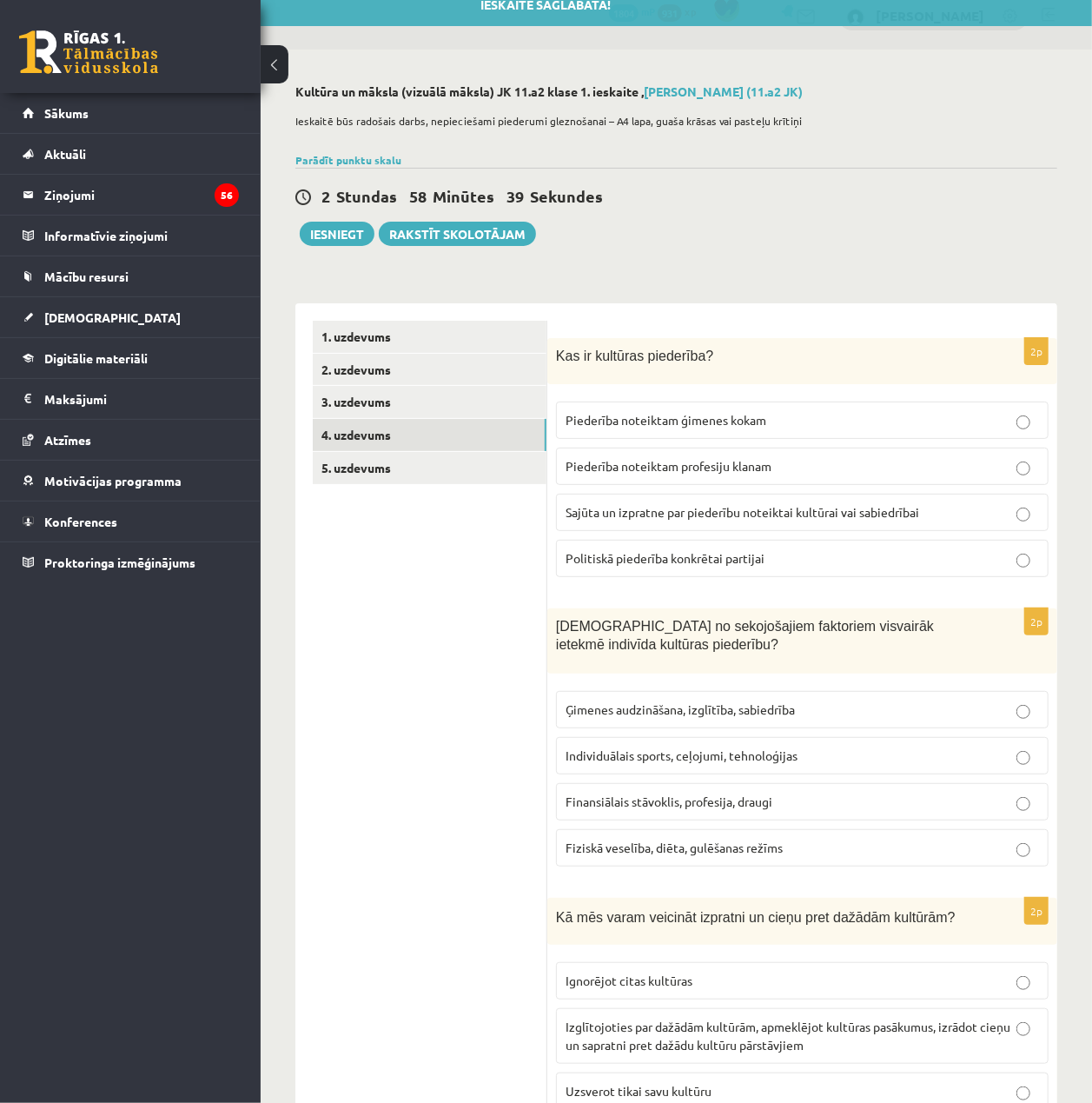
scroll to position [0, 0]
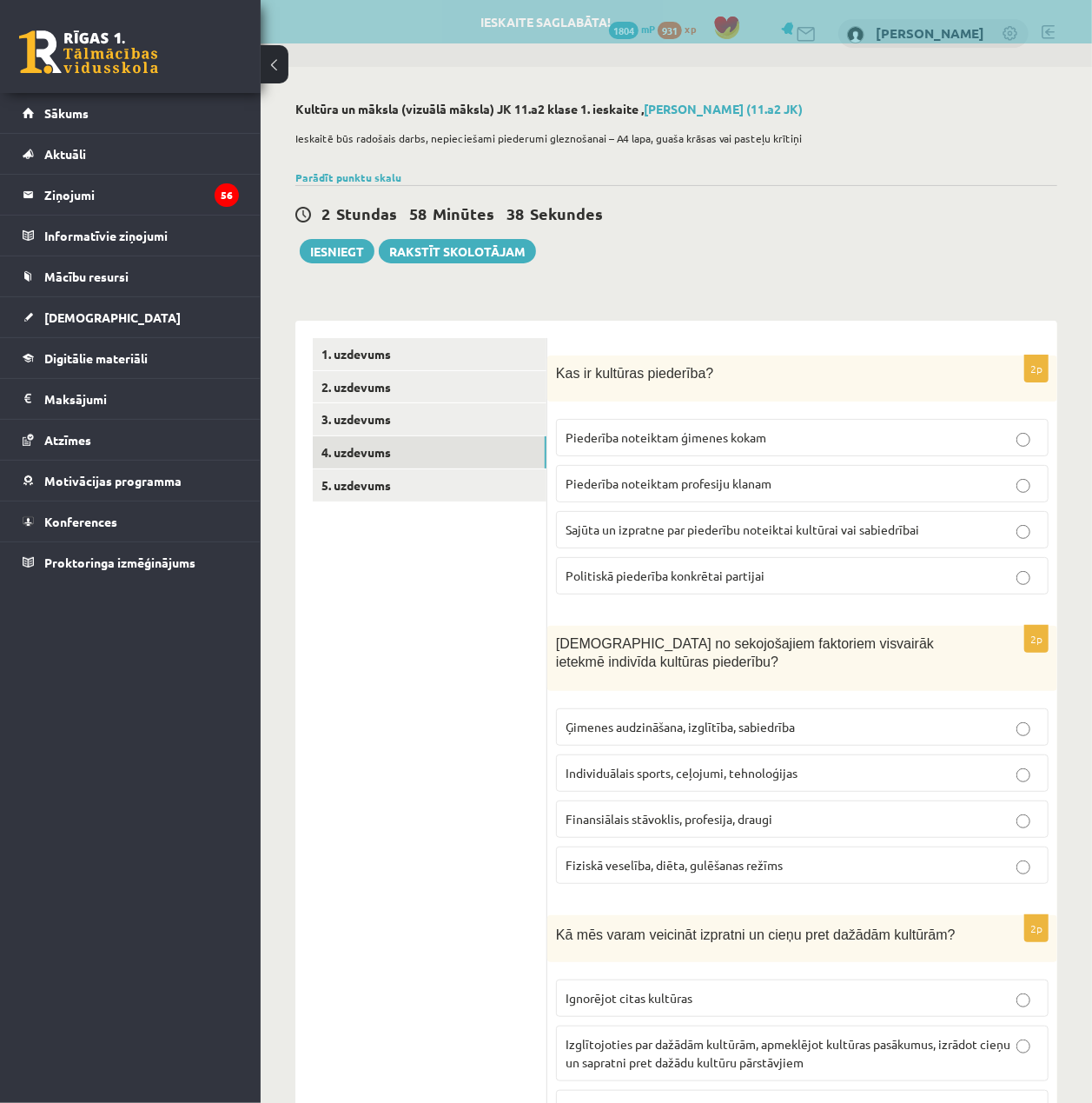
click at [745, 529] on span "Sajūta un izpratne par piederību noteiktai kultūrai vai sabiedrībai" at bounding box center [743, 529] width 354 height 15
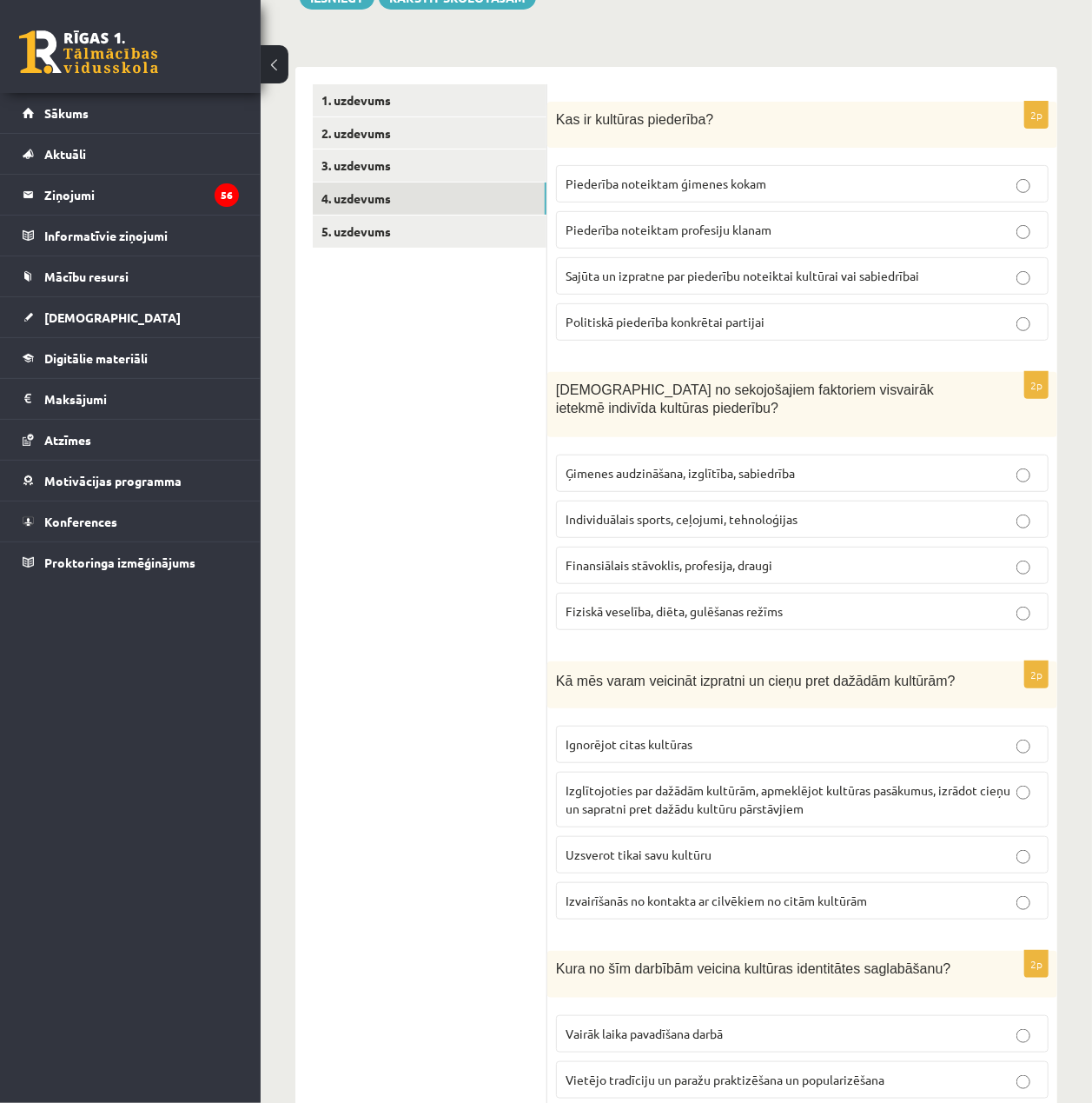
scroll to position [347, 0]
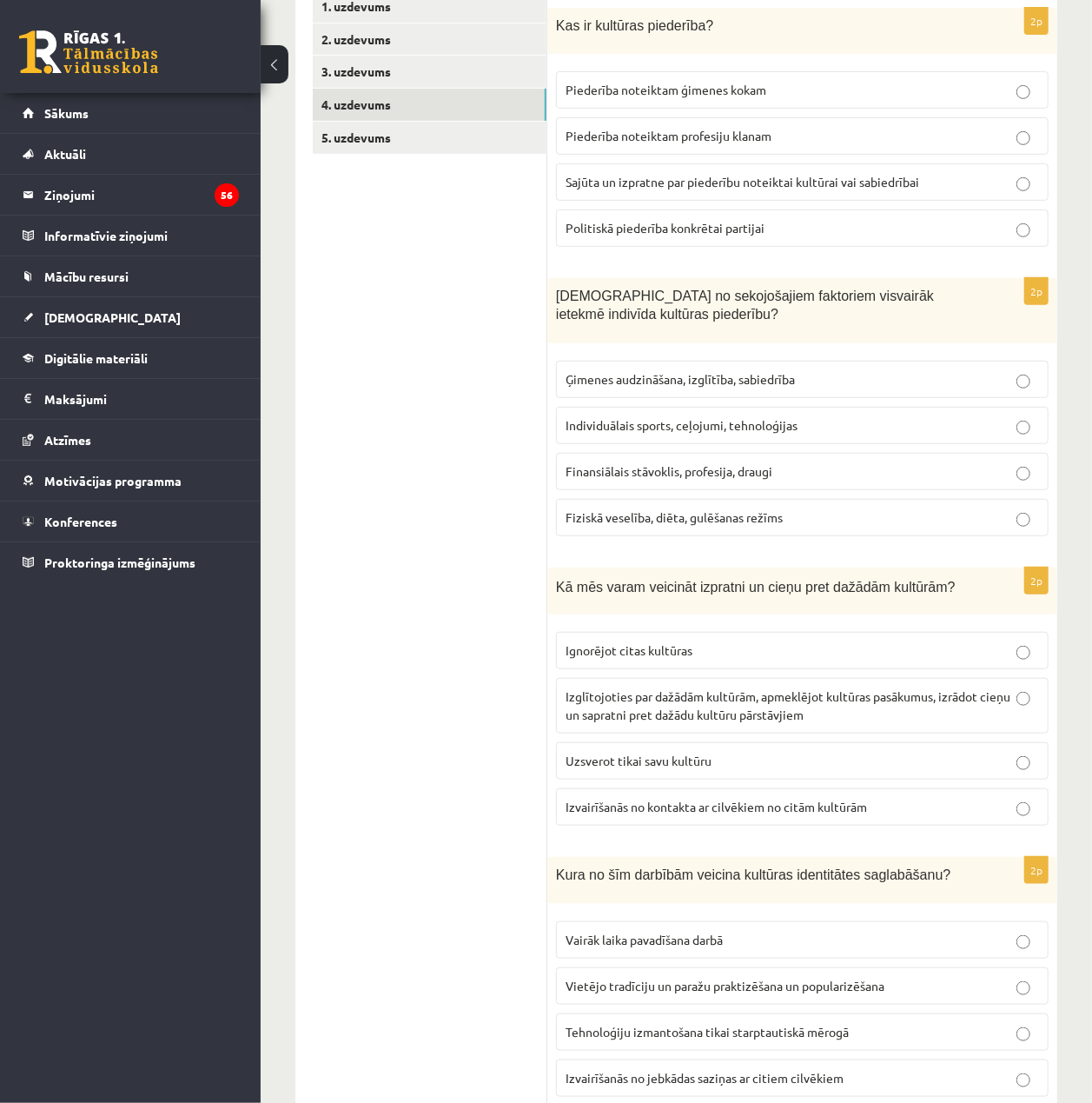
click at [699, 379] on span "Ģimenes audzināšana, izglītība, sabiedrība" at bounding box center [680, 378] width 229 height 15
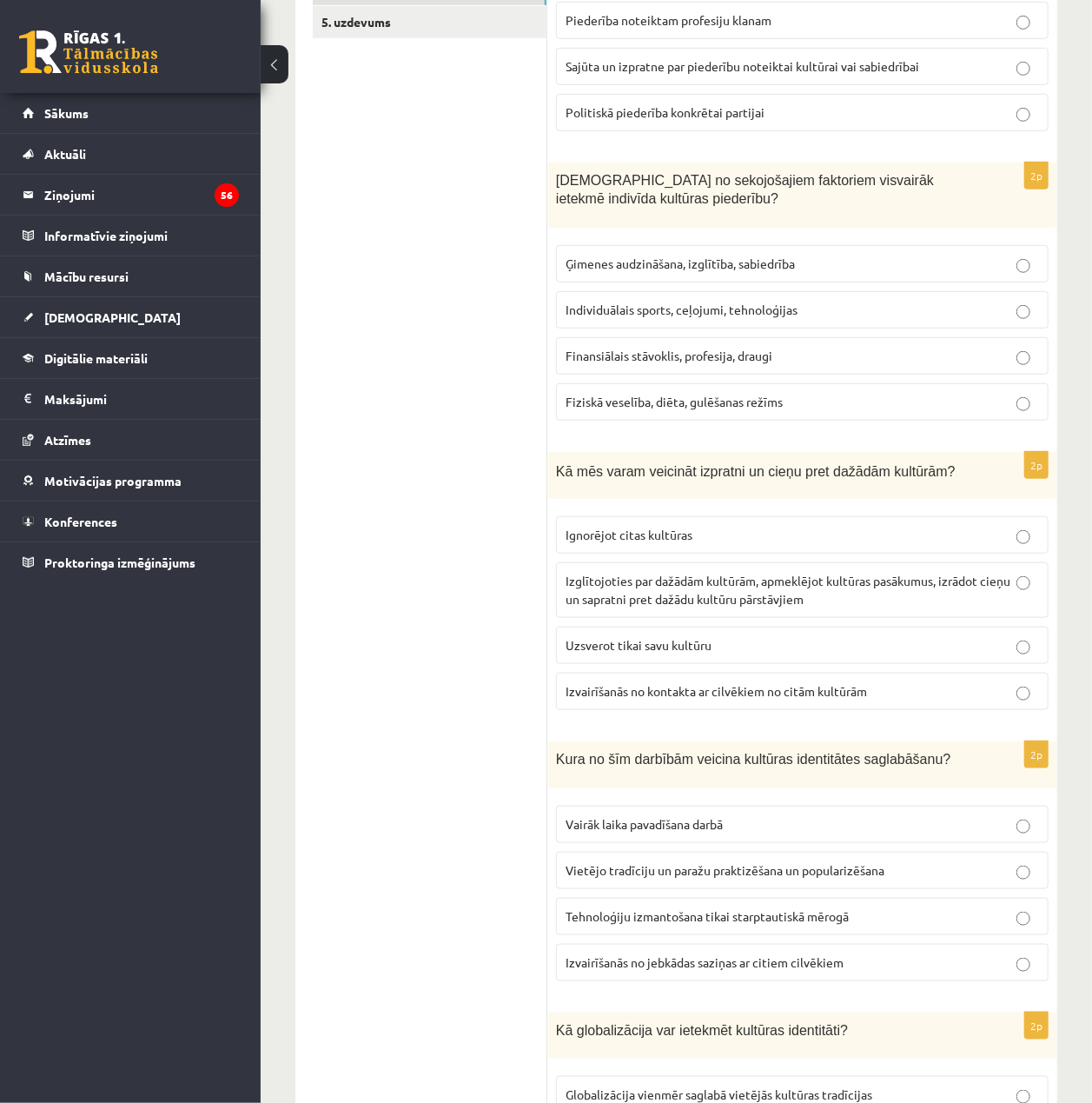
click at [710, 574] on label "Izglītojoties par dažādām kultūrām, apmeklējot kultūras pasākumus, izrādot cieņ…" at bounding box center [802, 590] width 492 height 55
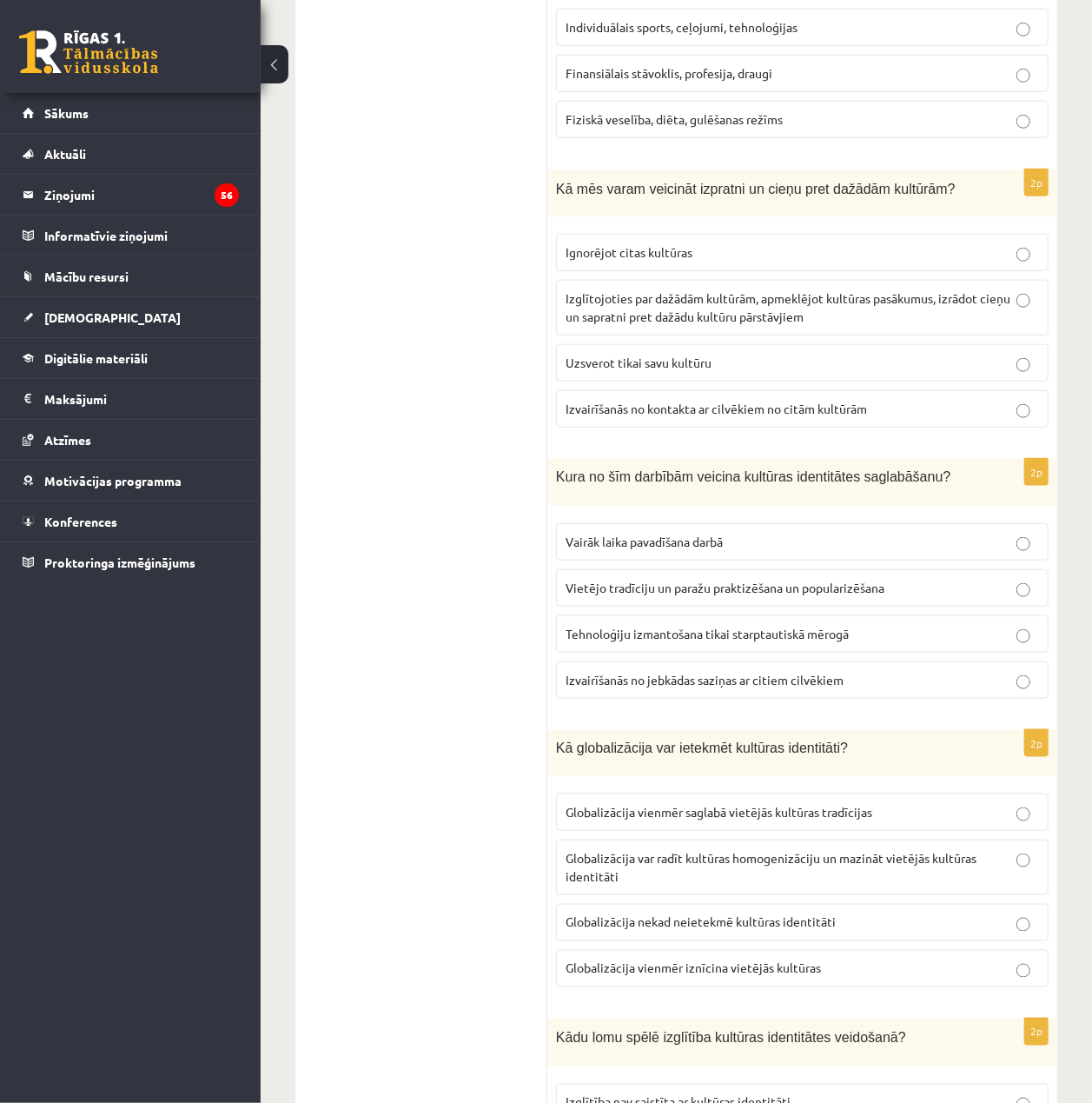
scroll to position [926, 0]
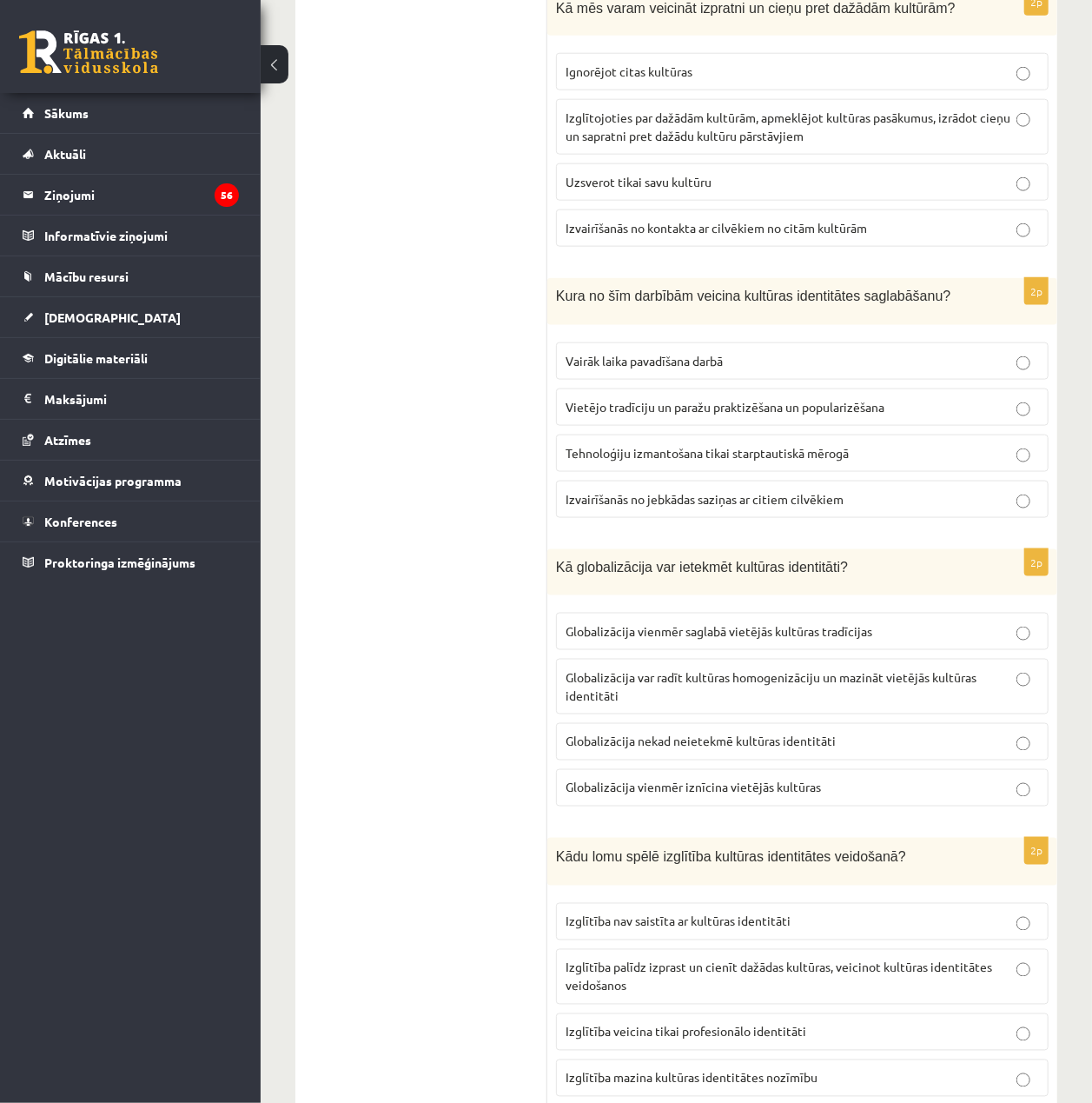
click at [738, 404] on p "Vietējo tradīciju un paražu praktizēšana un popularizēšana" at bounding box center [803, 407] width 473 height 18
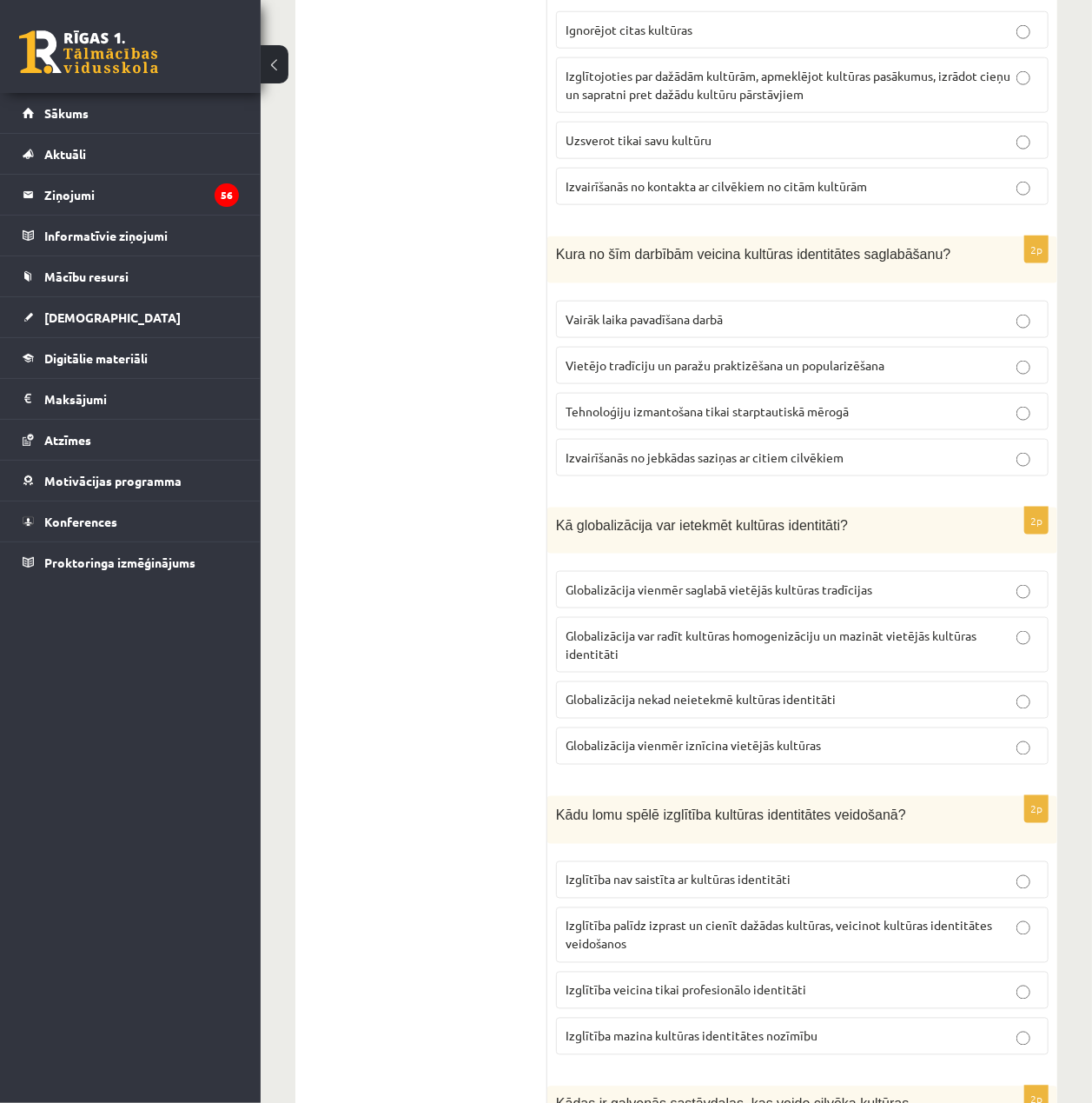
scroll to position [1043, 0]
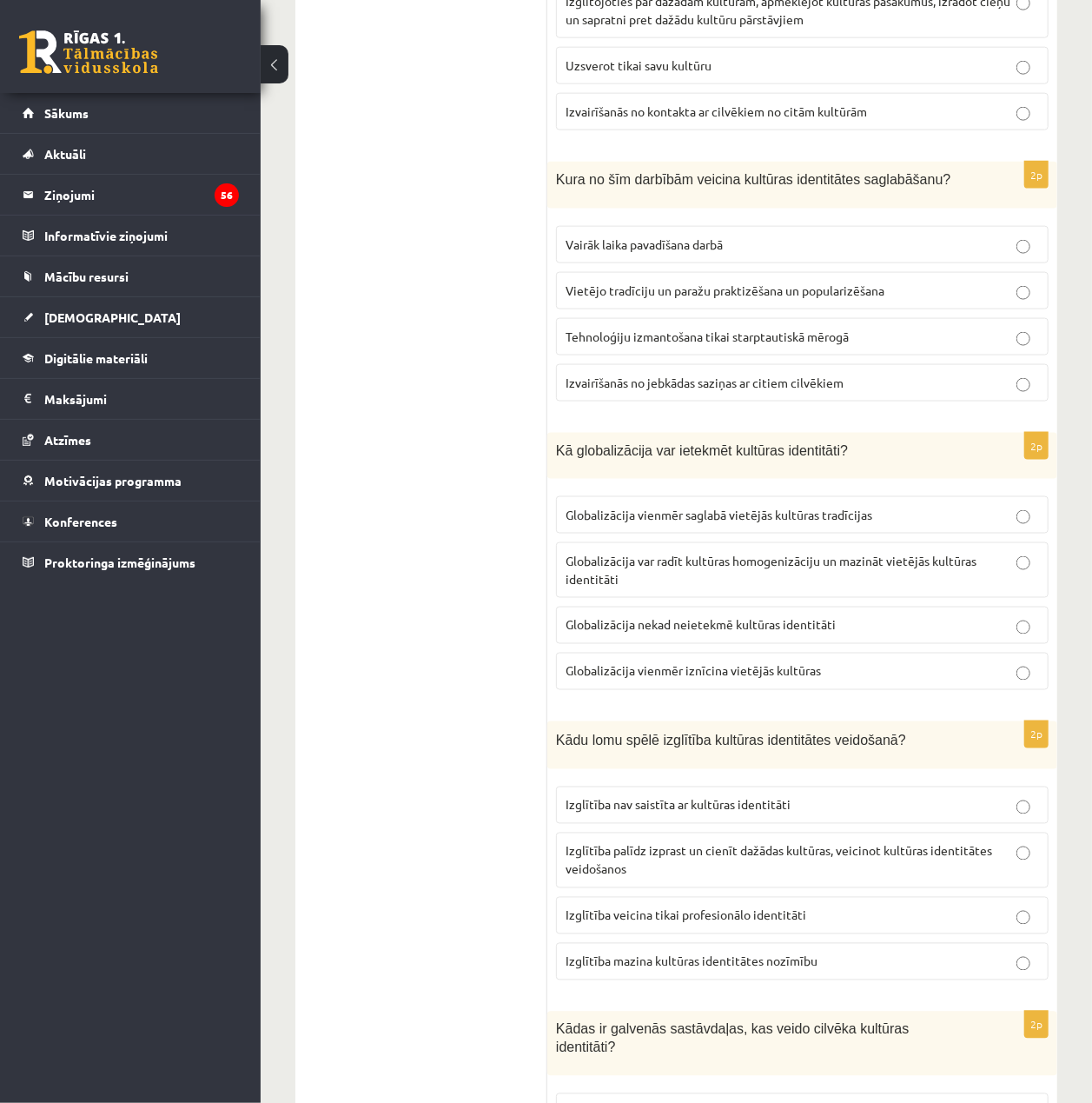
click at [817, 579] on p "Globalizācija var radīt kultūras homogenizāciju un mazināt vietējās kultūras id…" at bounding box center [803, 570] width 473 height 36
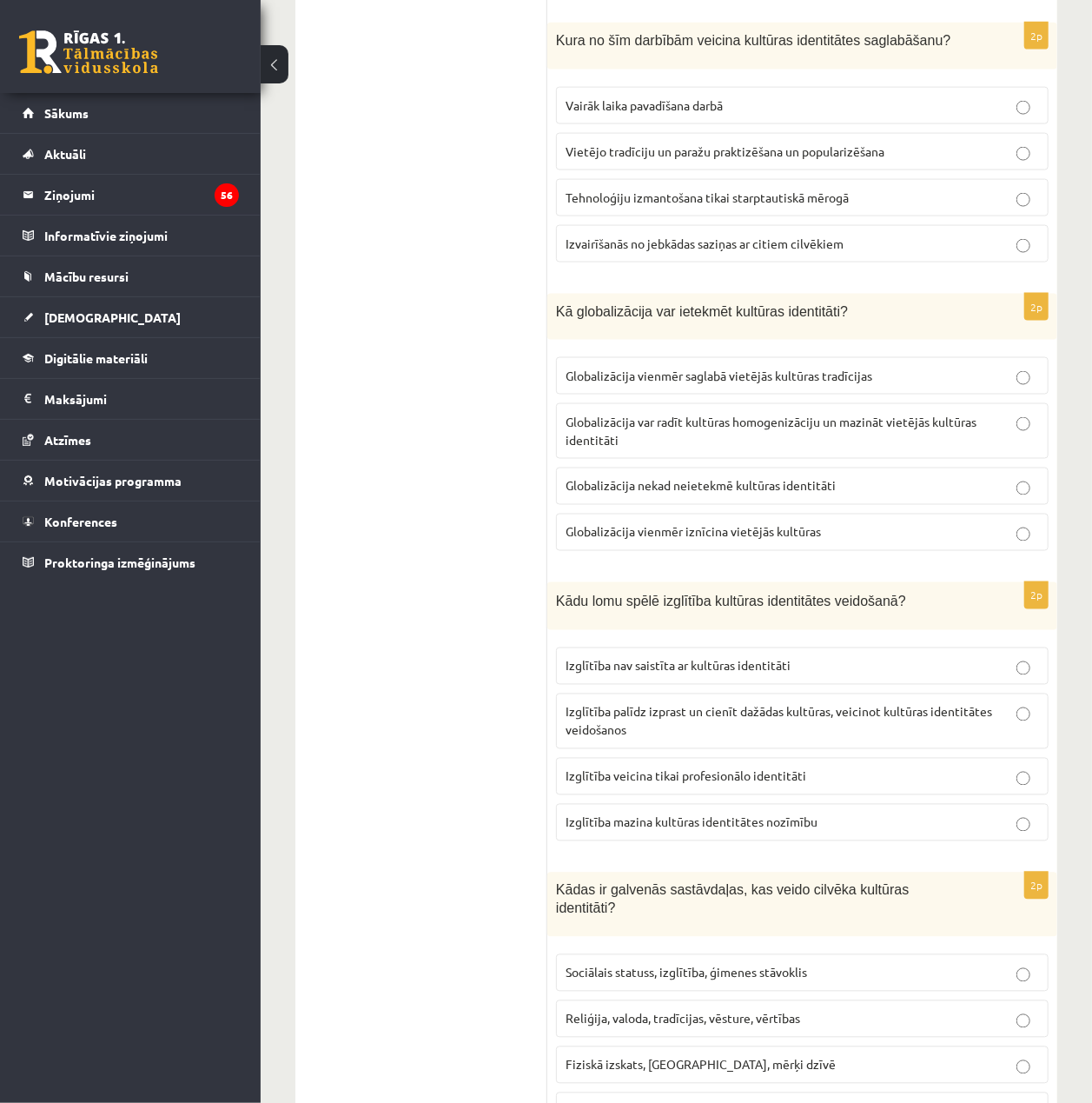
scroll to position [1274, 0]
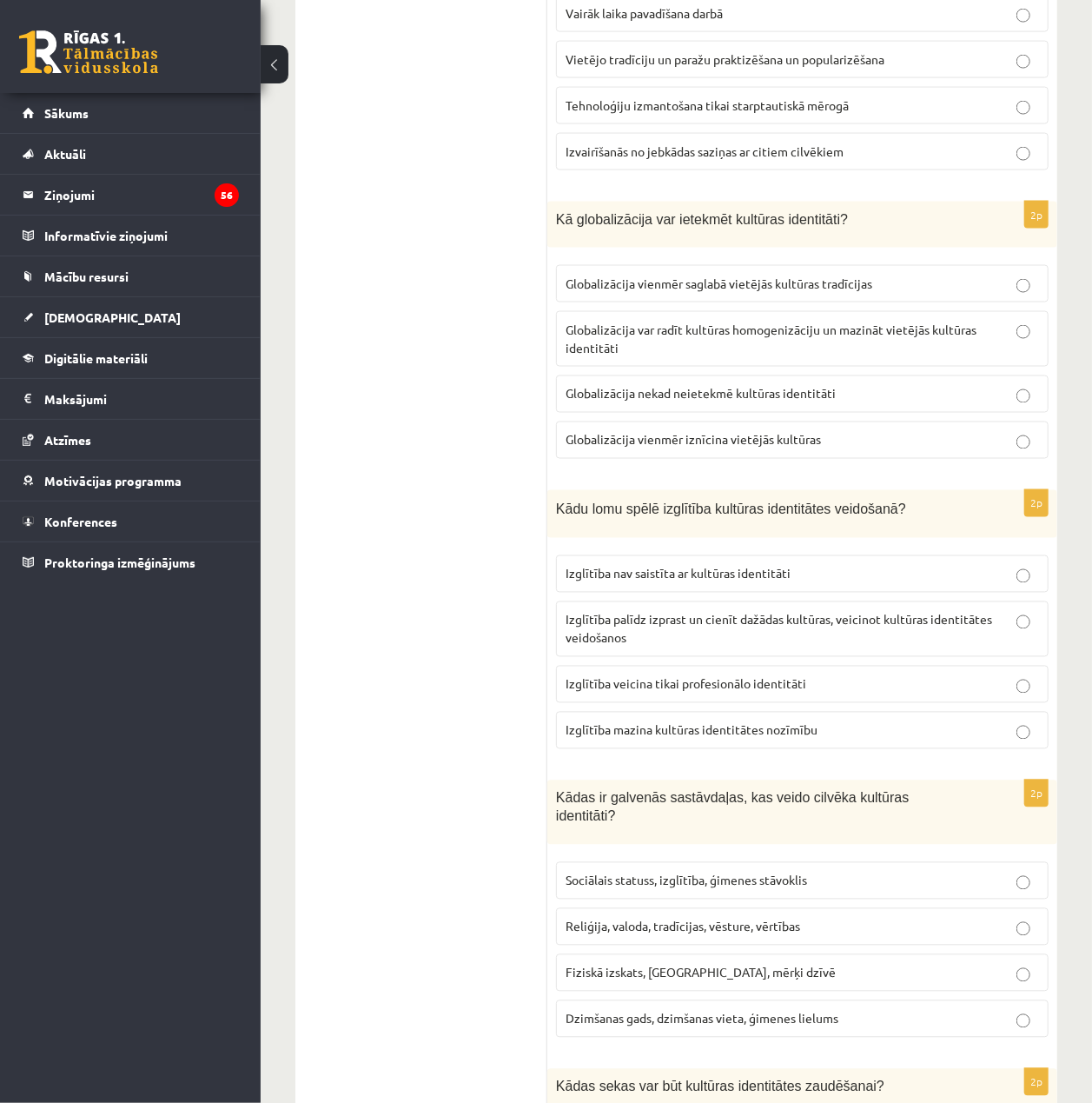
click at [778, 630] on span "Izglītība palīdz izprast un cienīt dažādas kultūras, veicinot kultūras identitā…" at bounding box center [779, 628] width 426 height 34
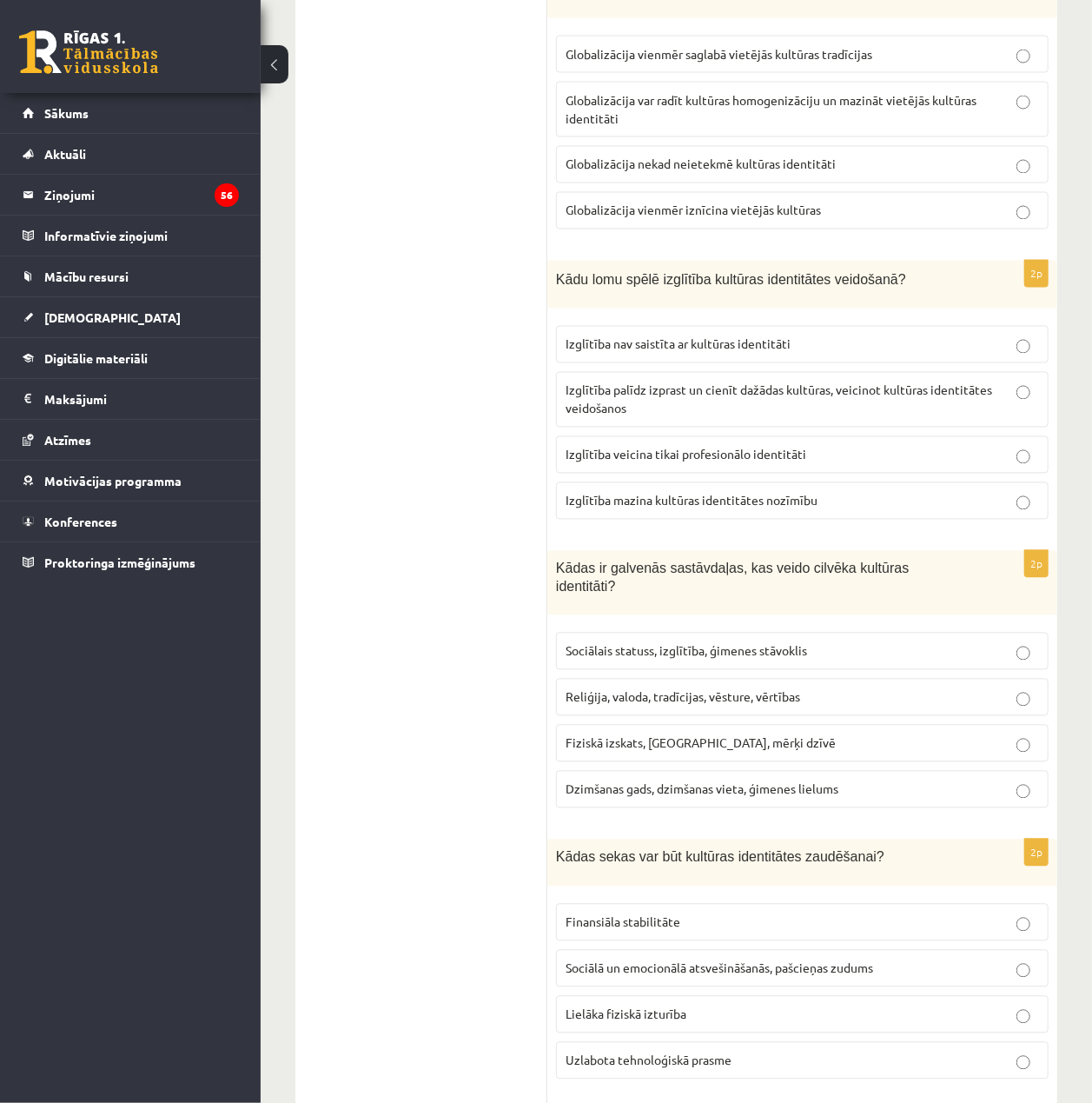
scroll to position [1506, 0]
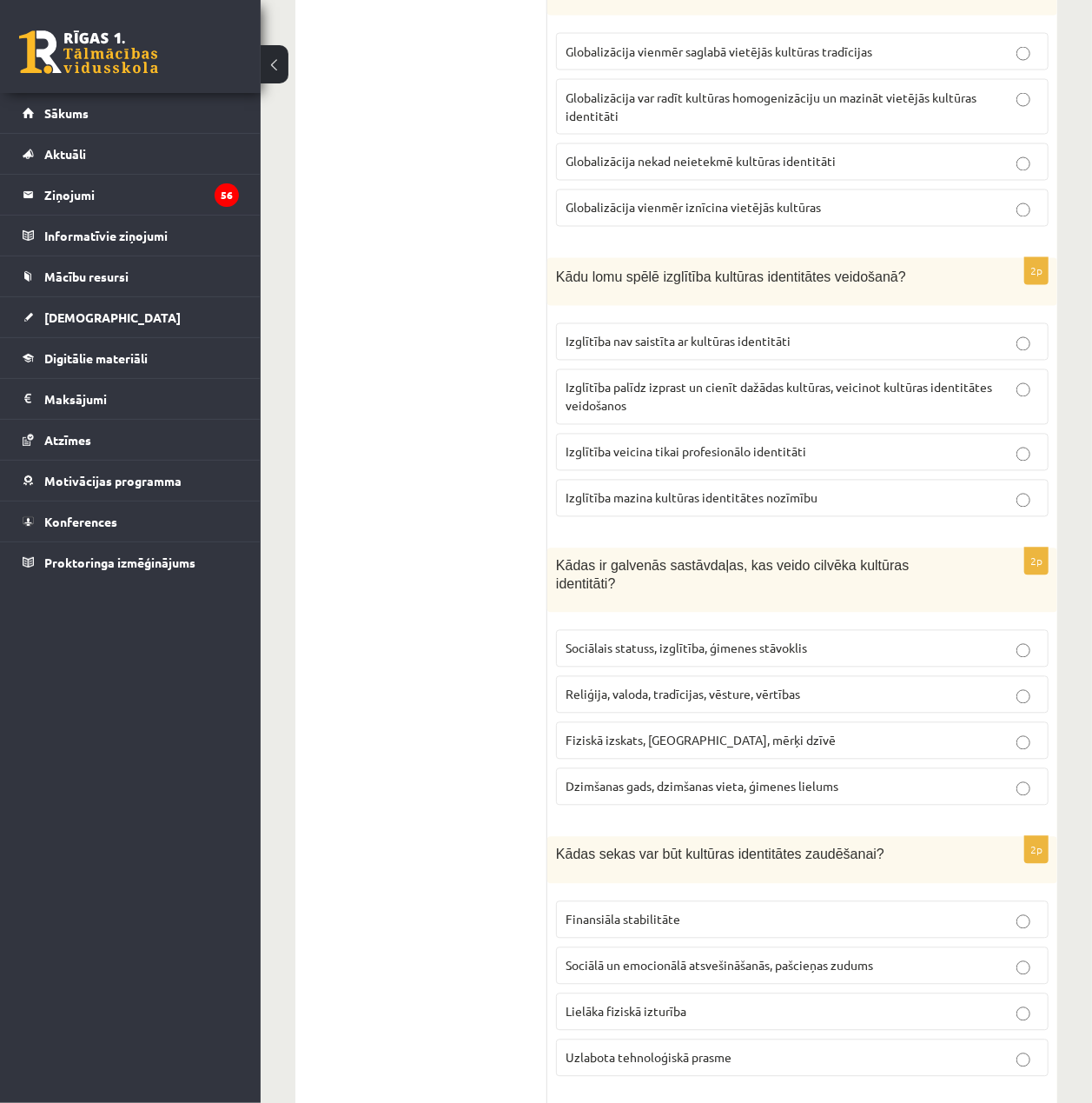
click at [790, 697] on span "Reliģija, valoda, tradīcijas, vēsture, vērtības" at bounding box center [683, 694] width 235 height 15
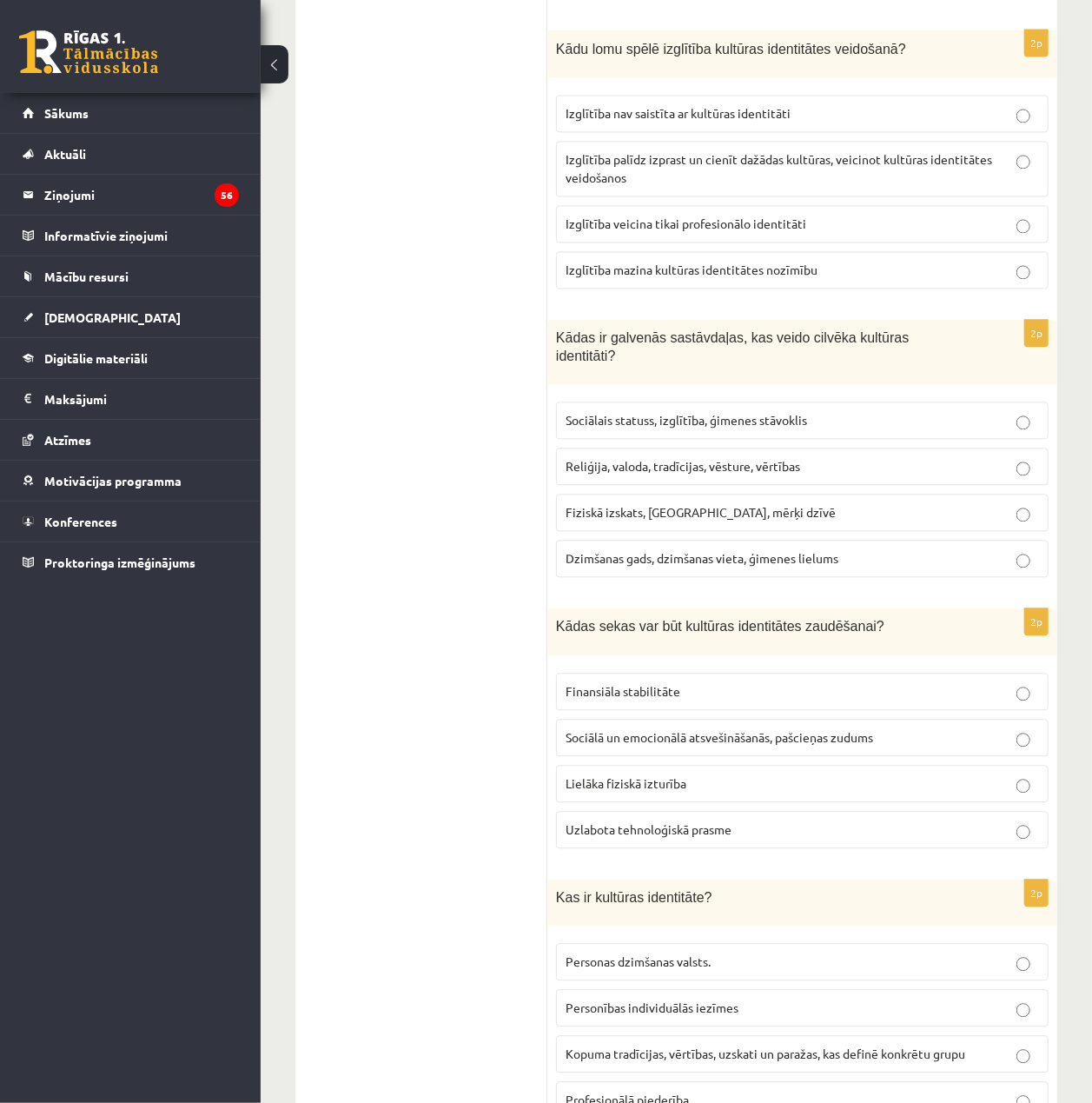
scroll to position [1738, 0]
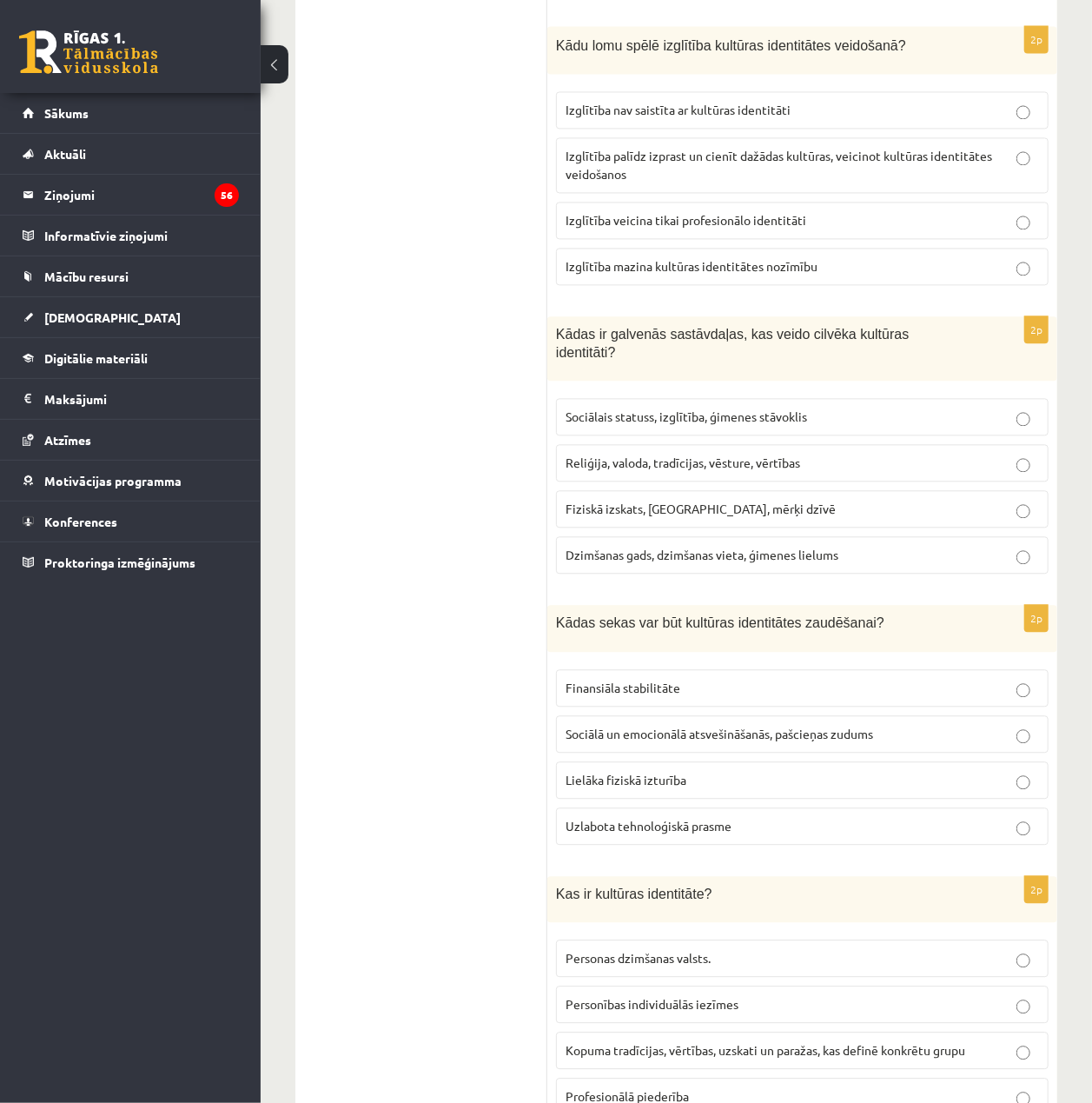
click at [806, 727] on span "Sociālā un emocionālā atsvešināšanās, pašcieņas zudums" at bounding box center [719, 733] width 307 height 15
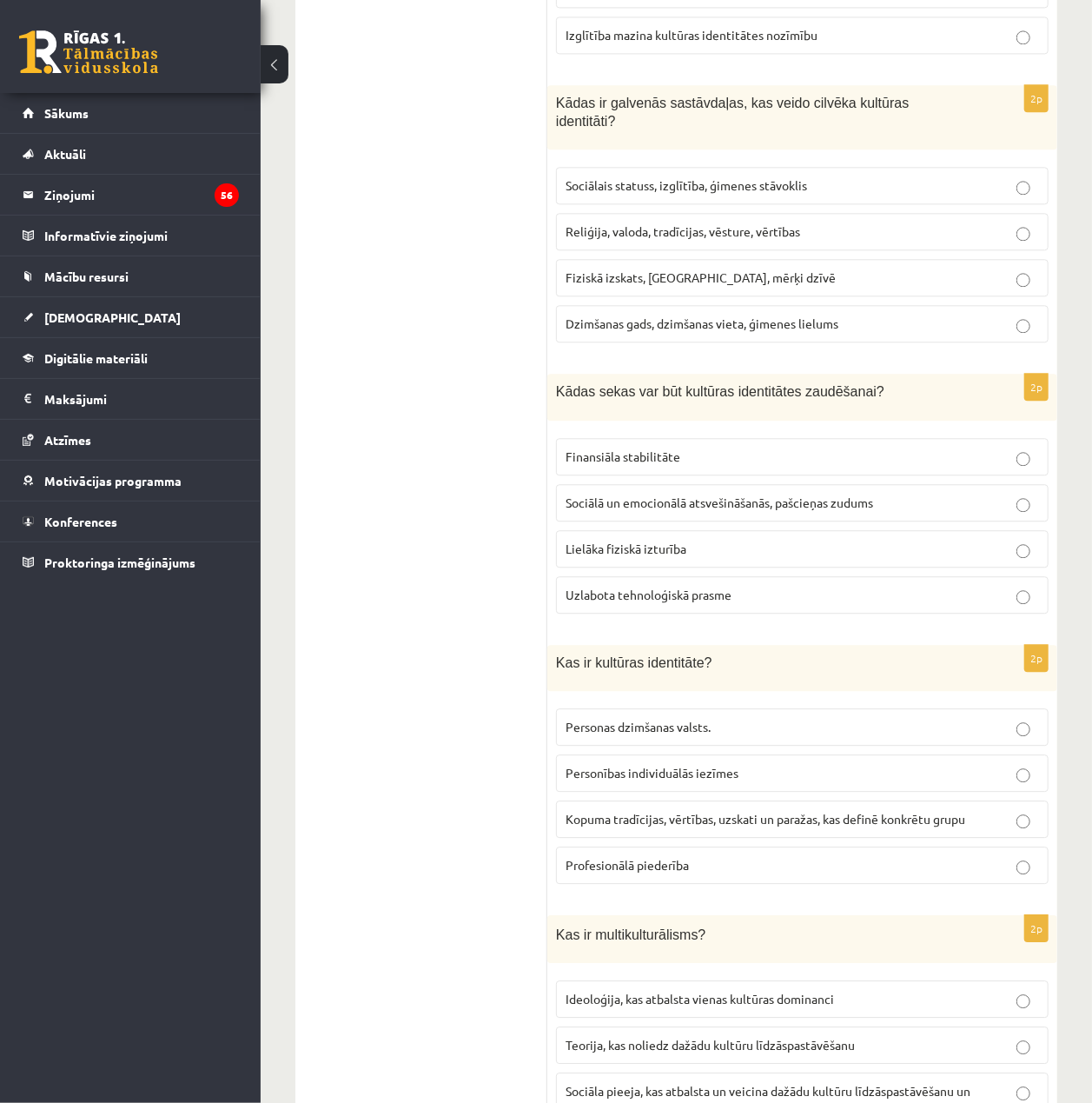
click at [874, 817] on span "Kopuma tradīcijas, vērtības, uzskati un paražas, kas definē konkrētu grupu" at bounding box center [765, 818] width 400 height 15
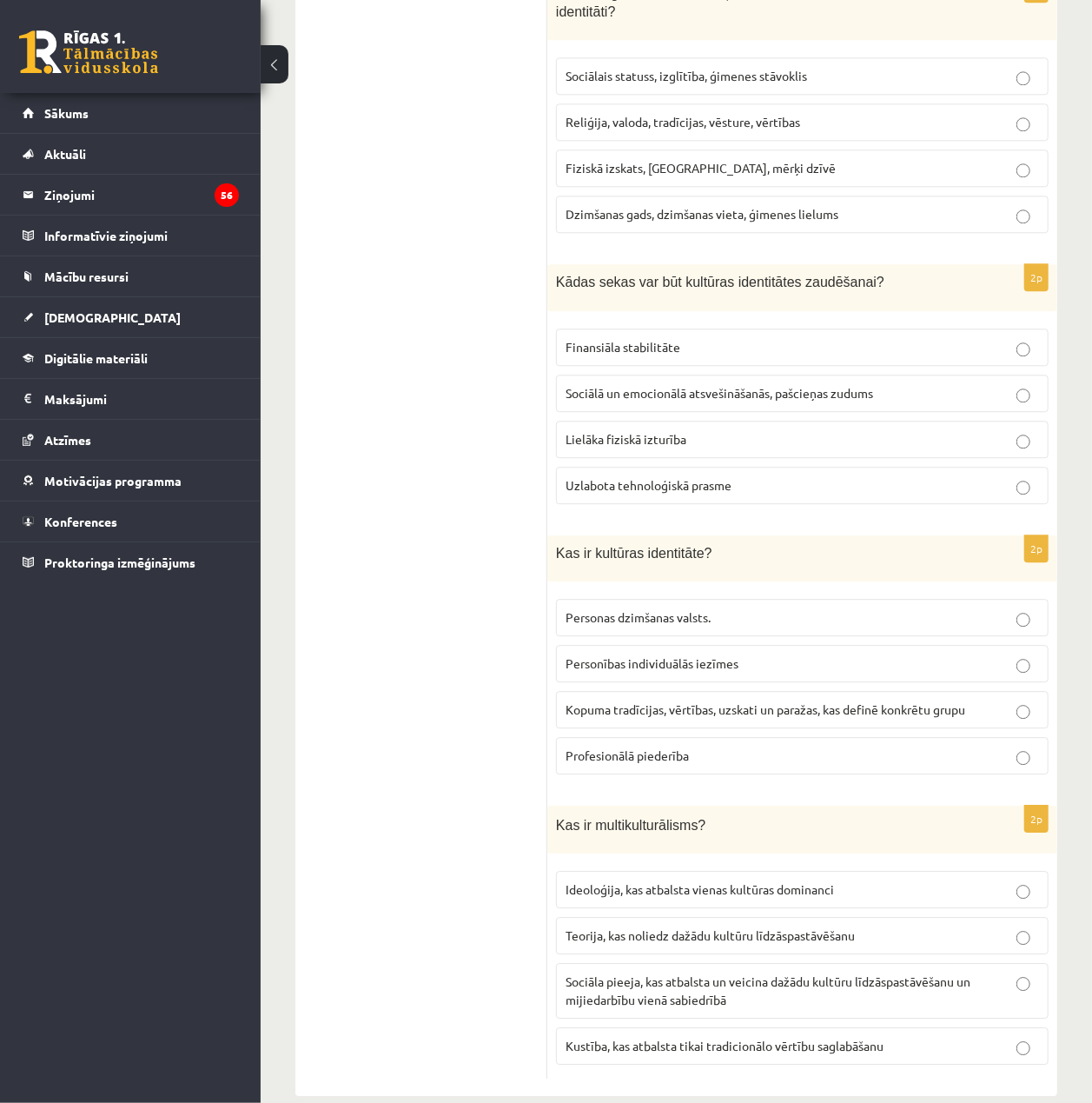
scroll to position [2112, 0]
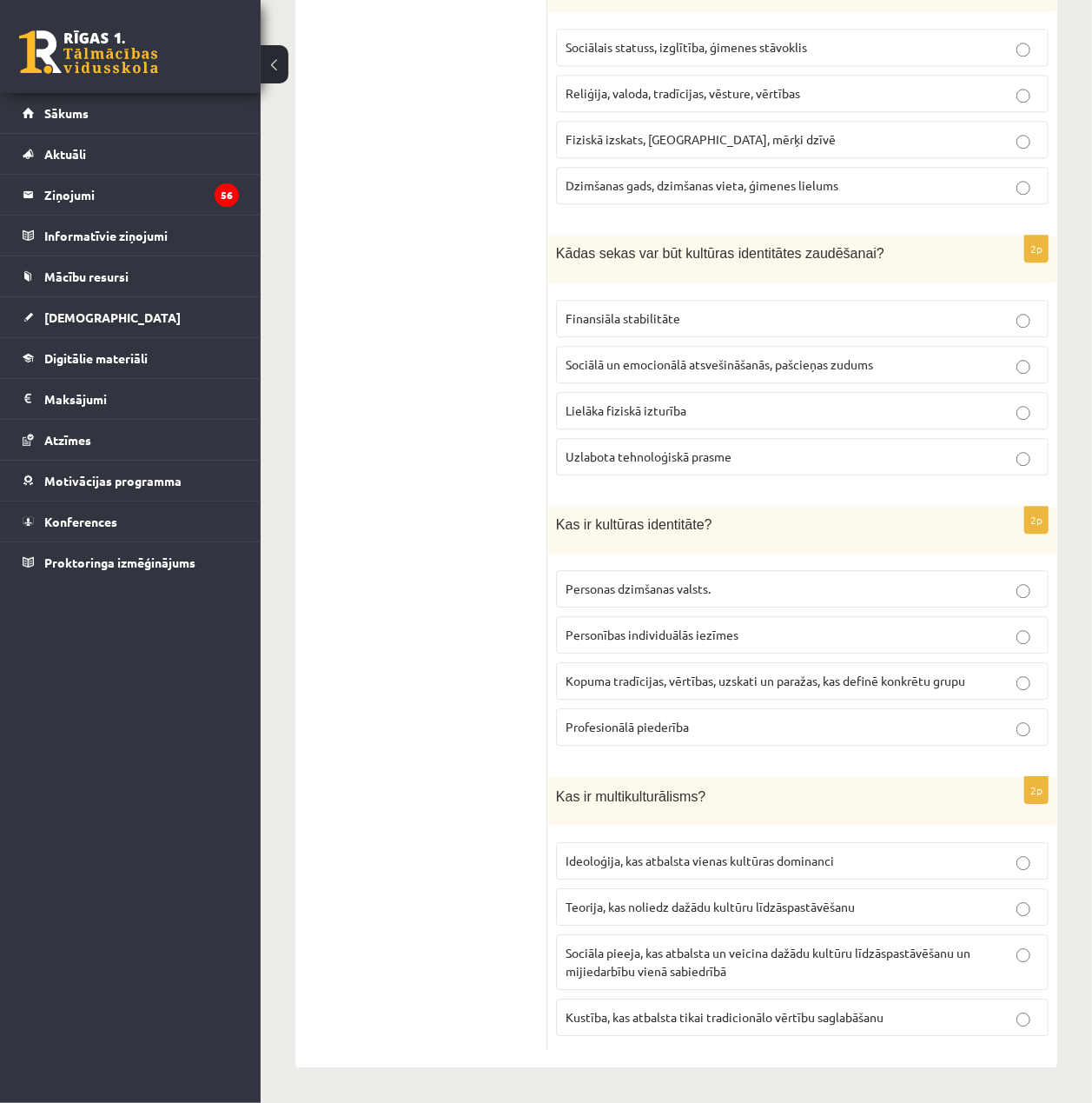
click at [911, 954] on span "Sociāla pieeja, kas atbalsta un veicina dažādu kultūru līdzāspastāvēšanu un mij…" at bounding box center [768, 961] width 405 height 34
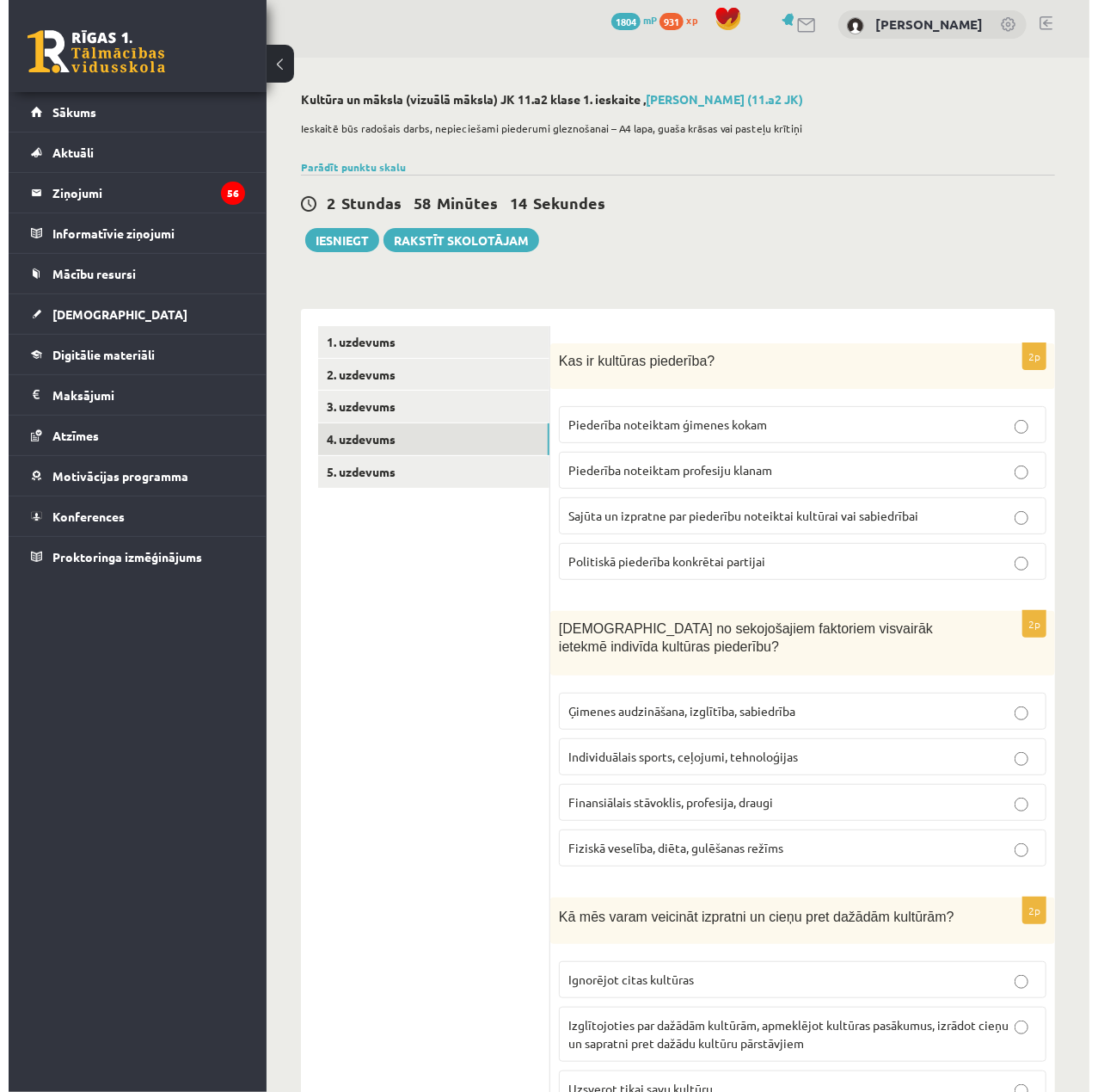
scroll to position [0, 0]
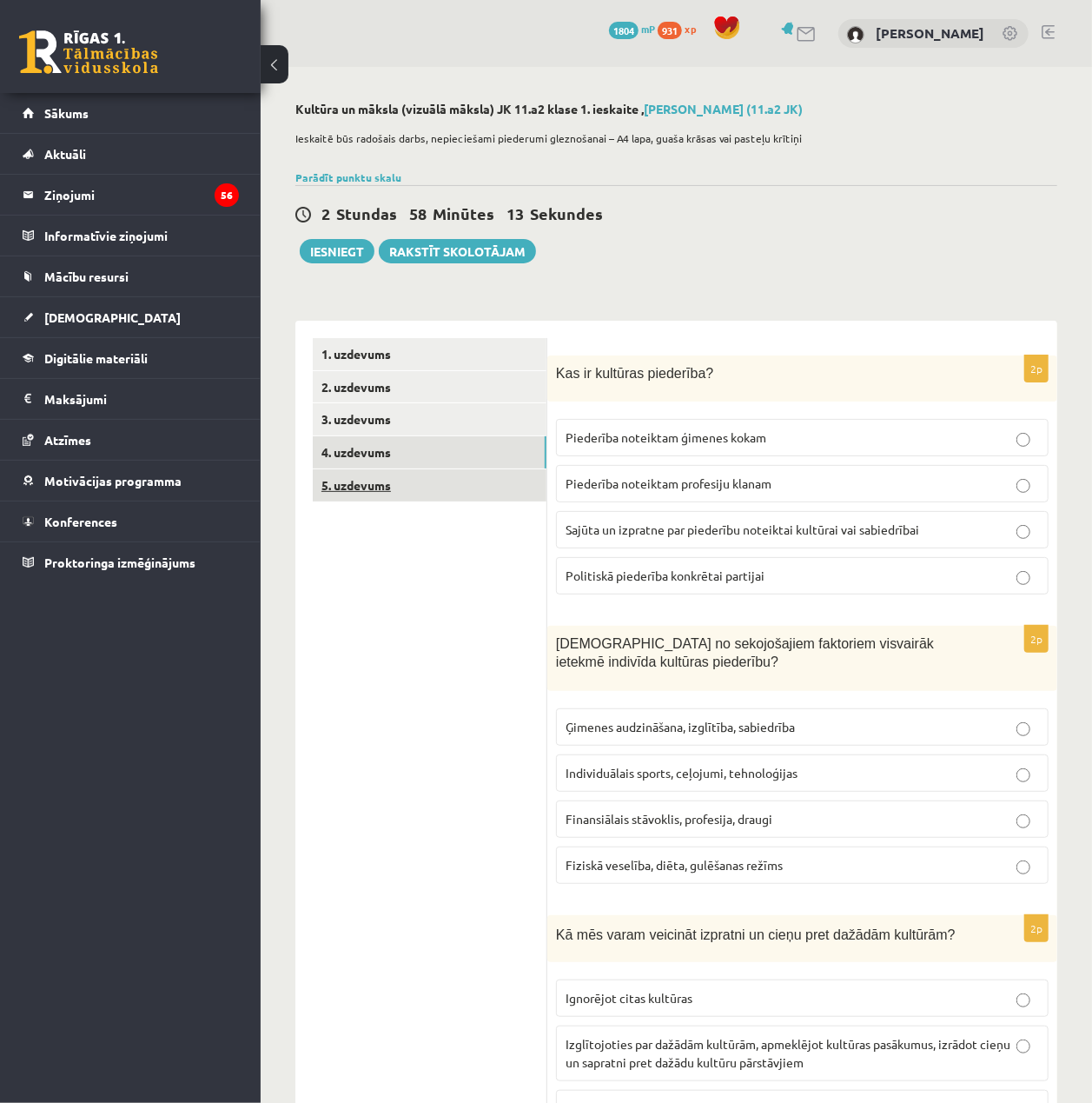
click at [398, 486] on link "5. uzdevums" at bounding box center [430, 484] width 234 height 32
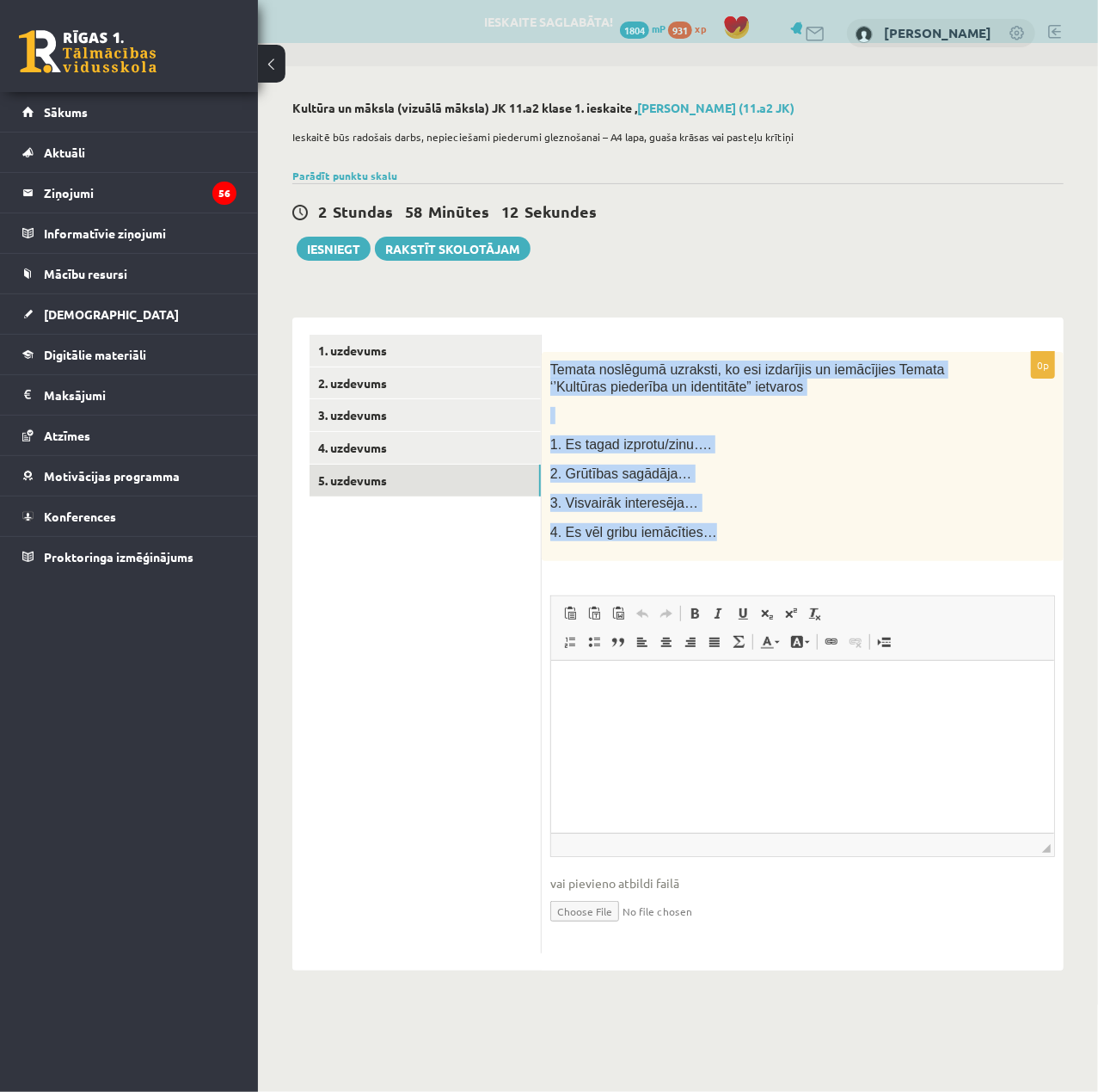
drag, startPoint x: 543, startPoint y: 358, endPoint x: 791, endPoint y: 543, distance: 309.4
click at [791, 543] on div "Temata noslēgumā uzraksti, ko esi izdarījis un iemācījies Temata ‘’Kultūras pie…" at bounding box center [804, 456] width 523 height 209
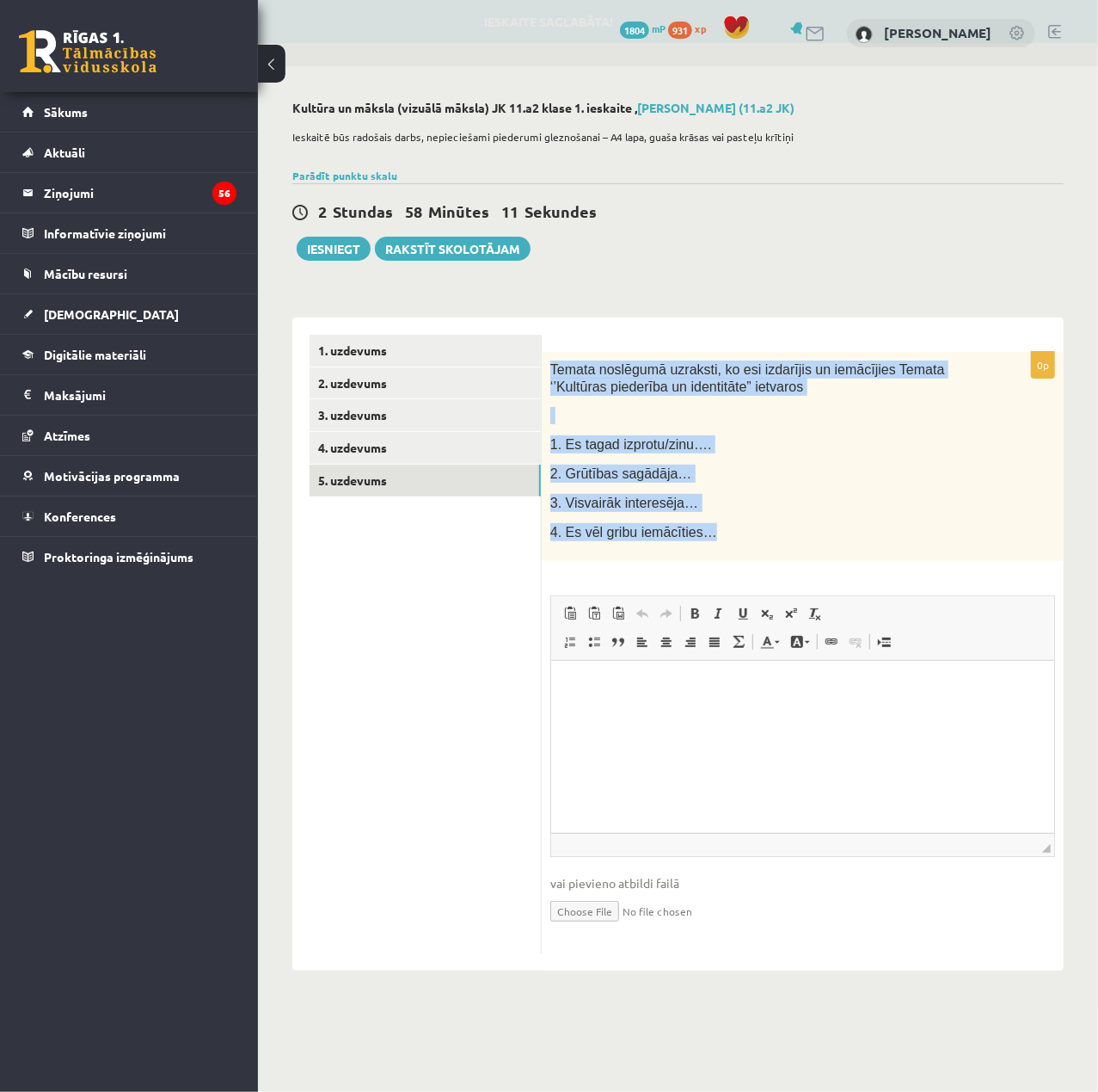
click at [791, 543] on div "Temata noslēgumā uzraksti, ko esi izdarījis un iemācījies Temata ‘’Kultūras pie…" at bounding box center [804, 456] width 523 height 209
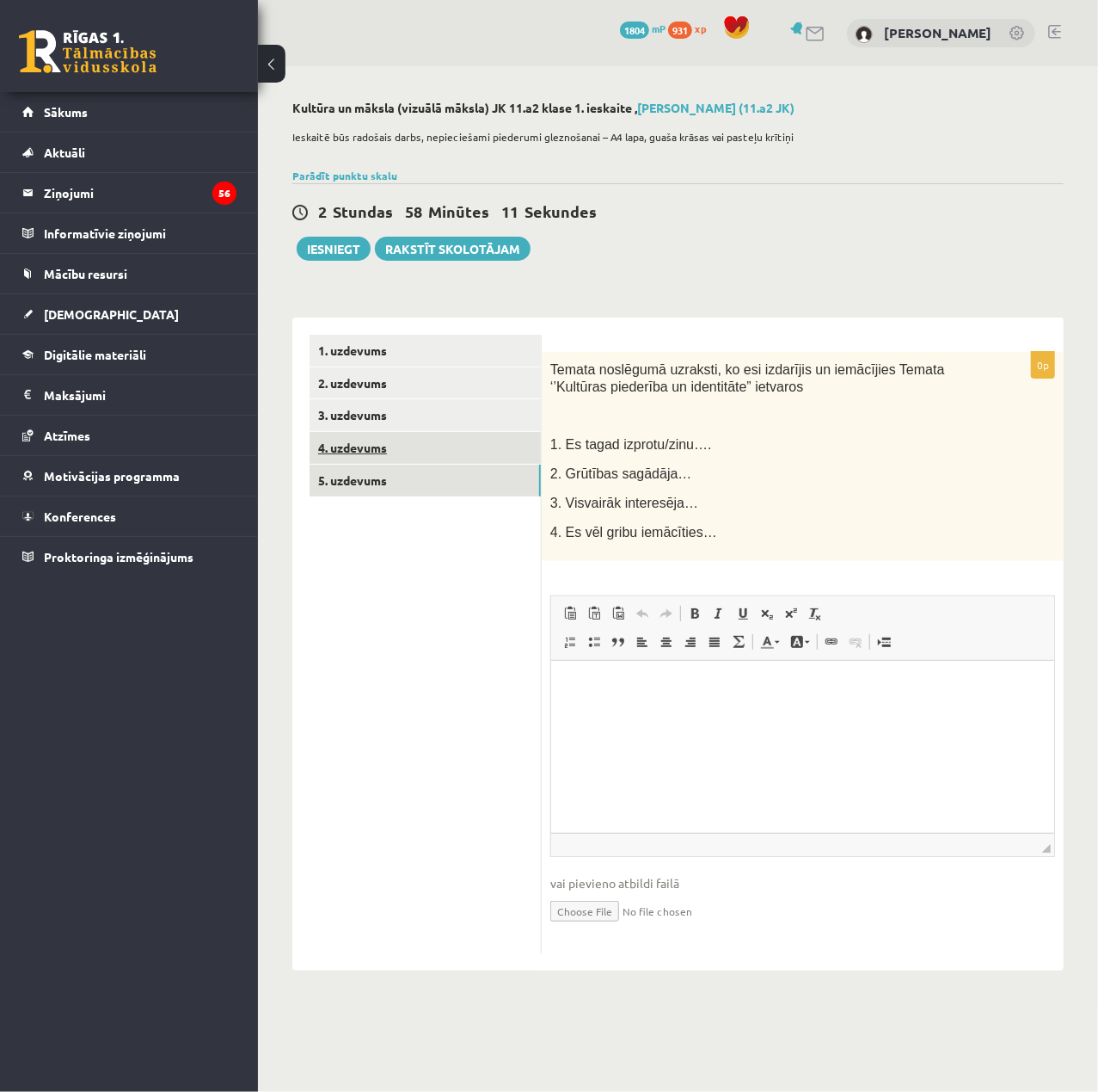
click at [380, 449] on link "4. uzdevums" at bounding box center [426, 447] width 232 height 31
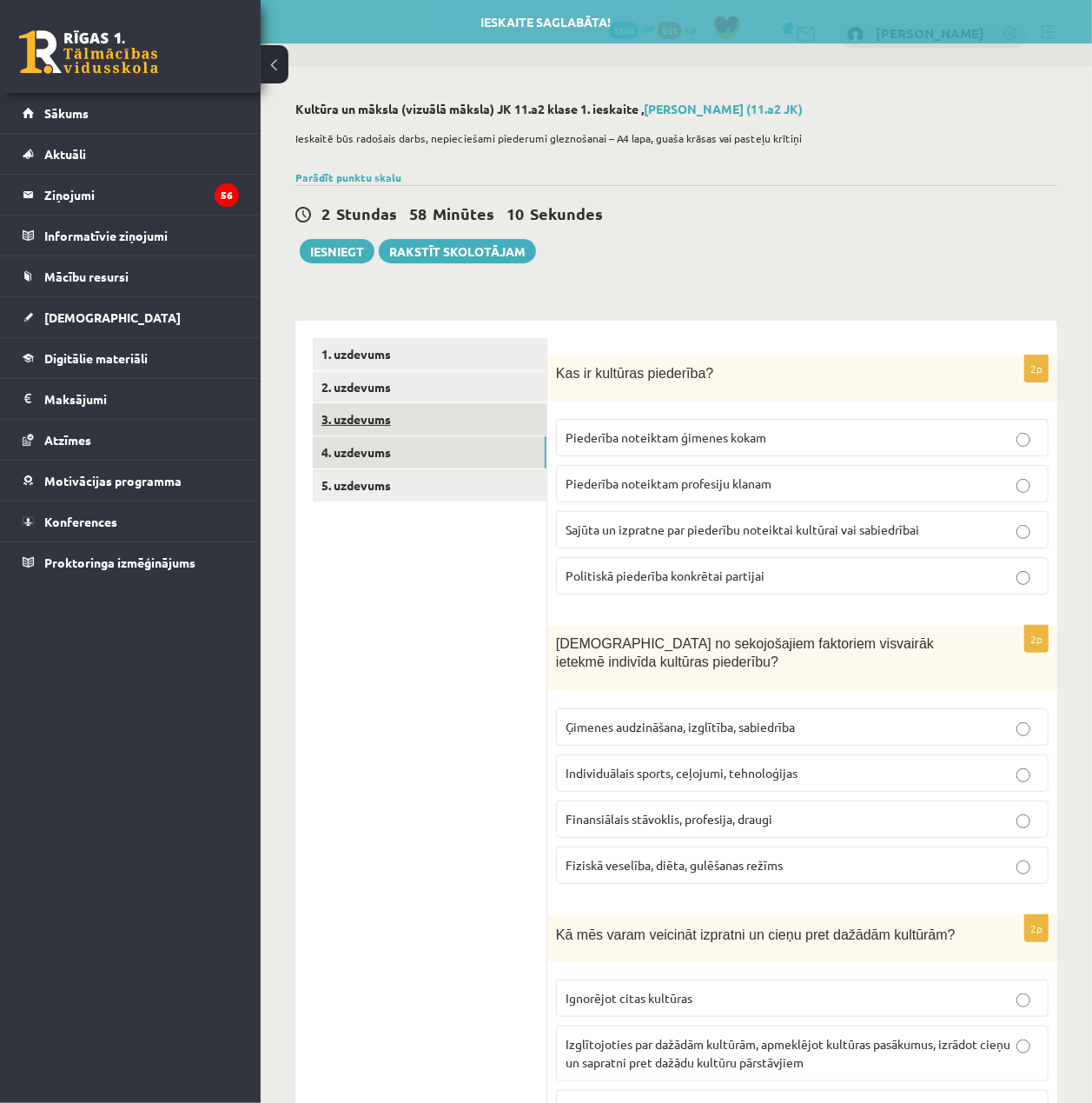
click at [381, 423] on link "3. uzdevums" at bounding box center [430, 419] width 234 height 32
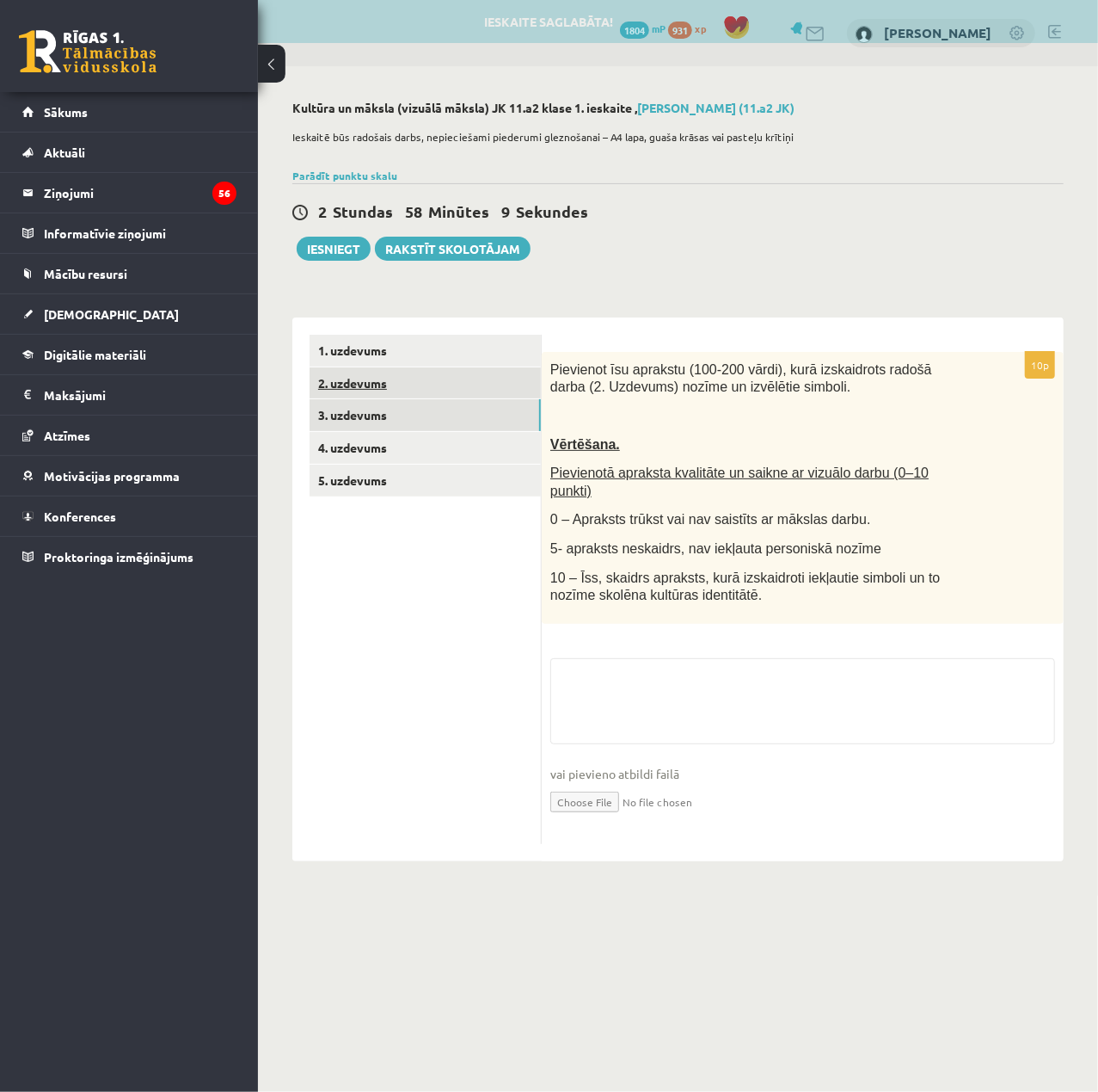
click at [379, 383] on link "2. uzdevums" at bounding box center [426, 383] width 232 height 31
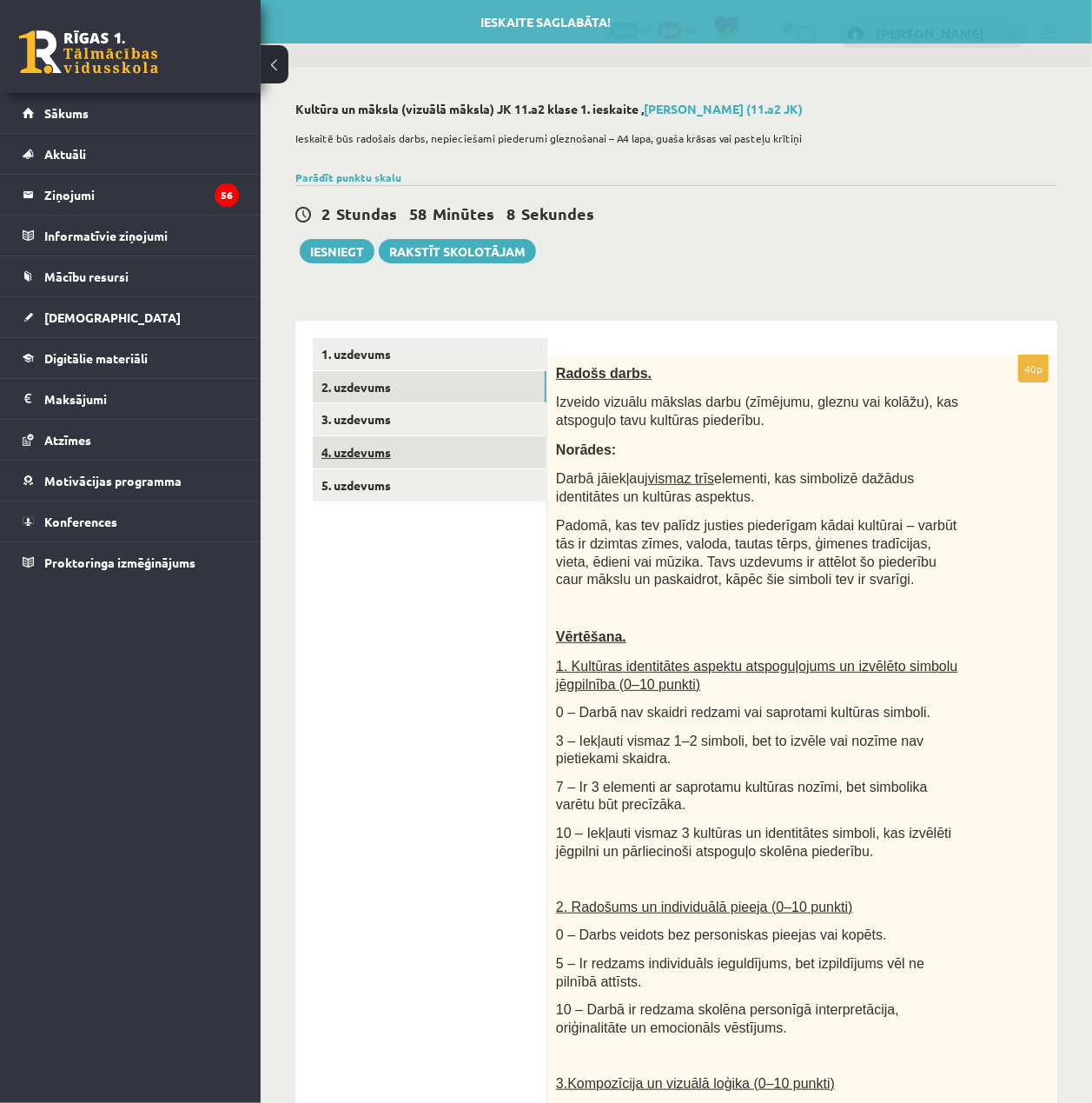
click at [412, 439] on link "4. uzdevums" at bounding box center [430, 452] width 234 height 32
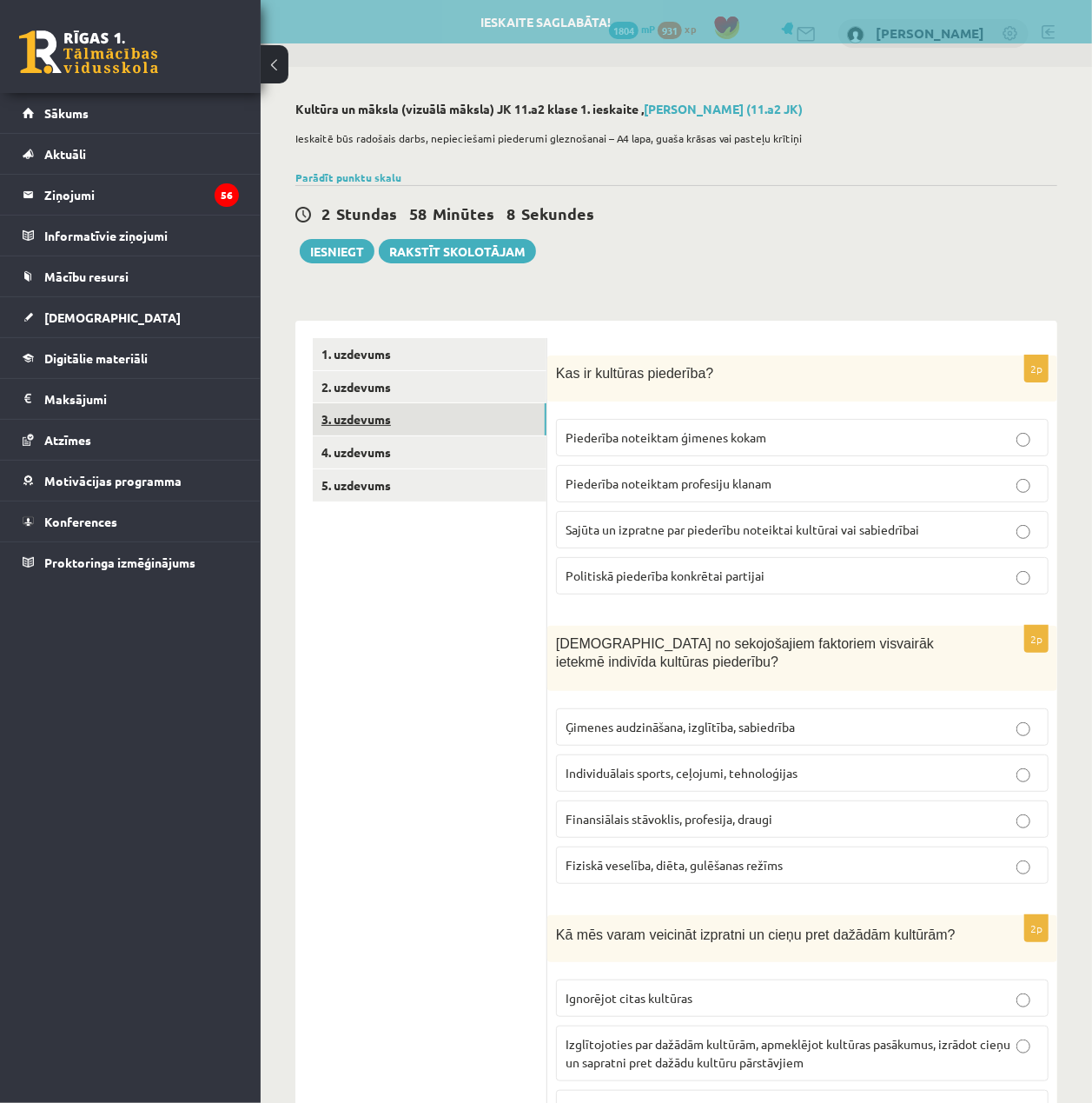
click at [404, 415] on link "3. uzdevums" at bounding box center [430, 419] width 234 height 32
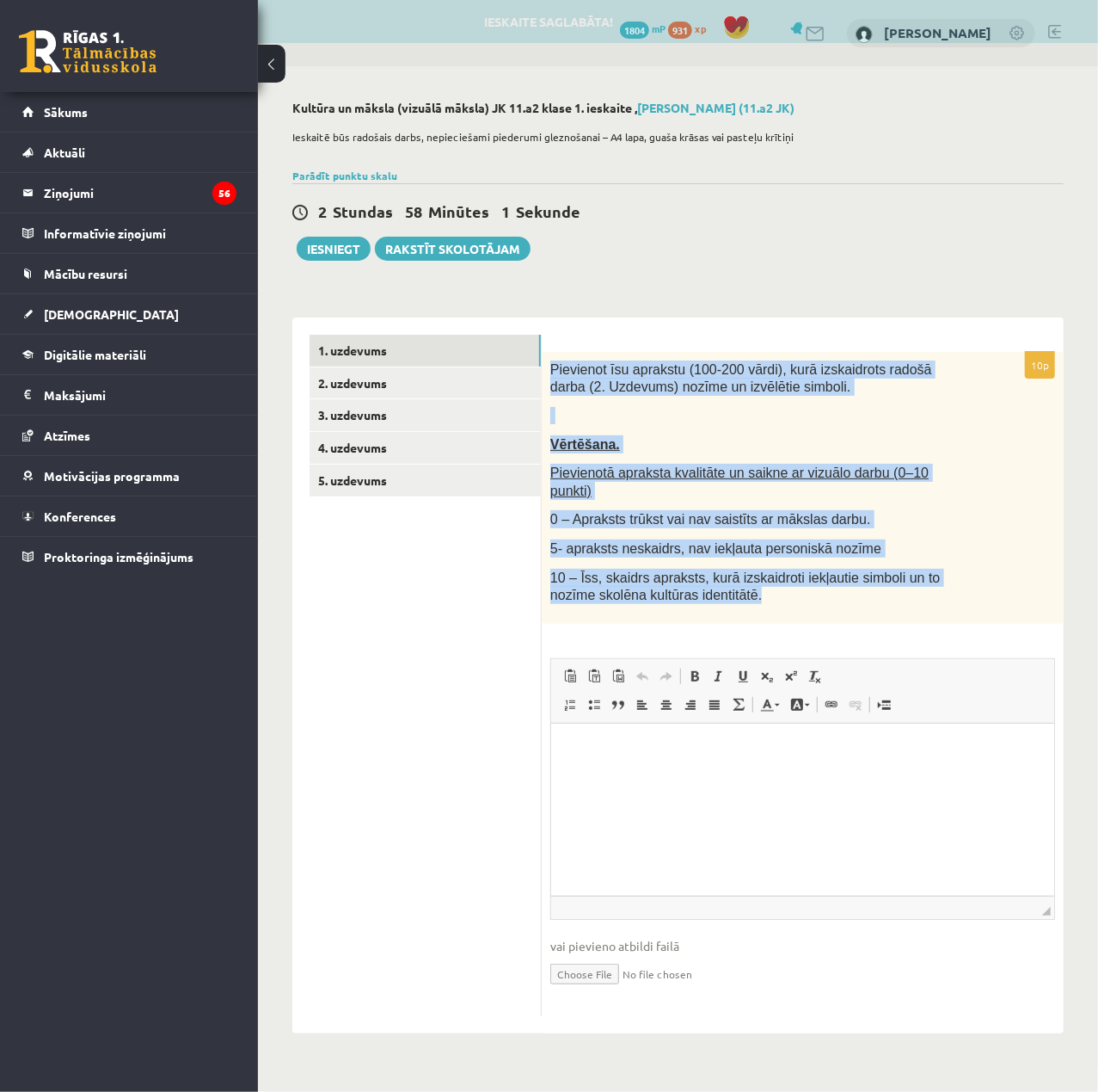
drag, startPoint x: 547, startPoint y: 358, endPoint x: 971, endPoint y: 597, distance: 486.7
click at [971, 597] on div "Pievienot īsu aprakstu (100-200 vārdi), kurā izskaidrots radošā darba (2. Uzdev…" at bounding box center [804, 488] width 523 height 272
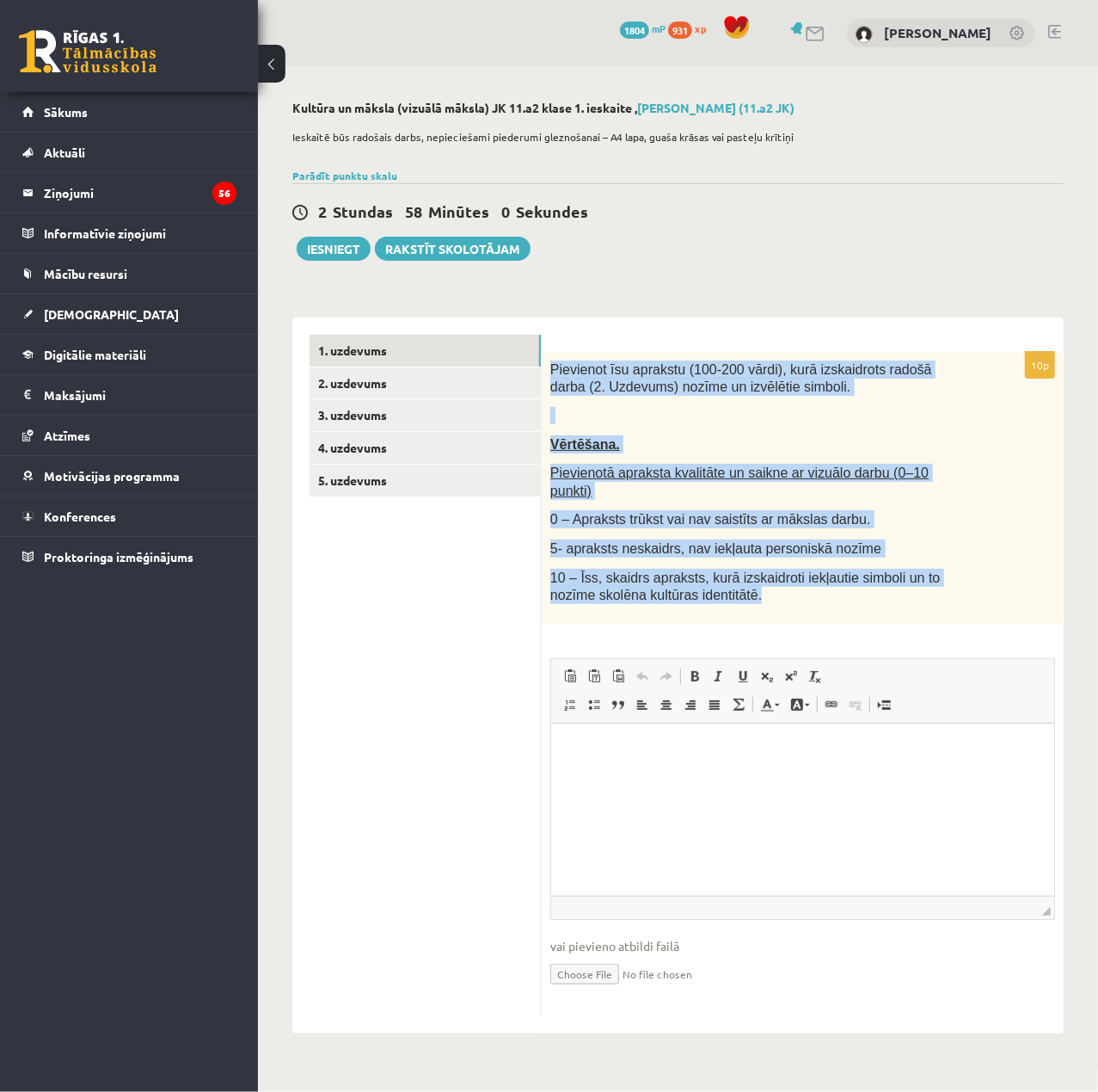
copy div "Pievienot īsu aprakstu (100-200 vārdi), kurā izskaidrots radošā darba (2. Uzdev…"
click at [886, 543] on div "Pievienot īsu aprakstu (100-200 vārdi), kurā izskaidrots radošā darba (2. Uzdev…" at bounding box center [804, 488] width 523 height 272
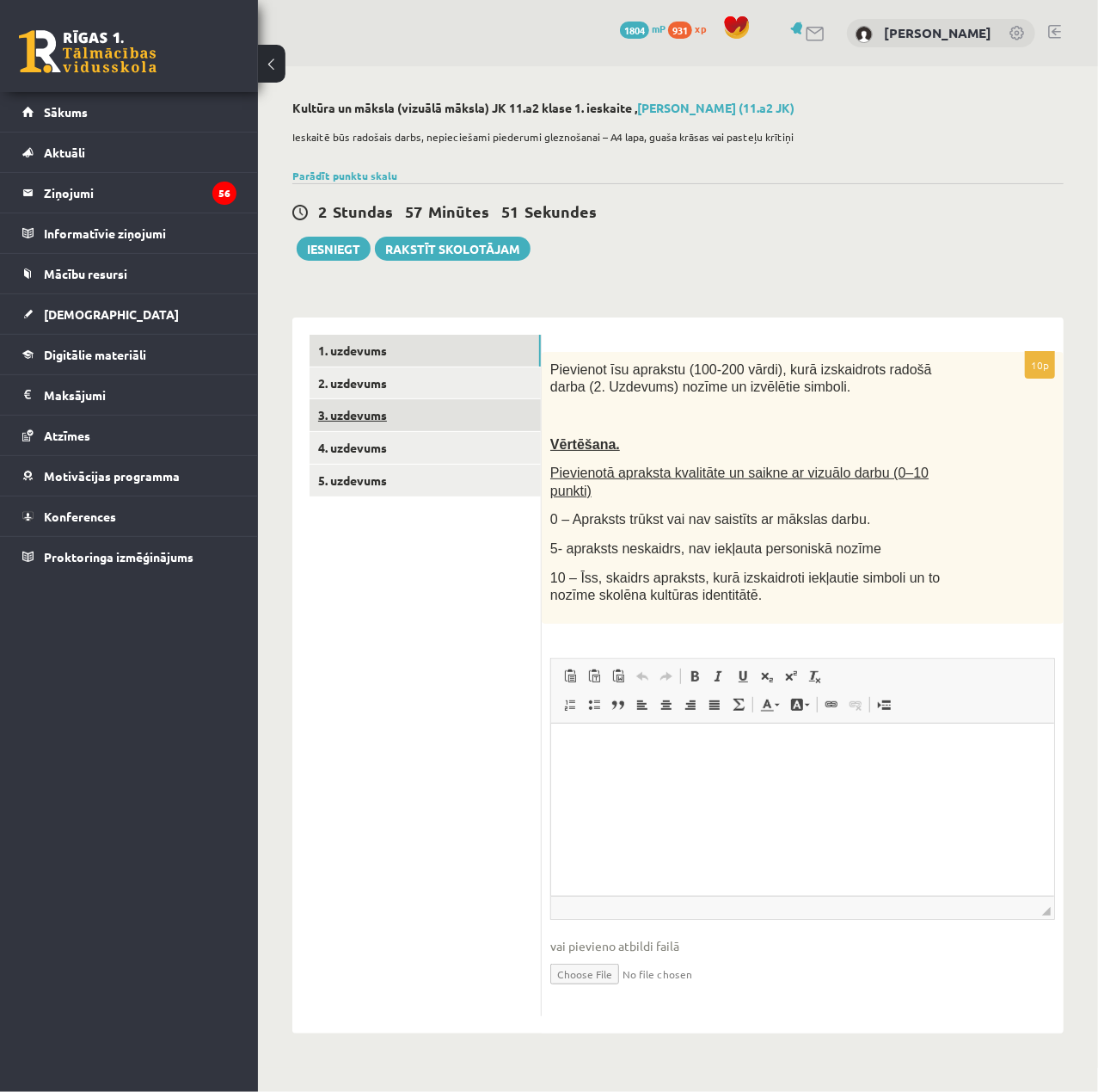
click at [410, 403] on link "3. uzdevums" at bounding box center [426, 415] width 232 height 31
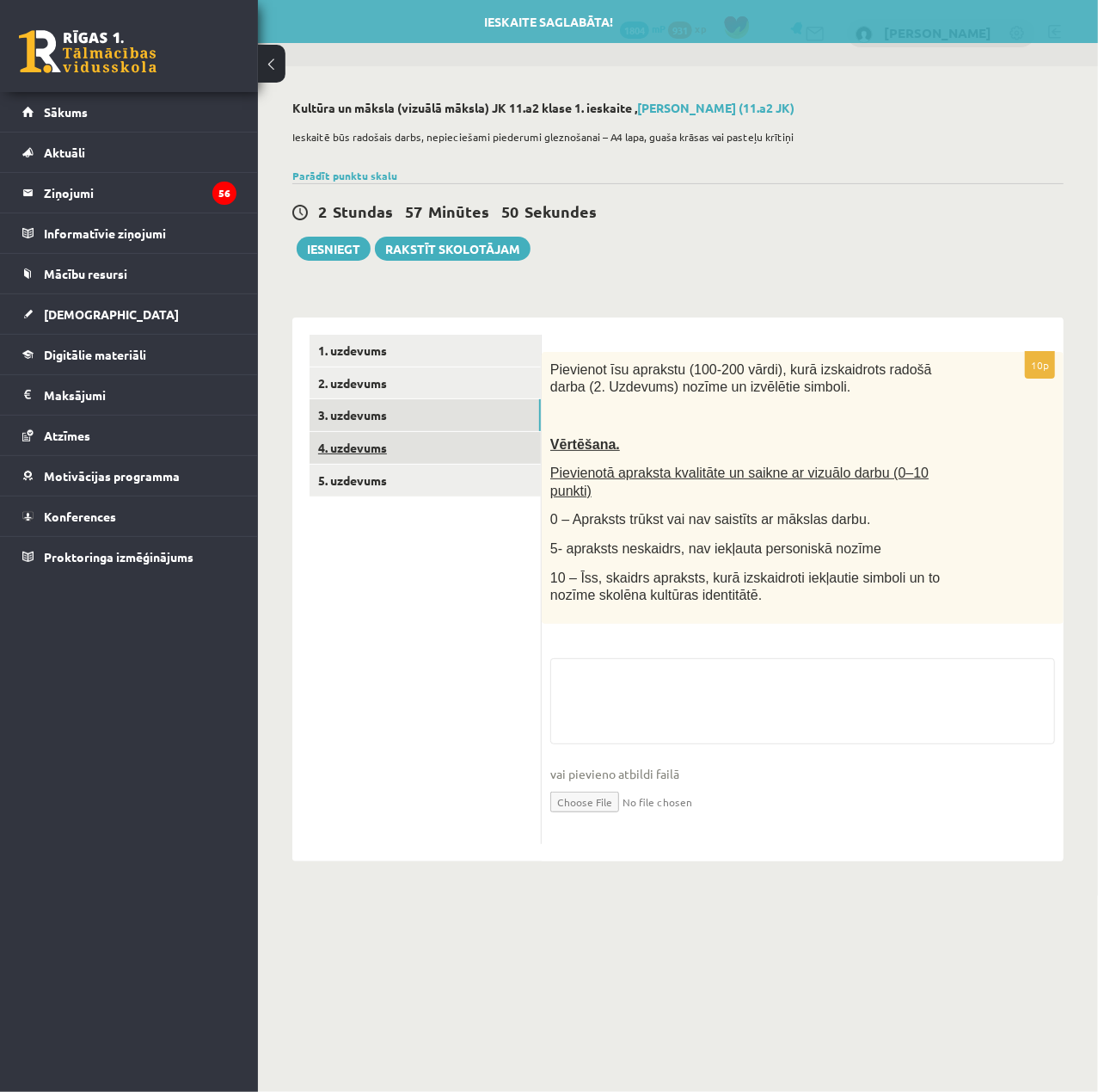
click at [414, 452] on link "4. uzdevums" at bounding box center [426, 447] width 232 height 31
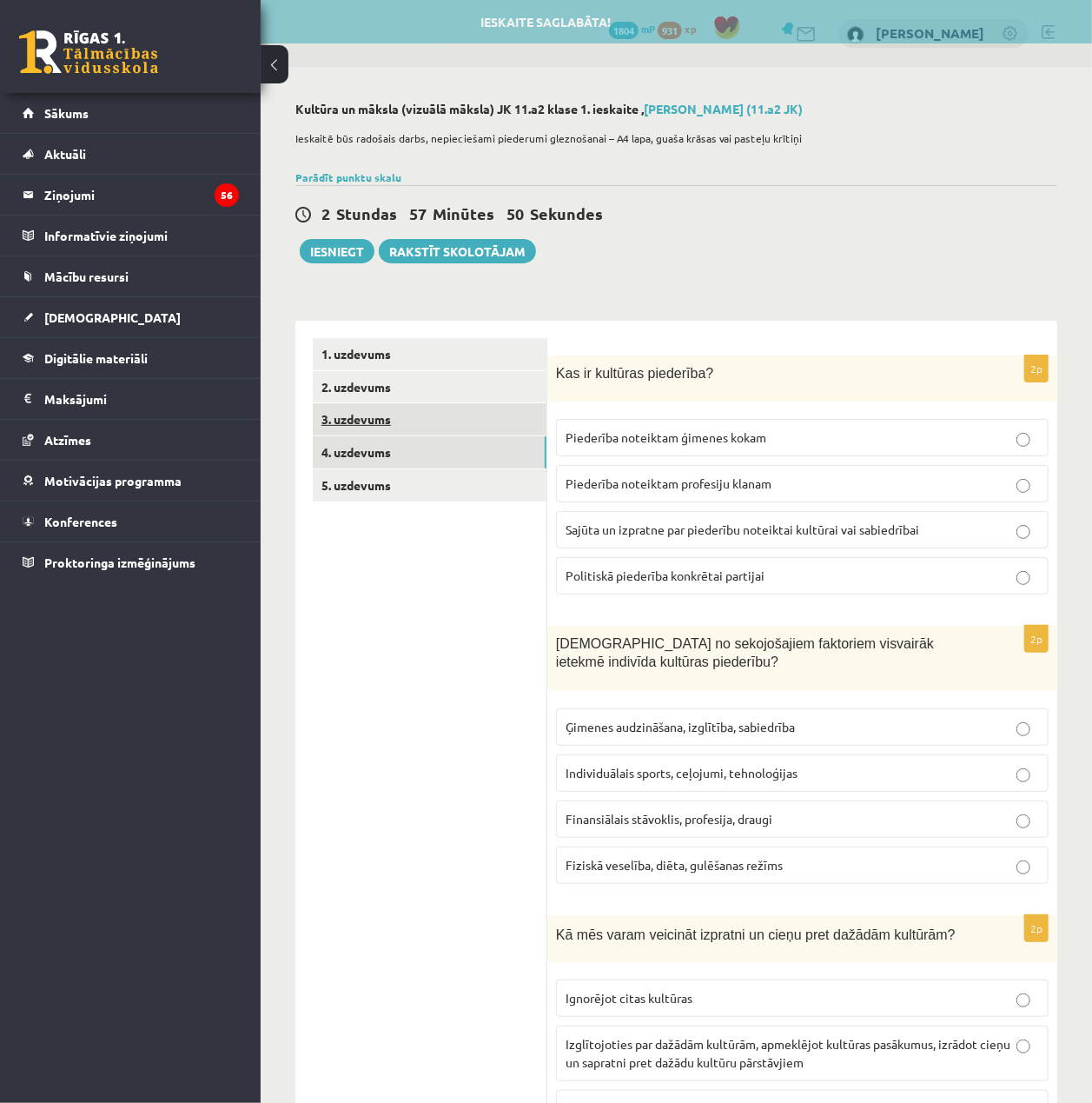
click at [422, 419] on link "3. uzdevums" at bounding box center [430, 419] width 234 height 32
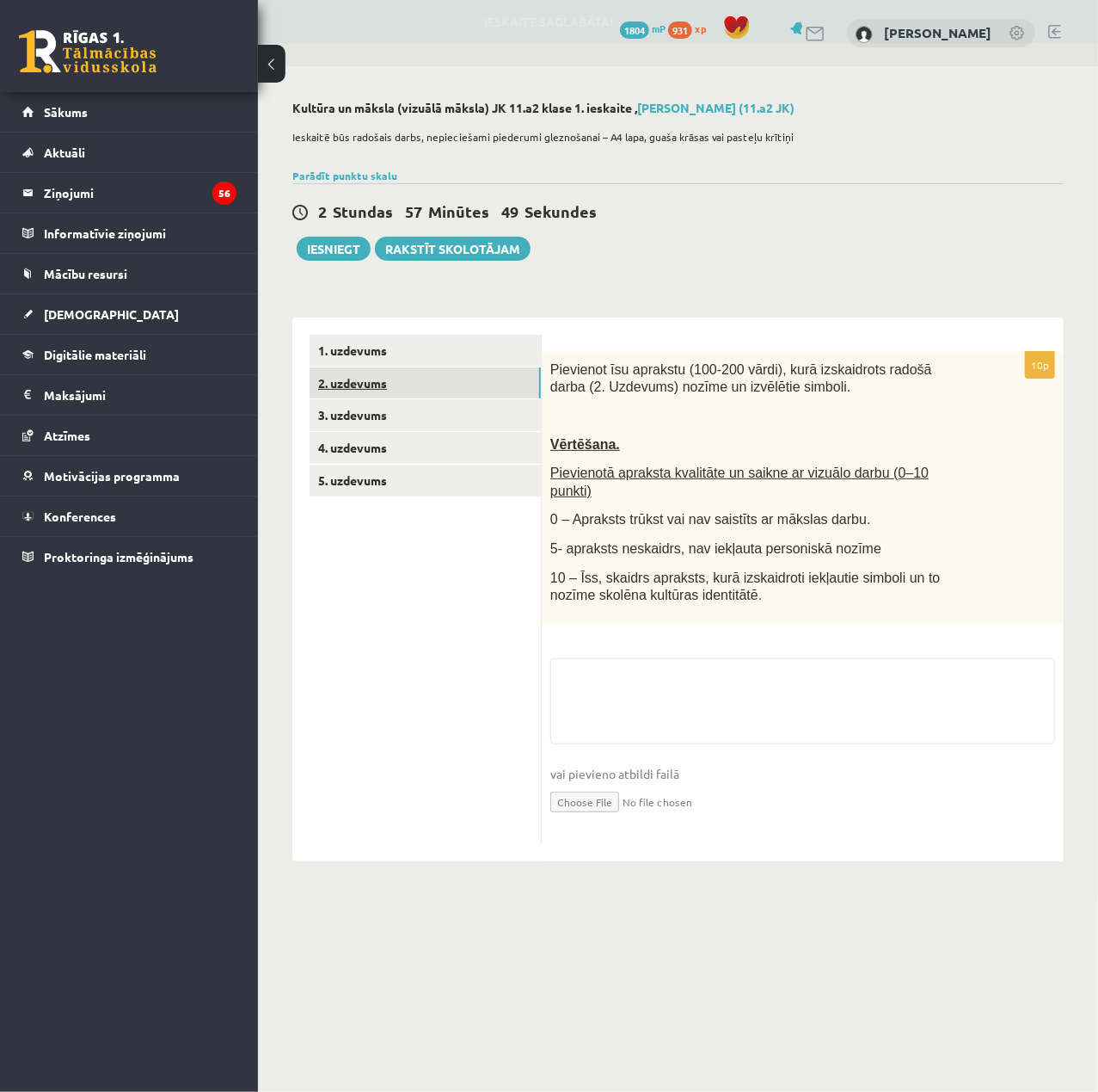
click at [421, 389] on link "2. uzdevums" at bounding box center [426, 383] width 232 height 31
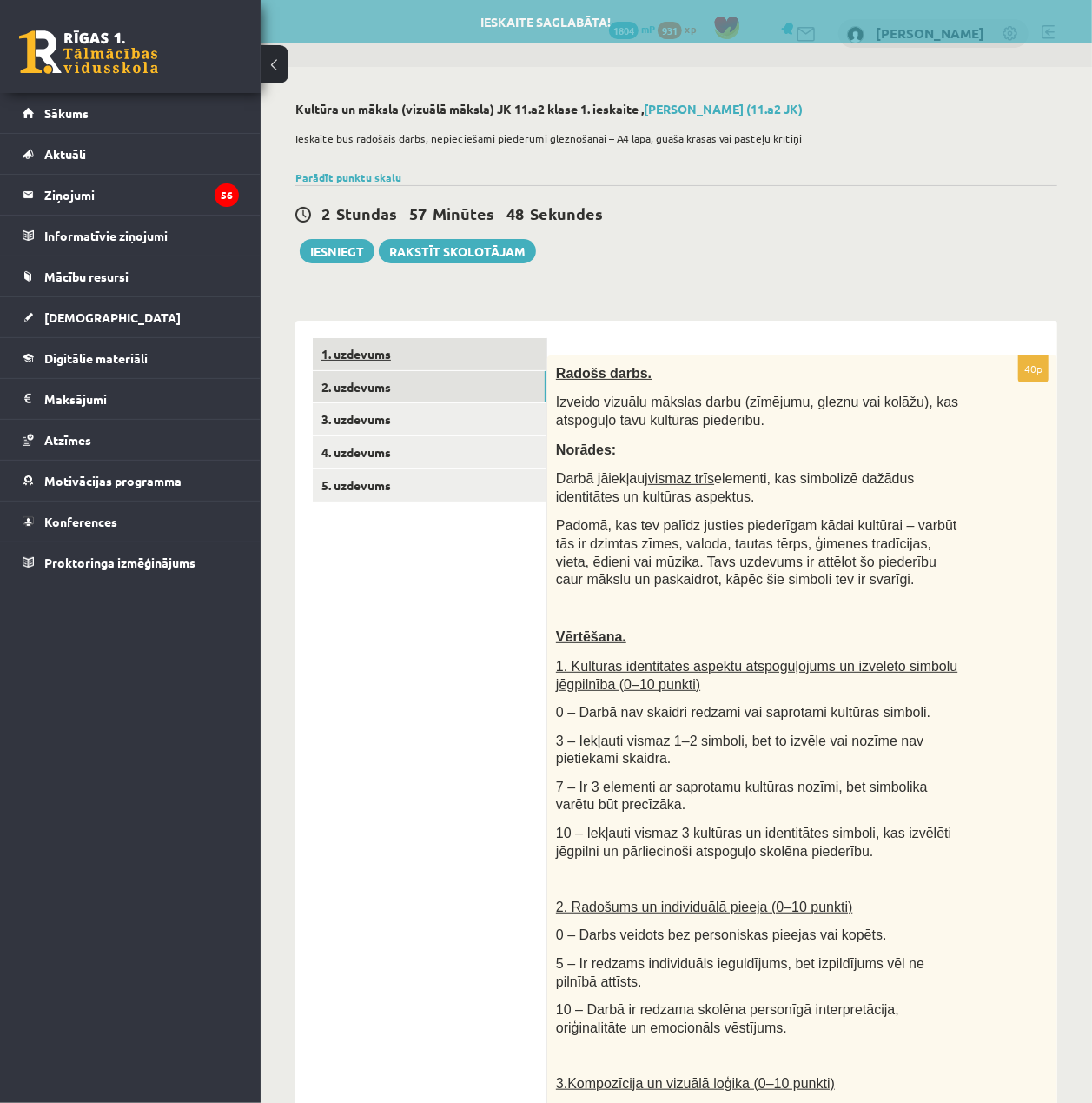
click at [425, 344] on link "1. uzdevums" at bounding box center [430, 354] width 234 height 32
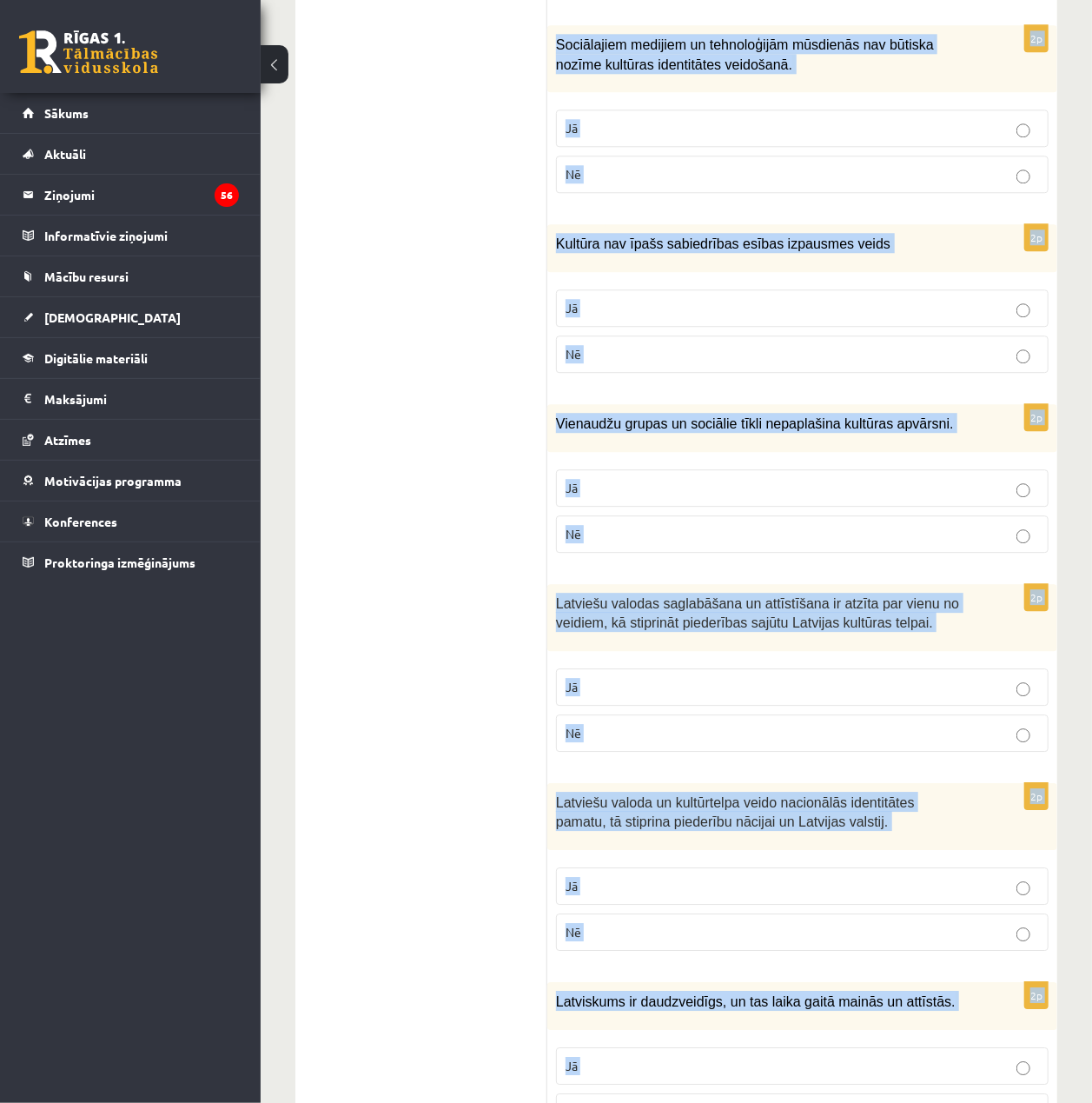
scroll to position [2221, 0]
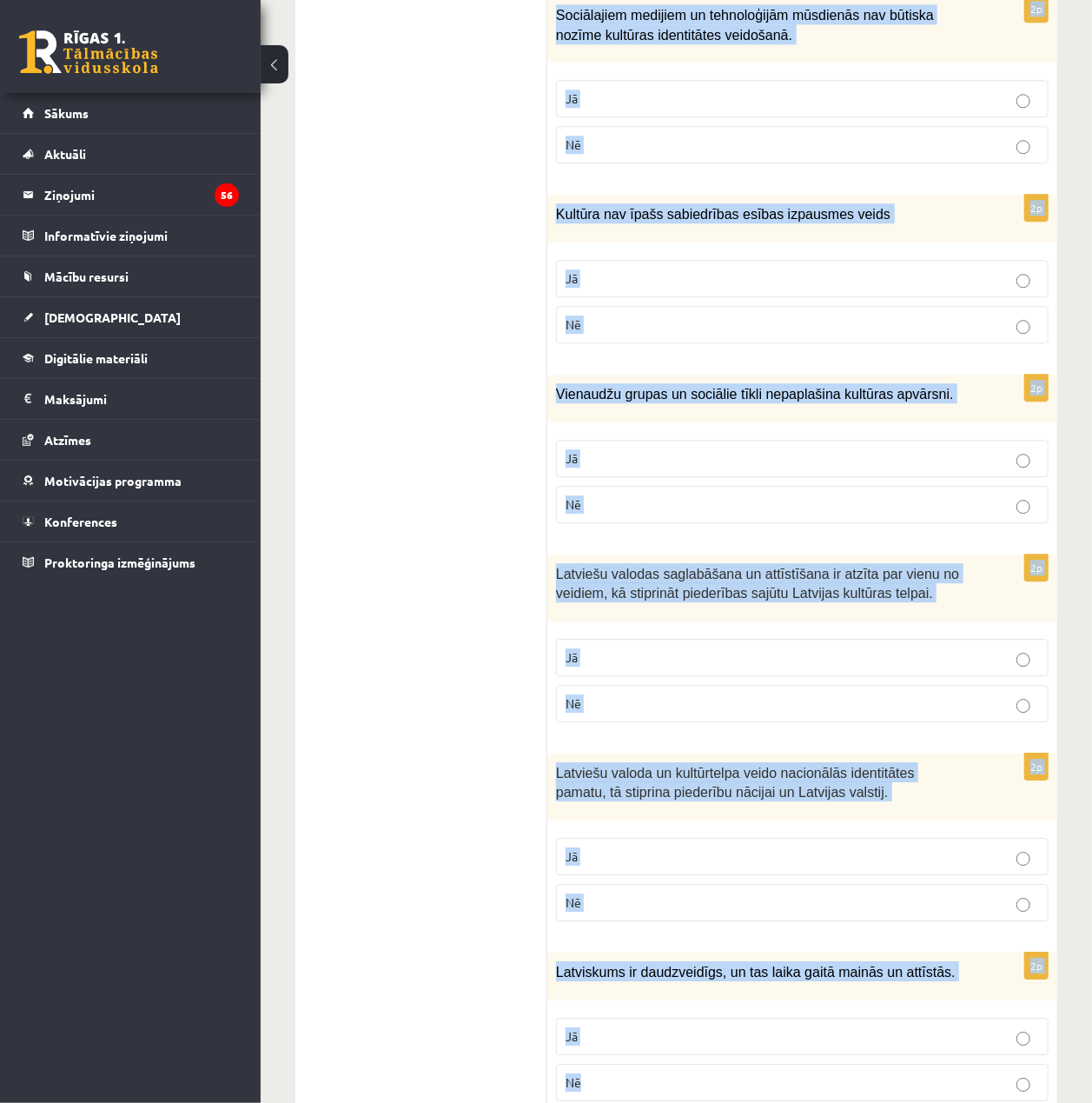
drag, startPoint x: 554, startPoint y: 216, endPoint x: 1065, endPoint y: 1032, distance: 962.8
copy form "Atzīmē vai apgalvojumi ir patiesi! 2p Identitāte un kultūras piederība nav sais…"
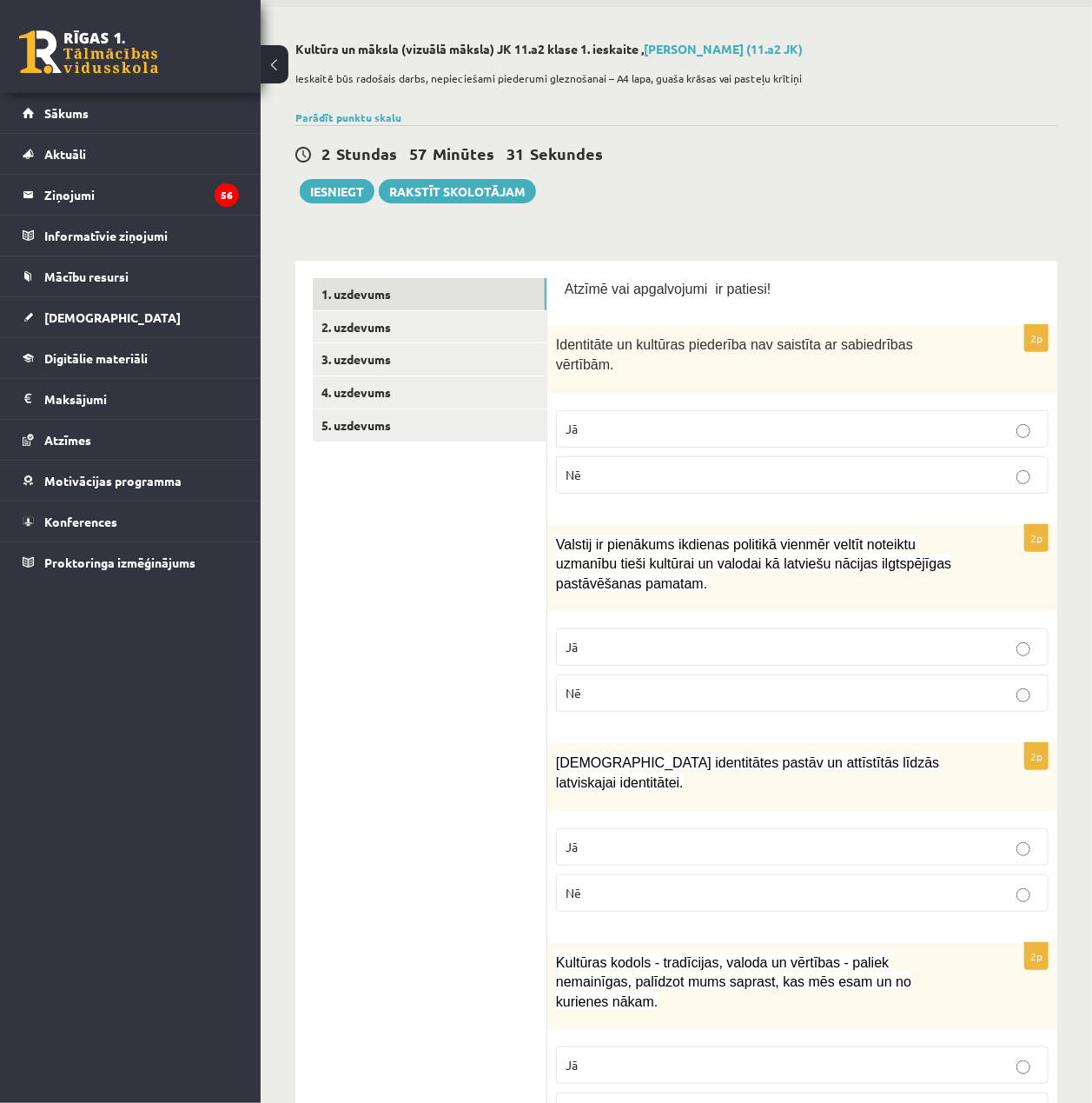
scroll to position [0, 0]
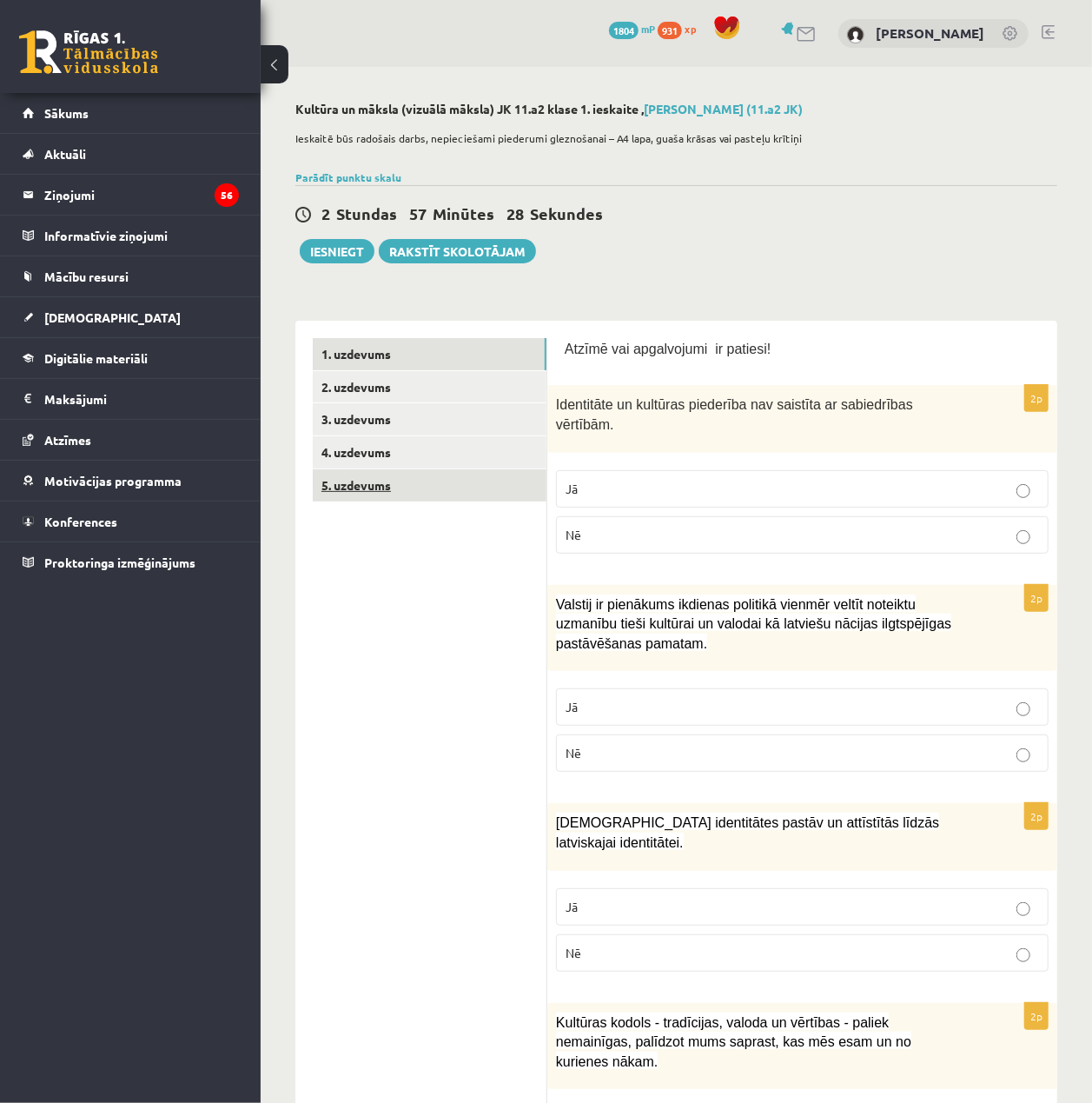
click at [377, 482] on link "5. uzdevums" at bounding box center [430, 484] width 234 height 32
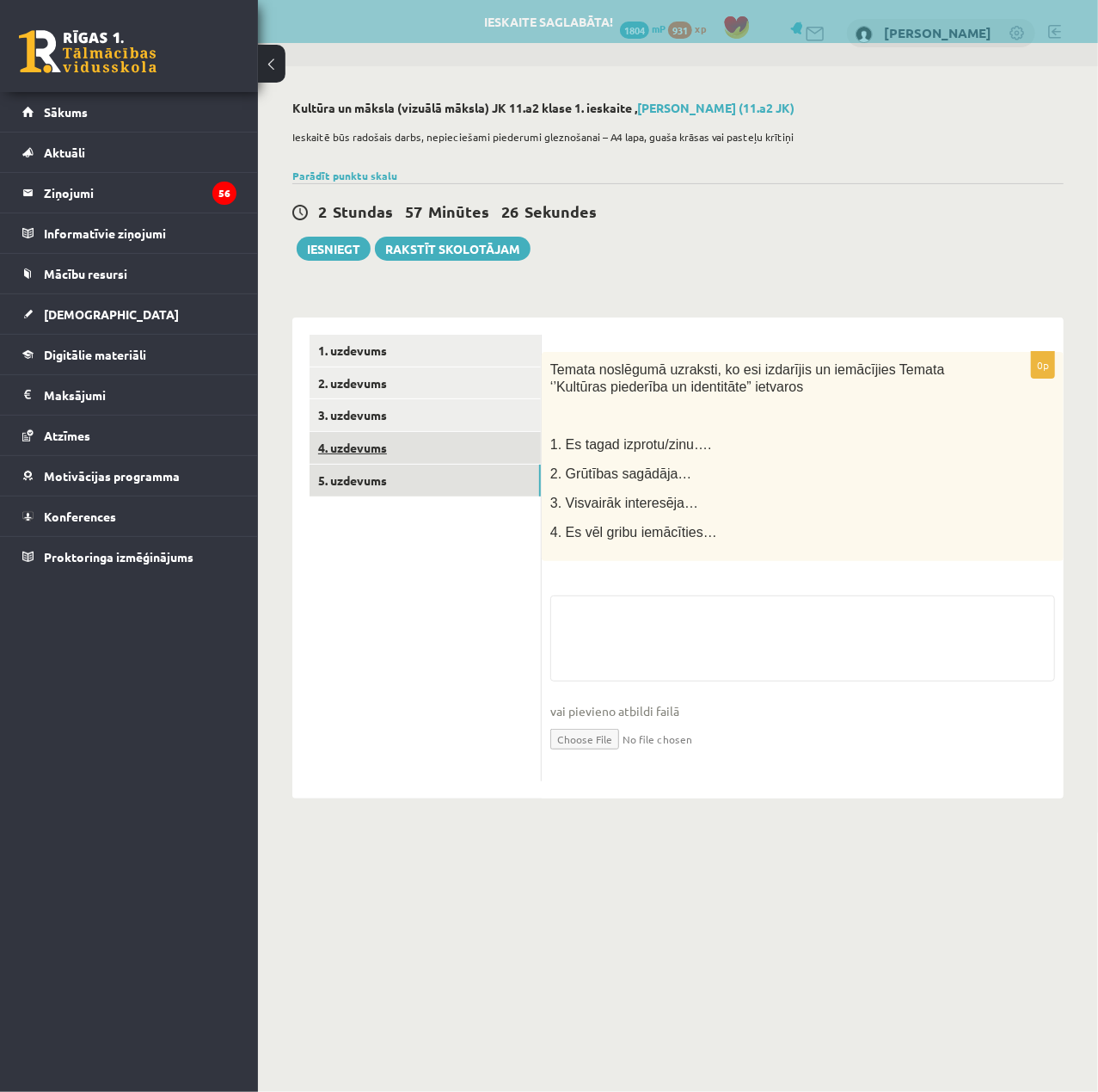
click at [426, 445] on link "4. uzdevums" at bounding box center [426, 447] width 232 height 31
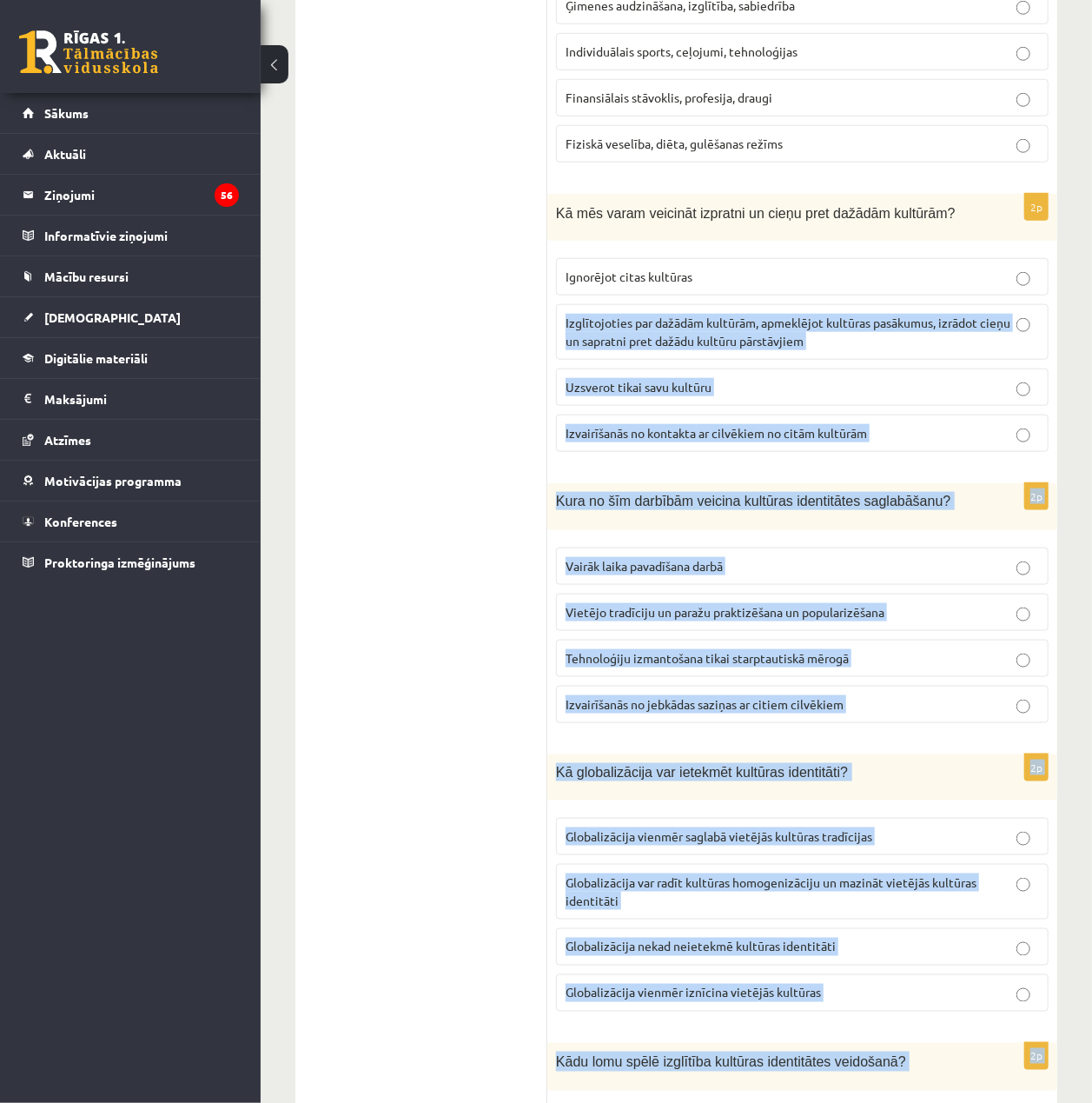
scroll to position [142, 0]
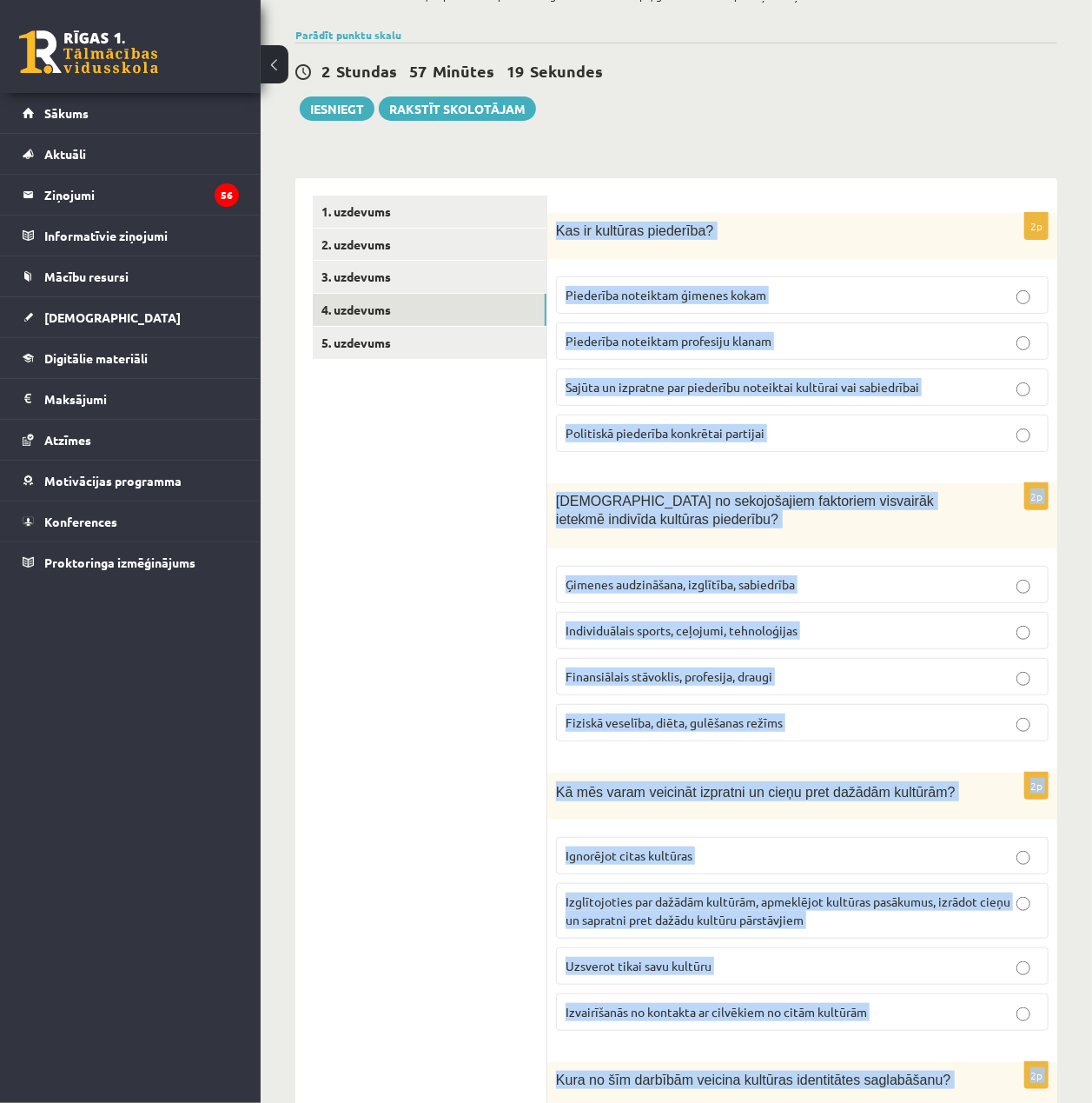
drag, startPoint x: 1085, startPoint y: 1040, endPoint x: 557, endPoint y: 184, distance: 1005.7
copy form "Kas ir kultūras piederība? Piederība noteiktam ģimenes kokam Piederība noteikta…"
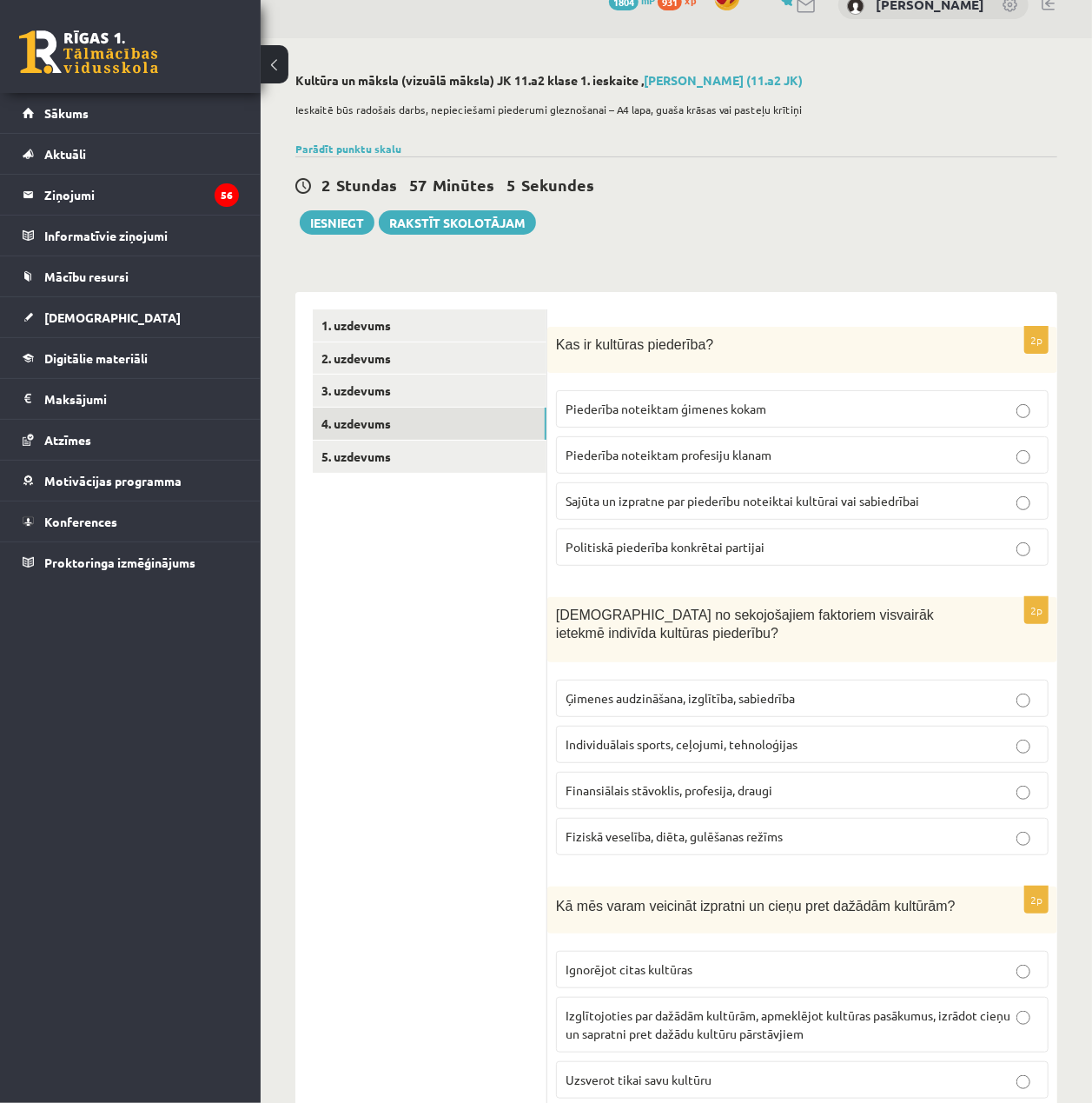
scroll to position [0, 0]
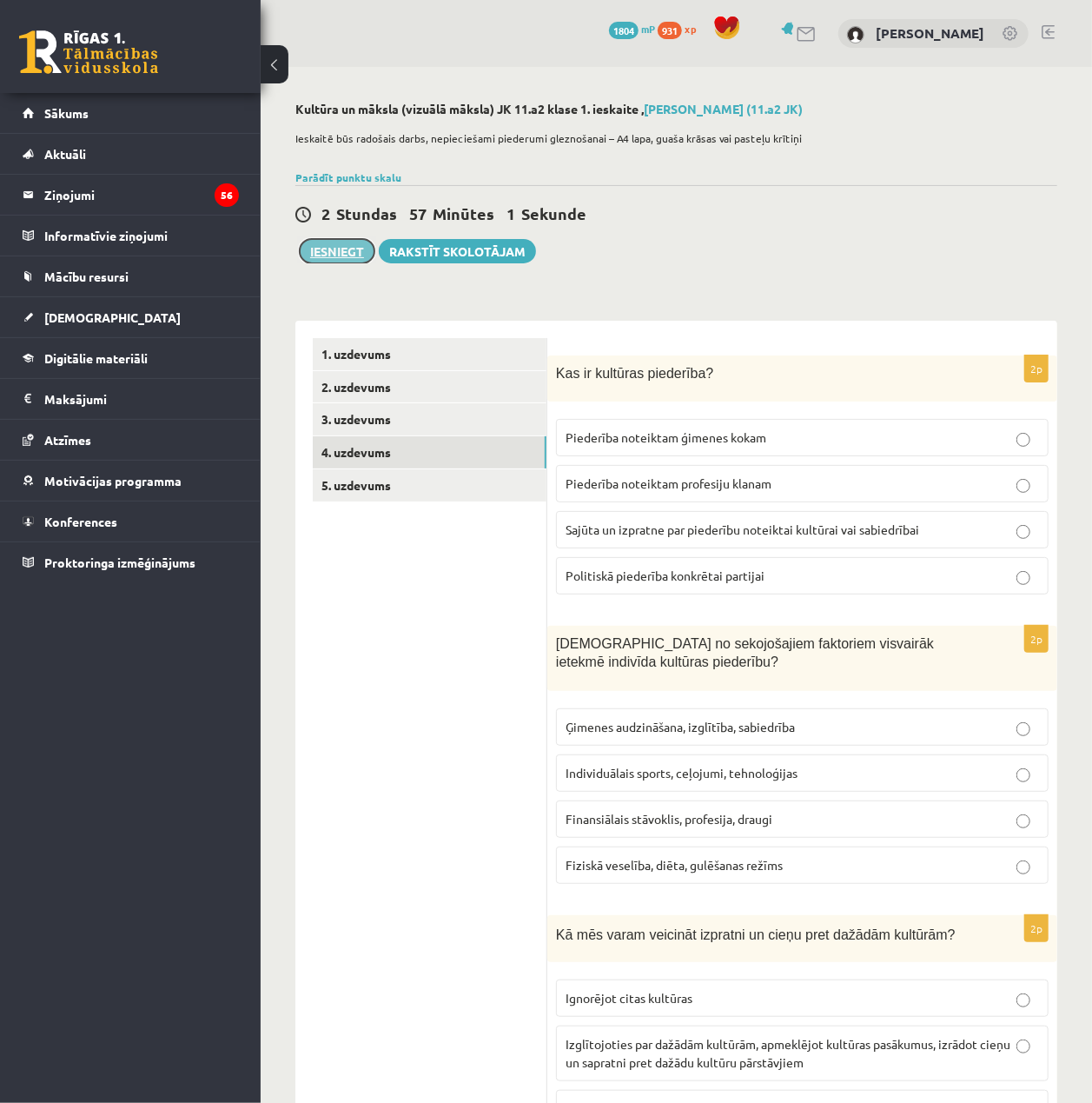
click at [363, 251] on button "Iesniegt" at bounding box center [337, 250] width 74 height 24
click at [407, 456] on link "4. uzdevums" at bounding box center [430, 452] width 234 height 32
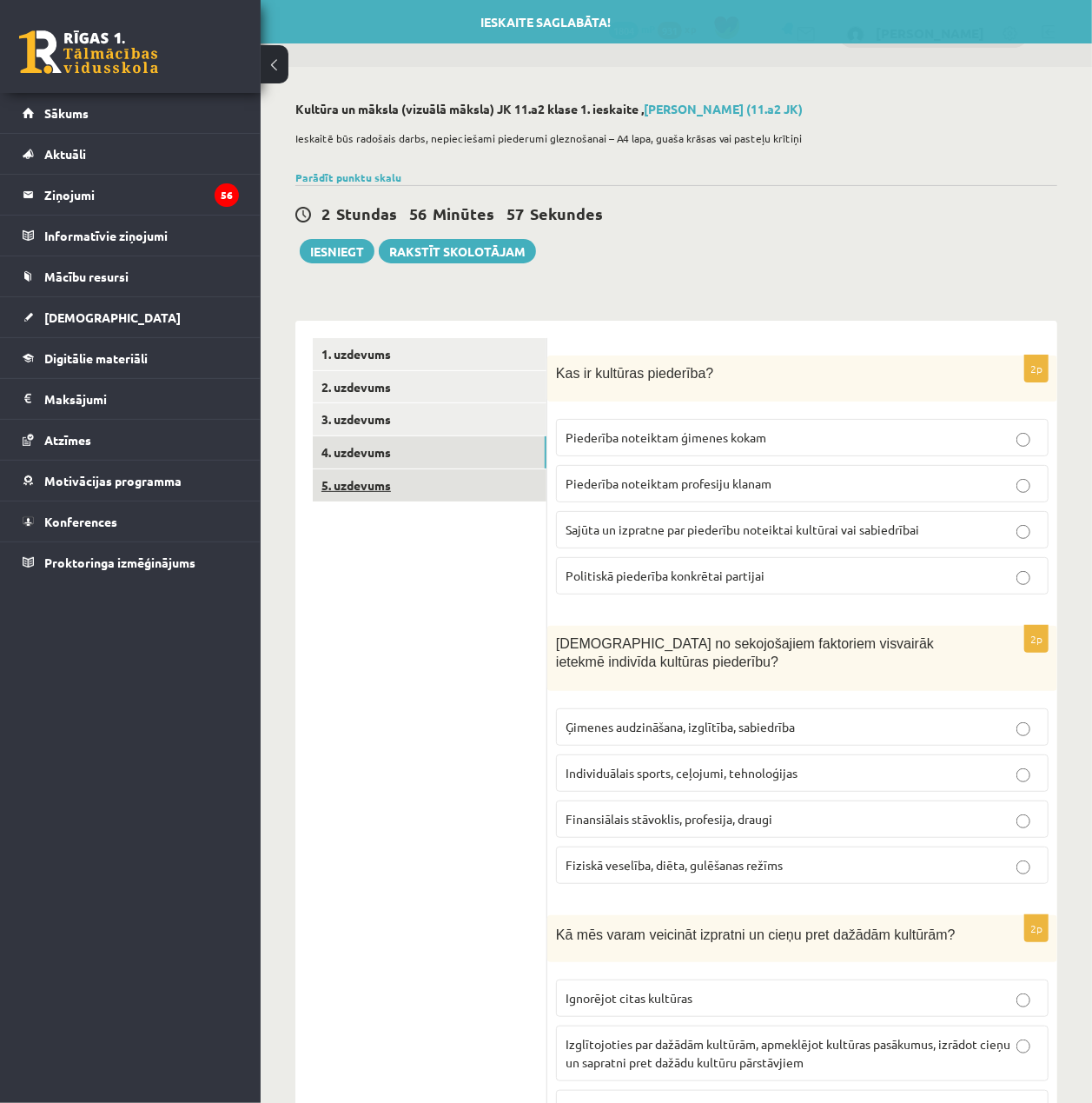
click at [436, 477] on link "5. uzdevums" at bounding box center [430, 484] width 234 height 32
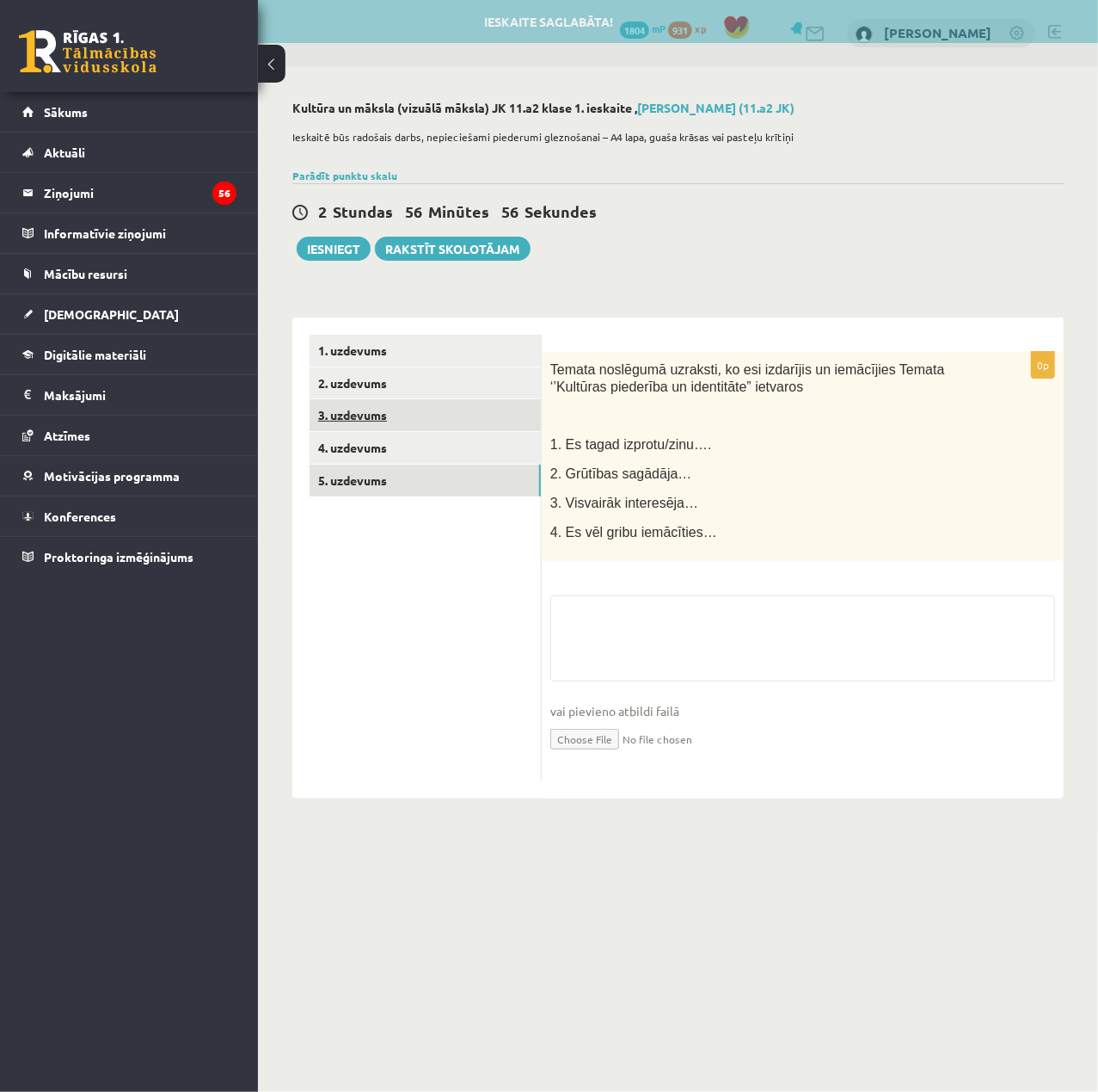
click at [449, 411] on link "3. uzdevums" at bounding box center [426, 415] width 232 height 31
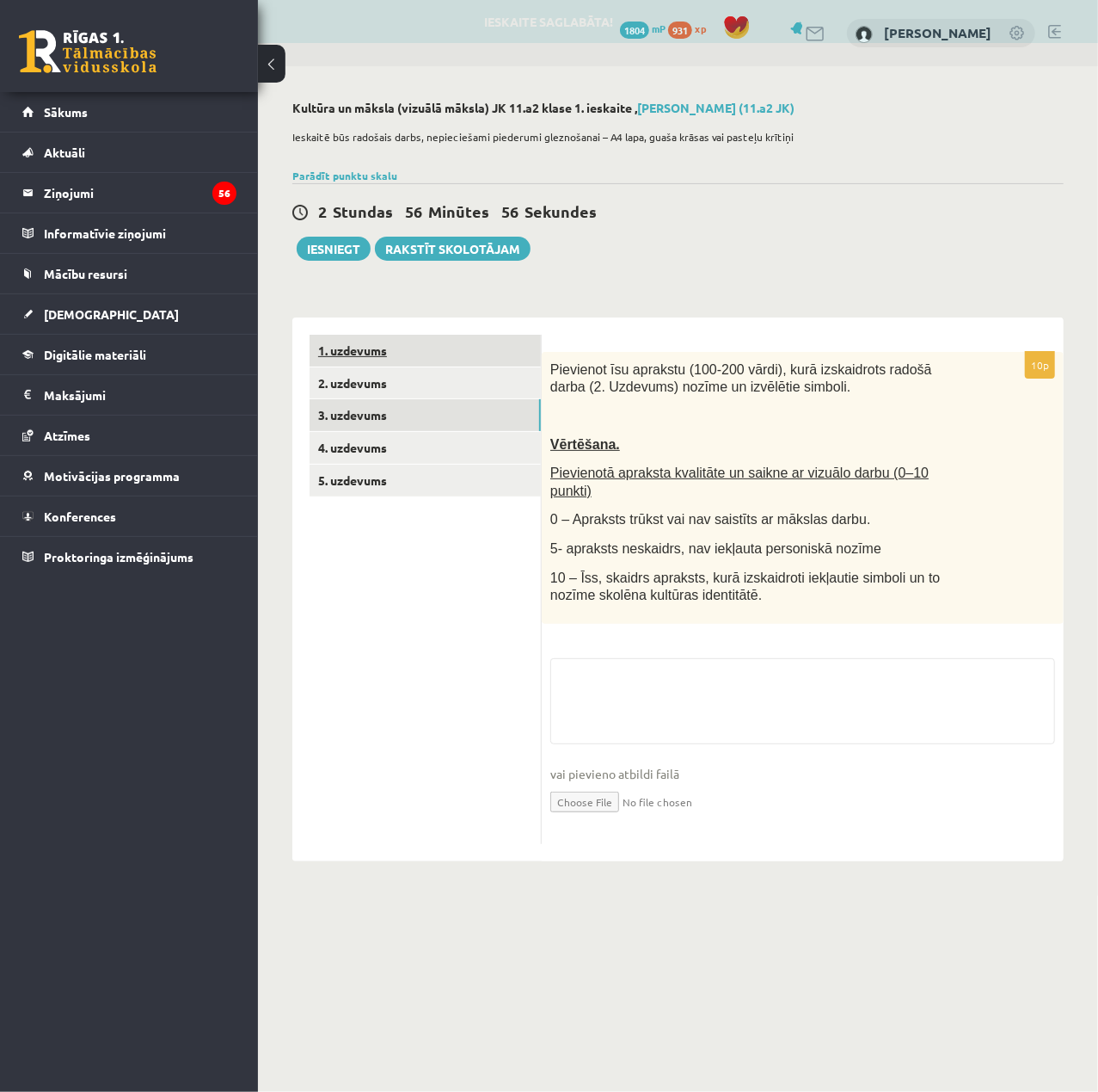
click at [454, 358] on link "1. uzdevums" at bounding box center [426, 350] width 232 height 31
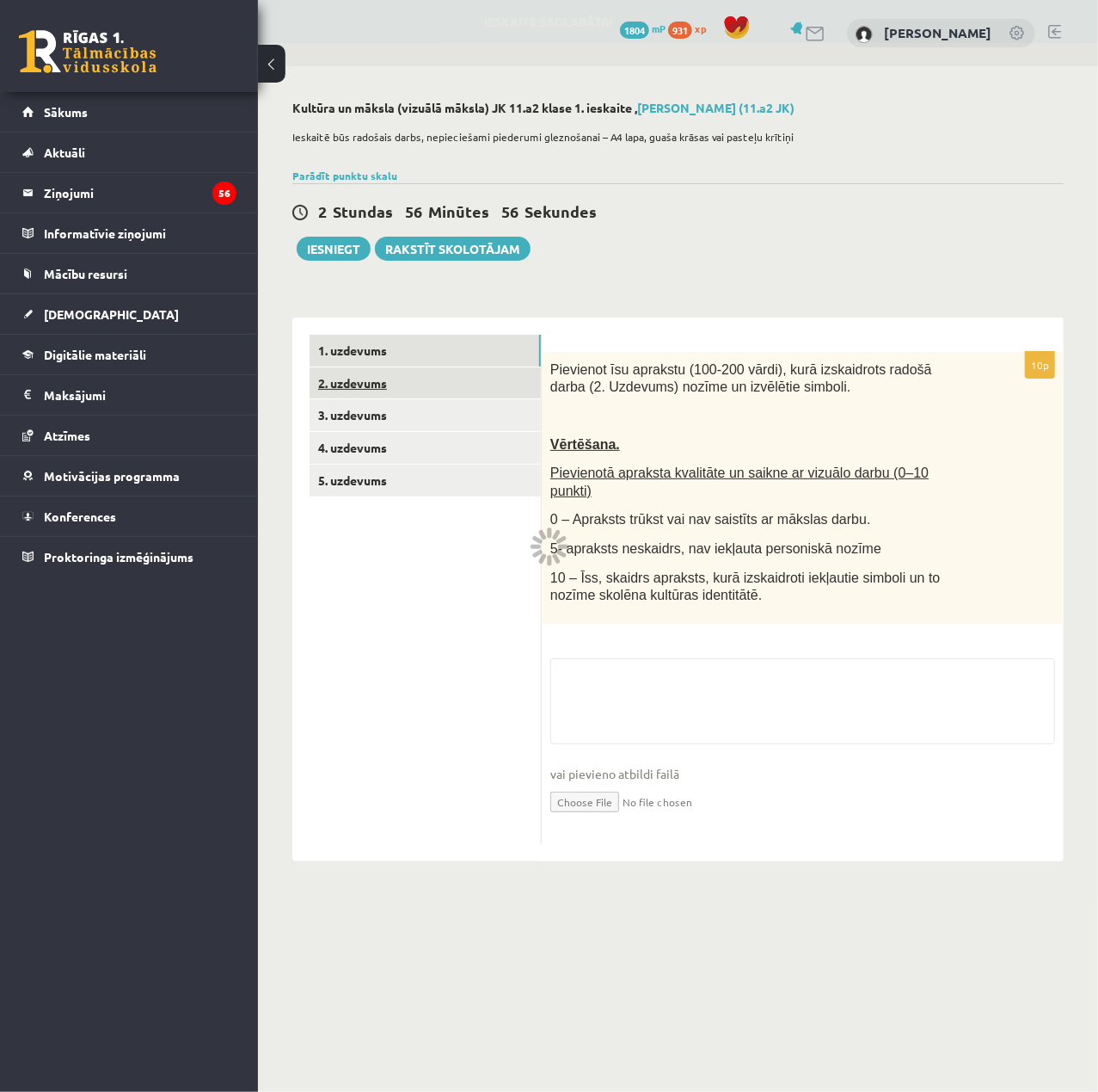
click at [465, 377] on link "2. uzdevums" at bounding box center [426, 383] width 232 height 31
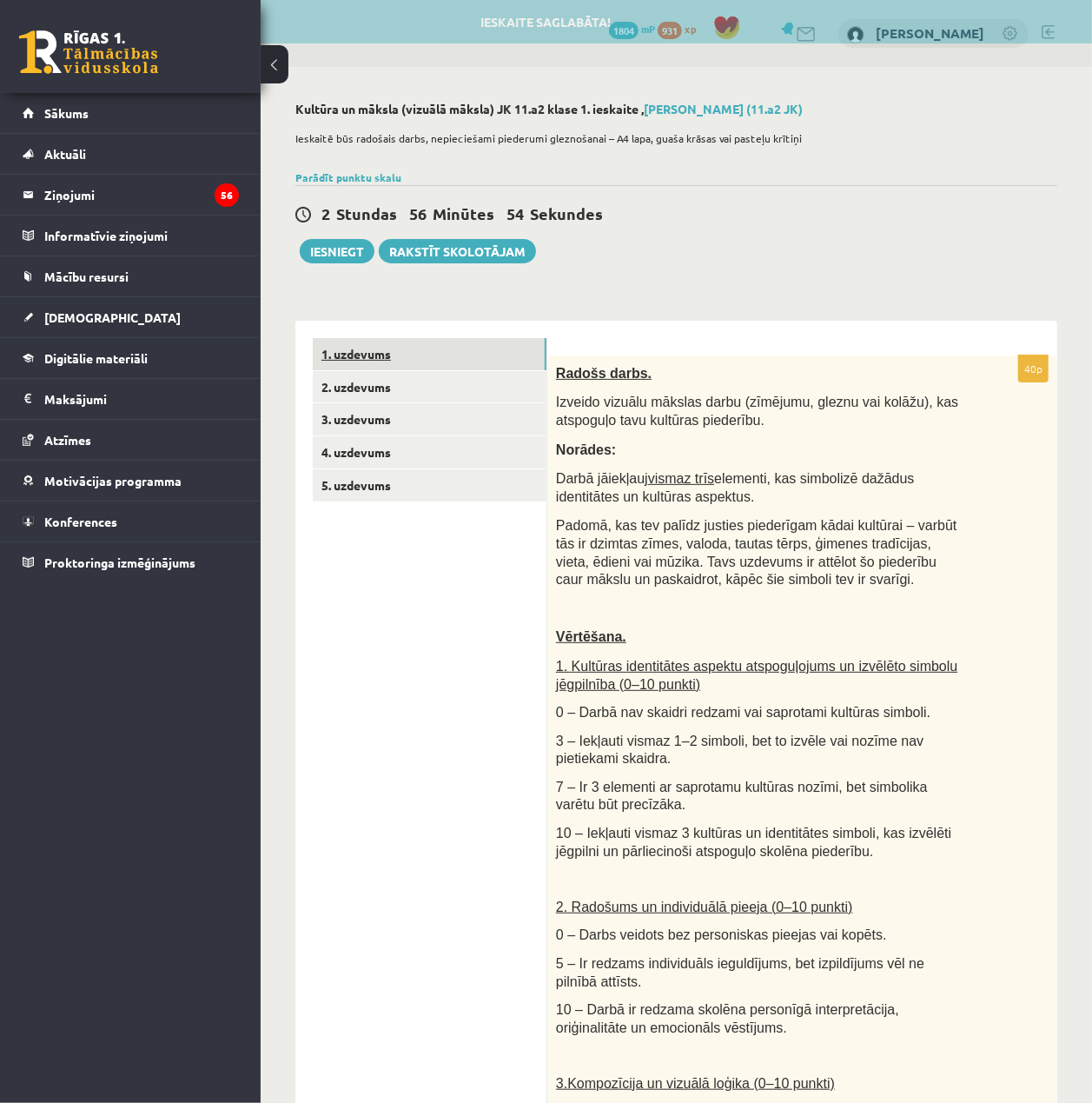
click at [476, 352] on link "1. uzdevums" at bounding box center [430, 354] width 234 height 32
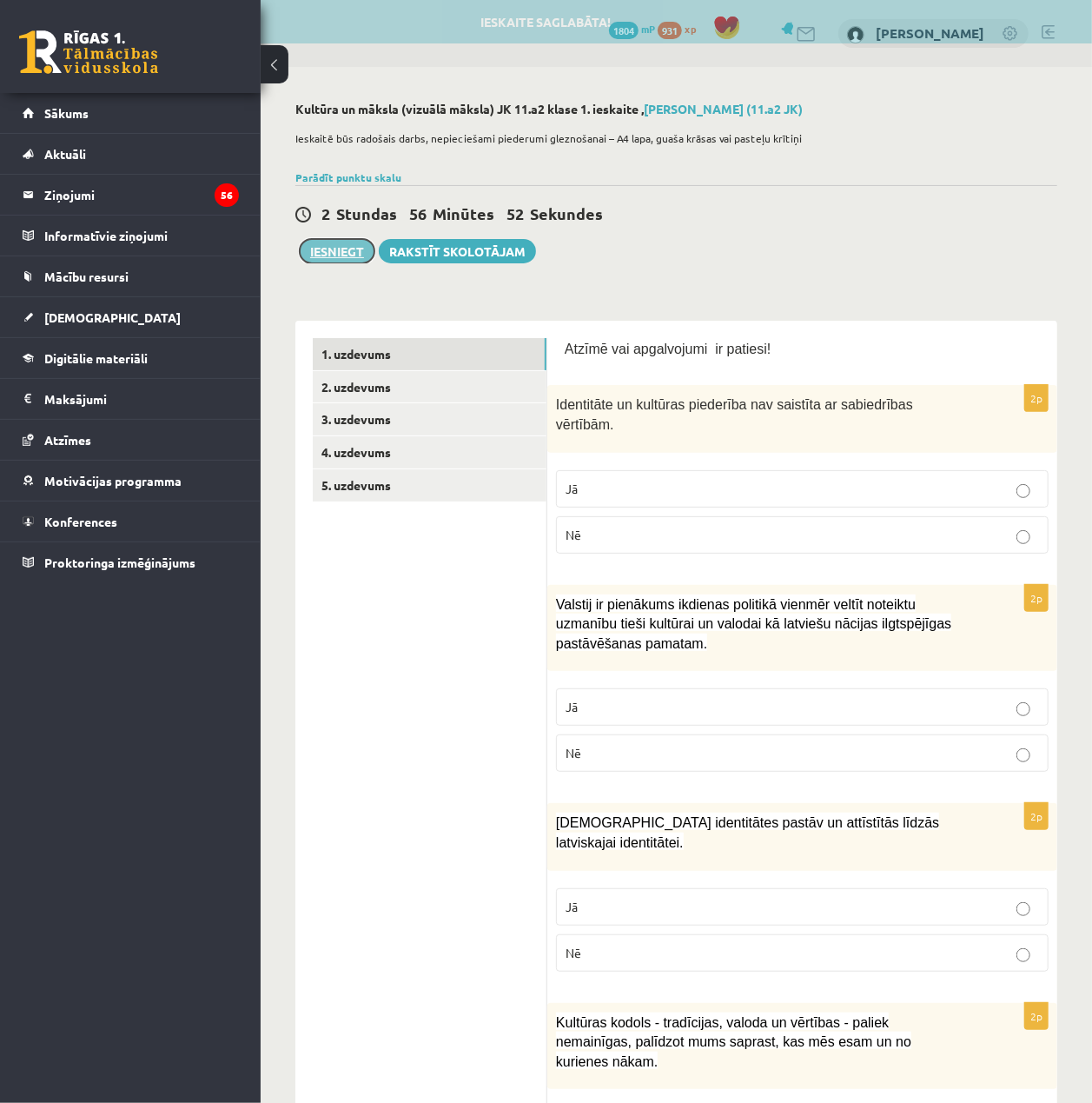
click at [358, 258] on button "Iesniegt" at bounding box center [337, 250] width 74 height 24
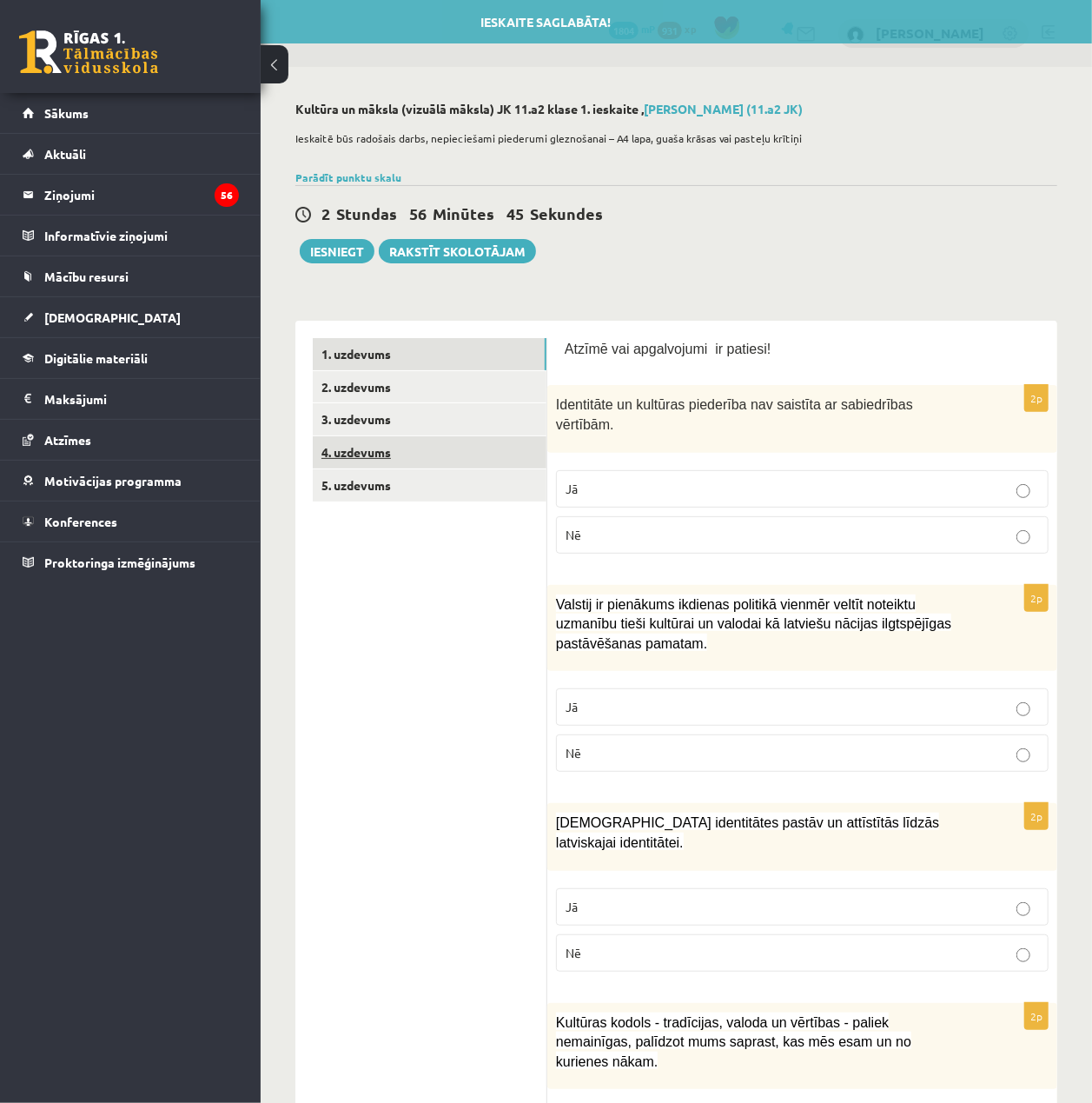
click at [444, 444] on link "4. uzdevums" at bounding box center [430, 452] width 234 height 32
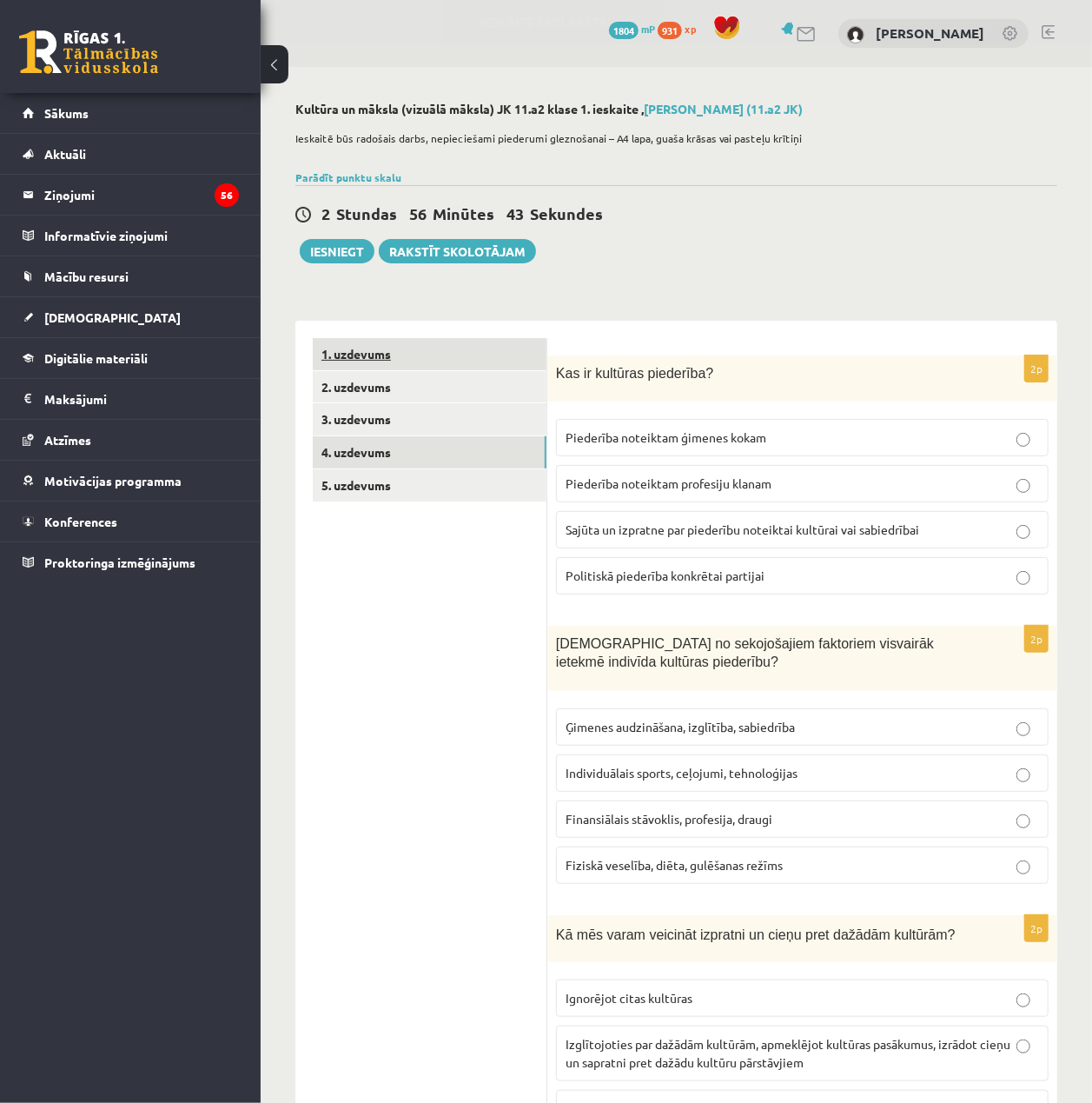
click at [431, 342] on link "1. uzdevums" at bounding box center [430, 354] width 234 height 32
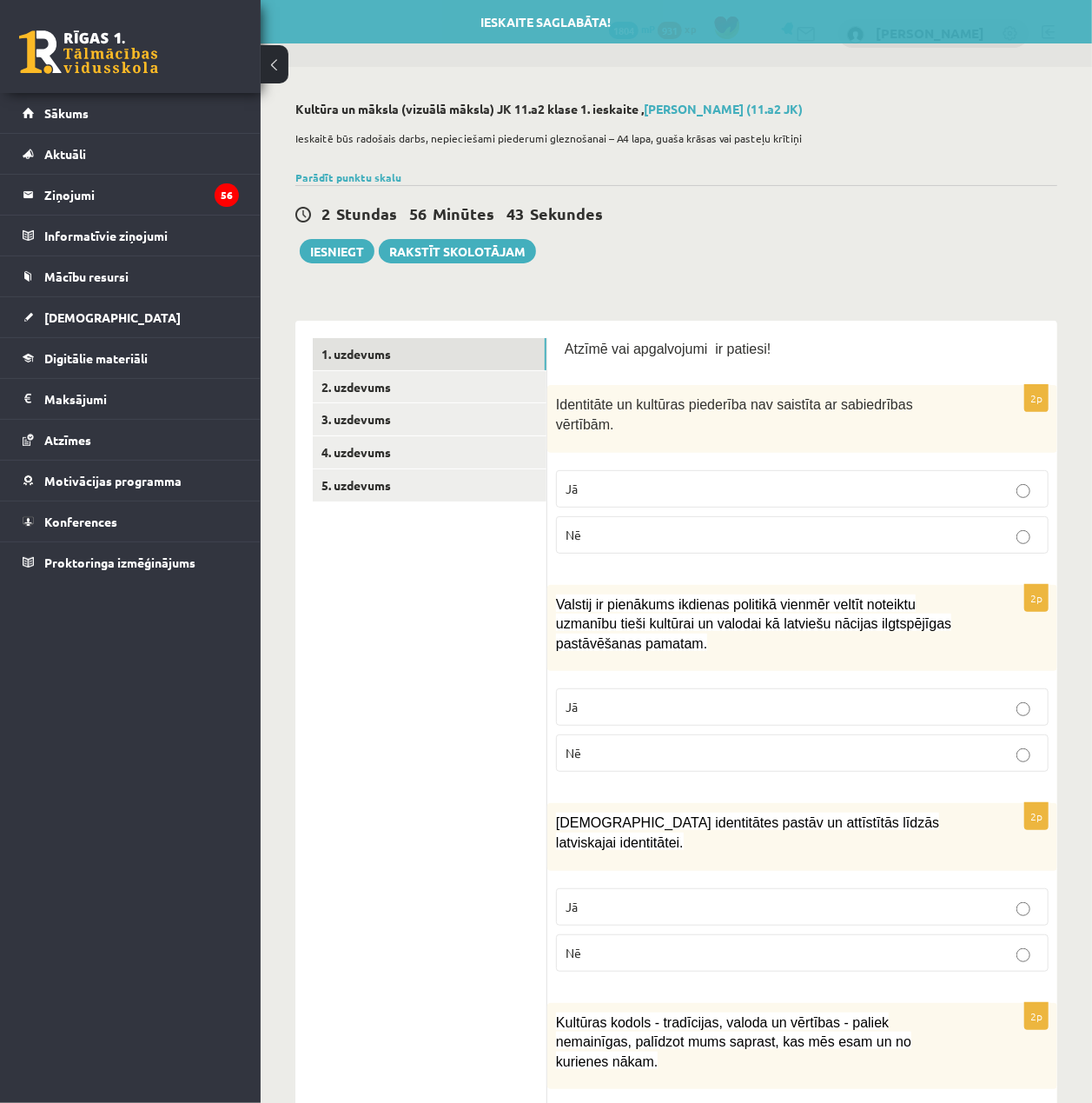
click at [990, 480] on p "Jā" at bounding box center [803, 489] width 473 height 18
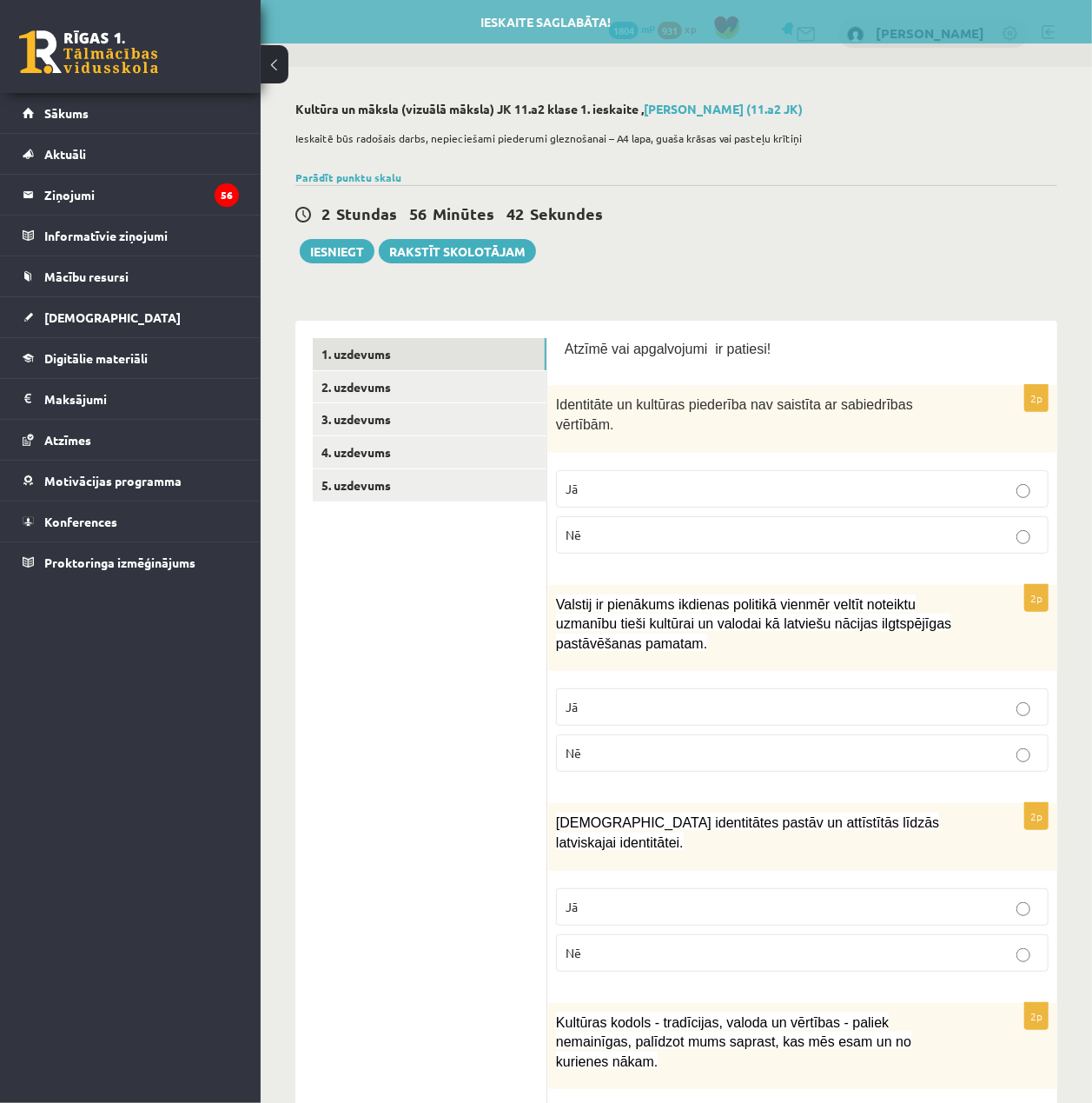
click at [999, 516] on label "Nē" at bounding box center [802, 534] width 492 height 37
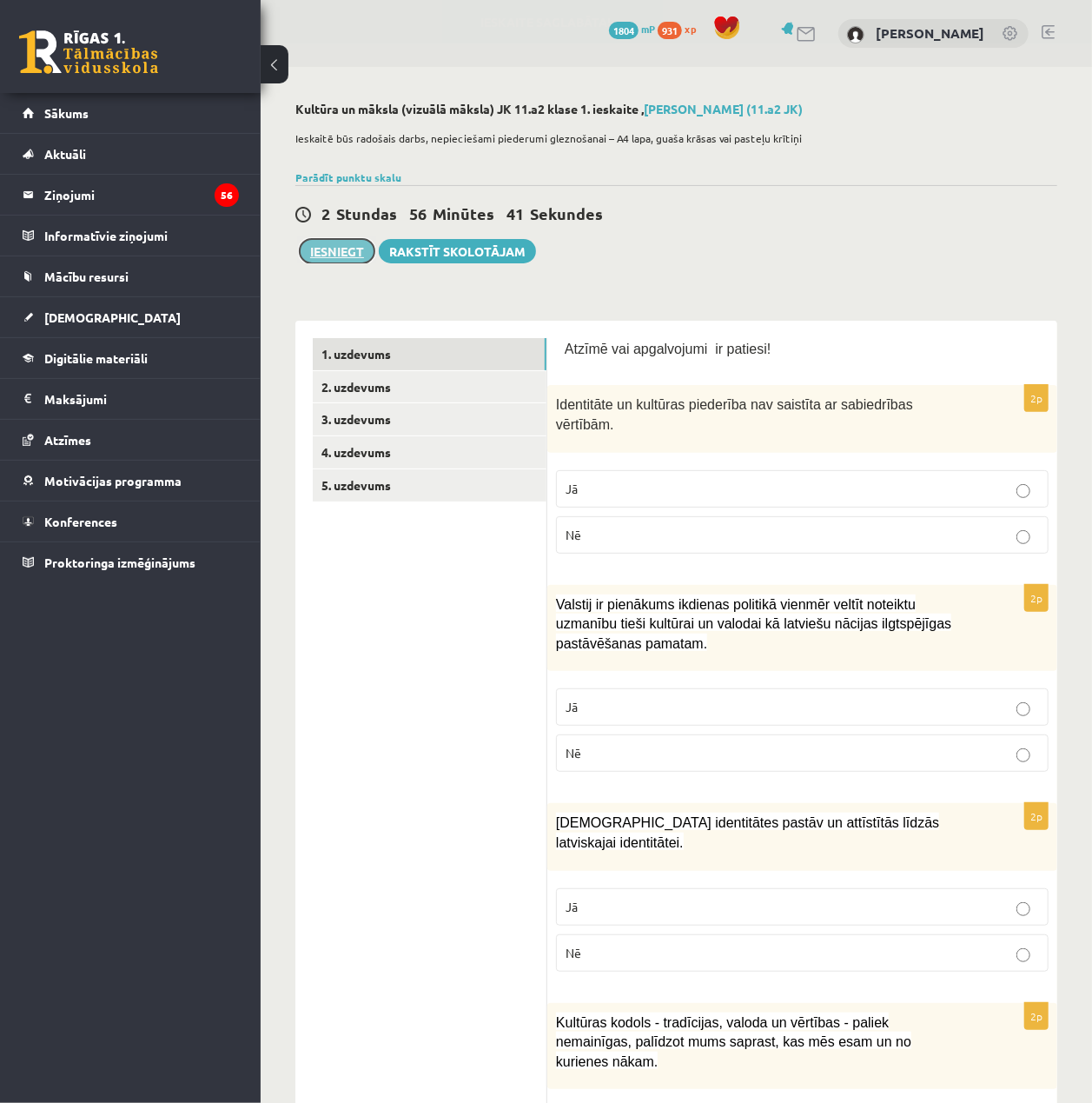
click at [345, 262] on button "Iesniegt" at bounding box center [337, 250] width 74 height 24
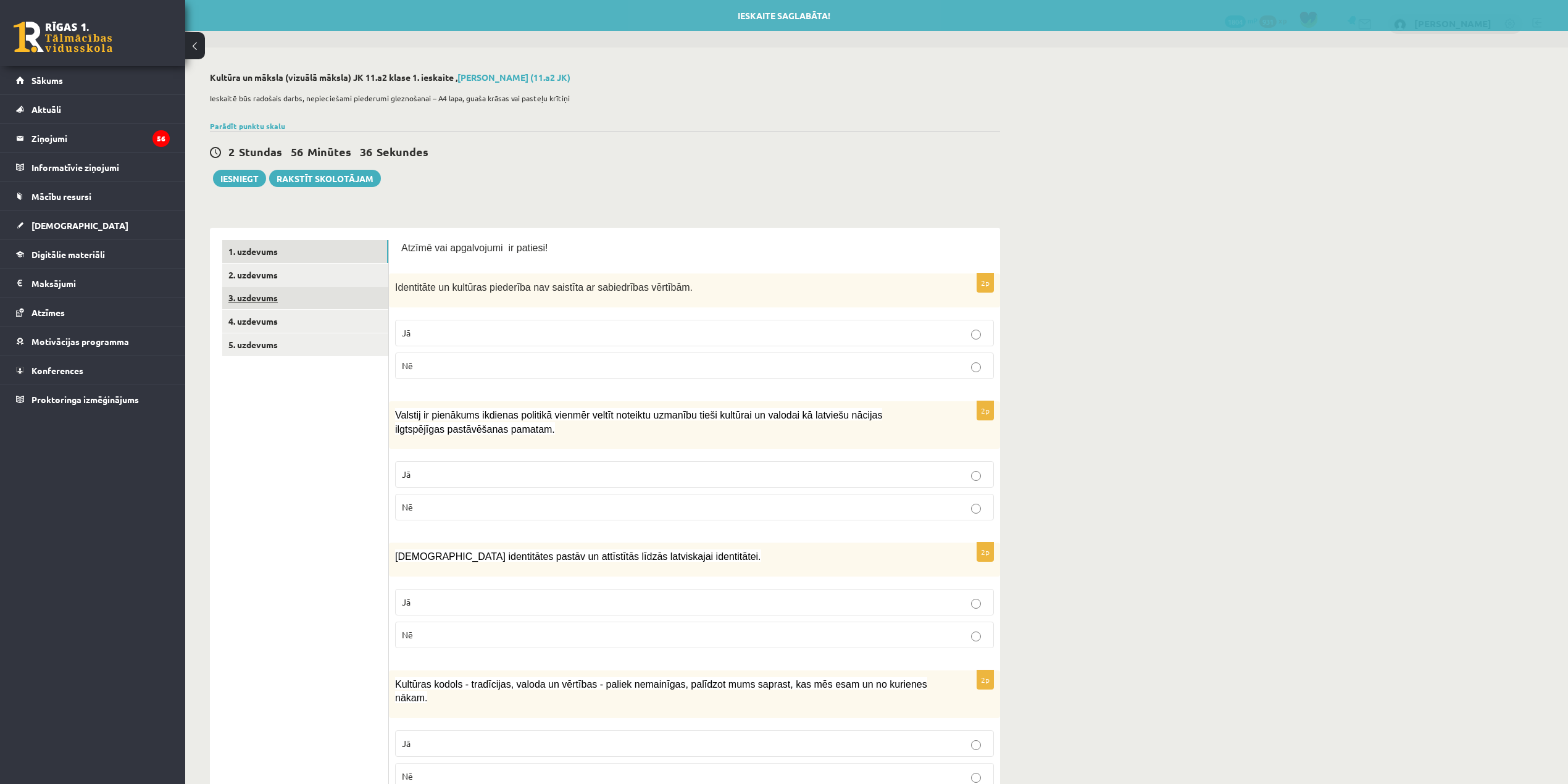
click at [357, 292] on link "3. uzdevums" at bounding box center [305, 298] width 166 height 23
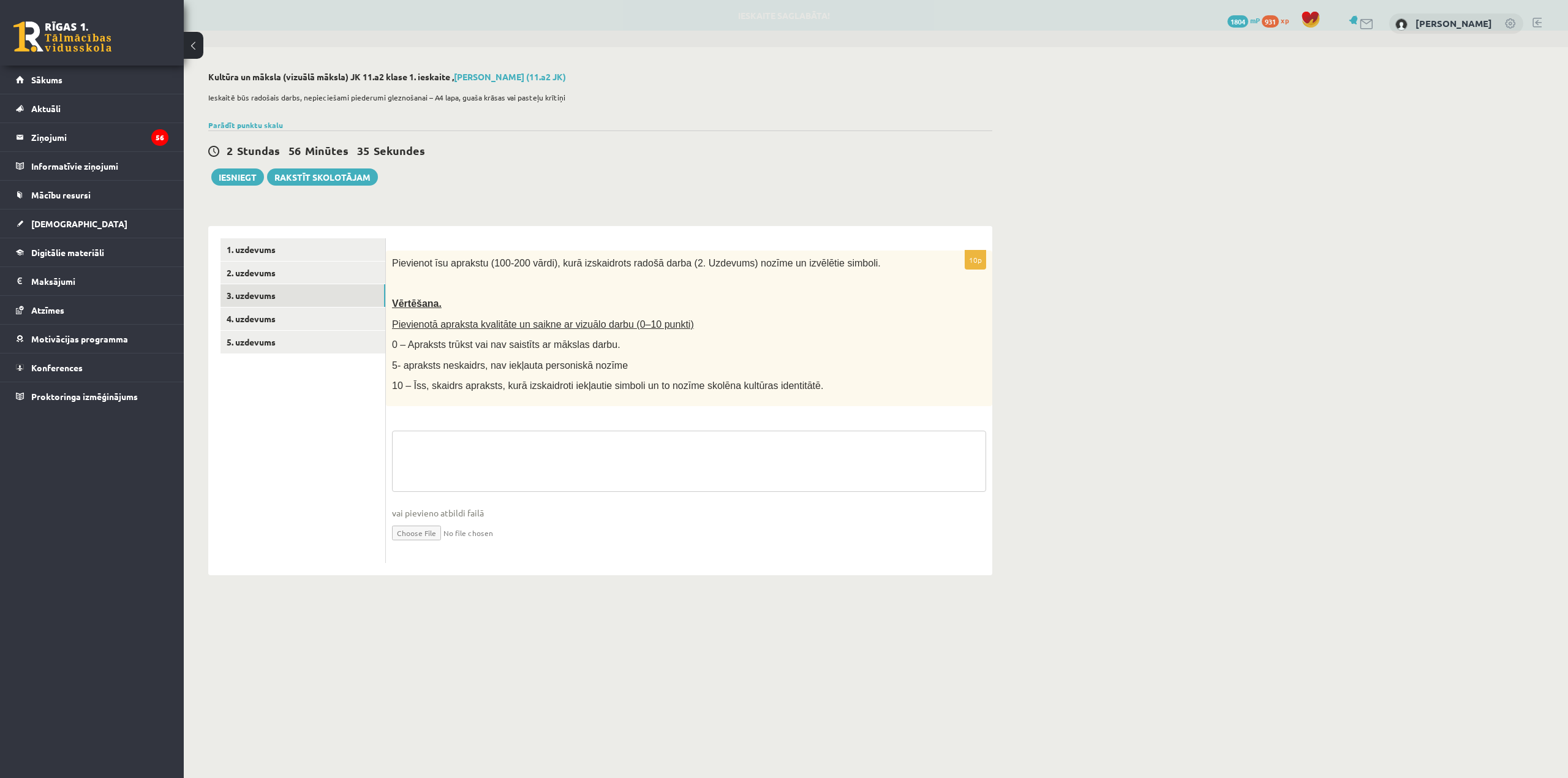
click at [551, 433] on textarea at bounding box center [689, 461] width 594 height 61
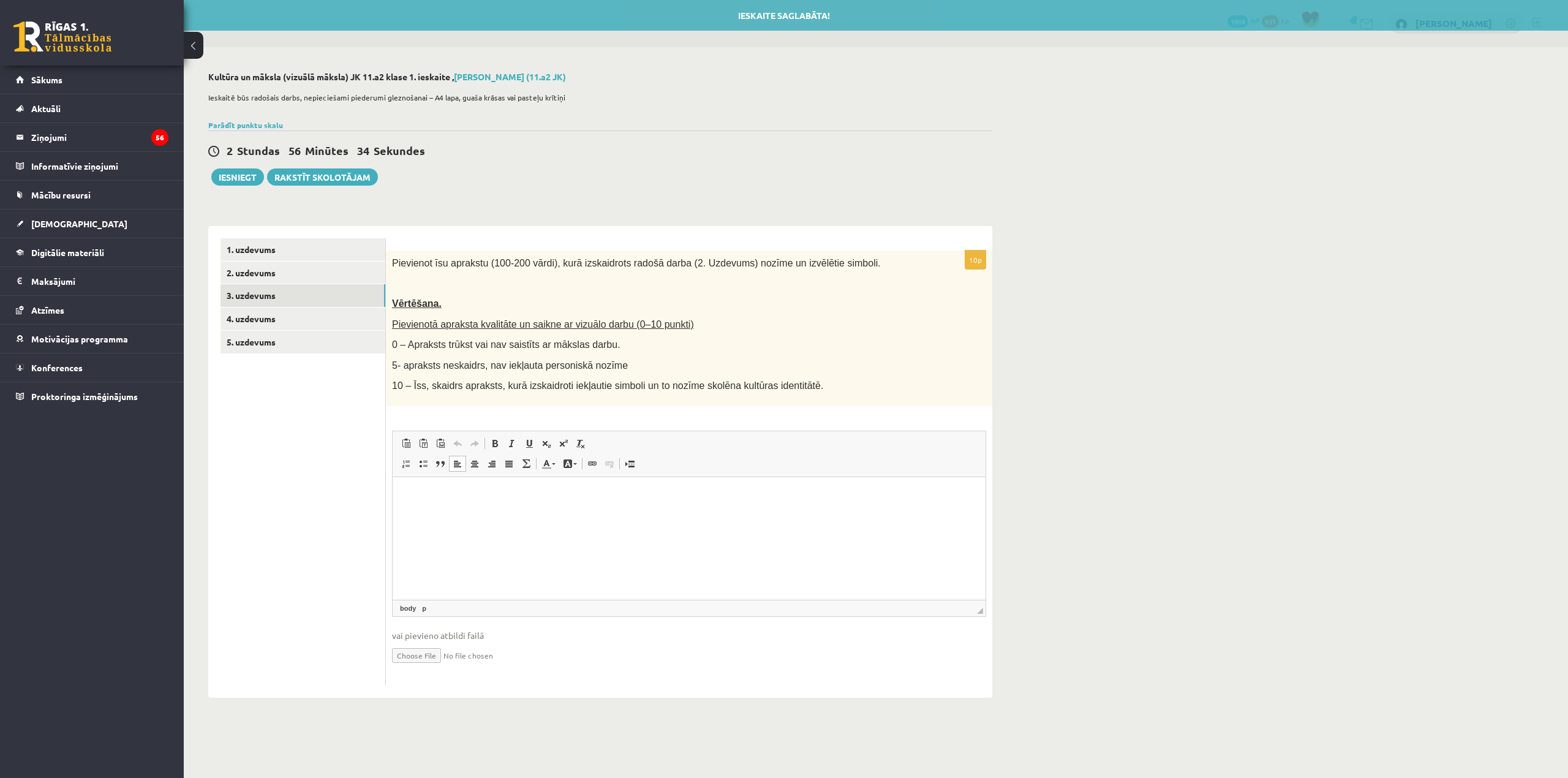
click at [553, 499] on p "Editor, wiswyg-editor-user-answer-47433947210680" at bounding box center [689, 495] width 568 height 13
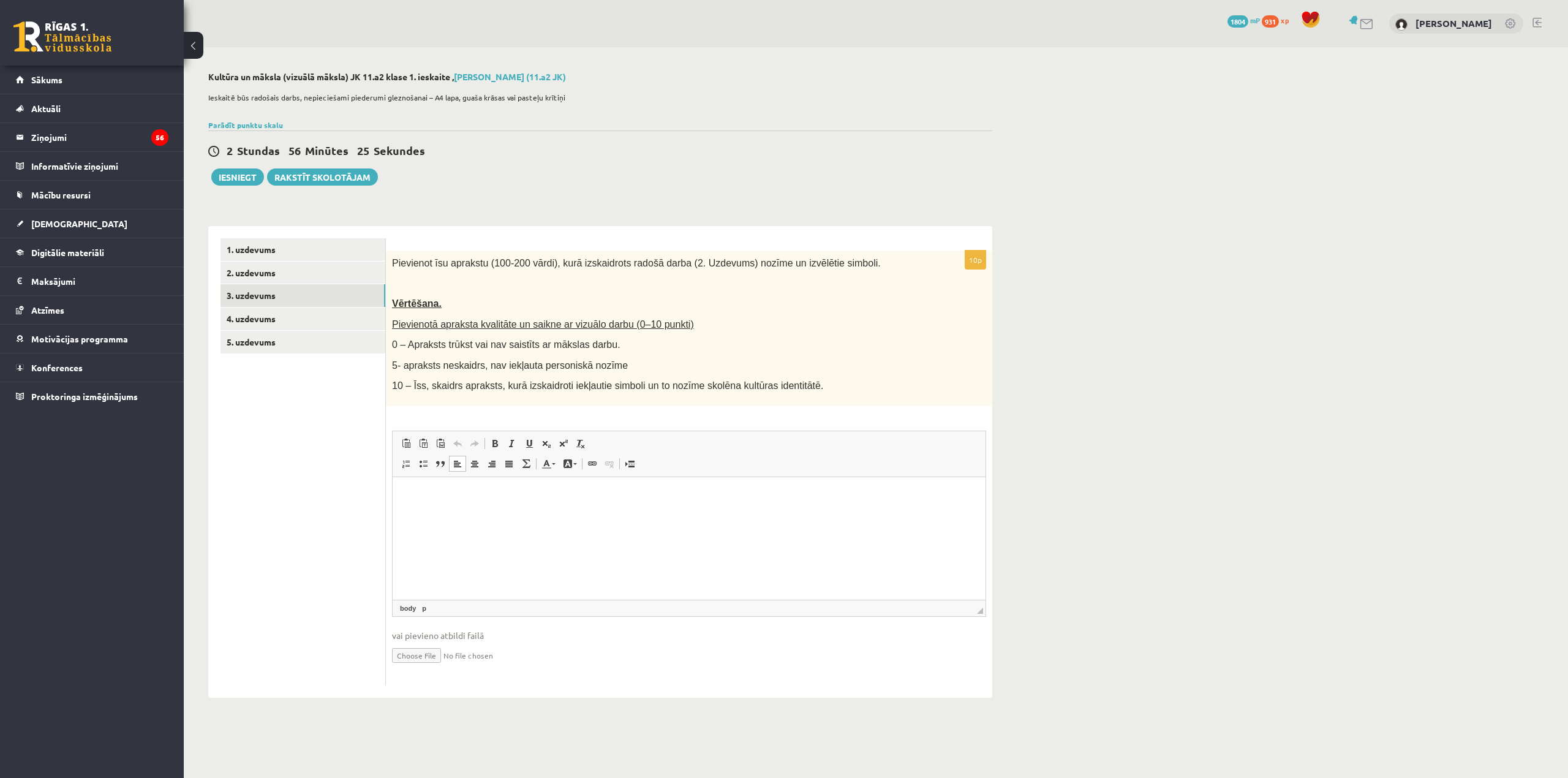
click at [526, 481] on html at bounding box center [689, 495] width 593 height 37
click at [609, 514] on html at bounding box center [689, 495] width 593 height 37
click at [292, 309] on link "4. uzdevums" at bounding box center [303, 318] width 165 height 22
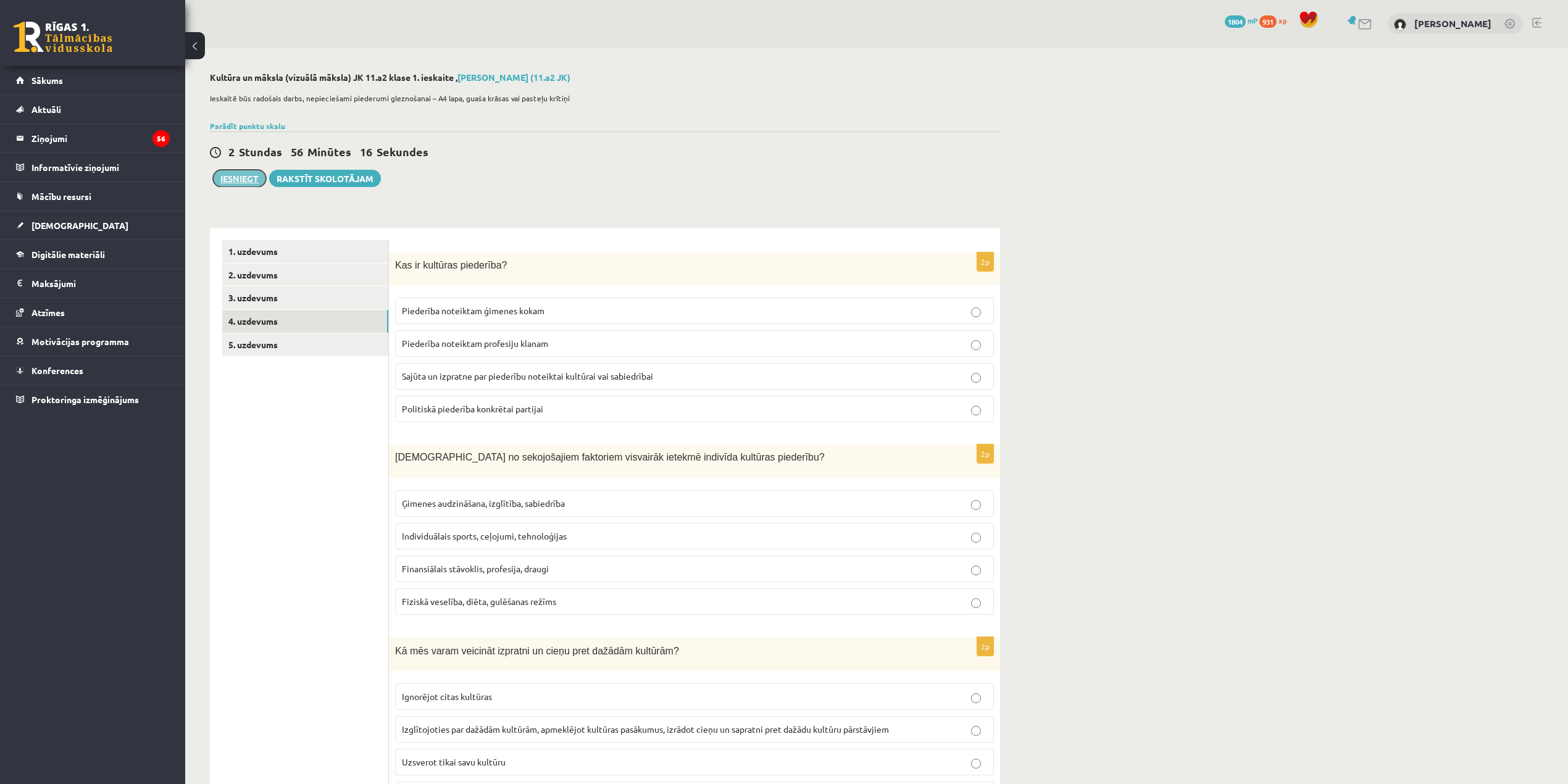
click at [247, 178] on button "Iesniegt" at bounding box center [240, 178] width 53 height 17
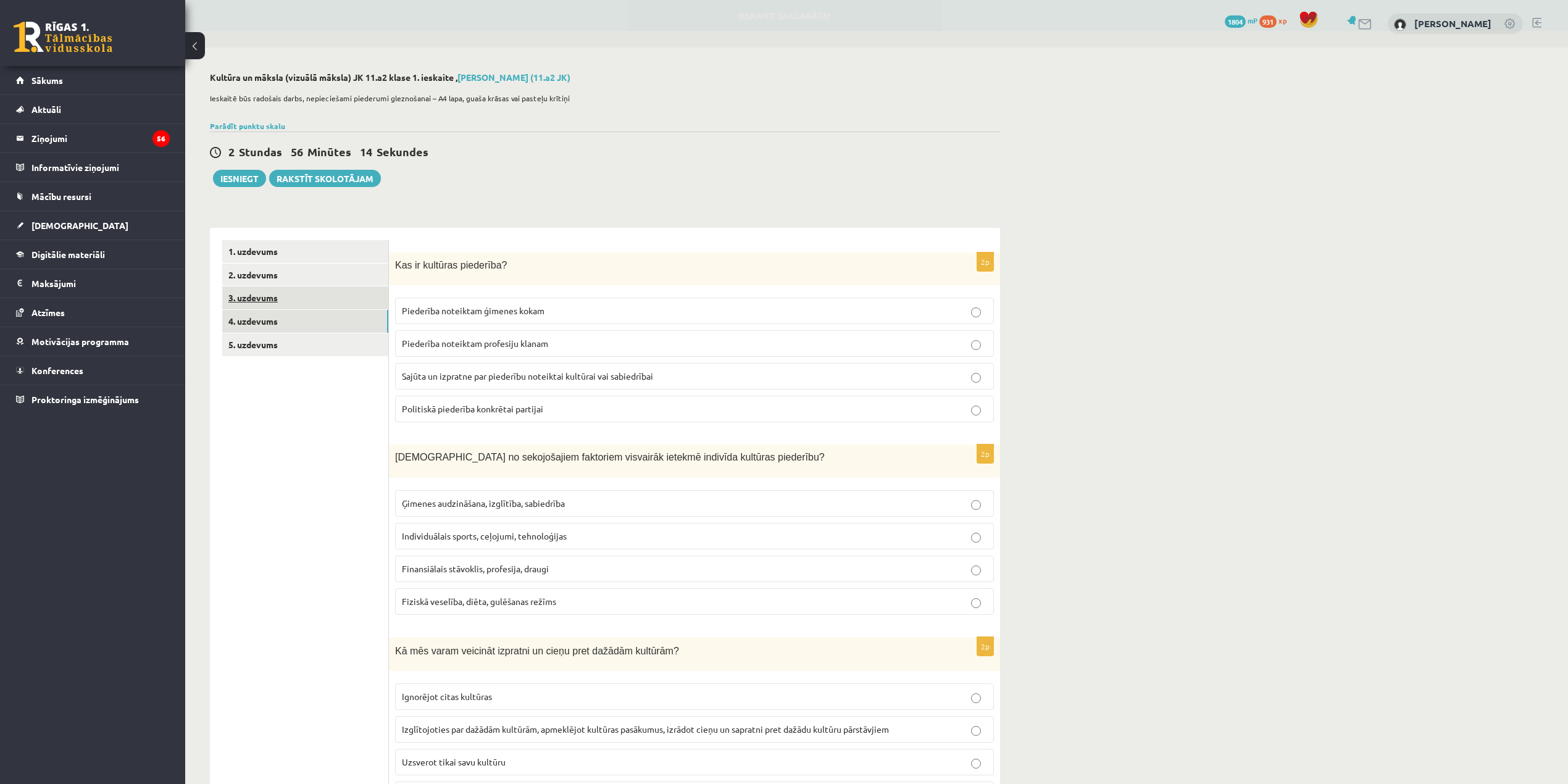
click at [292, 306] on link "3. uzdevums" at bounding box center [305, 298] width 166 height 23
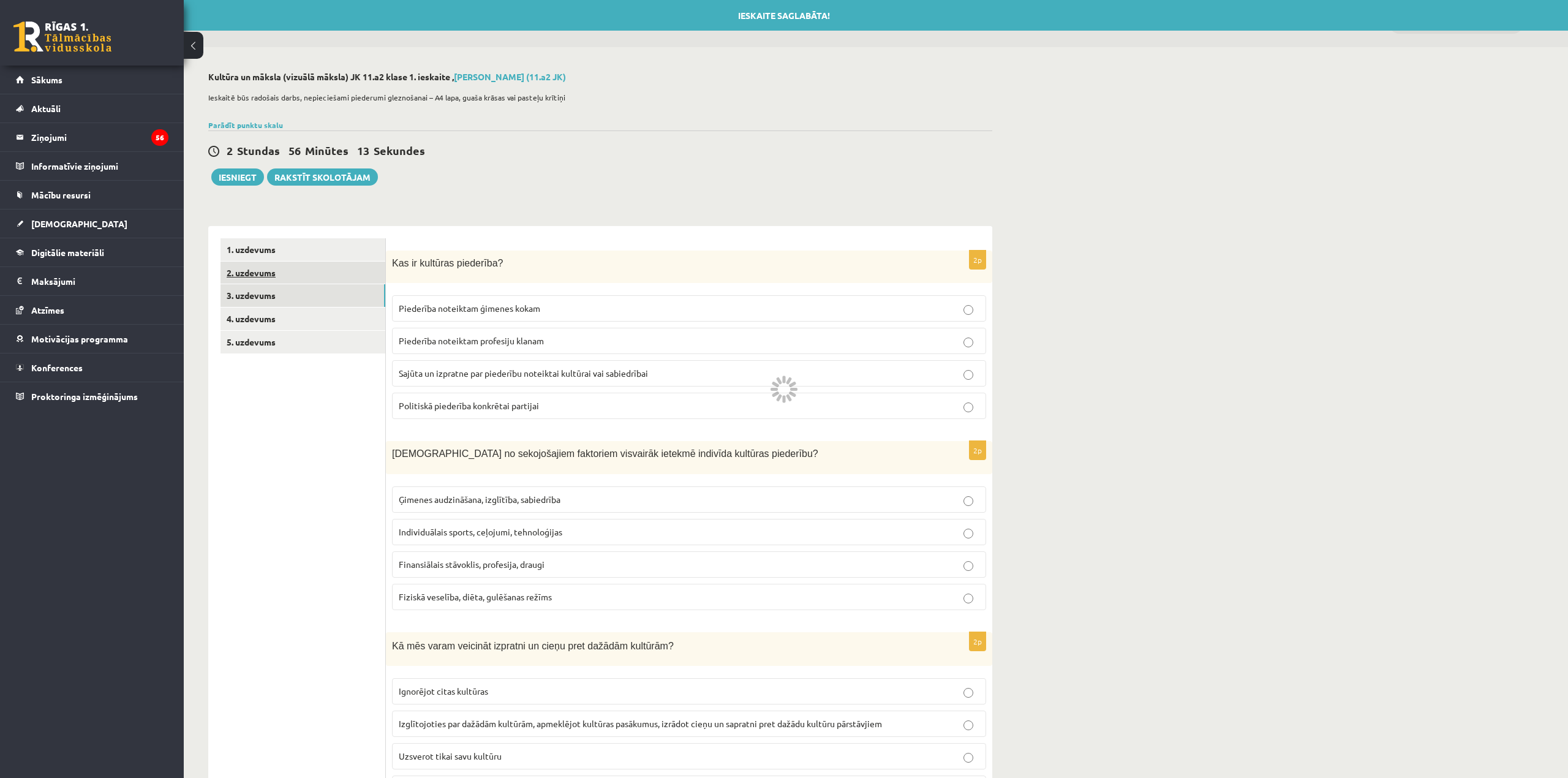
click at [285, 279] on link "2. uzdevums" at bounding box center [303, 272] width 165 height 22
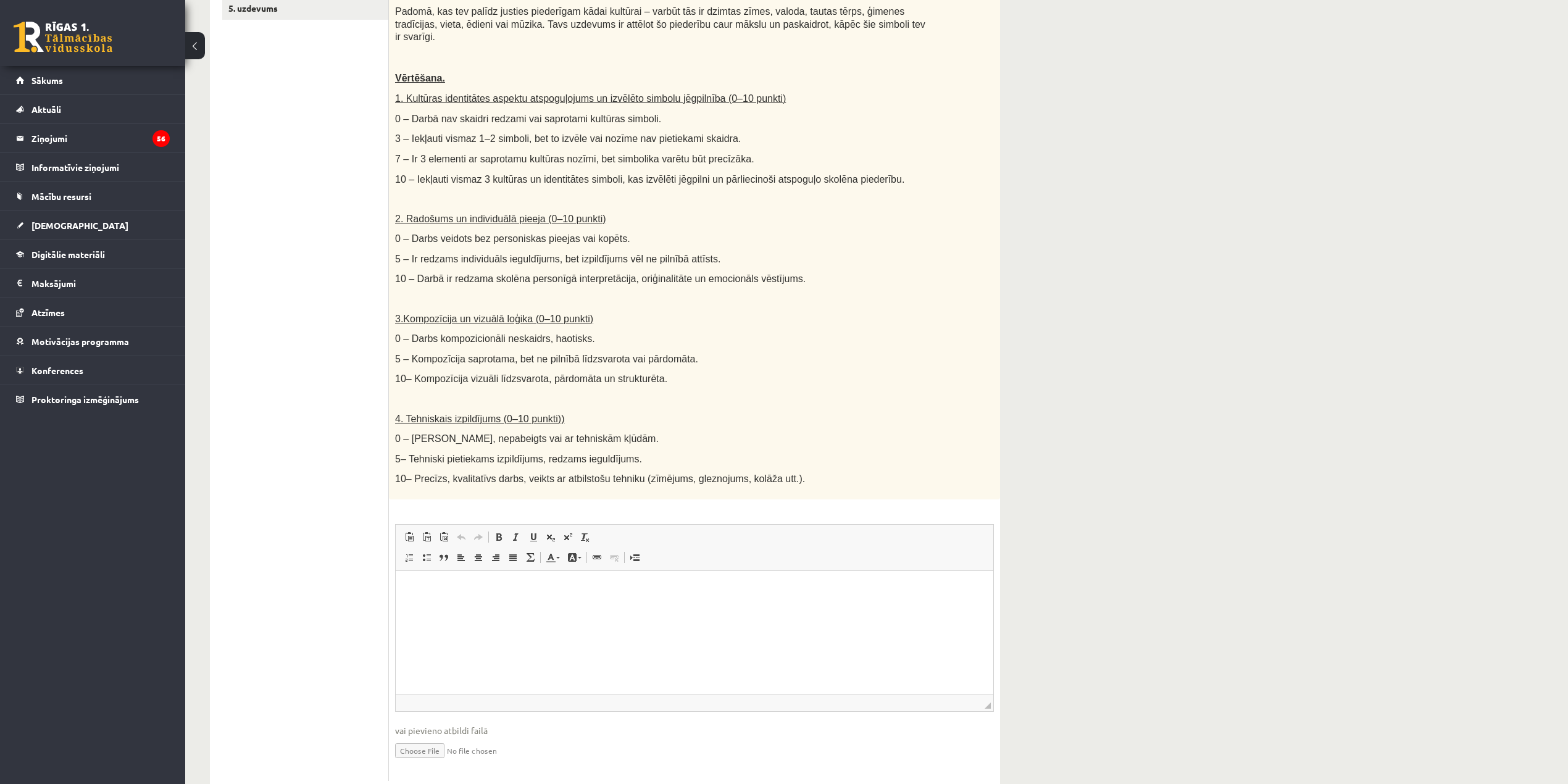
scroll to position [357, 0]
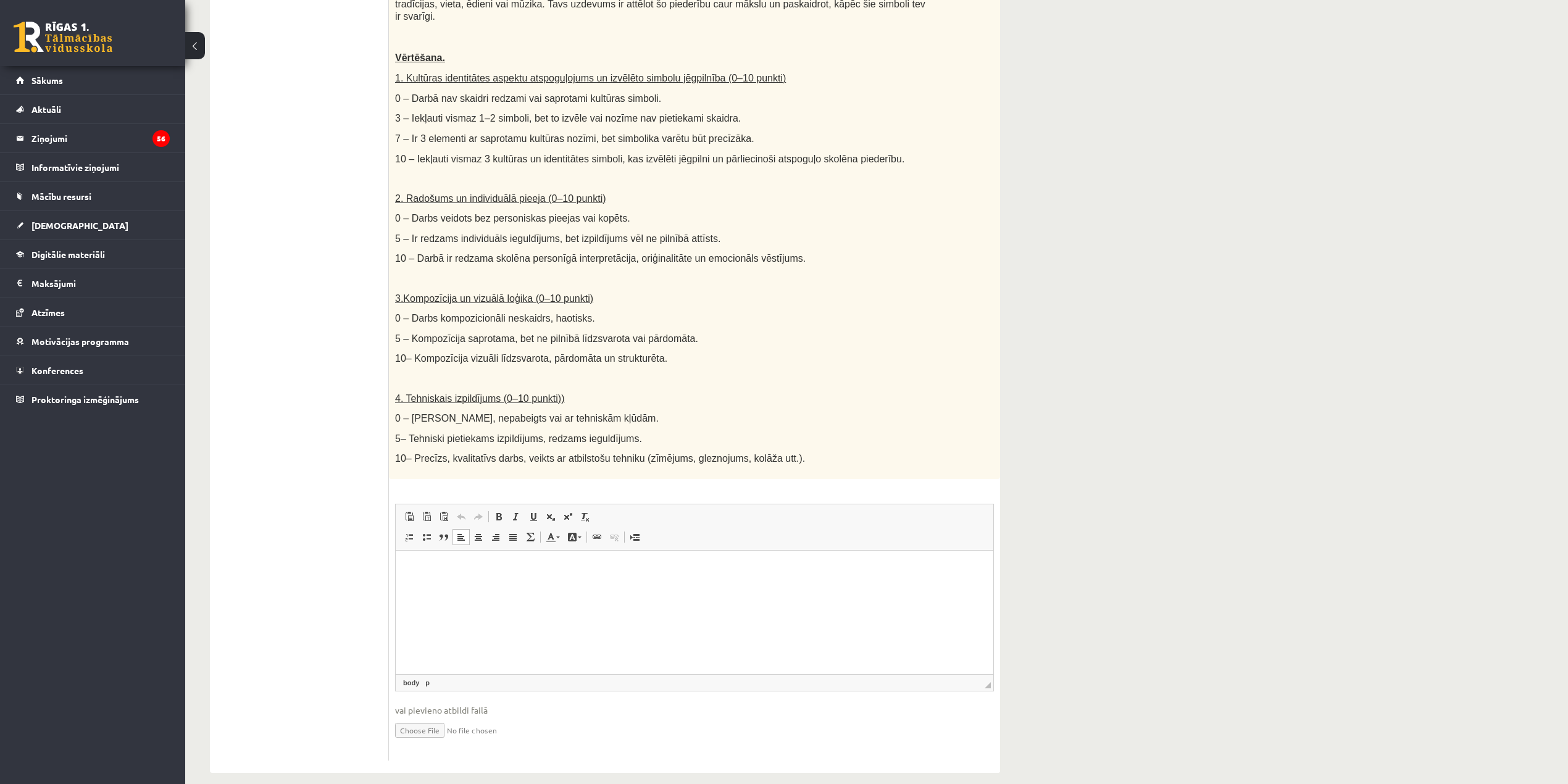
click at [431, 588] on html at bounding box center [694, 569] width 597 height 37
click at [433, 716] on input "file" at bounding box center [694, 729] width 599 height 25
type input "**********"
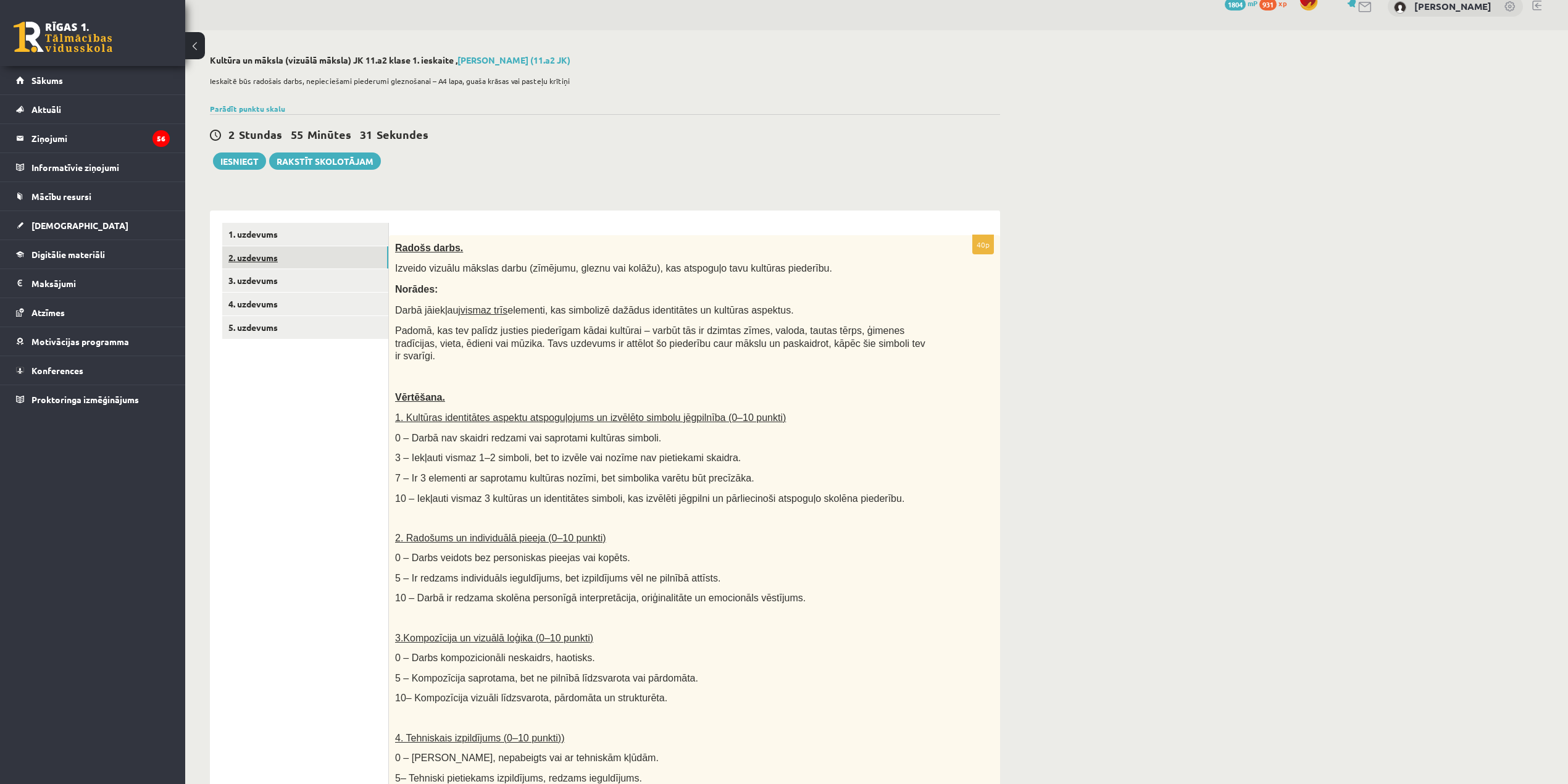
scroll to position [0, 0]
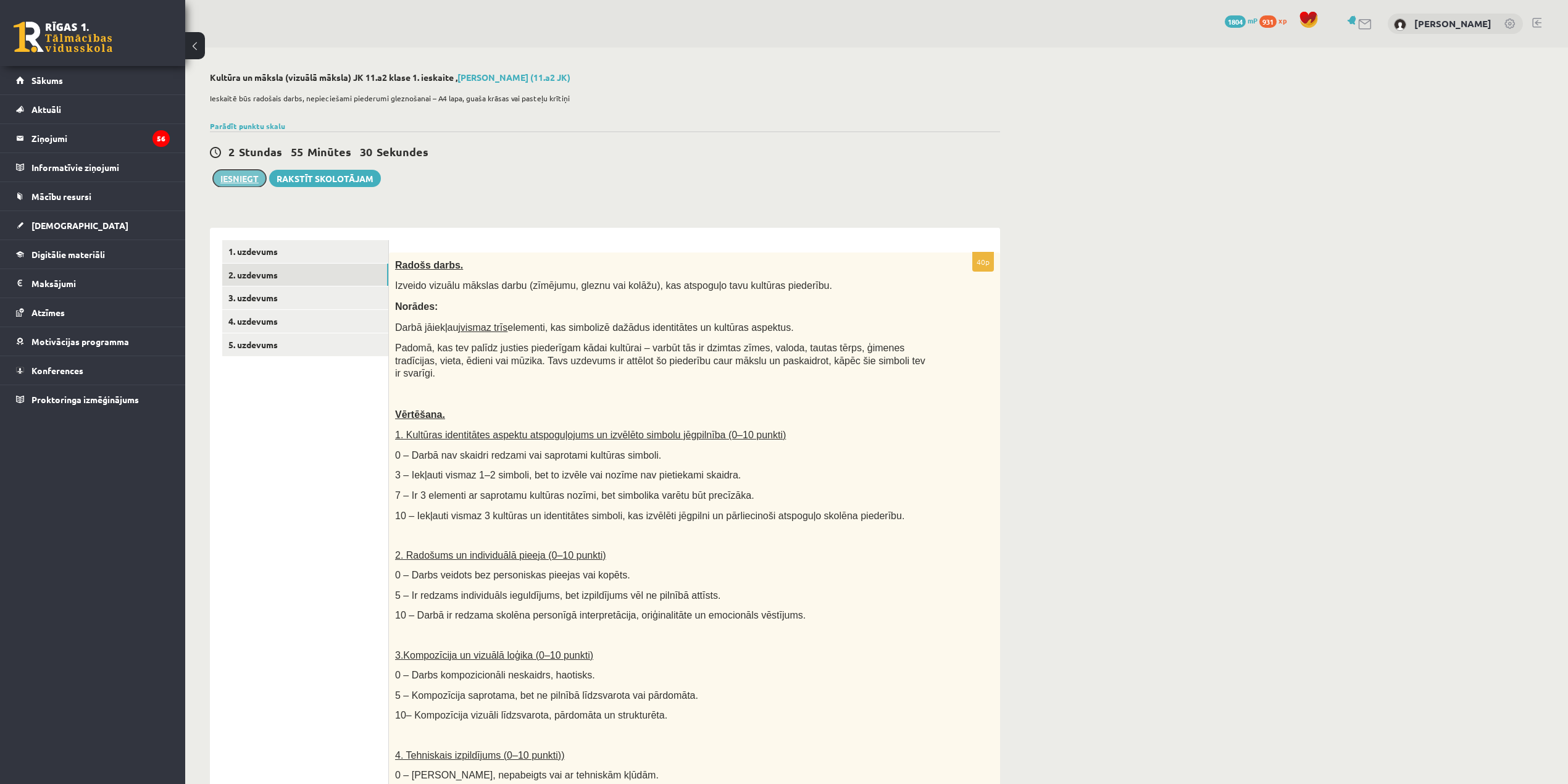
click at [256, 185] on button "Iesniegt" at bounding box center [240, 178] width 53 height 17
click at [279, 251] on link "1. uzdevums" at bounding box center [305, 251] width 166 height 23
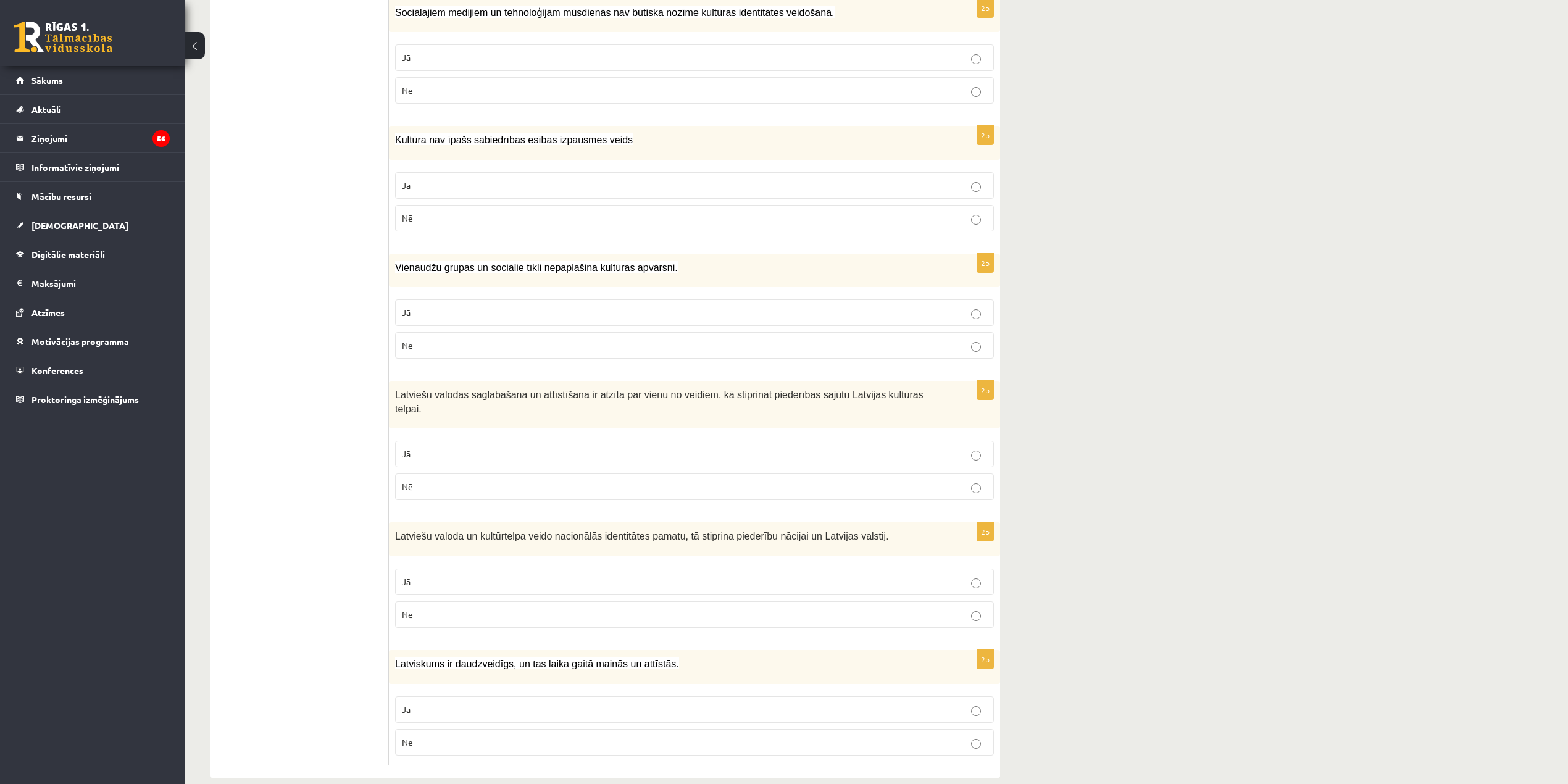
scroll to position [1465, 0]
click at [775, 738] on fieldset "Jā Nē" at bounding box center [694, 723] width 599 height 69
click at [775, 735] on p "Nē" at bounding box center [695, 741] width 585 height 13
click at [775, 698] on label "Jā" at bounding box center [694, 709] width 599 height 26
click at [775, 606] on label "Nē" at bounding box center [694, 613] width 599 height 26
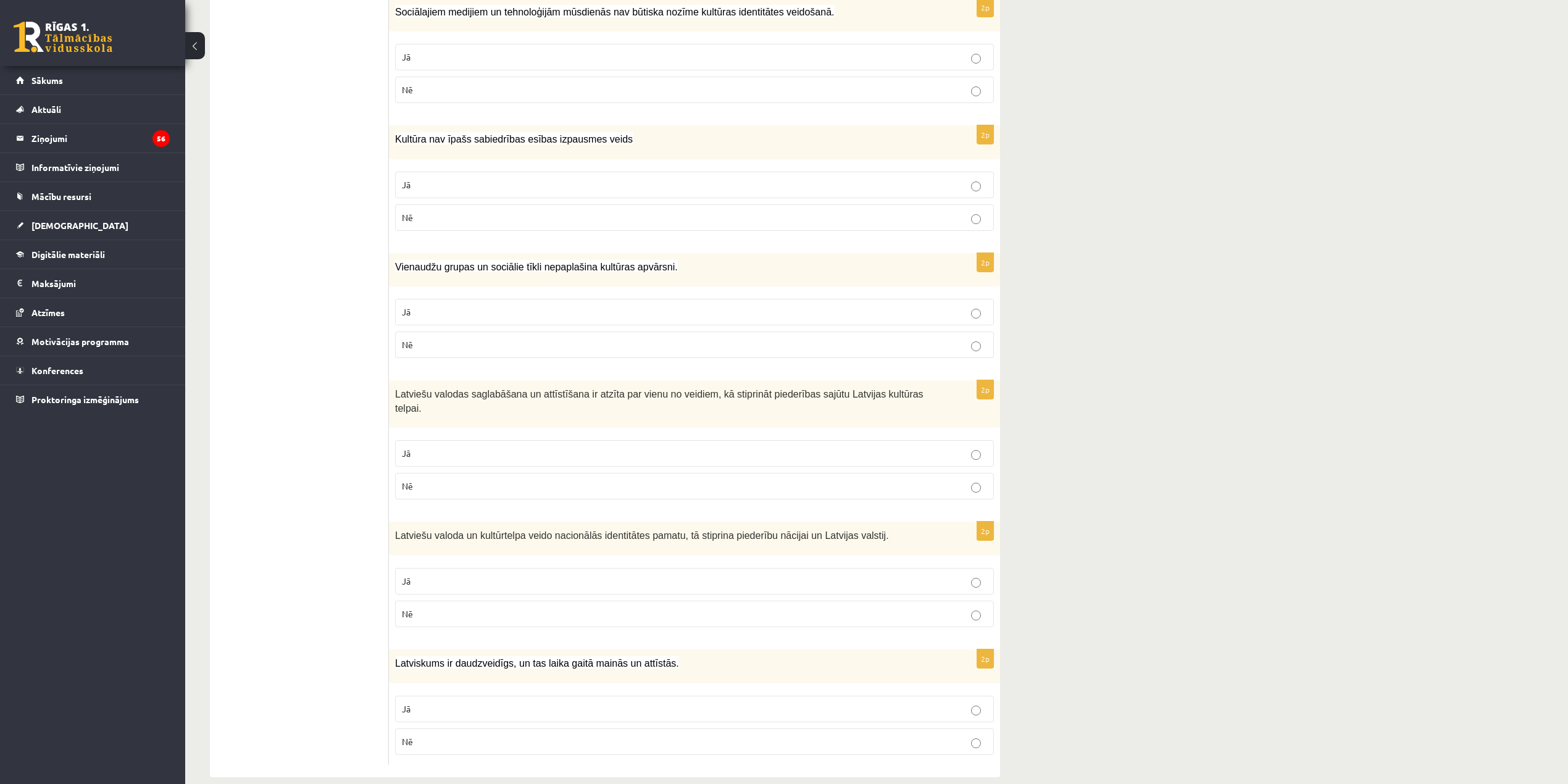
click at [775, 434] on fieldset "Jā Nē" at bounding box center [694, 468] width 599 height 69
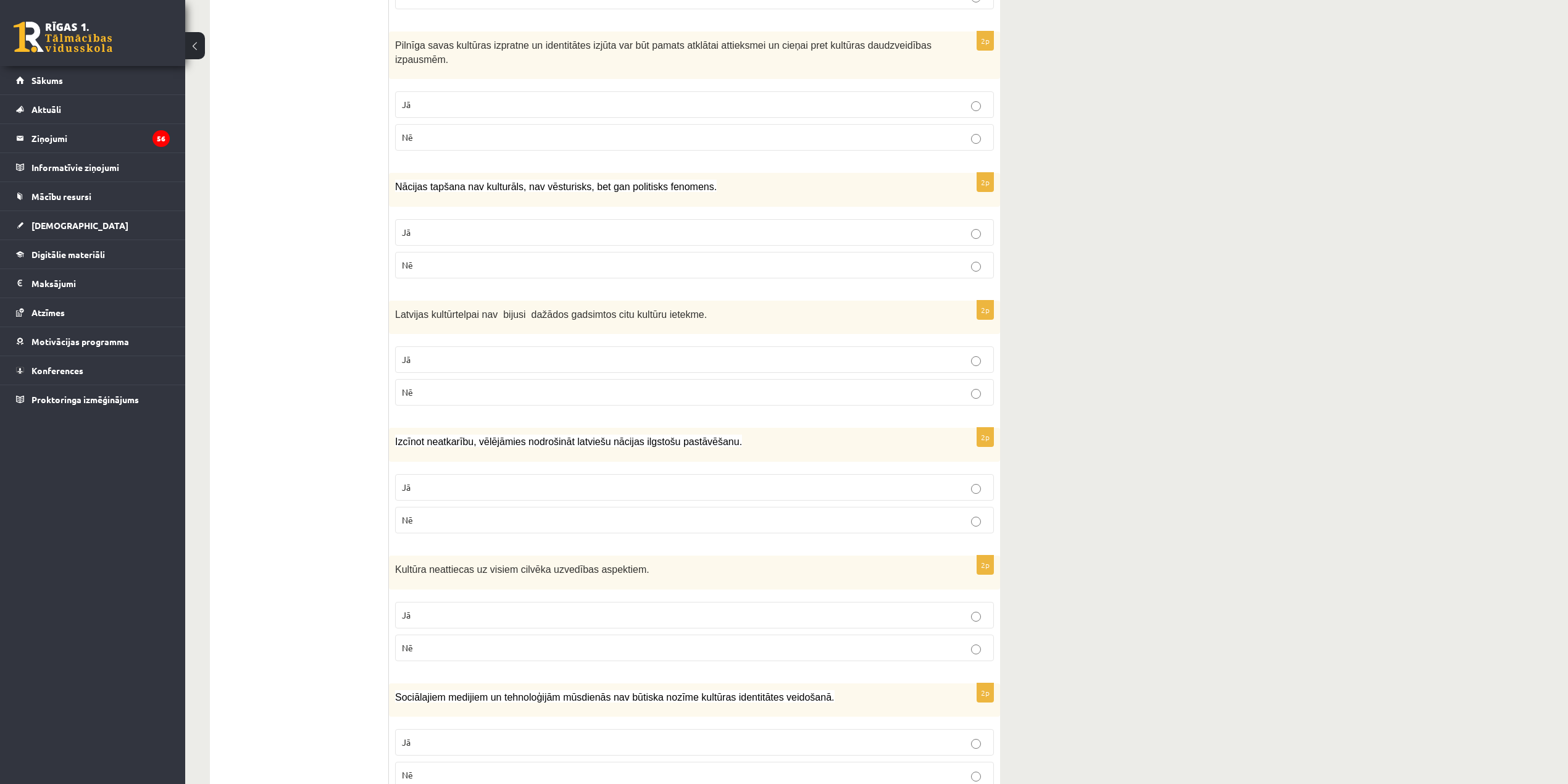
scroll to position [1054, 0]
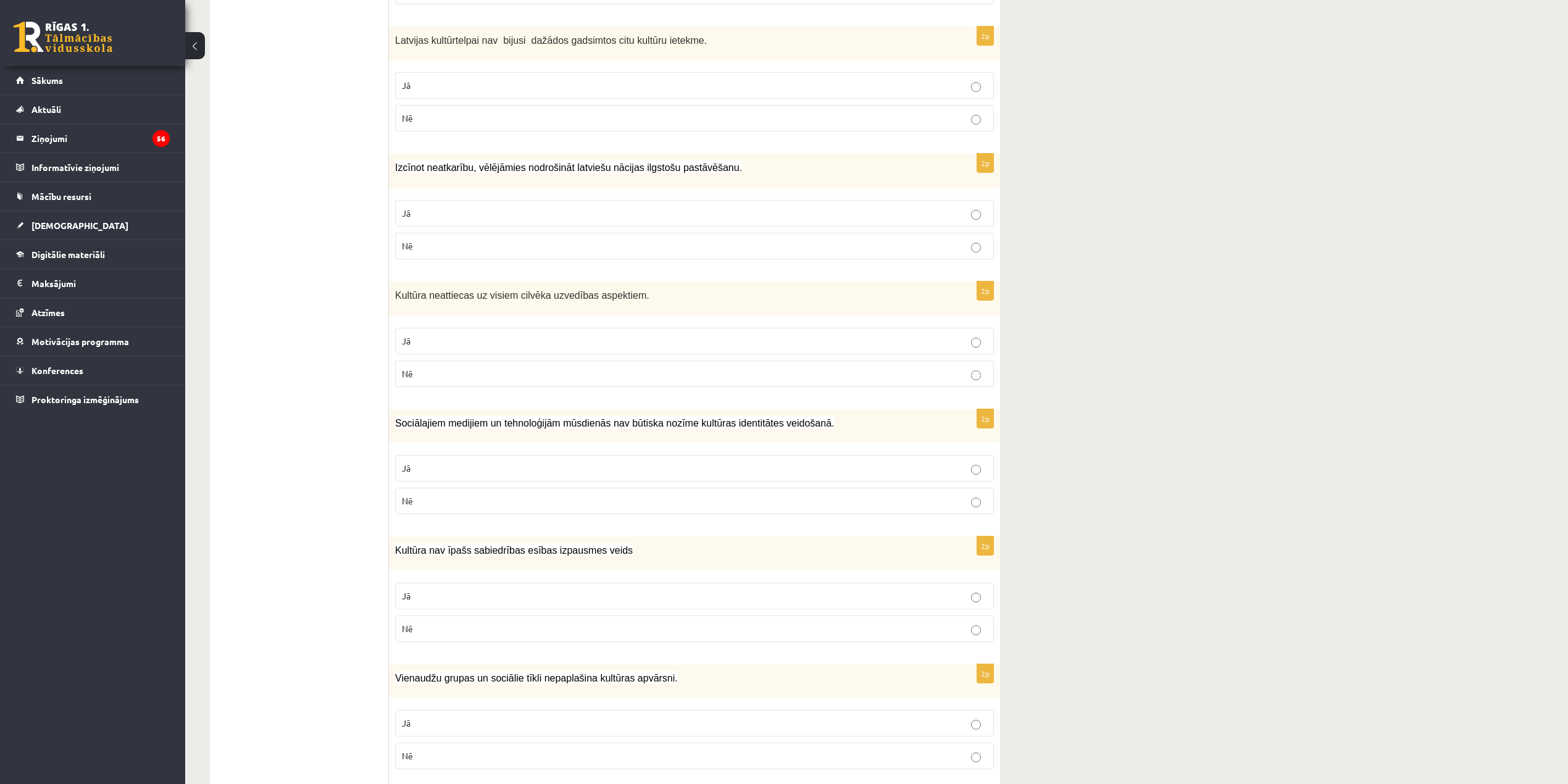
click at [775, 494] on p "Nē" at bounding box center [695, 501] width 585 height 13
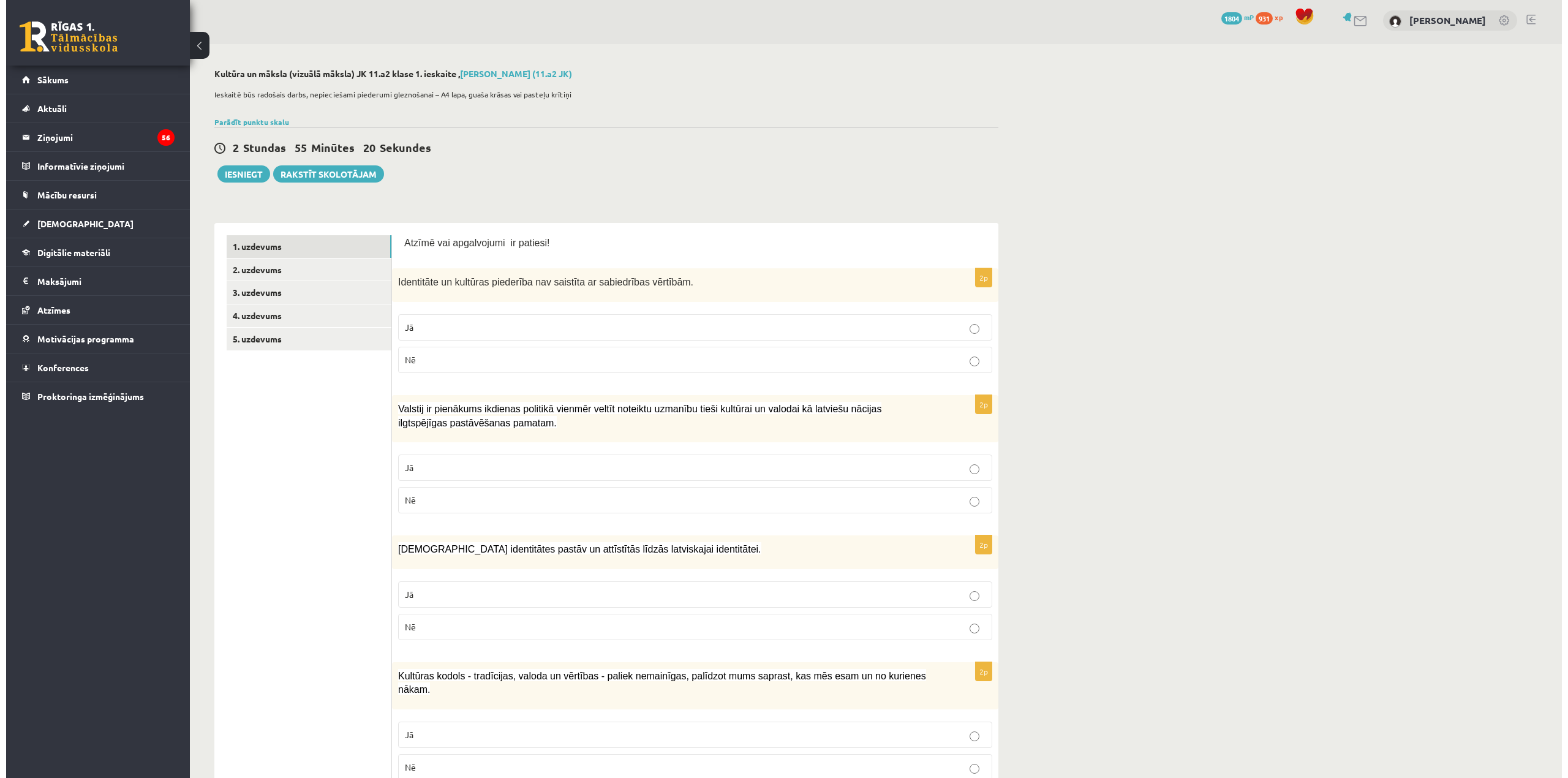
scroll to position [0, 0]
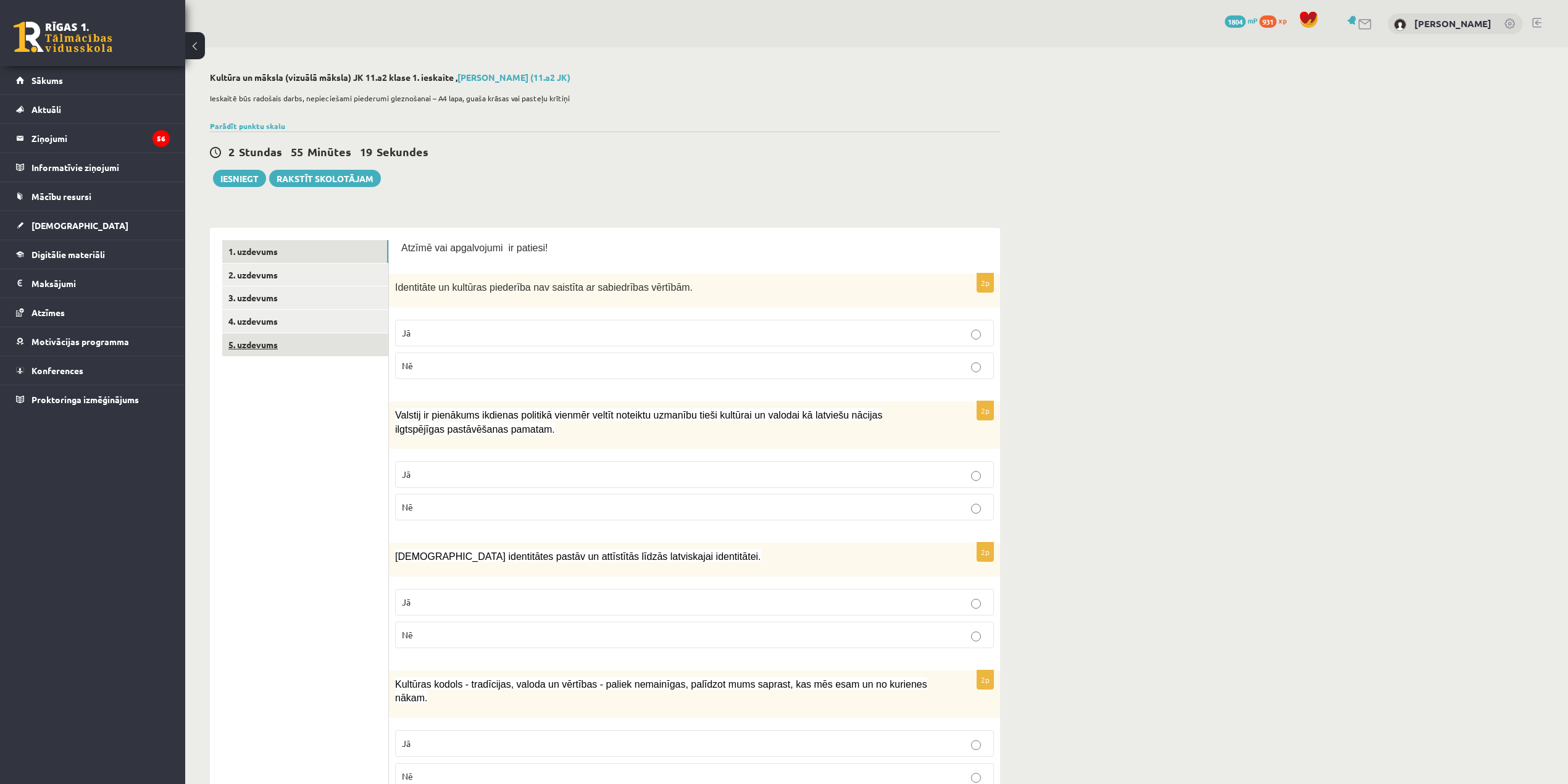
click at [275, 345] on link "5. uzdevums" at bounding box center [305, 344] width 166 height 23
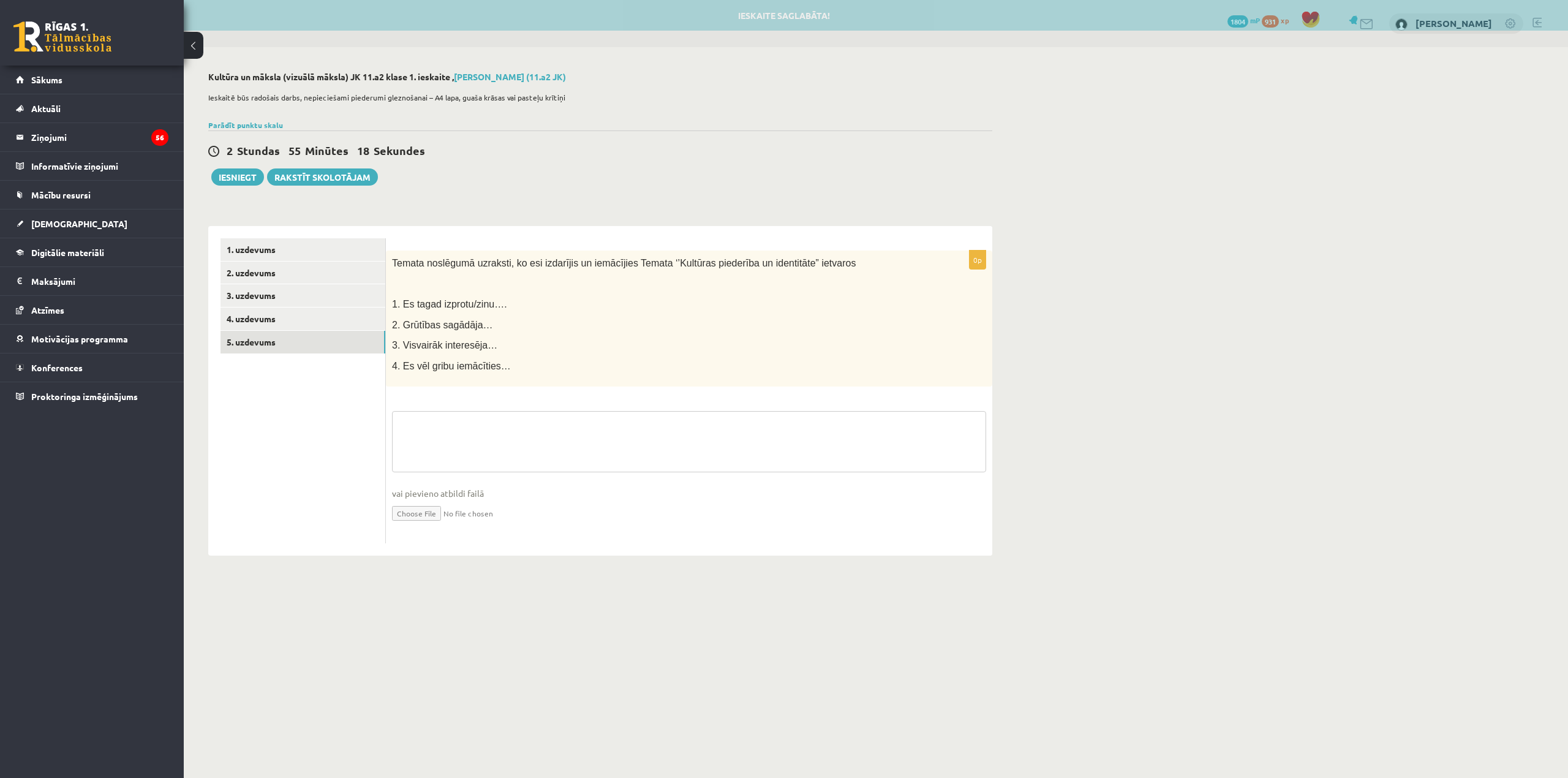
click at [457, 442] on fieldset "vai pievieno atbildi failā Iesniegtā atbilde" at bounding box center [689, 474] width 594 height 126
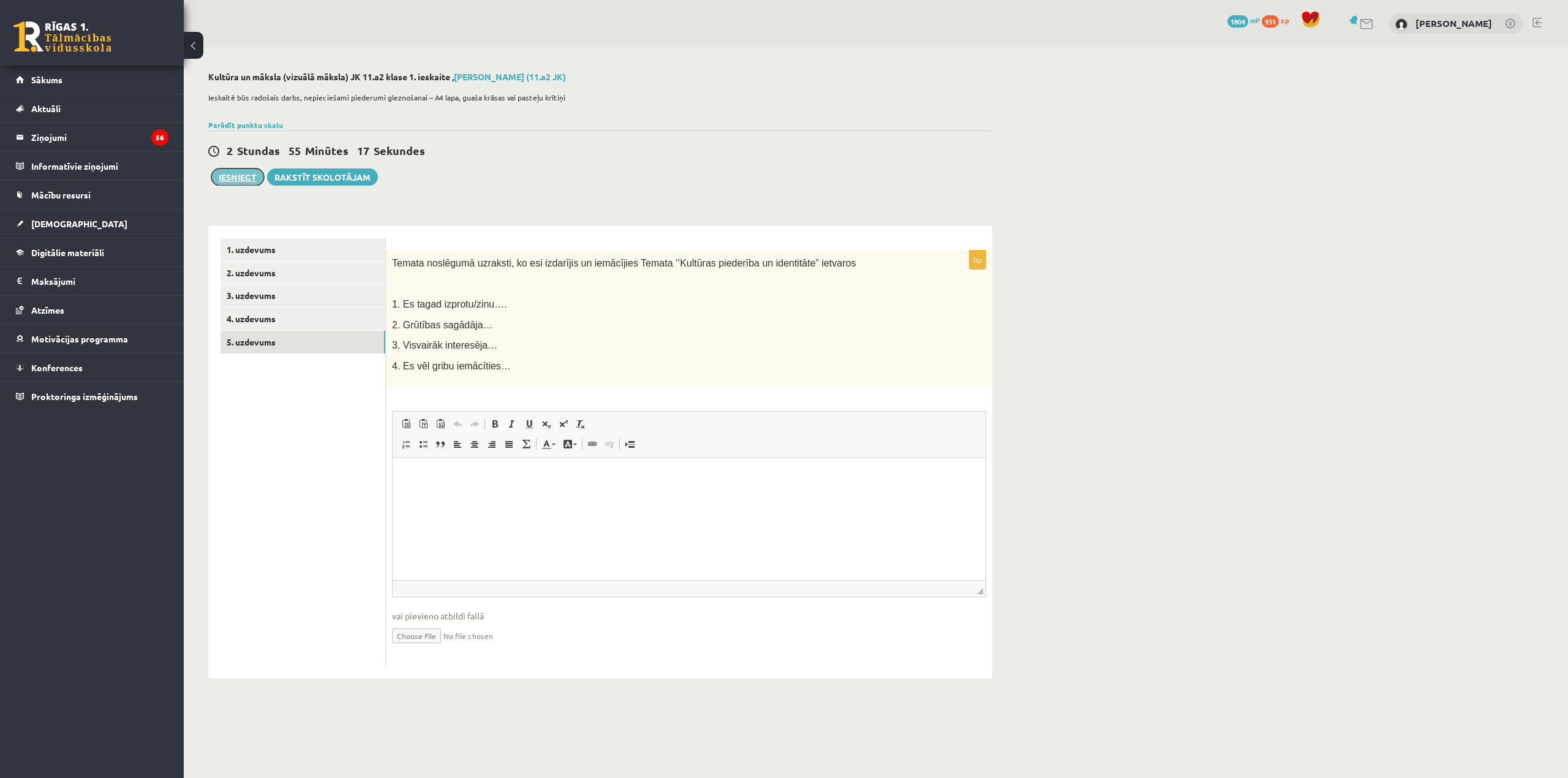
click at [228, 174] on button "Iesniegt" at bounding box center [238, 176] width 52 height 17
